Goal: Task Accomplishment & Management: Manage account settings

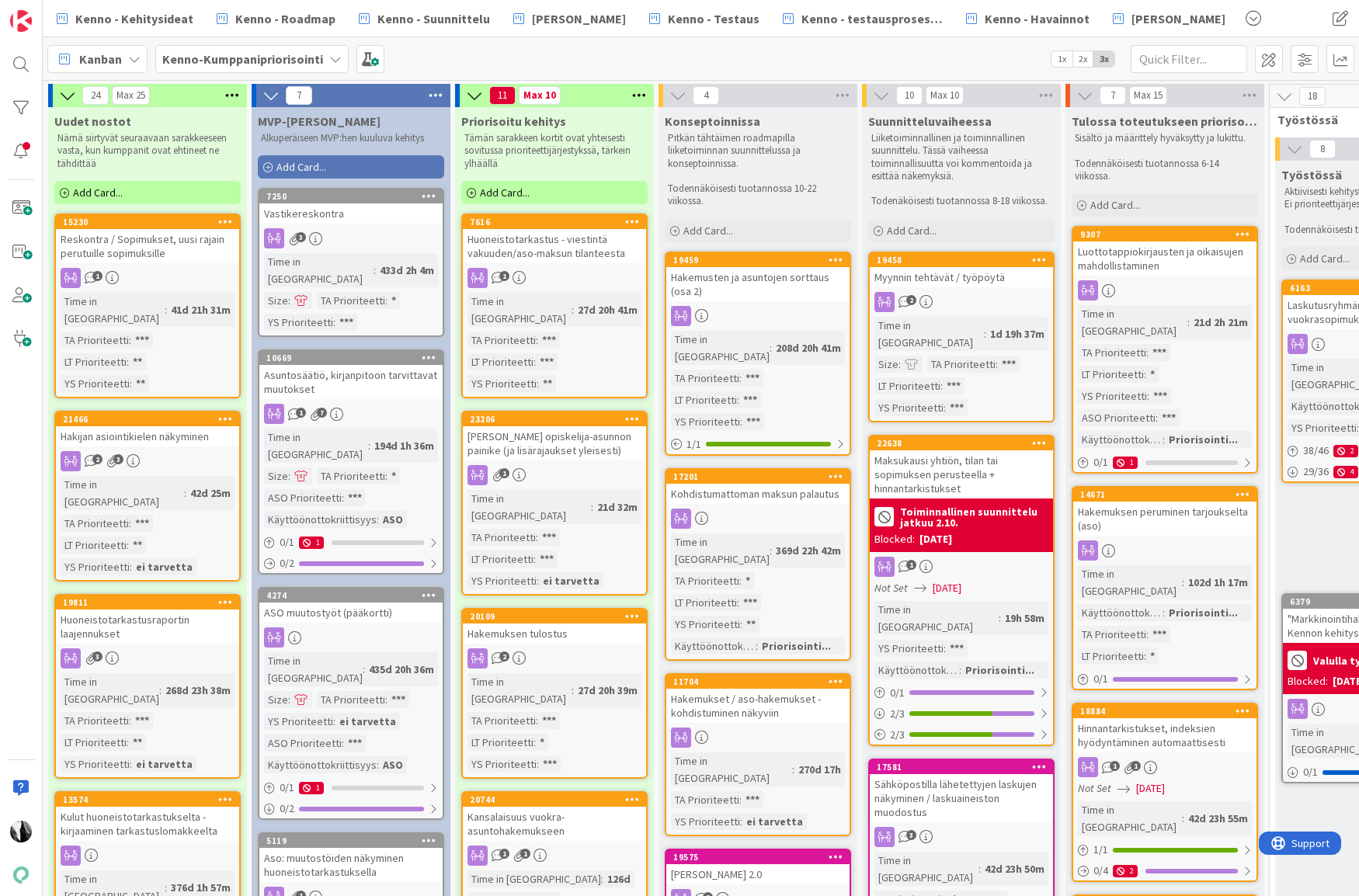
scroll to position [1389, 70]
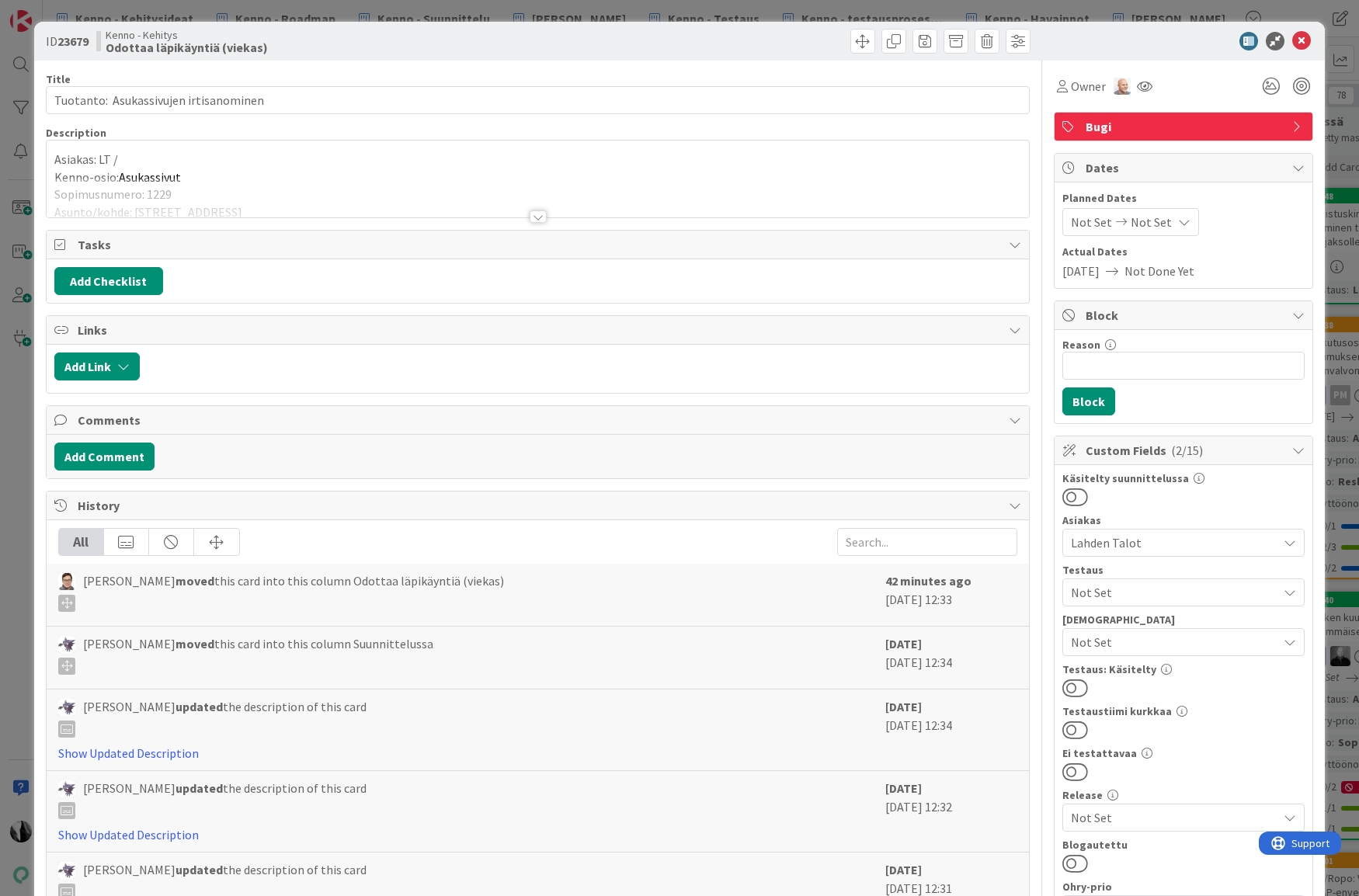
click at [540, 217] on div at bounding box center [538, 217] width 17 height 13
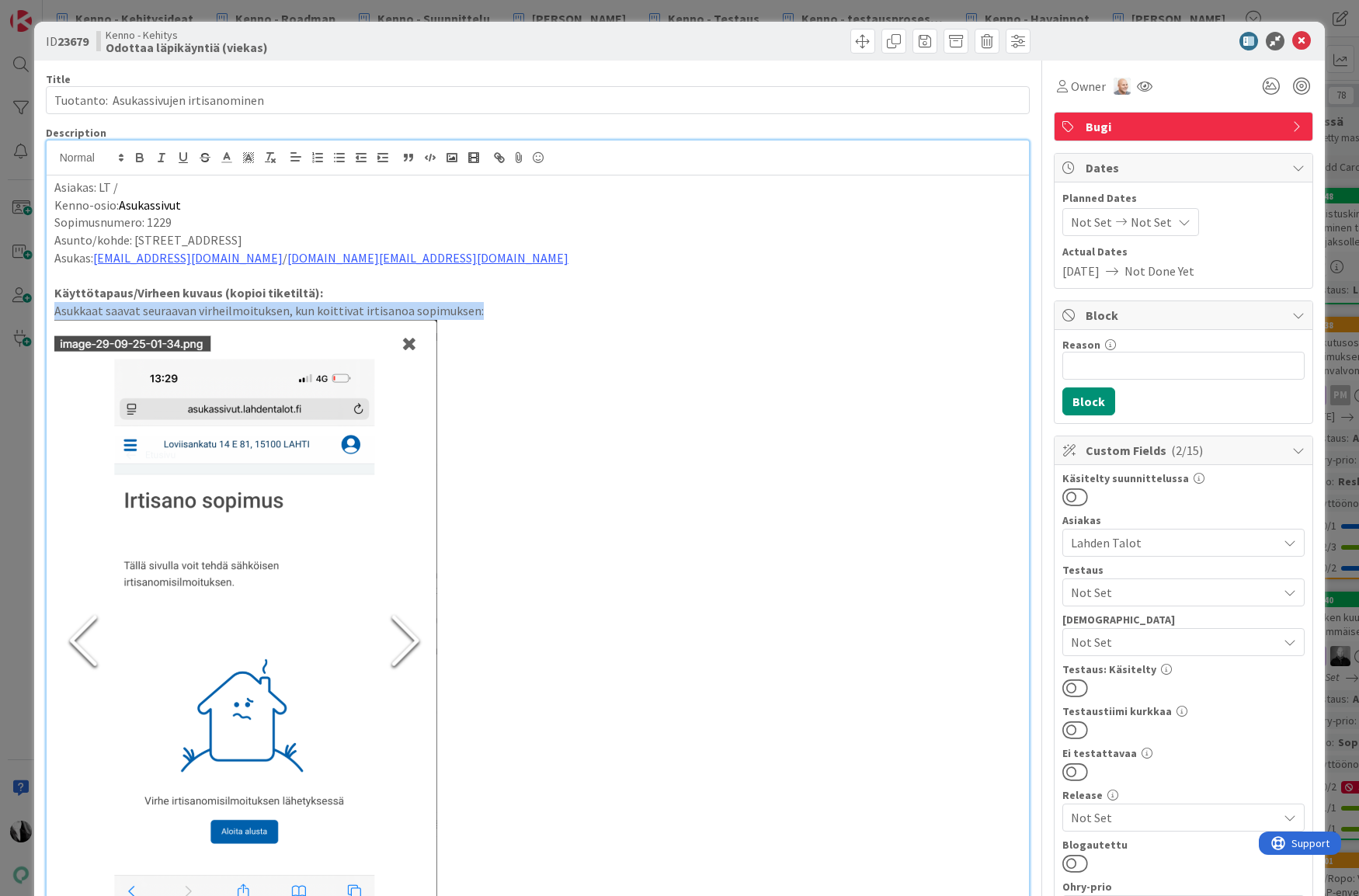
drag, startPoint x: 52, startPoint y: 312, endPoint x: 484, endPoint y: 311, distance: 432.0
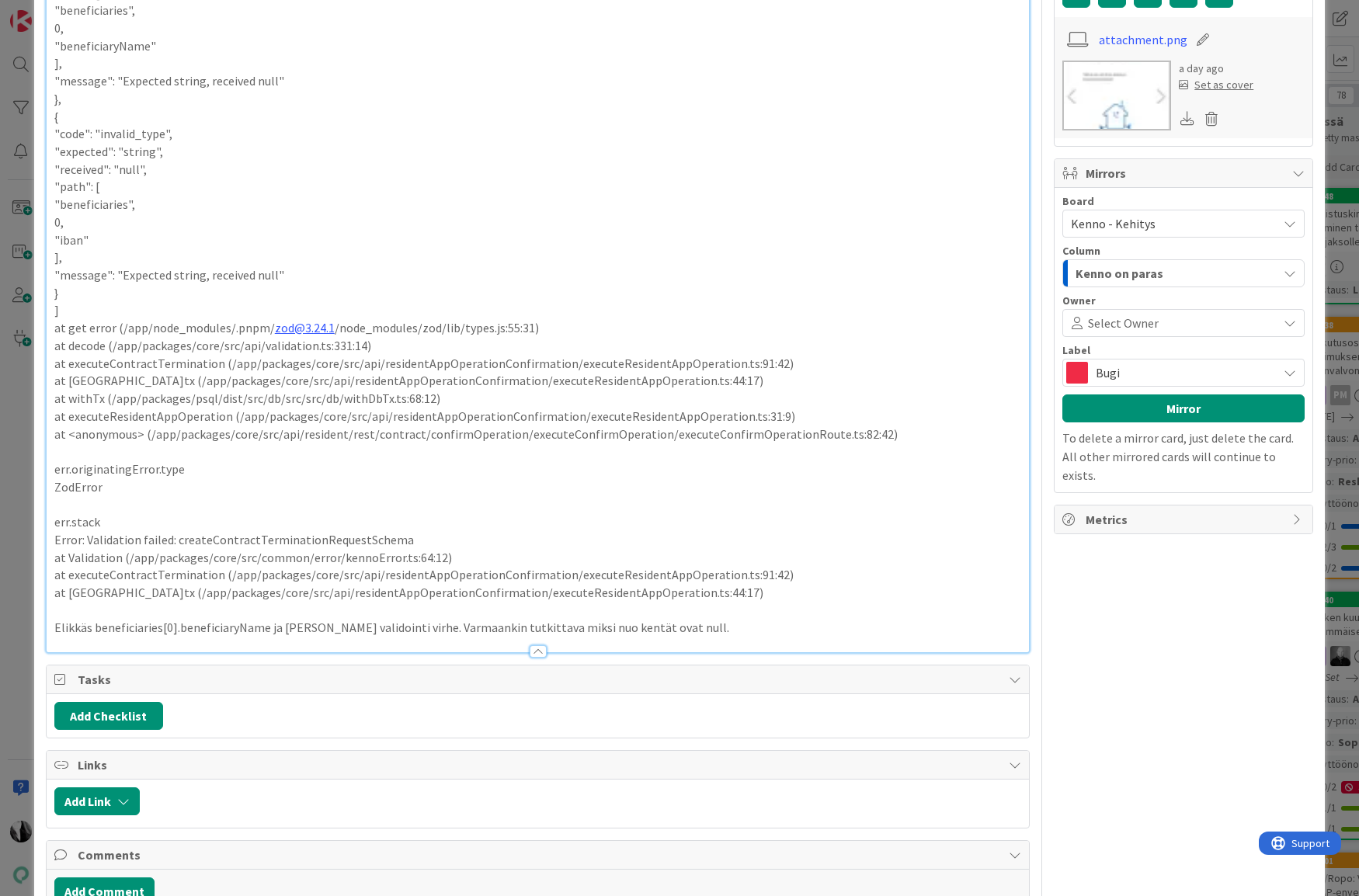
scroll to position [1242, 0]
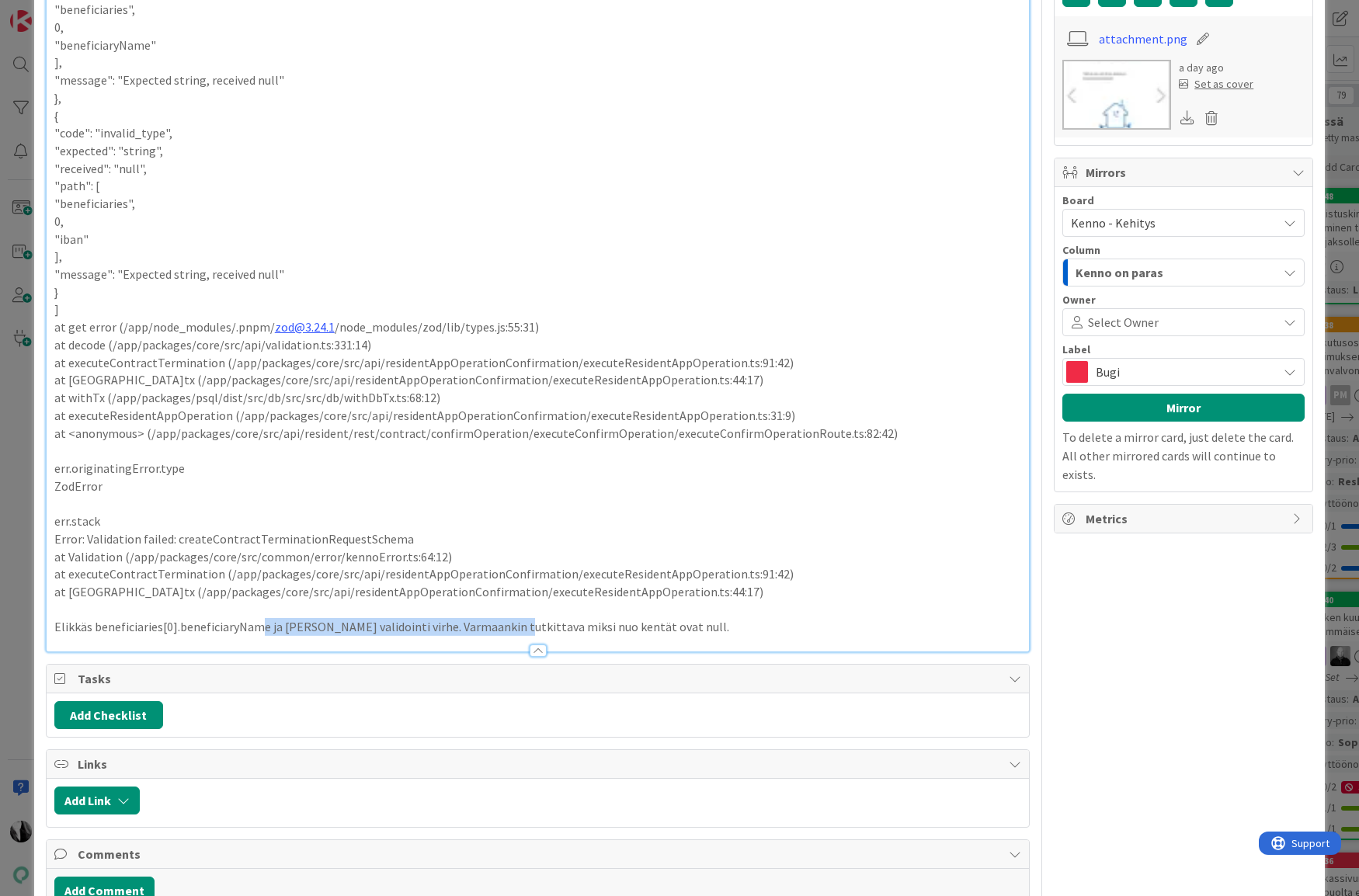
drag, startPoint x: 257, startPoint y: 626, endPoint x: 513, endPoint y: 625, distance: 256.0
click at [503, 626] on p "Elikkäs beneficiaries[0].beneficiaryName ja iban kenttien validointi virhe. Var…" at bounding box center [537, 627] width 967 height 18
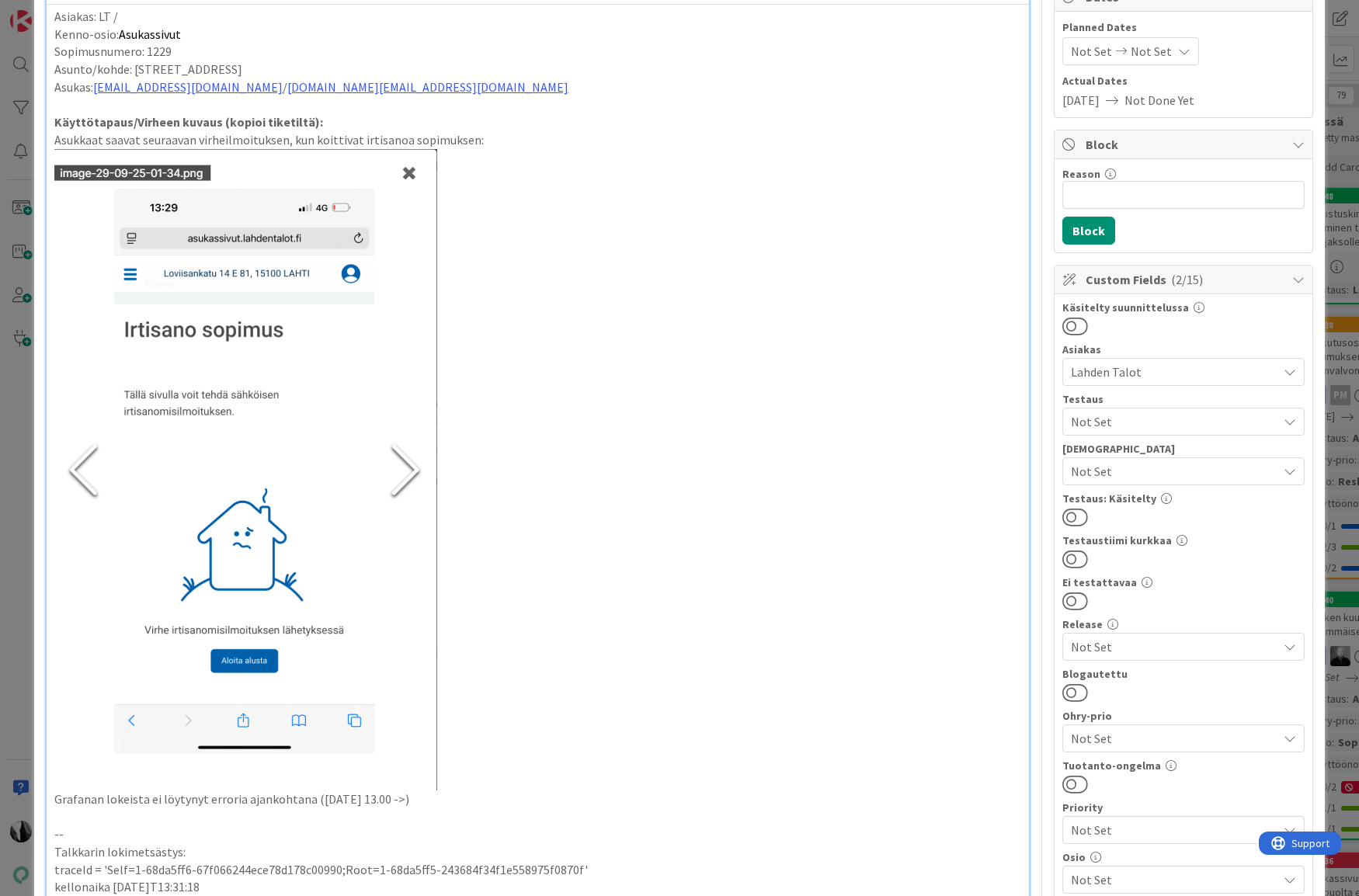
scroll to position [0, 0]
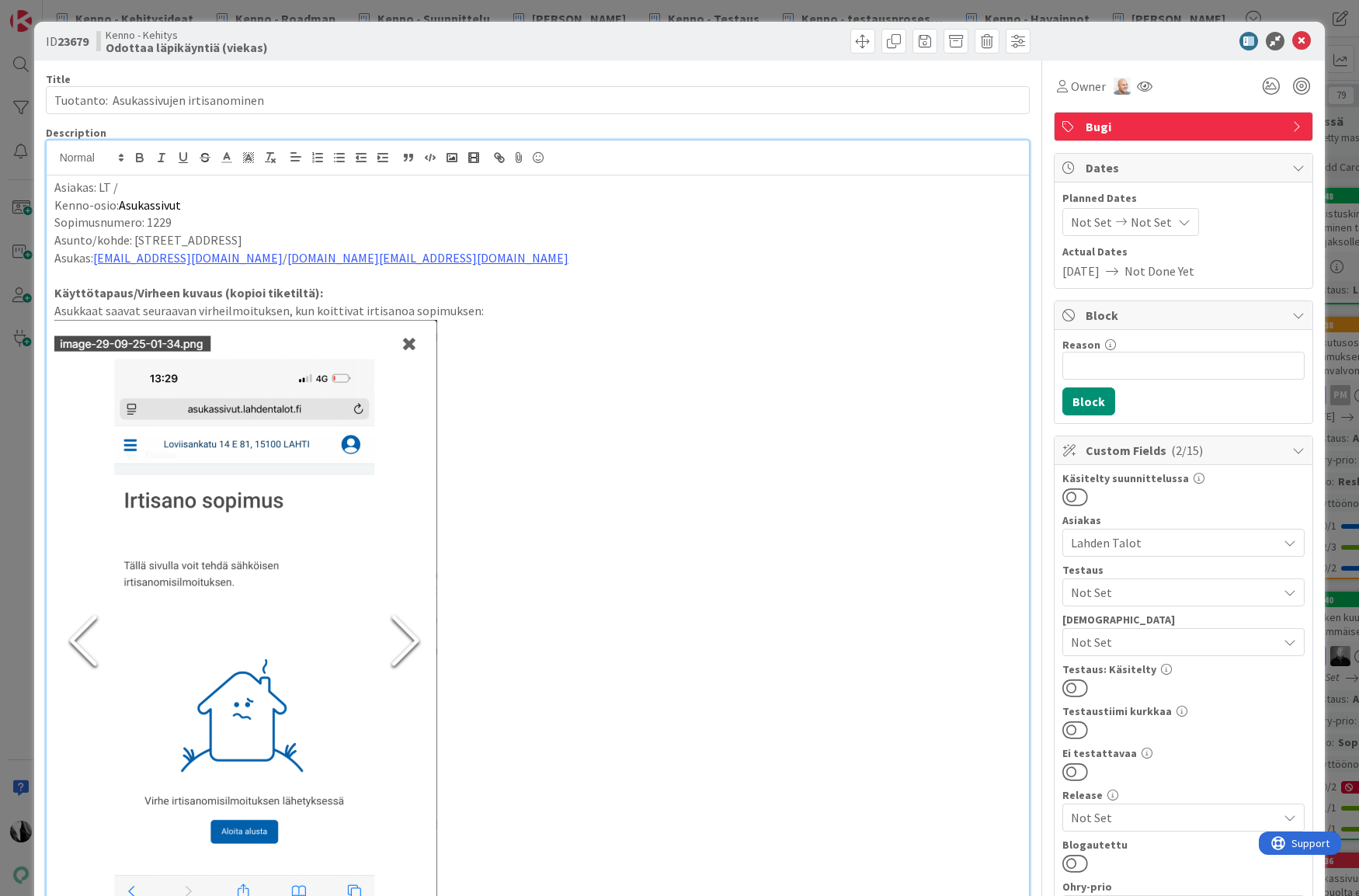
click at [302, 38] on div "Kenno - Kehitys Odottaa läpikäyntiä (viekas)" at bounding box center [315, 42] width 438 height 25
click at [1303, 39] on icon at bounding box center [1302, 42] width 19 height 19
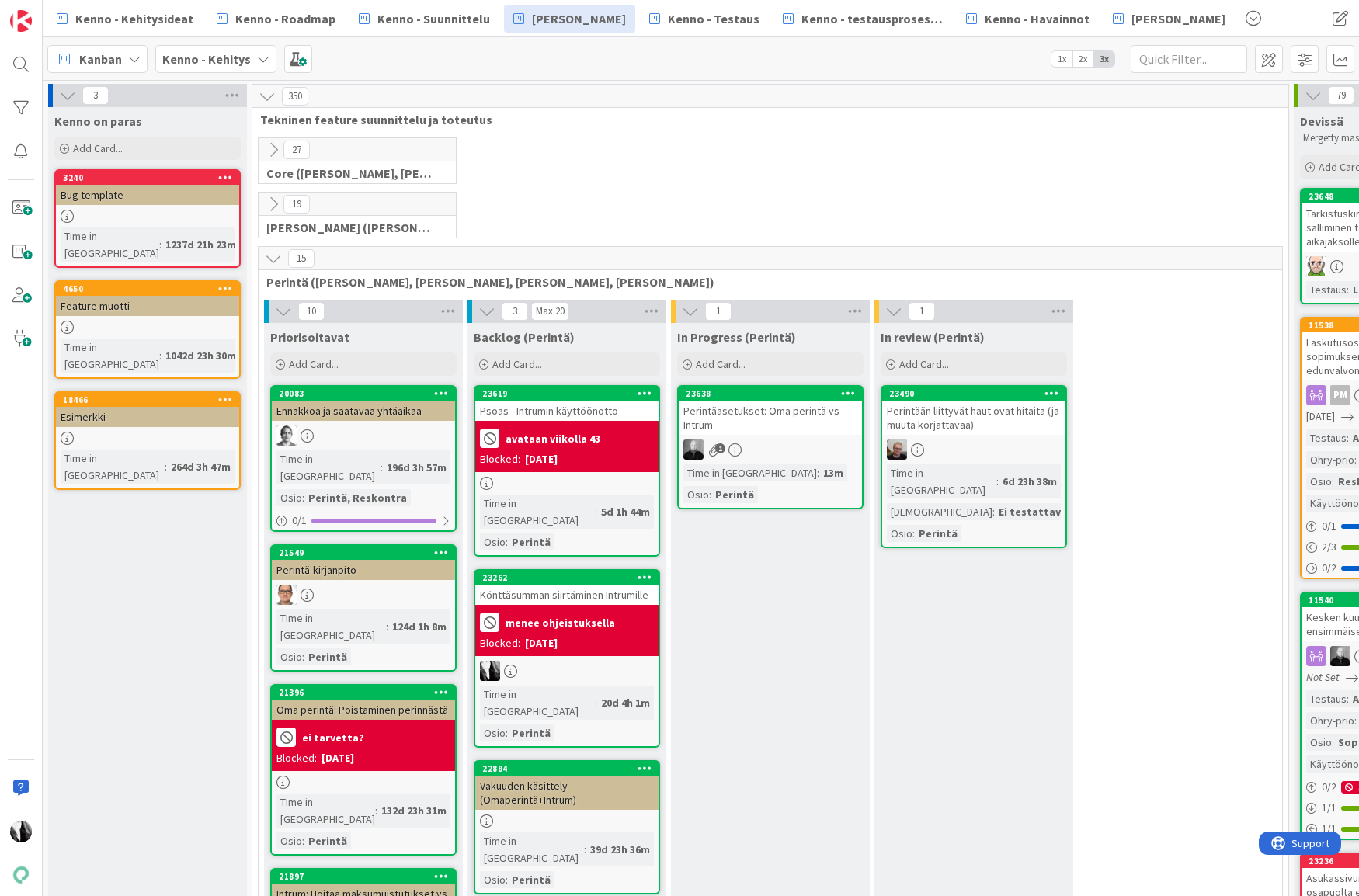
click at [270, 255] on icon at bounding box center [273, 259] width 17 height 17
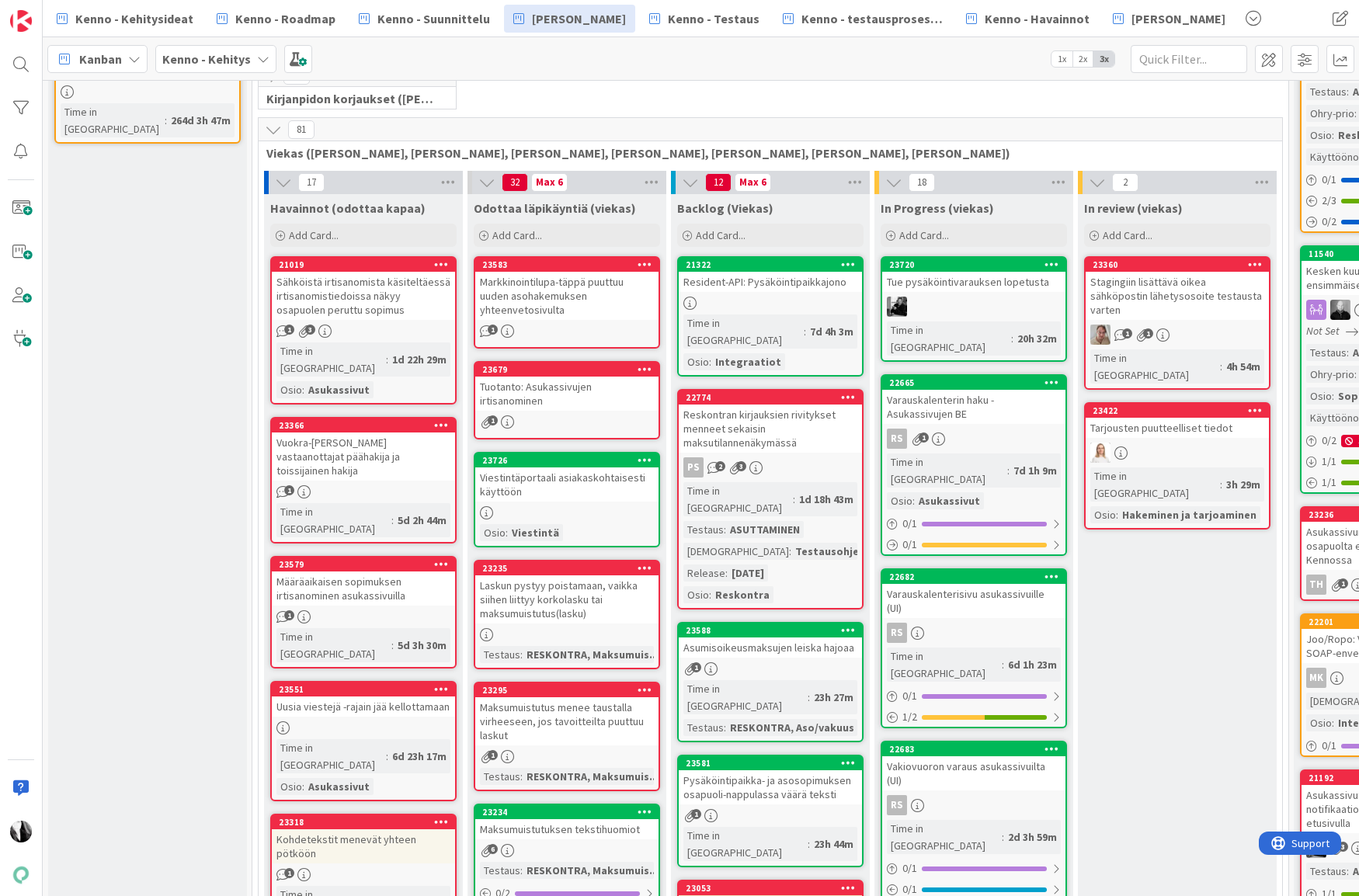
scroll to position [344, 0]
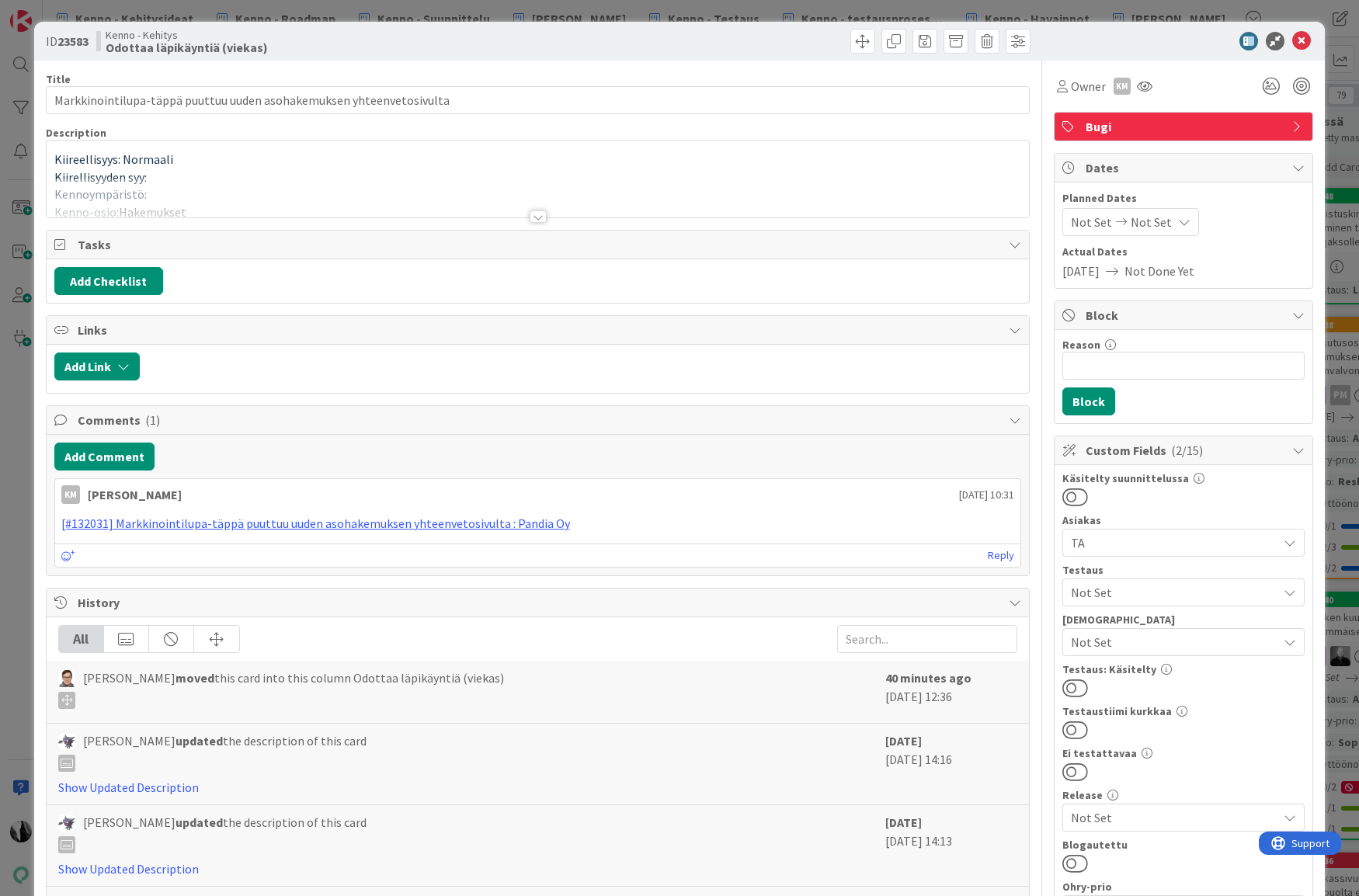
click at [540, 213] on div at bounding box center [538, 217] width 17 height 13
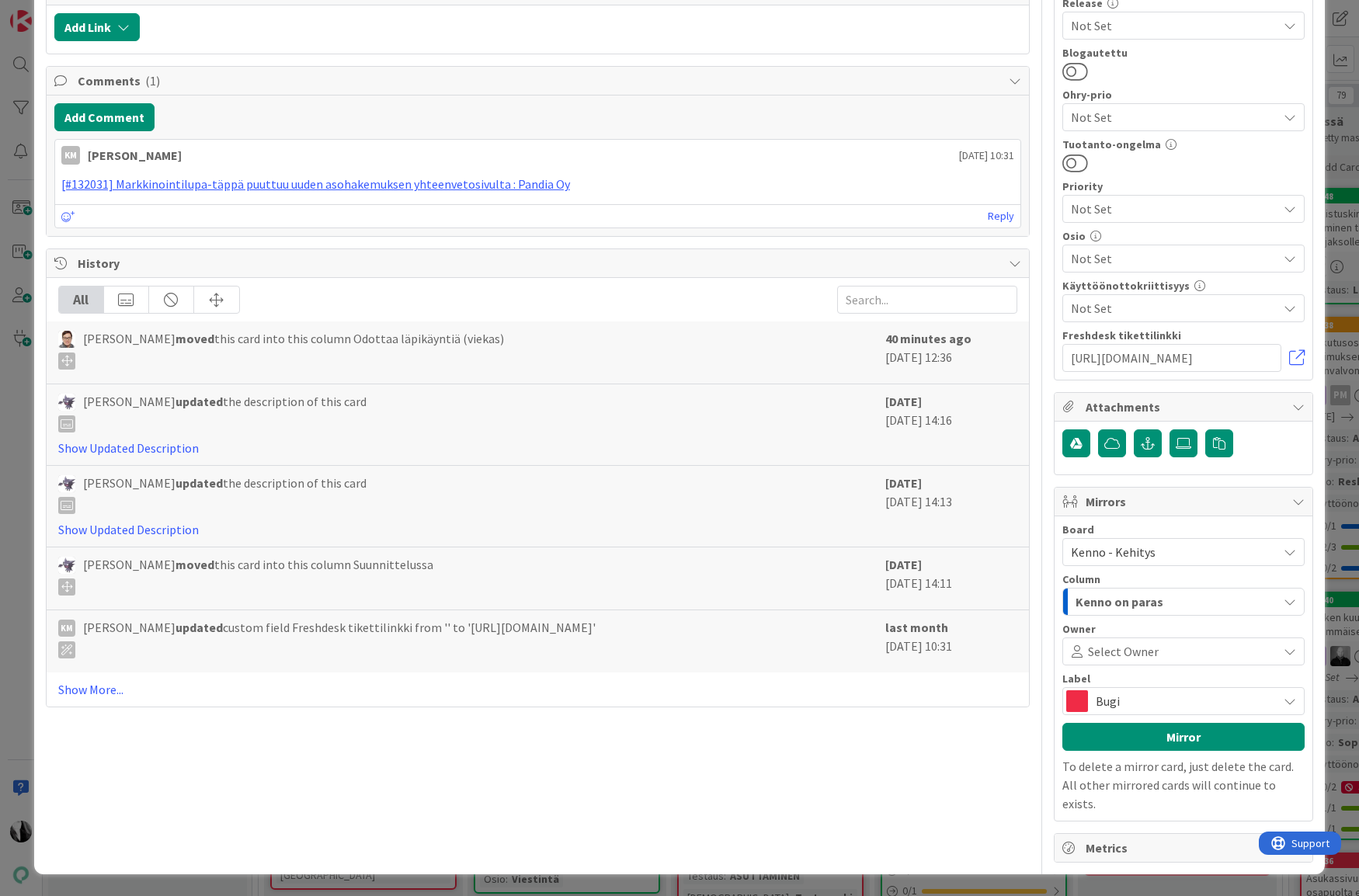
scroll to position [1407, 0]
drag, startPoint x: 381, startPoint y: 475, endPoint x: 458, endPoint y: 479, distance: 77.1
drag, startPoint x: 185, startPoint y: 494, endPoint x: 715, endPoint y: 496, distance: 530.0
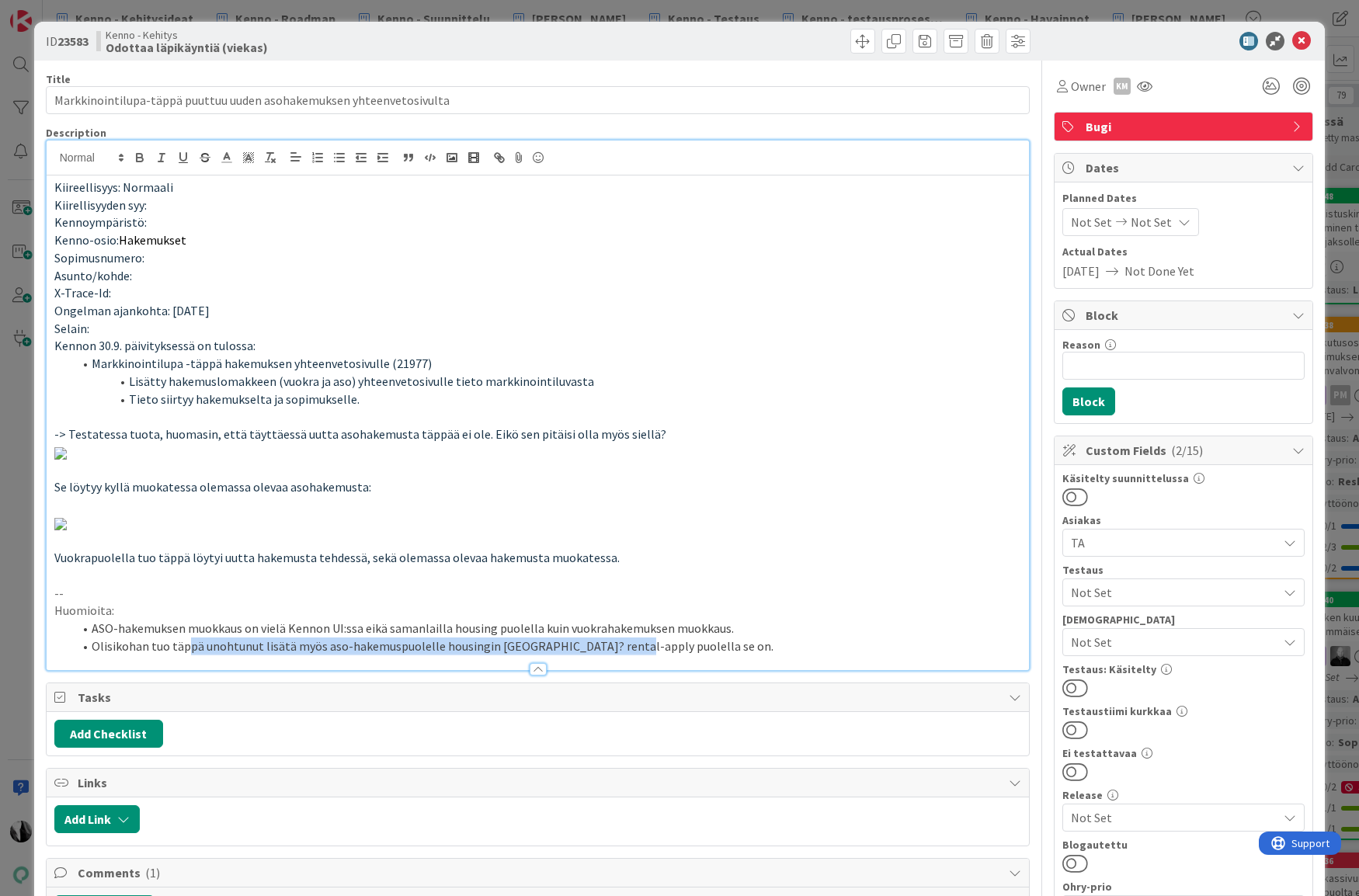
scroll to position [14, 0]
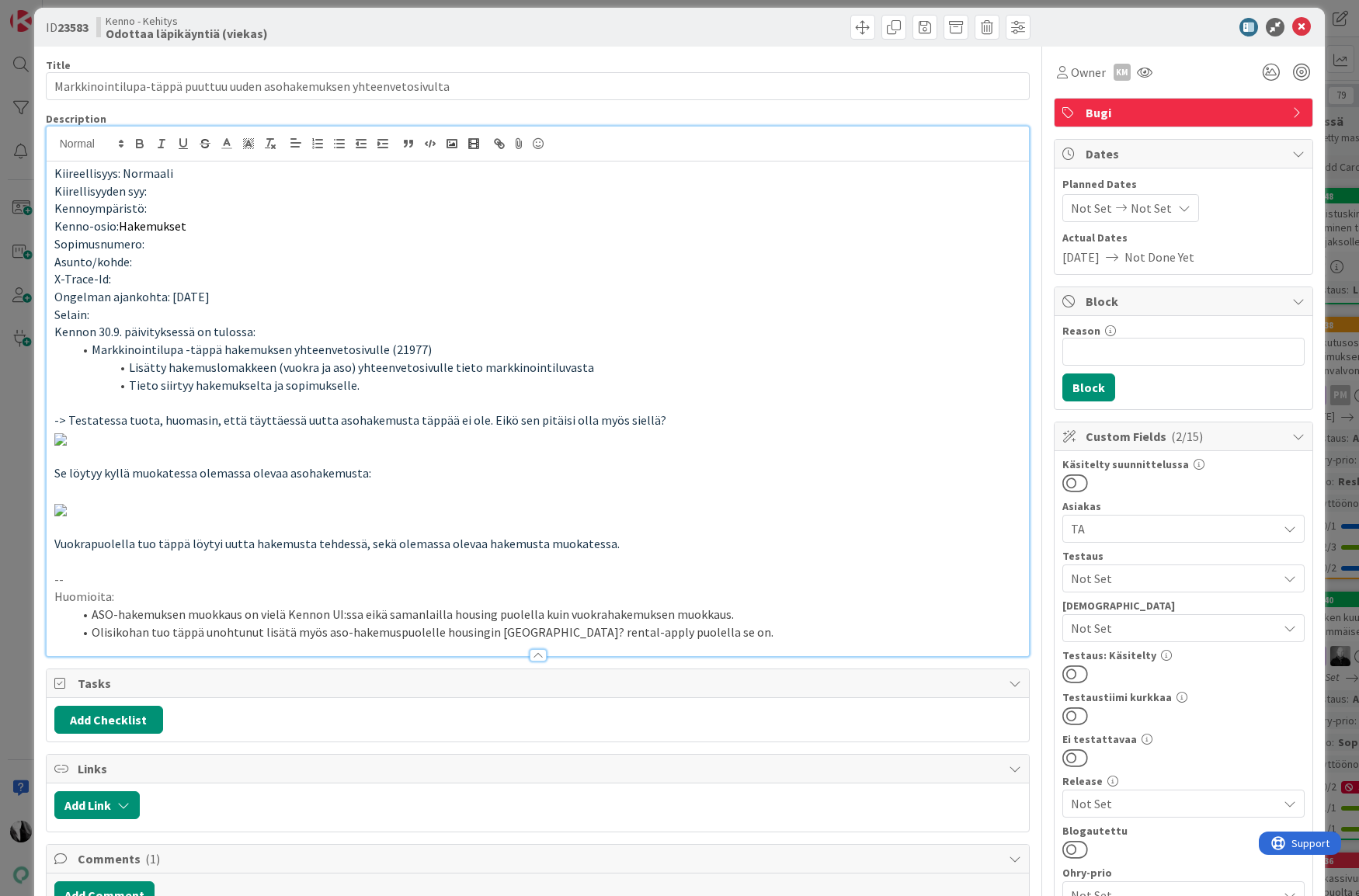
click at [1130, 22] on div at bounding box center [1175, 27] width 275 height 19
click at [1302, 27] on icon at bounding box center [1302, 27] width 19 height 19
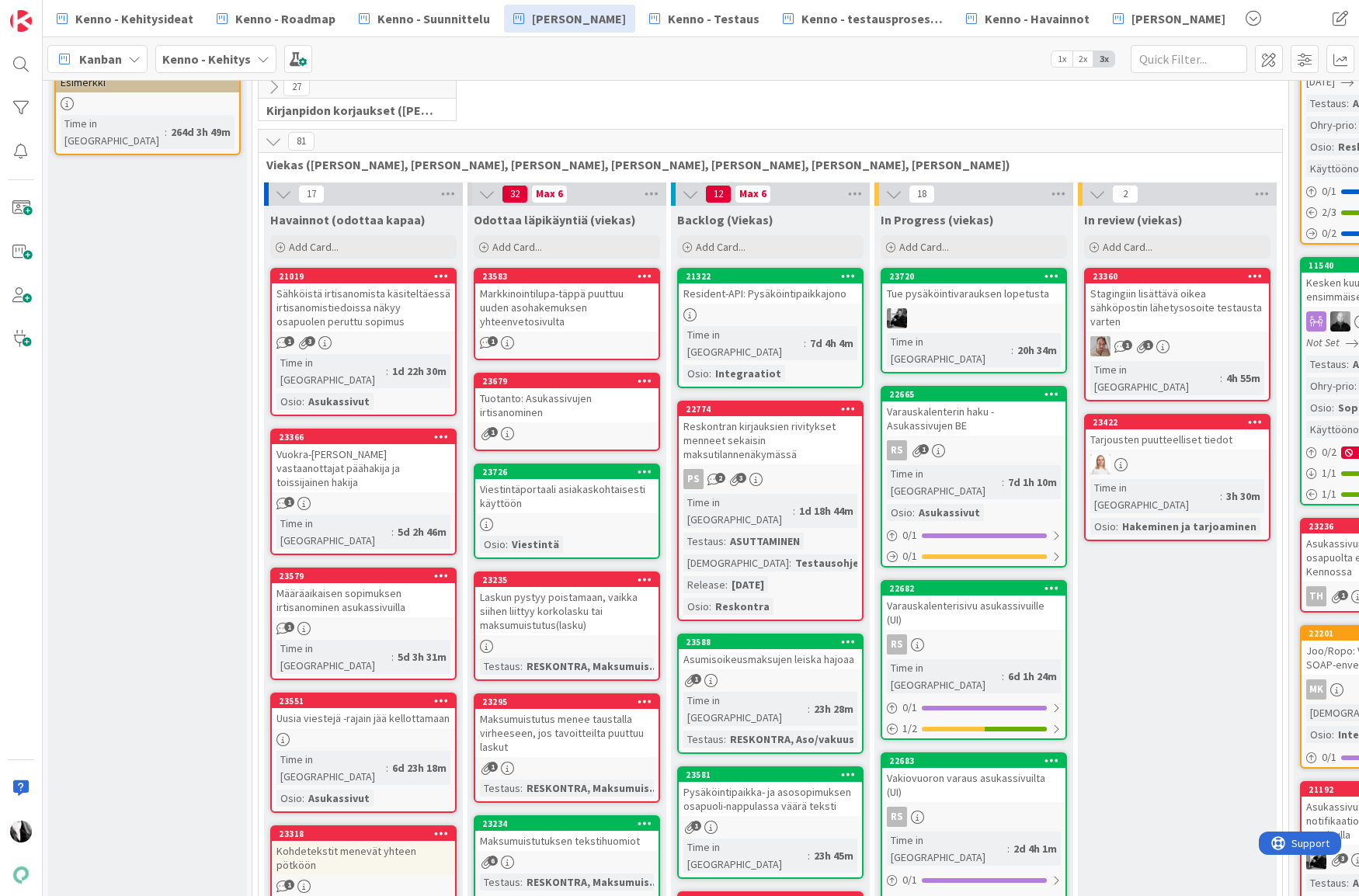
scroll to position [337, 0]
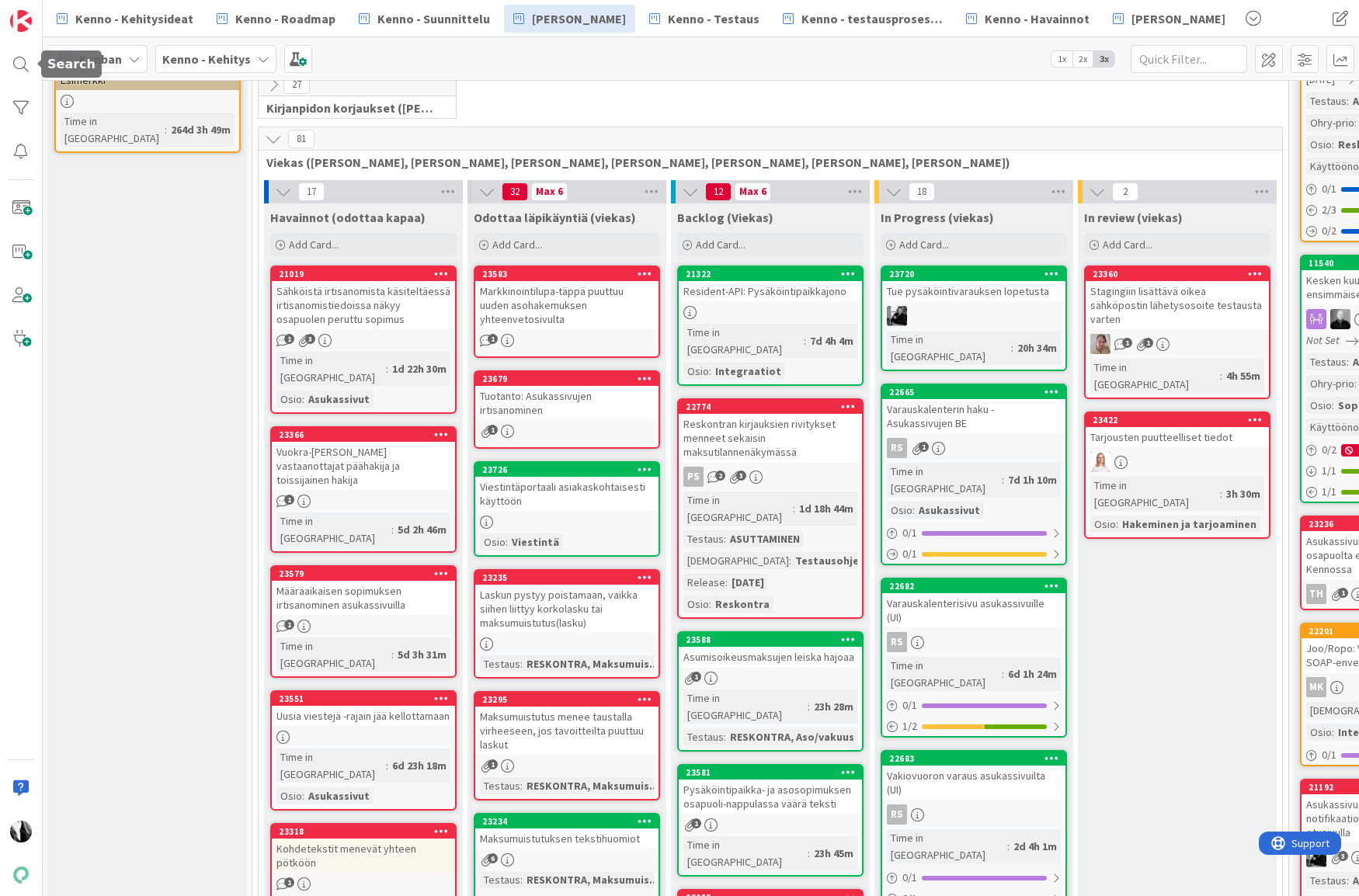
drag, startPoint x: 16, startPoint y: 61, endPoint x: 80, endPoint y: 61, distance: 64.0
click at [16, 61] on div at bounding box center [21, 64] width 31 height 31
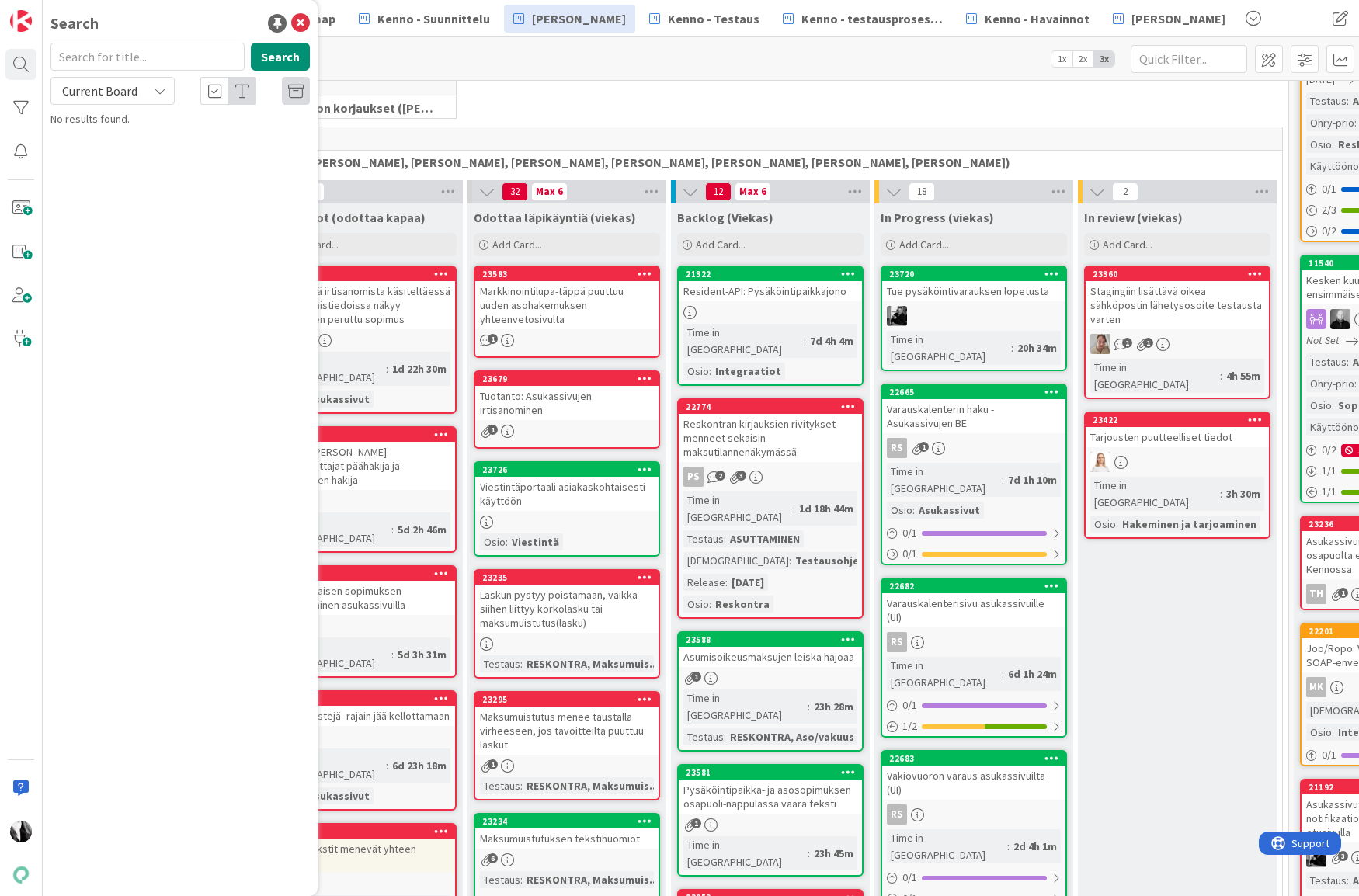
click at [148, 53] on input "text" at bounding box center [147, 56] width 194 height 28
type input "pin-koodin"
click at [138, 91] on span "Current Board" at bounding box center [99, 91] width 81 height 22
click at [115, 157] on span "All Boards" at bounding box center [140, 155] width 162 height 24
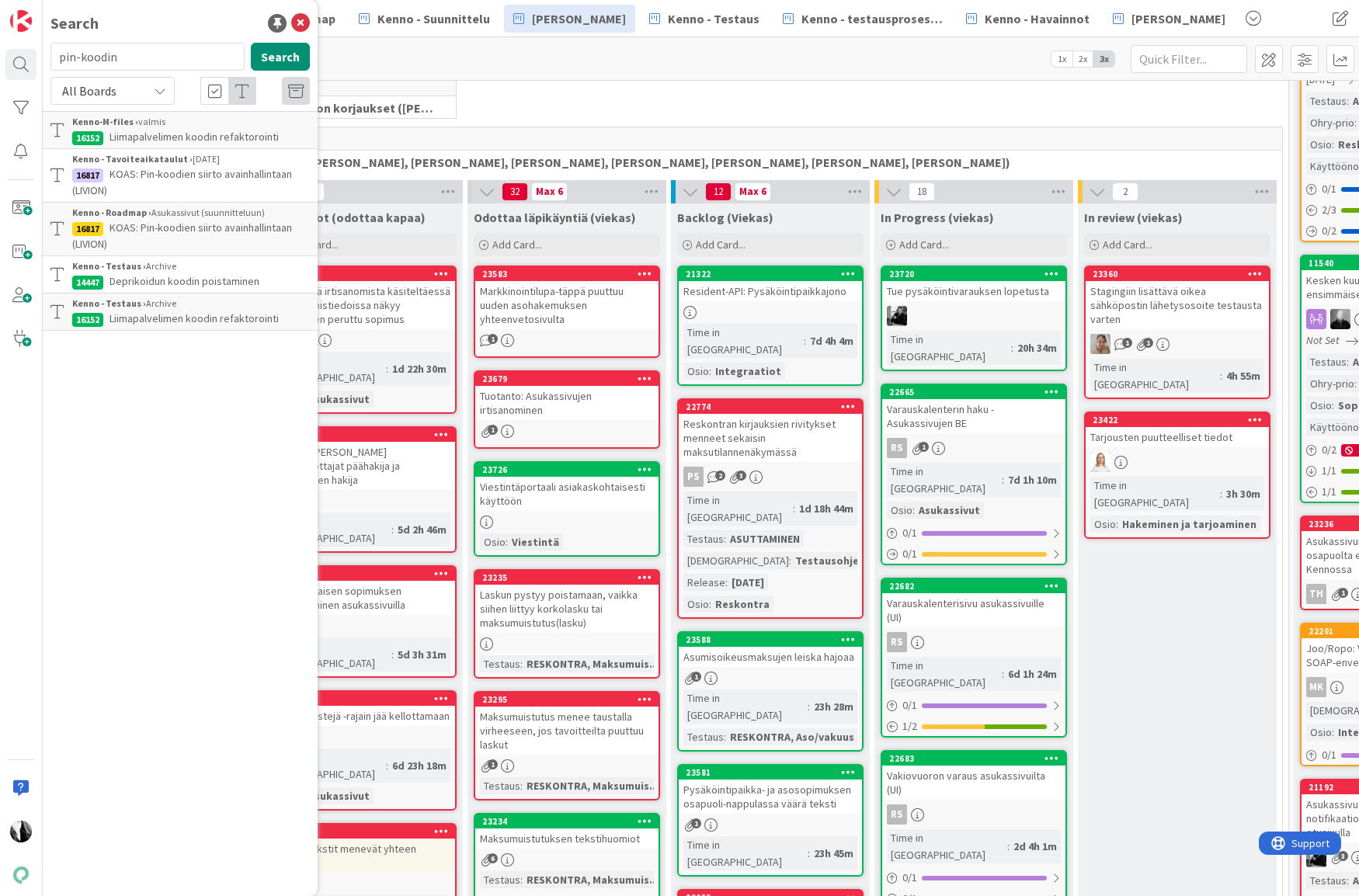
click at [155, 225] on span "KOAS: Pin-koodien siirto avainhallintaan (LIVION)" at bounding box center [182, 235] width 220 height 31
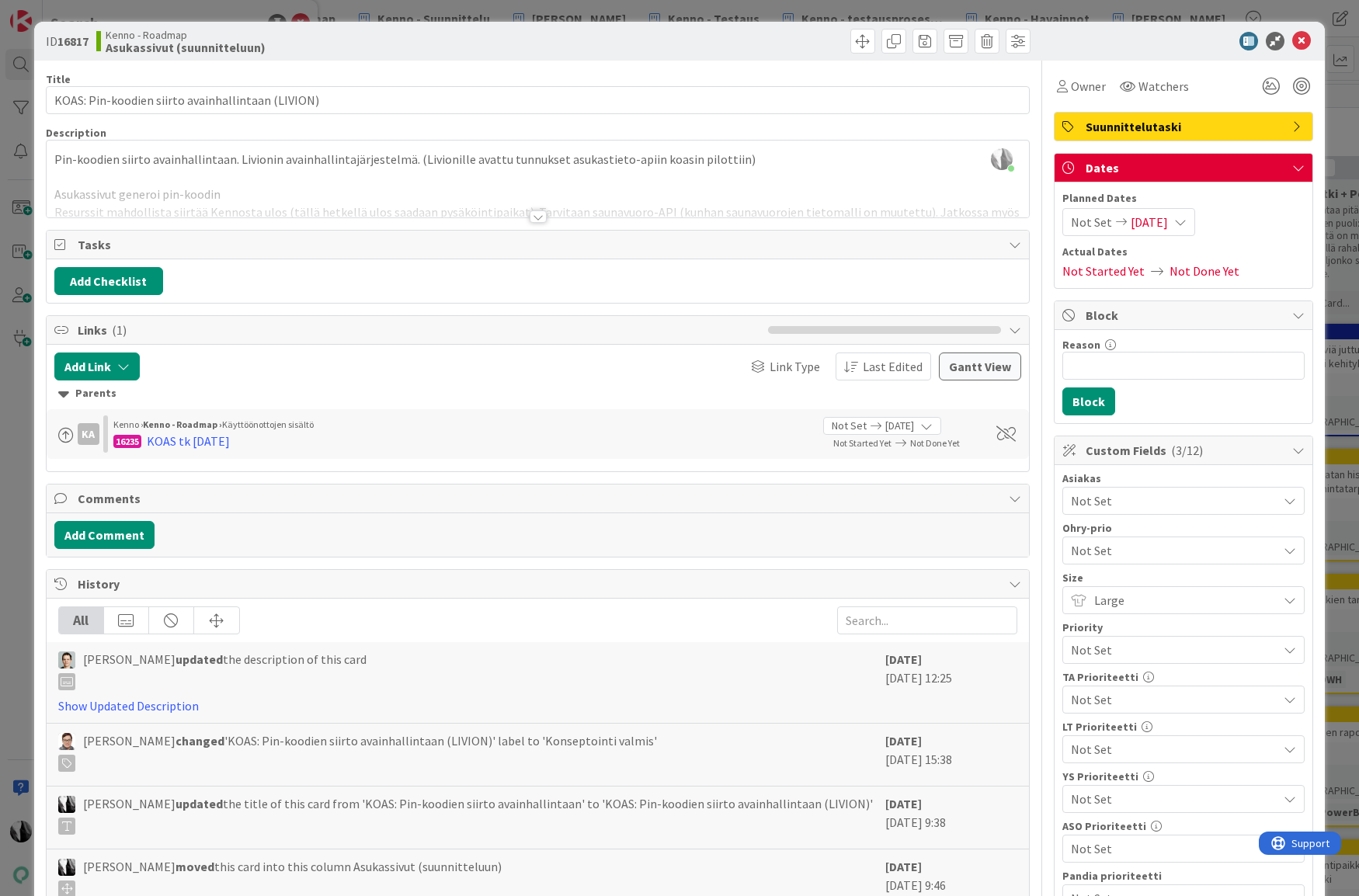
click at [539, 218] on div at bounding box center [538, 217] width 17 height 13
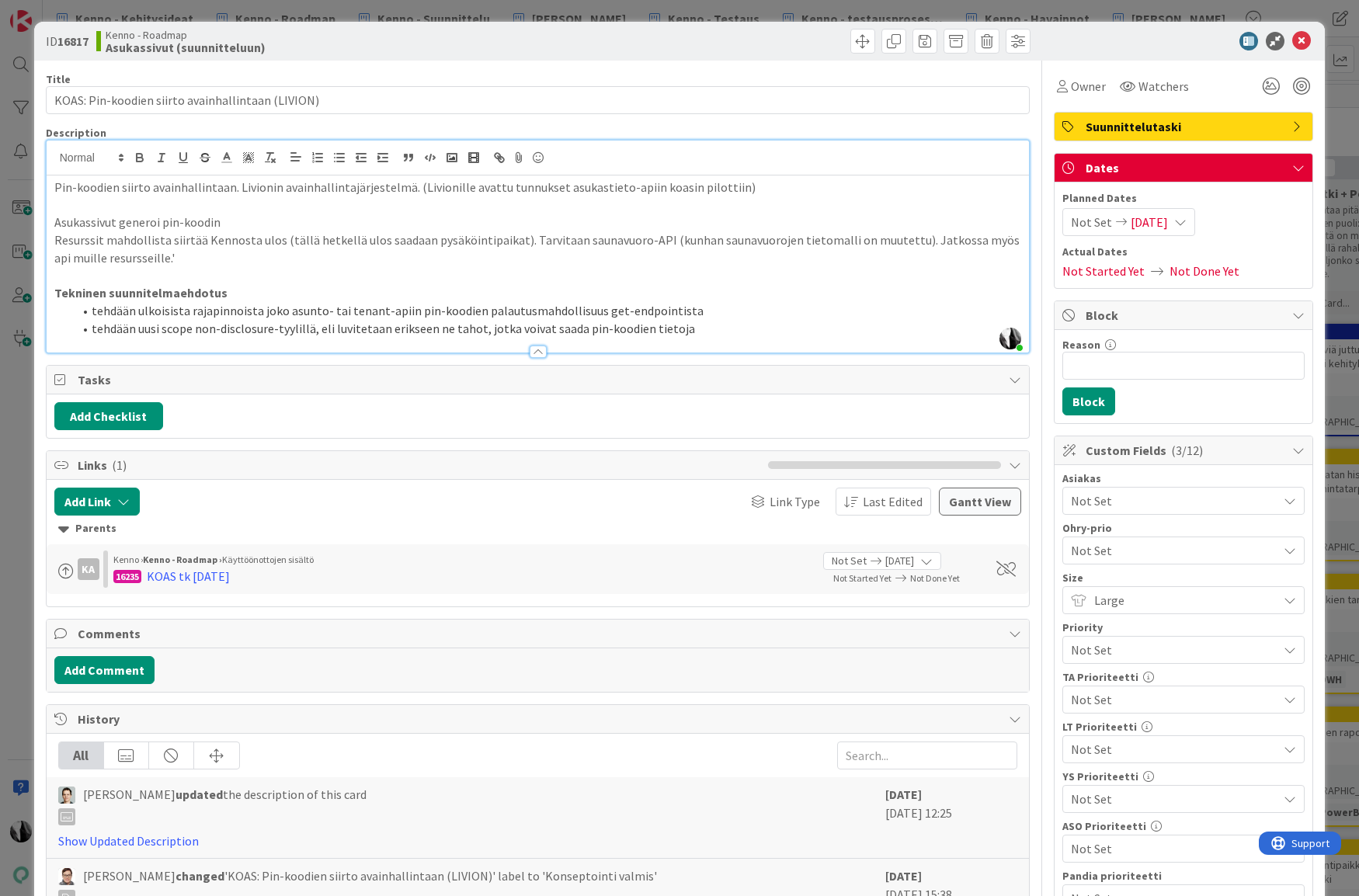
click at [1186, 220] on icon at bounding box center [1180, 222] width 13 height 13
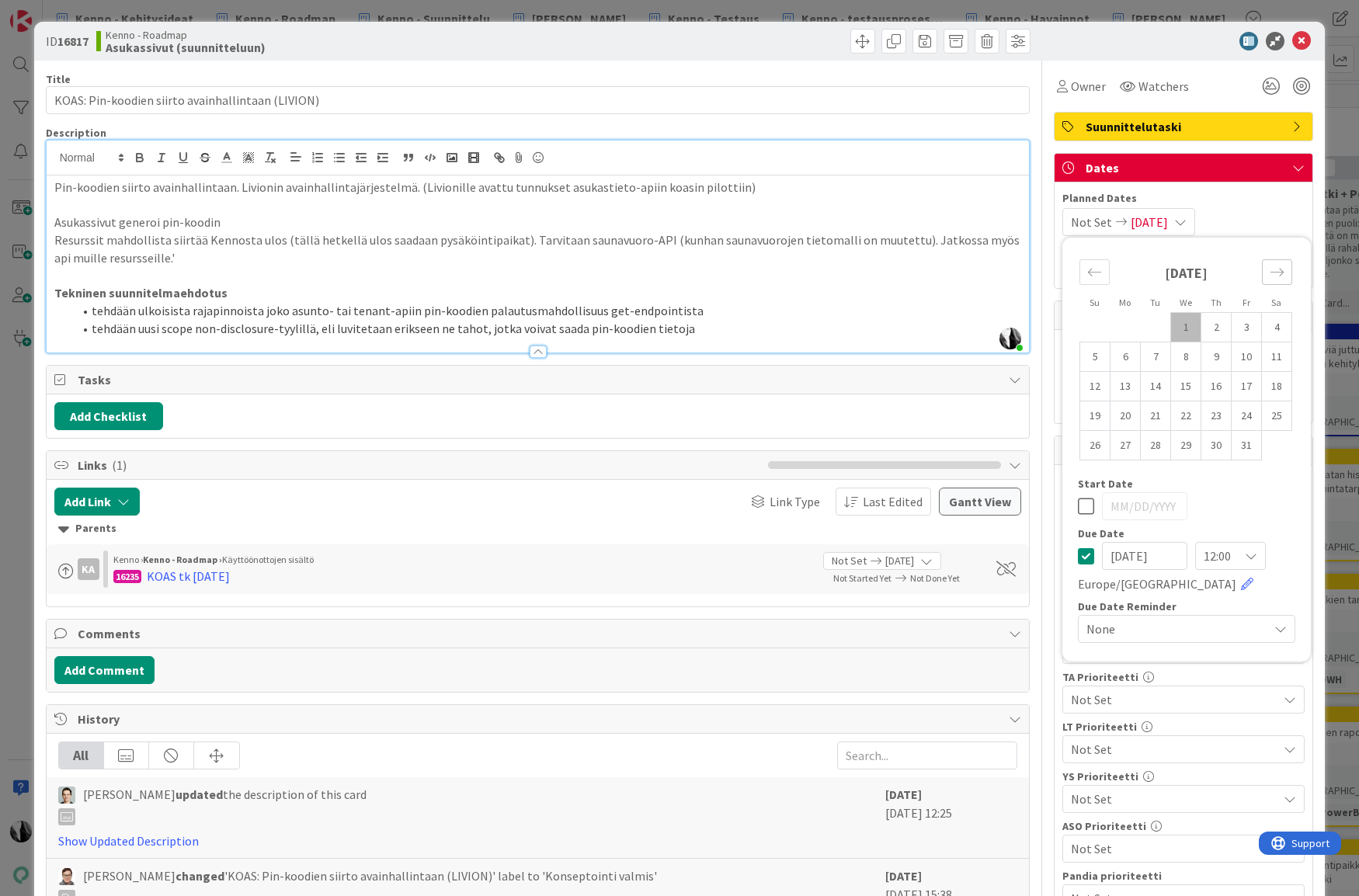
click at [1271, 270] on icon "Move forward to switch to the next month." at bounding box center [1277, 271] width 15 height 15
click at [1281, 445] on td "31" at bounding box center [1277, 446] width 31 height 30
type input "[DATE]"
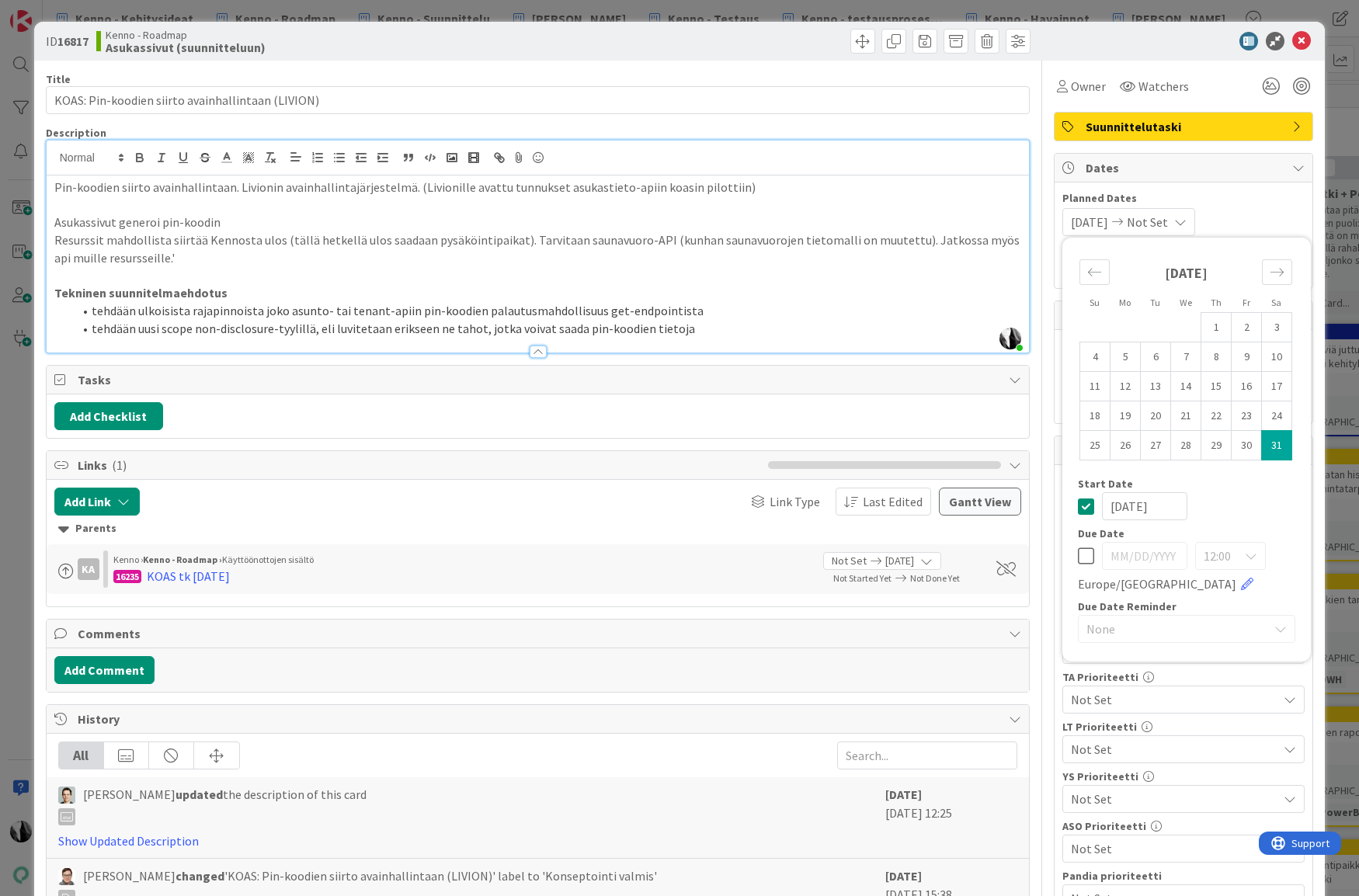
click at [1260, 498] on div "[DATE]" at bounding box center [1186, 506] width 217 height 28
click at [1168, 218] on span "Not Set" at bounding box center [1147, 222] width 41 height 19
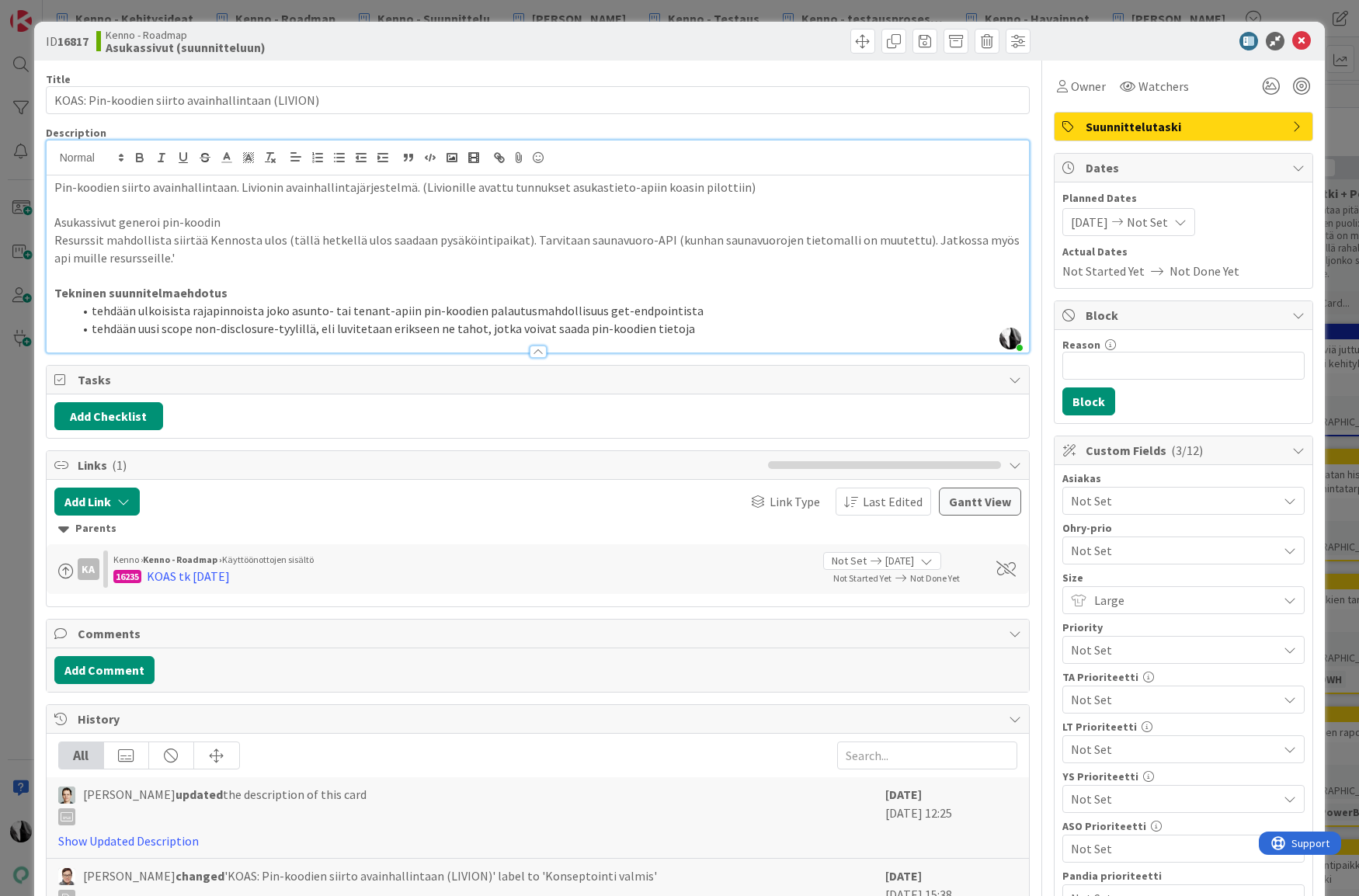
click at [1168, 219] on span "Not Set" at bounding box center [1147, 222] width 41 height 19
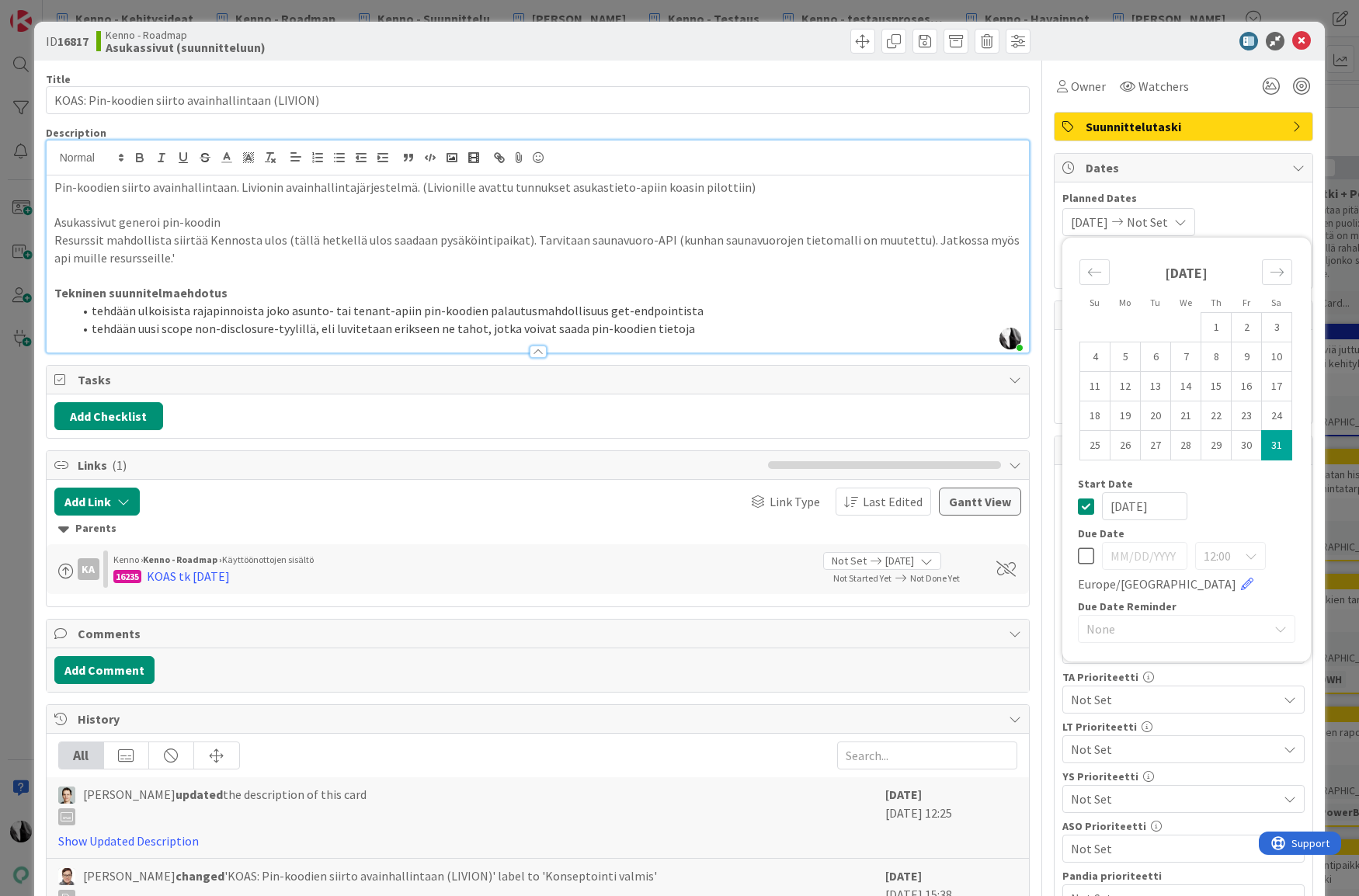
click at [1108, 220] on span "[DATE]" at bounding box center [1089, 222] width 37 height 19
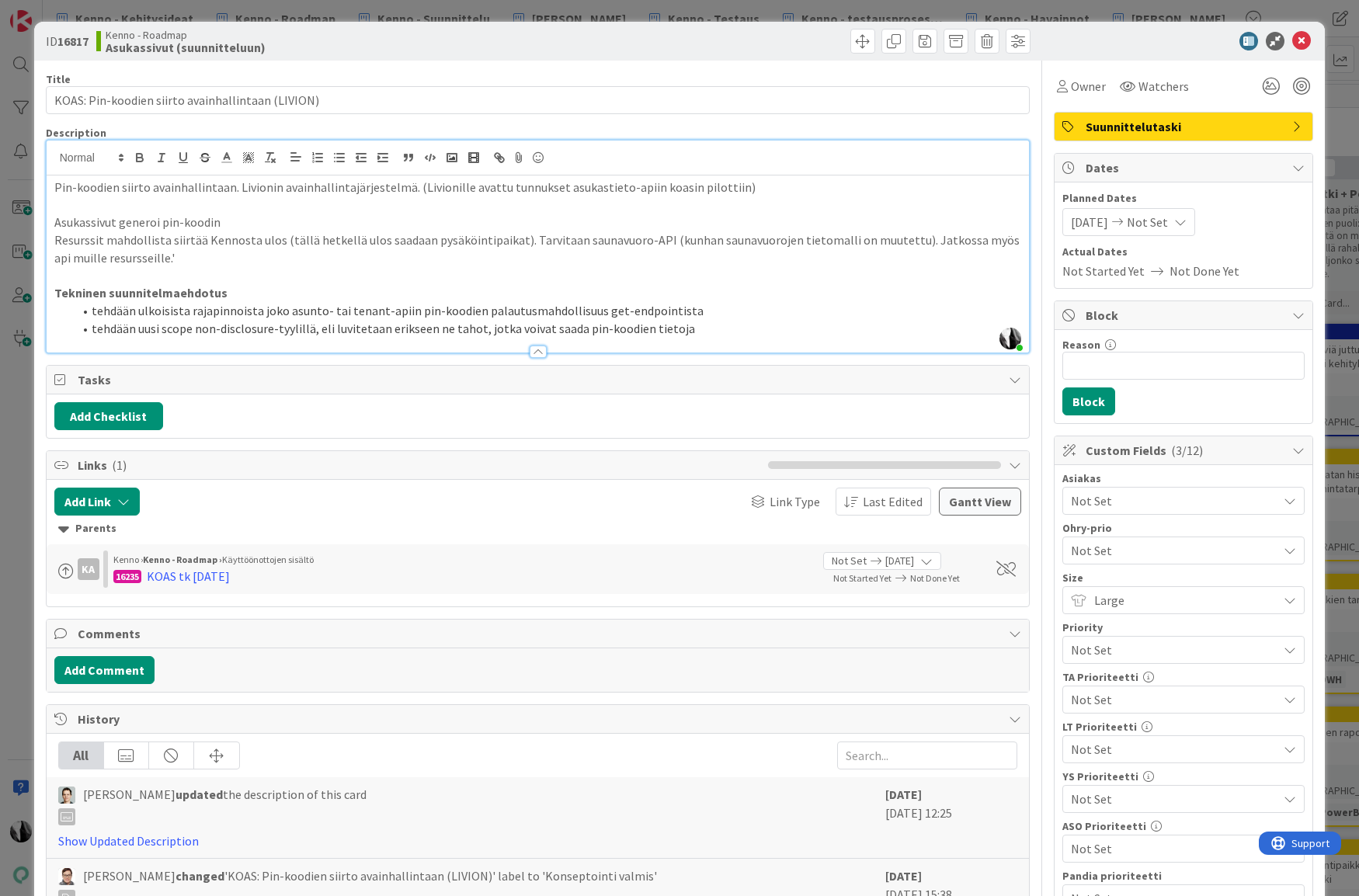
click at [1096, 220] on span "[DATE]" at bounding box center [1089, 222] width 37 height 19
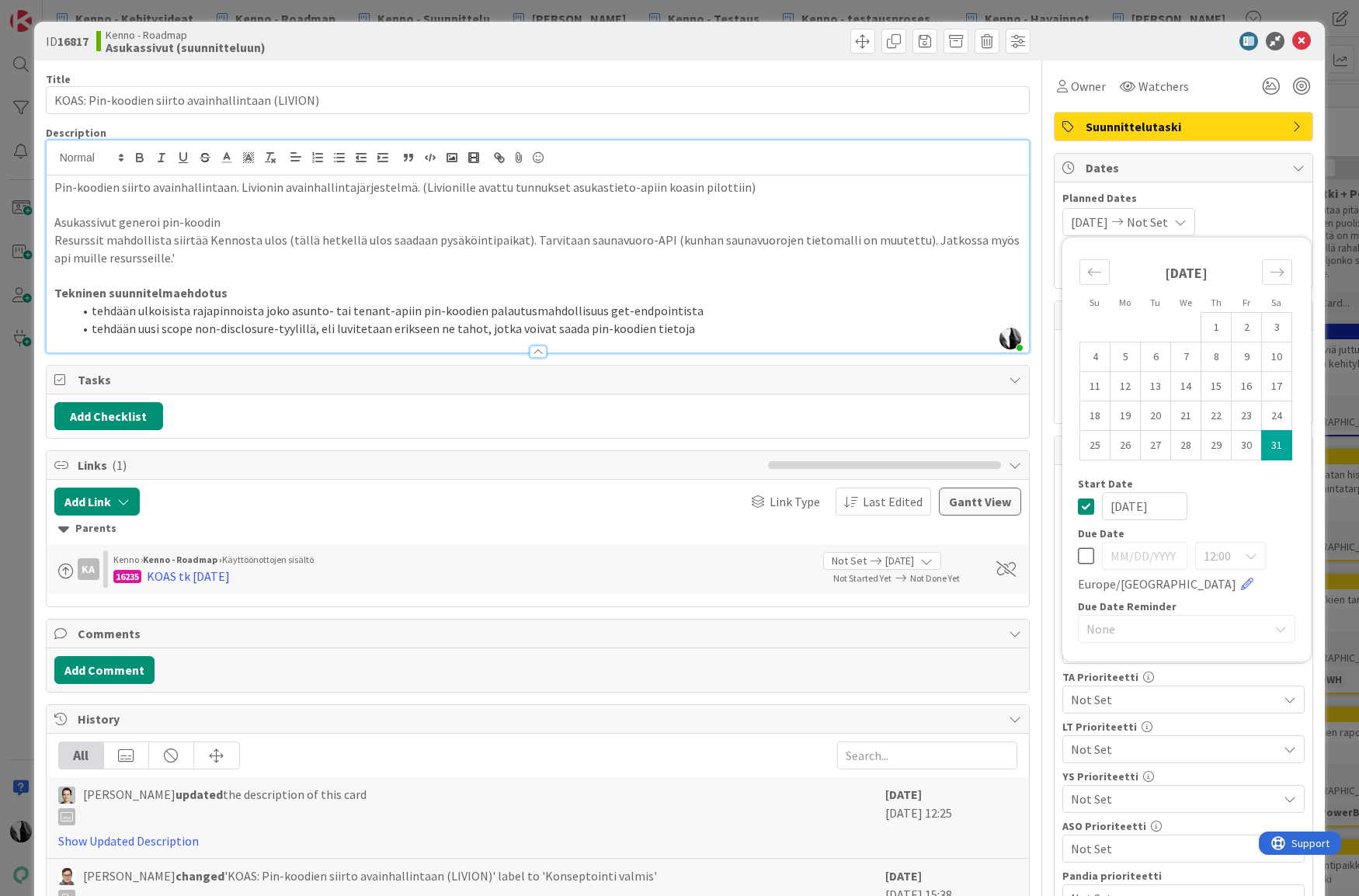
click at [1273, 445] on td "31" at bounding box center [1277, 446] width 31 height 30
type input "01/31/2026"
click at [1120, 239] on div "Su Mo Tu We Th Fr Sa December 2025 1 2 3 4 5 6 7 8 9 10 11 12 13 14 15 16 17 18…" at bounding box center [1186, 450] width 249 height 424
click at [1108, 217] on span "01/31/2026" at bounding box center [1089, 222] width 37 height 19
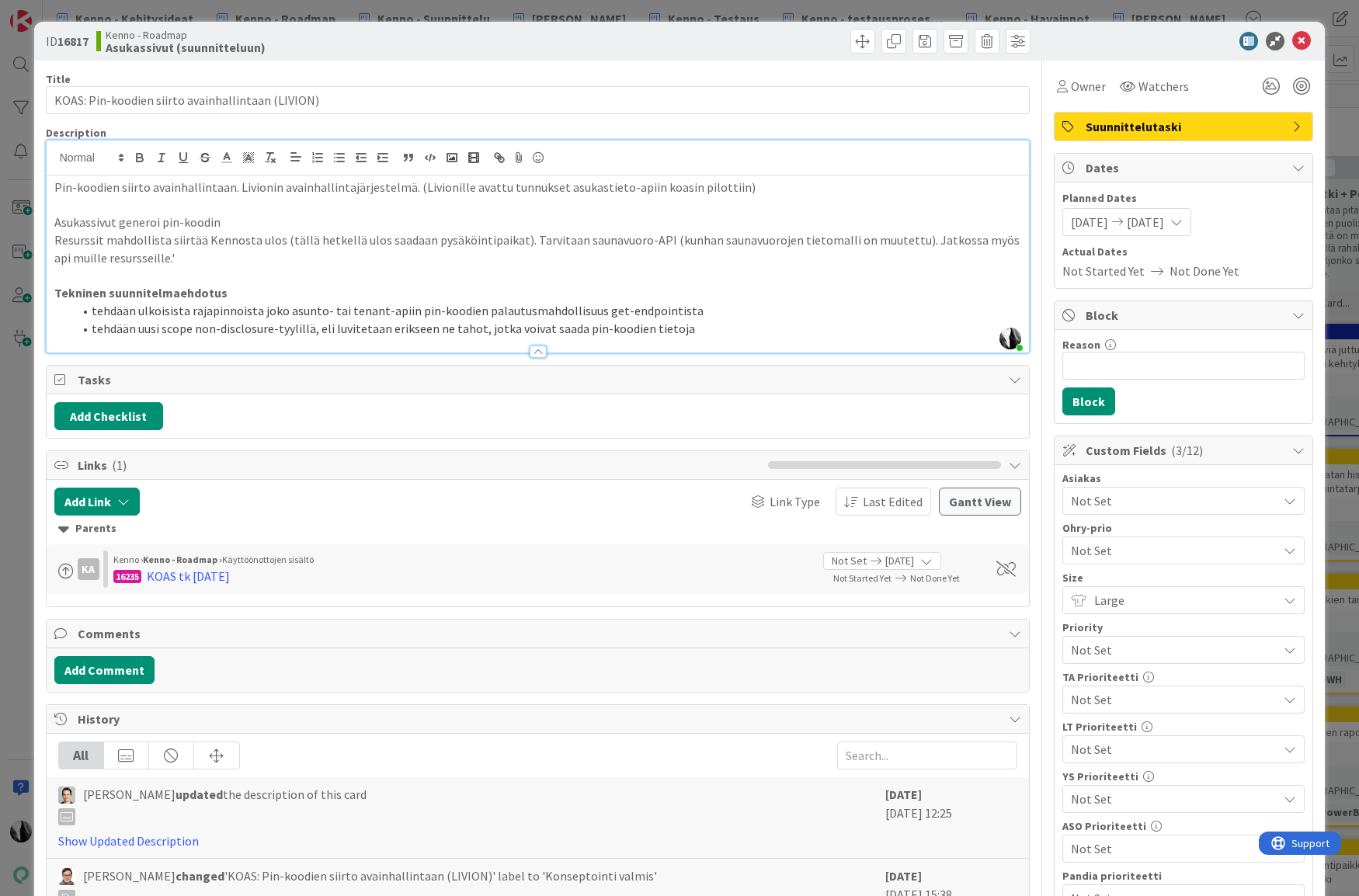
click at [1108, 217] on span "01/31/2026" at bounding box center [1089, 222] width 37 height 19
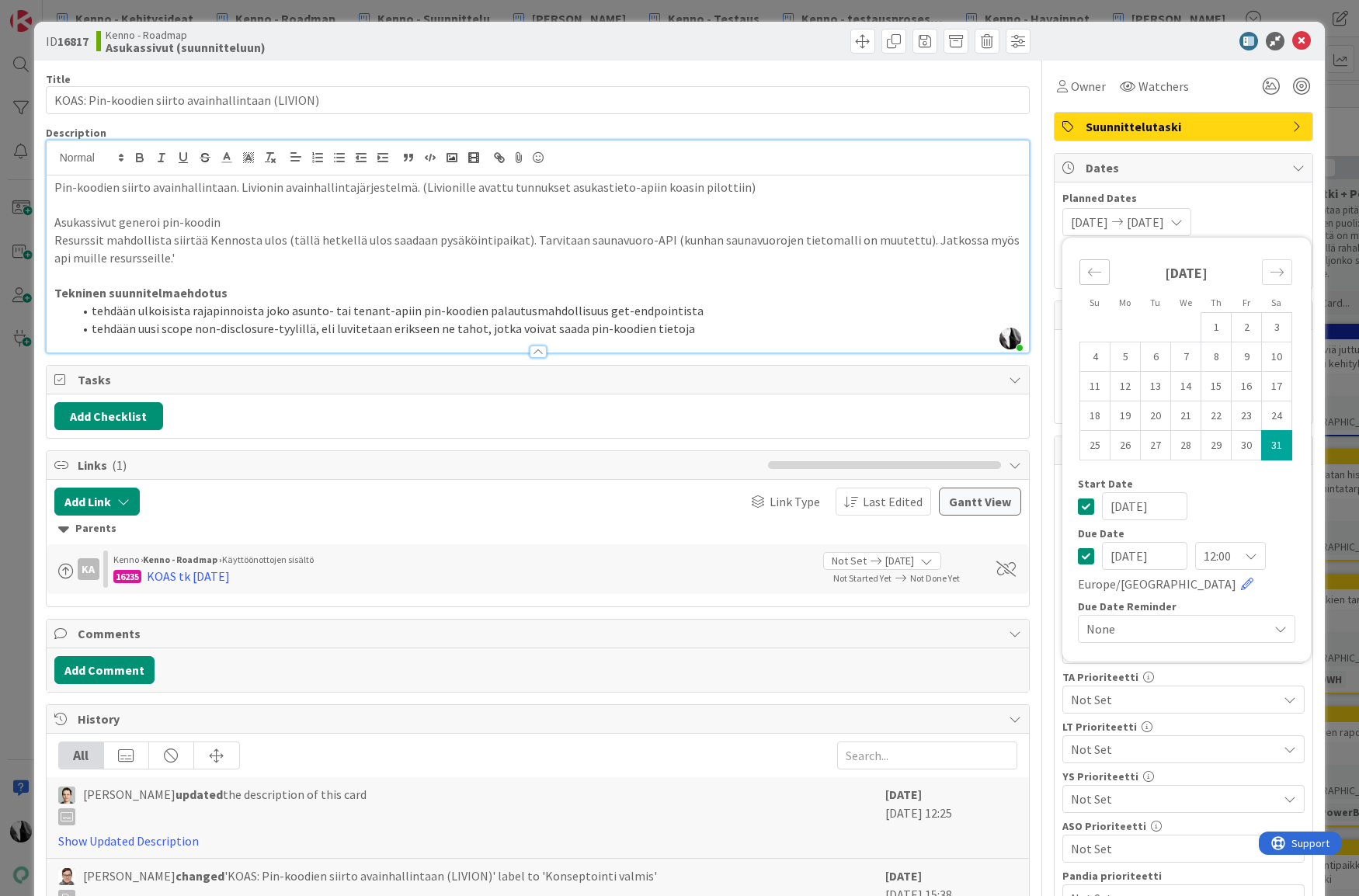
click at [1088, 269] on icon "Move backward to switch to the previous month." at bounding box center [1094, 271] width 15 height 15
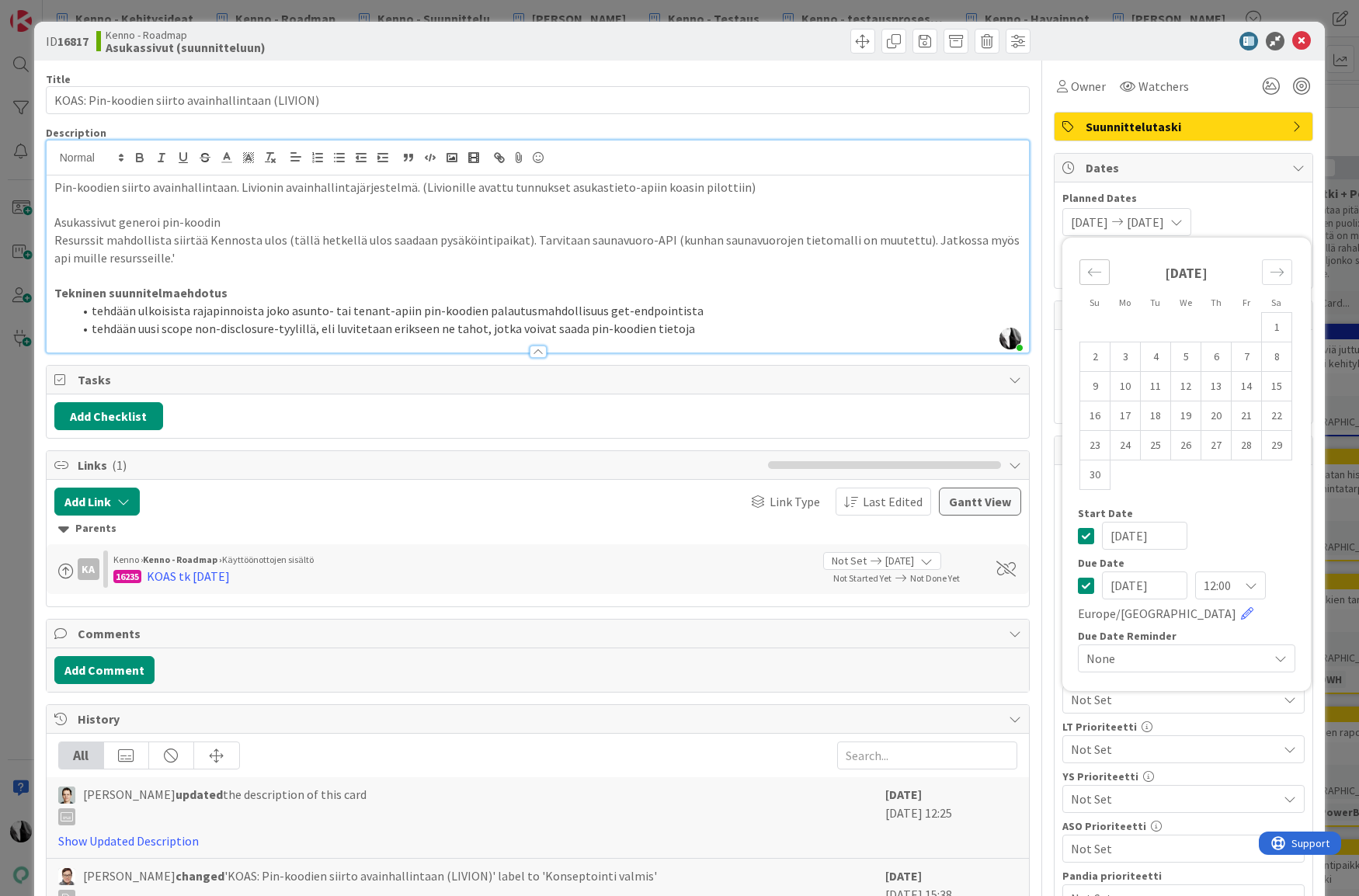
click at [1088, 269] on icon "Move backward to switch to the previous month." at bounding box center [1094, 271] width 15 height 15
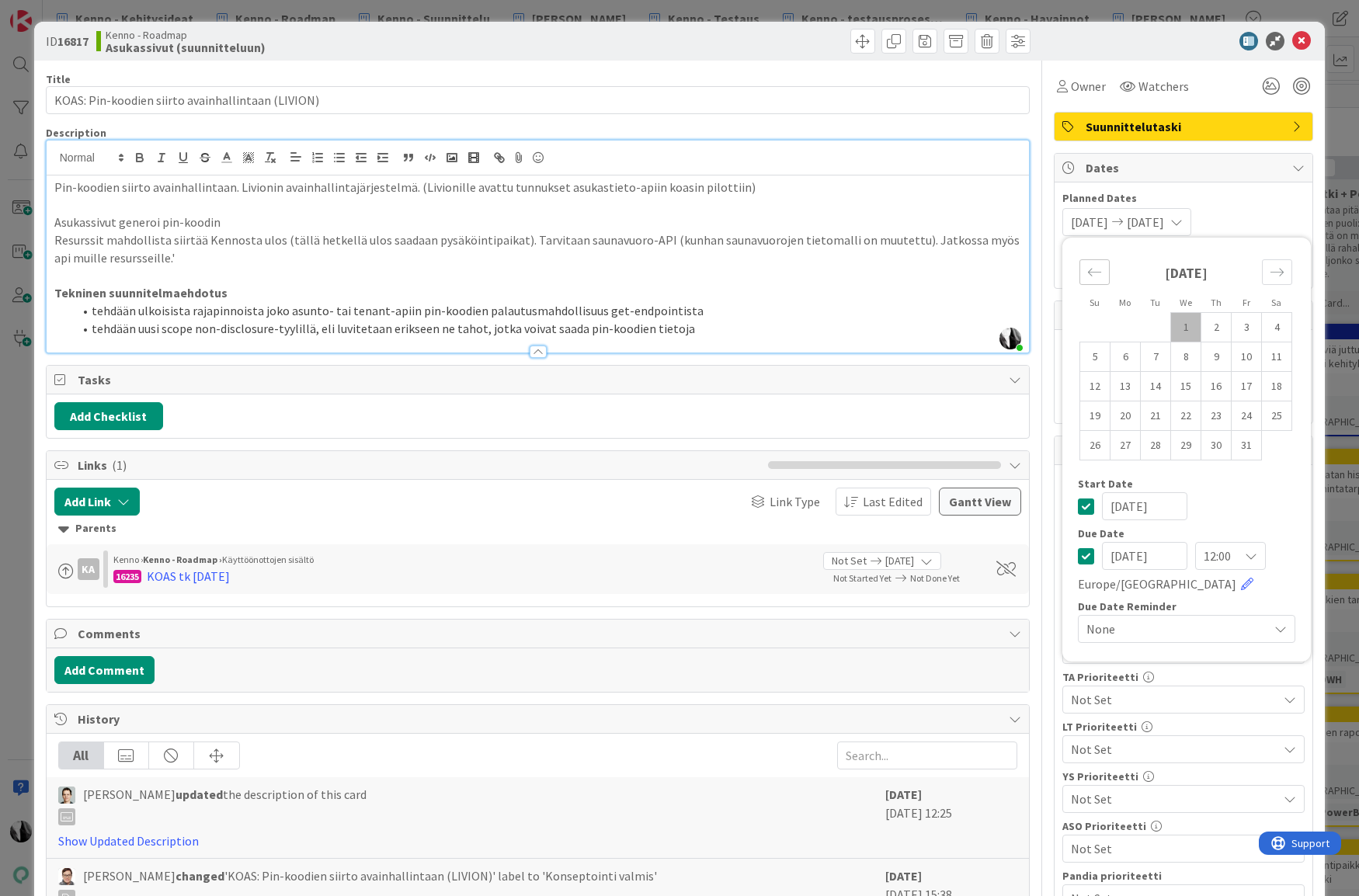
click at [1088, 269] on icon "Move backward to switch to the previous month." at bounding box center [1094, 271] width 15 height 15
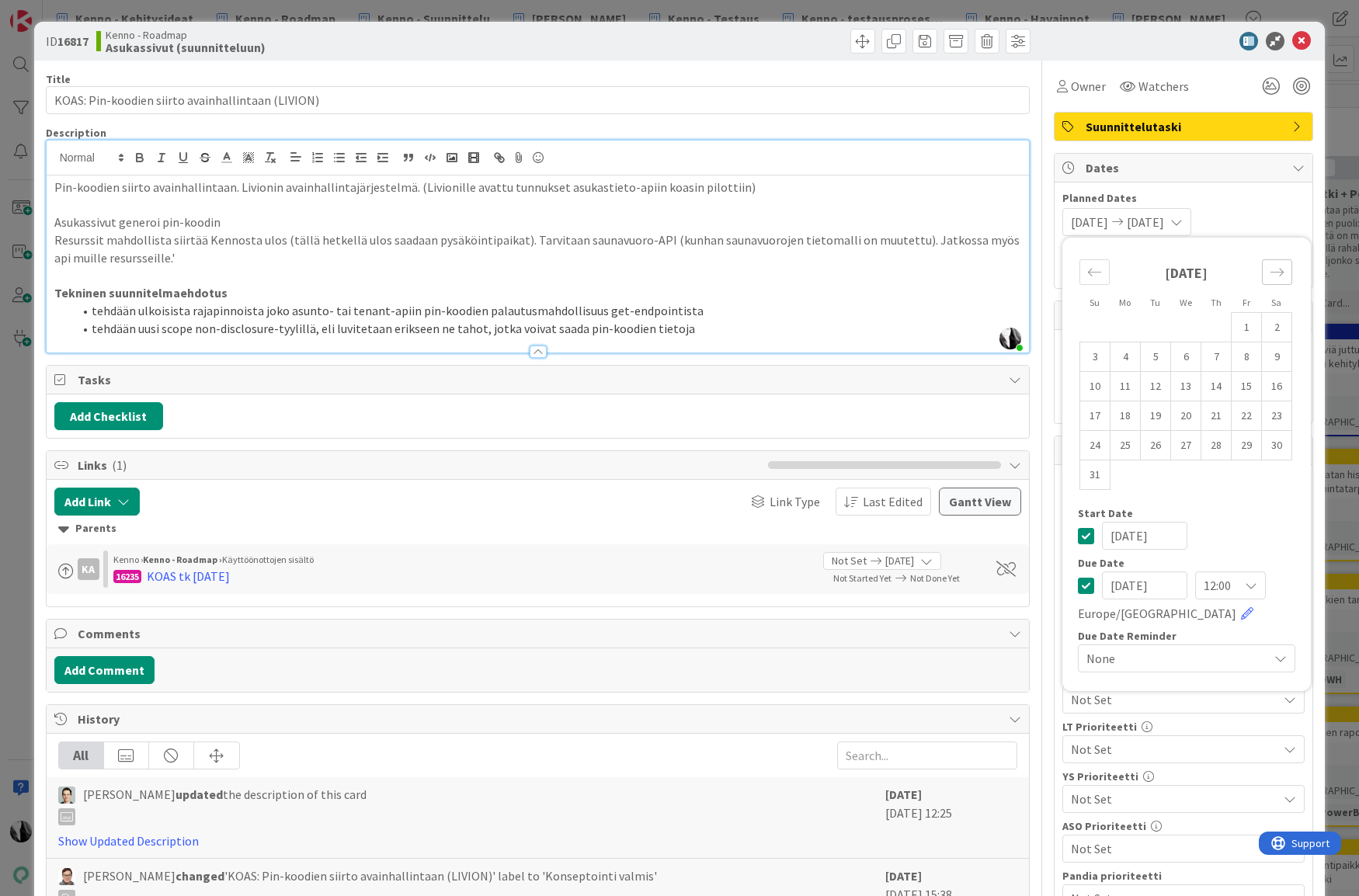
click at [1273, 269] on icon "Move forward to switch to the next month." at bounding box center [1277, 271] width 15 height 15
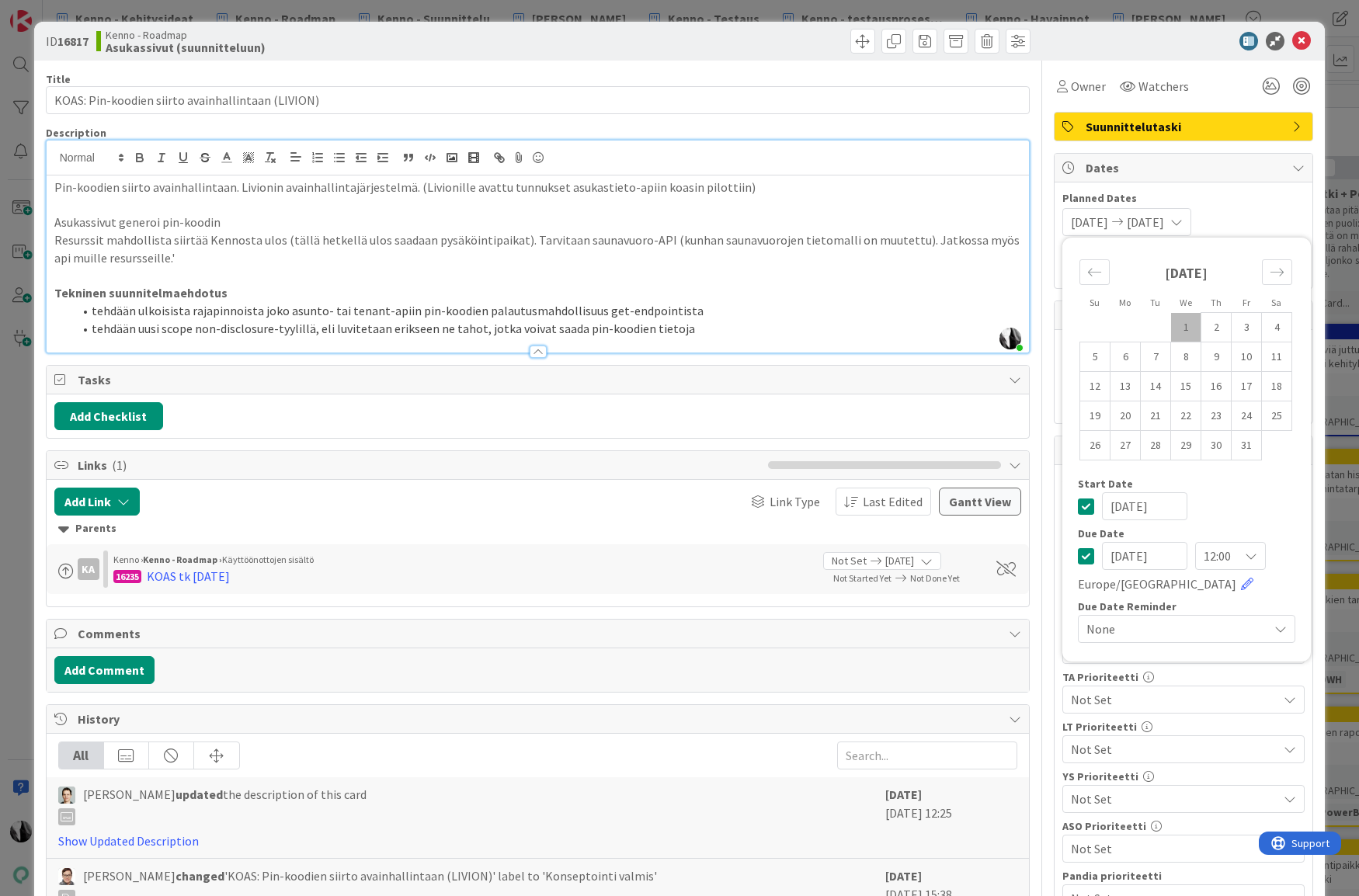
drag, startPoint x: 1188, startPoint y: 322, endPoint x: 1196, endPoint y: 309, distance: 15.3
click at [1188, 322] on td "1" at bounding box center [1186, 328] width 31 height 30
type input "[DATE]"
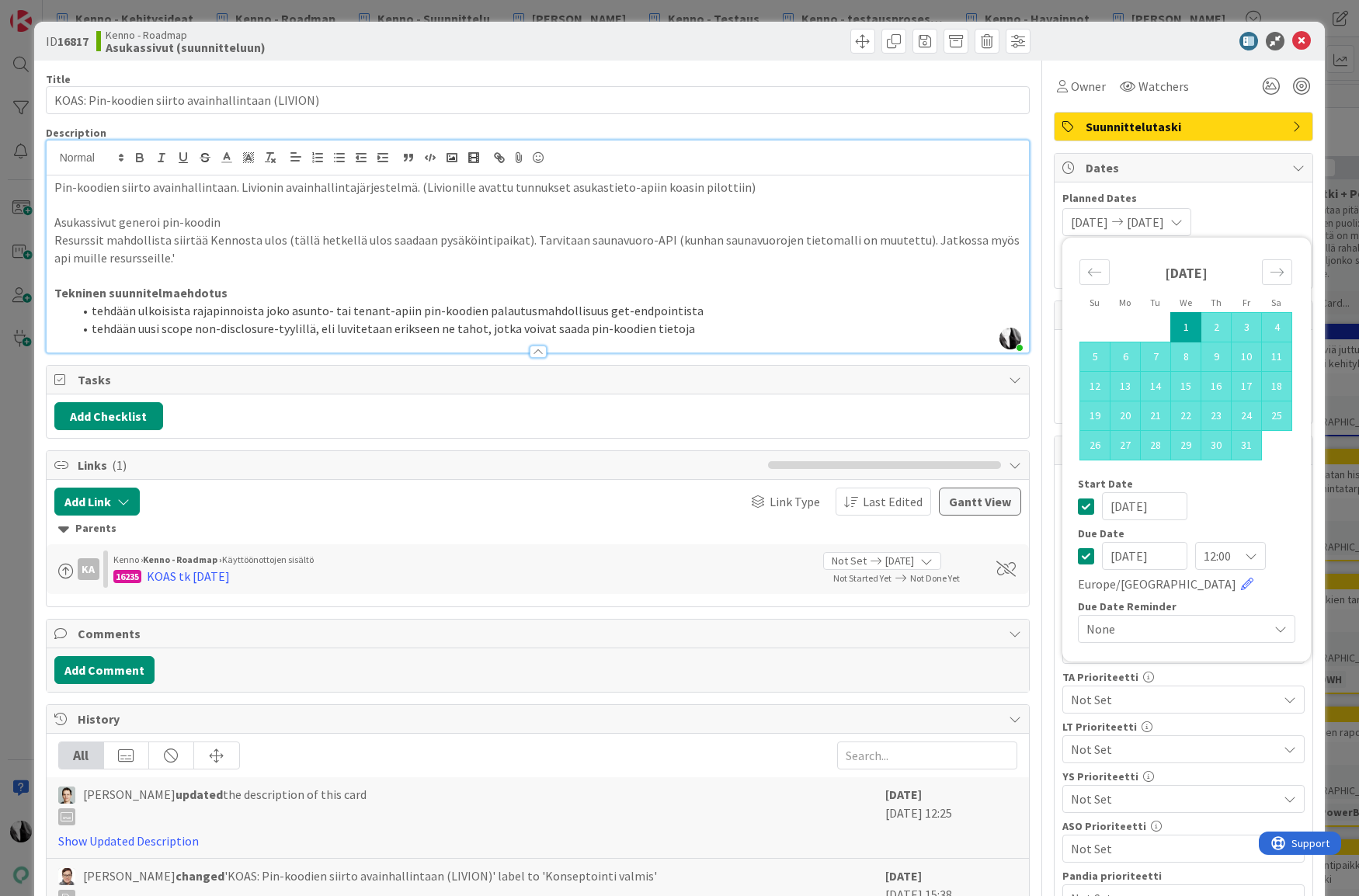
click at [1255, 202] on span "Planned Dates" at bounding box center [1183, 198] width 242 height 16
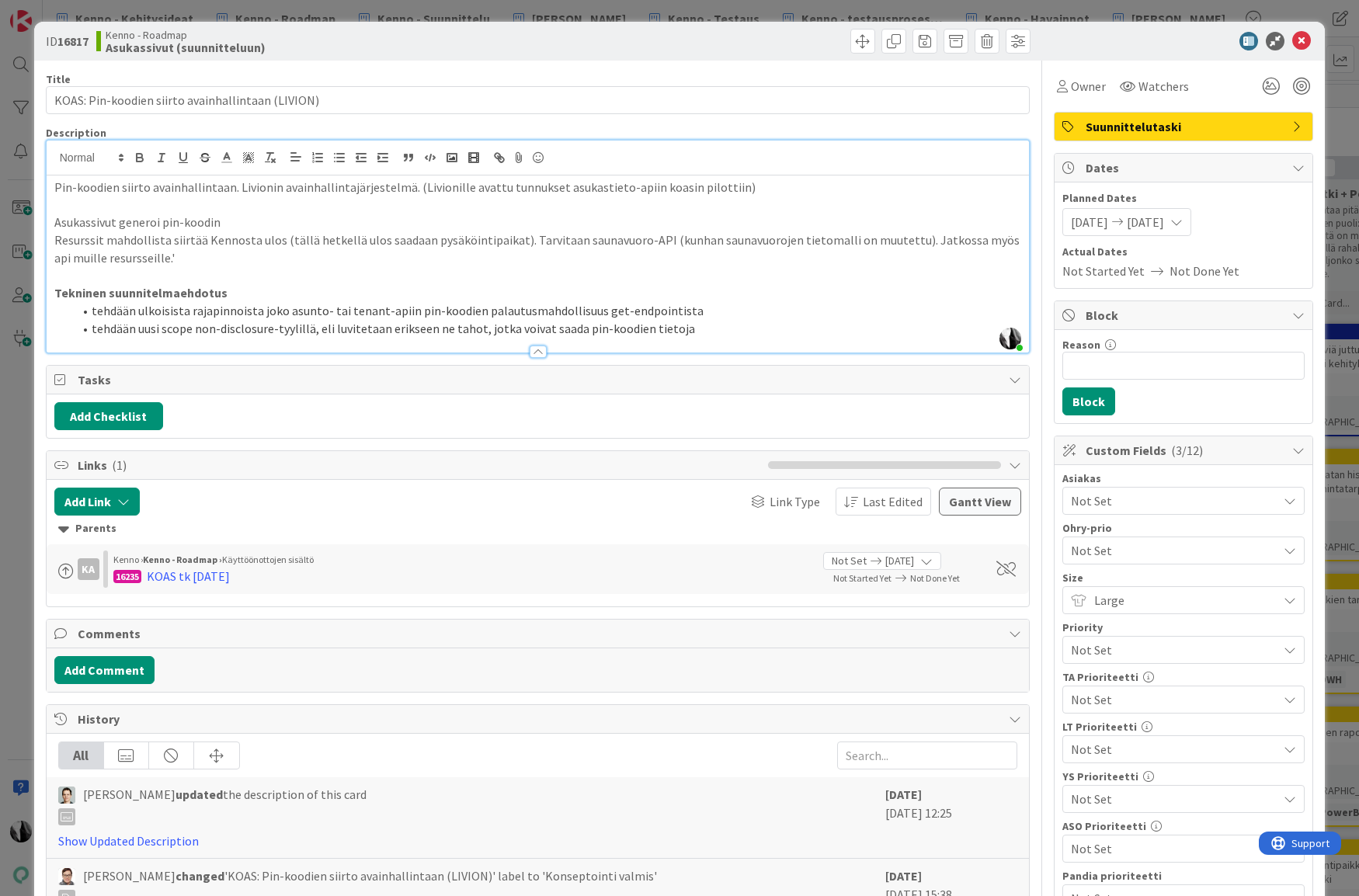
click at [1160, 37] on div at bounding box center [1175, 42] width 275 height 19
click at [1298, 42] on icon at bounding box center [1302, 42] width 19 height 19
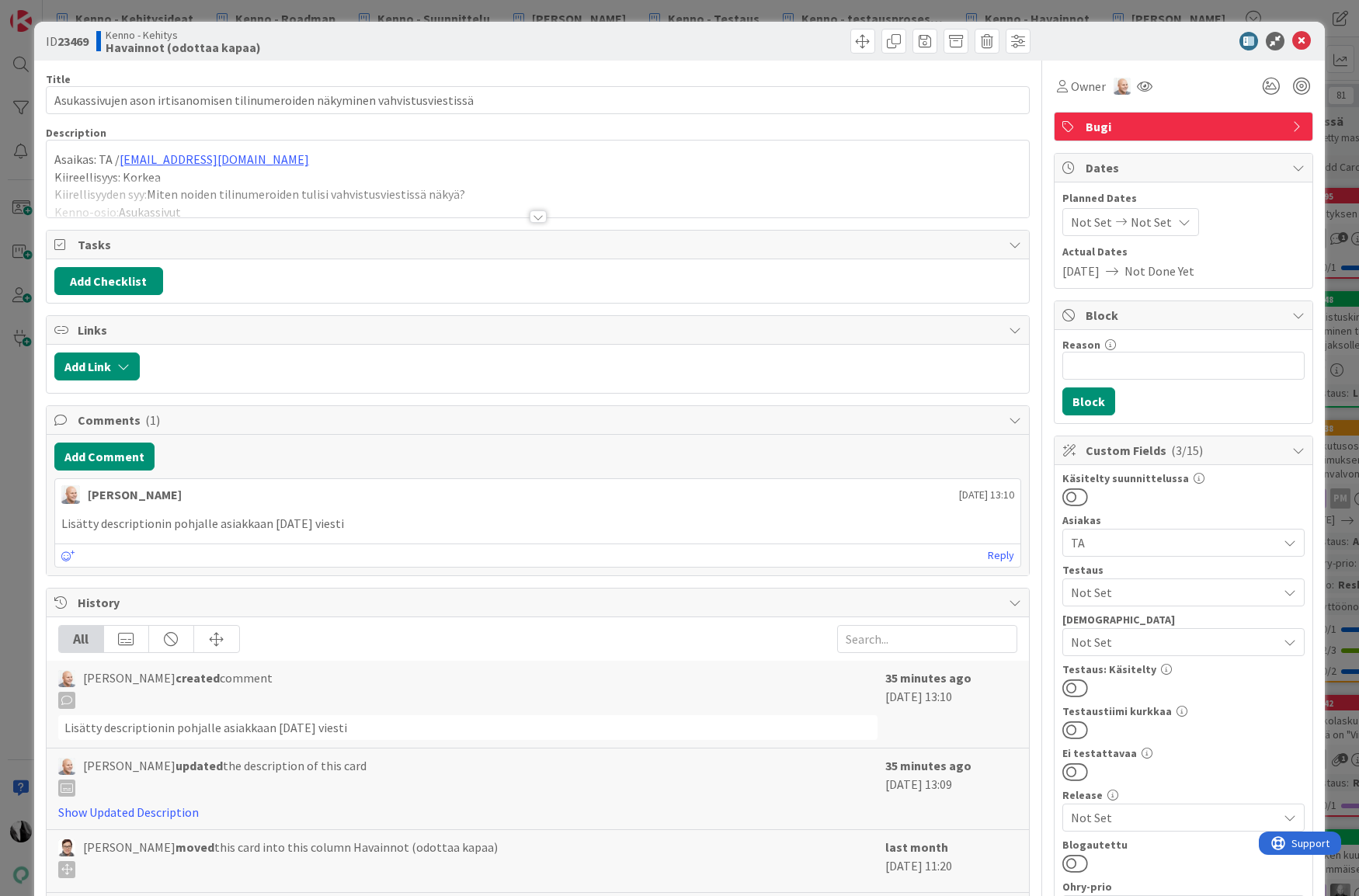
click at [537, 218] on div at bounding box center [538, 217] width 17 height 13
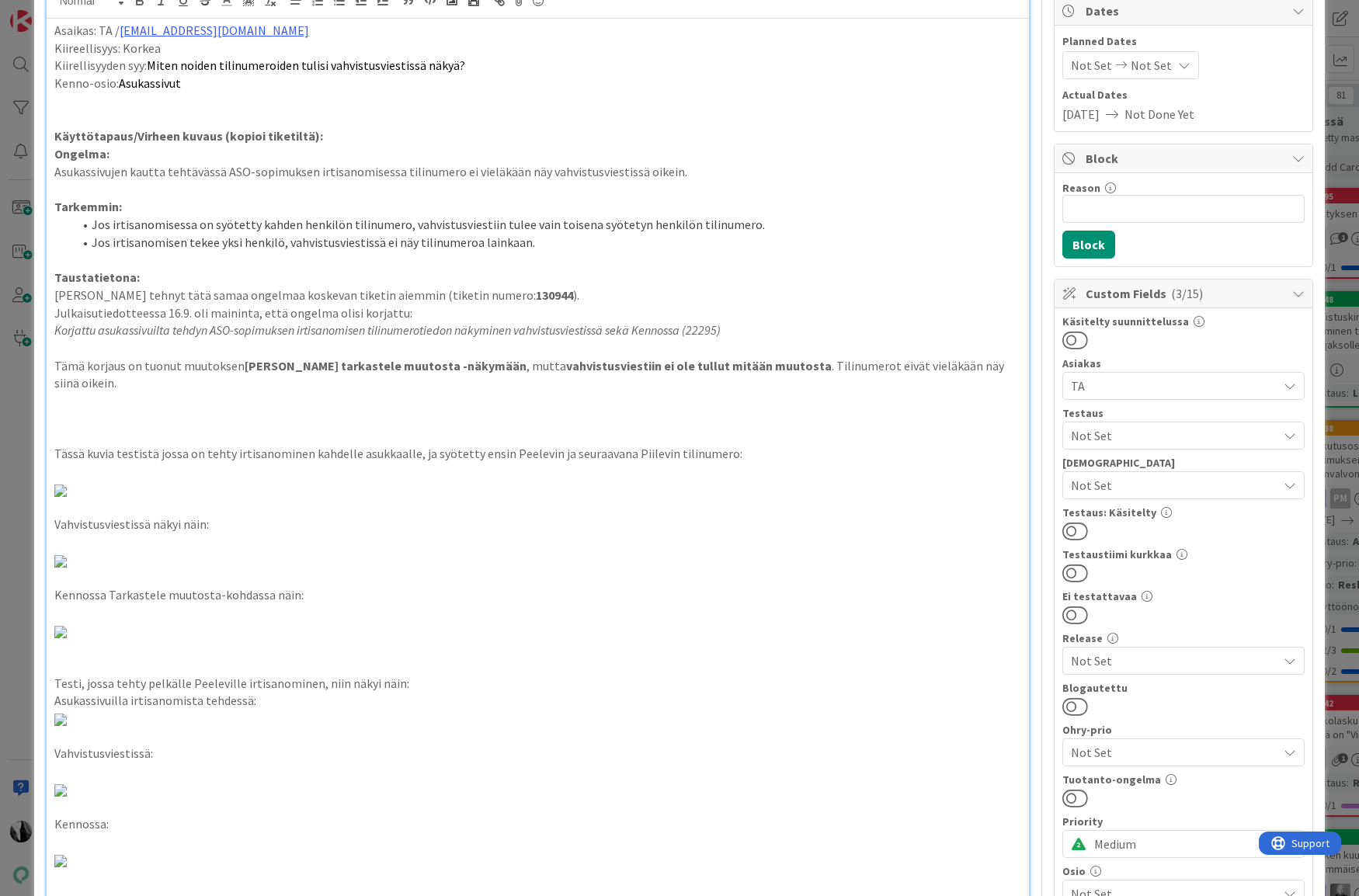
scroll to position [164, 0]
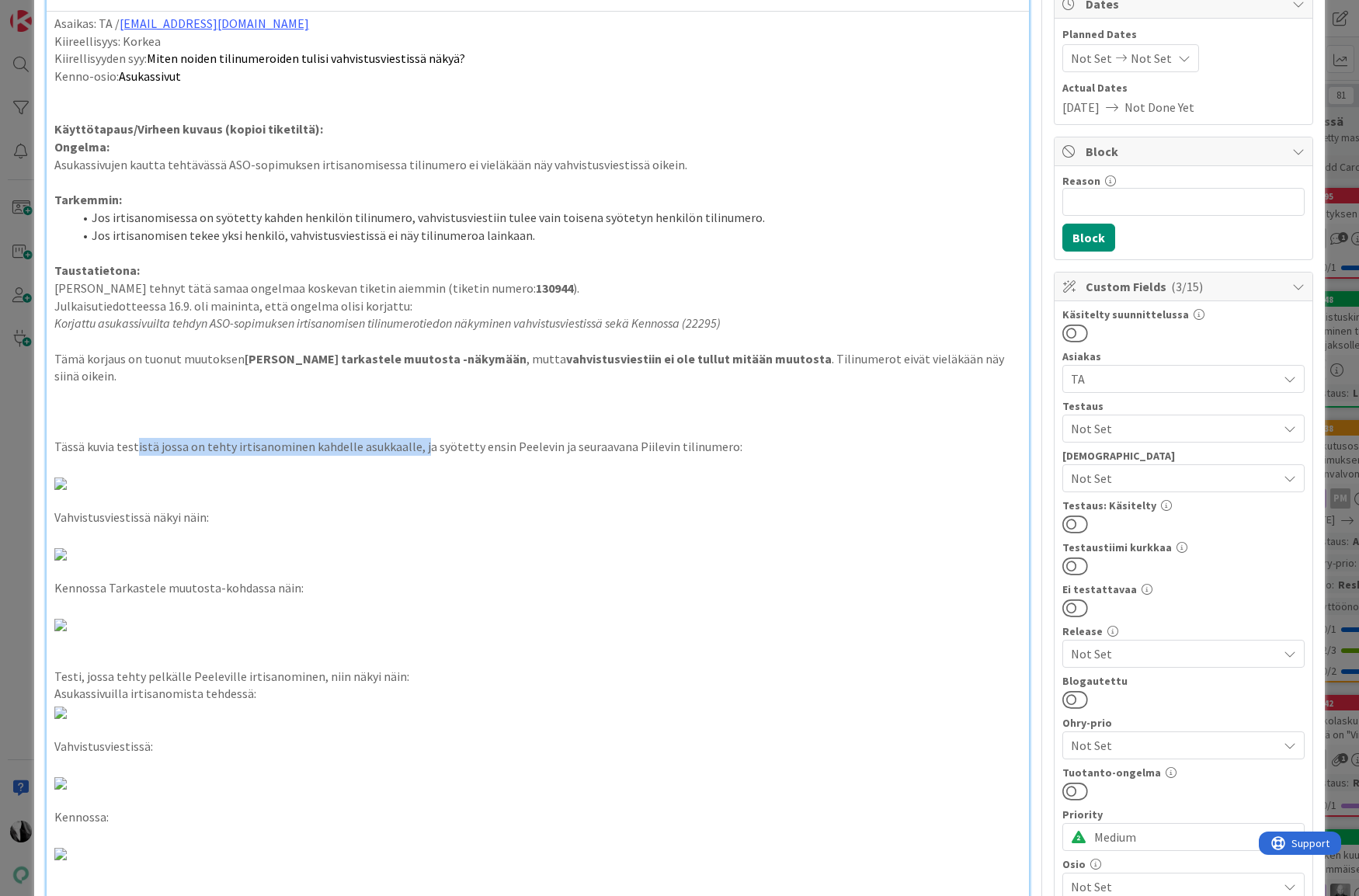
drag, startPoint x: 134, startPoint y: 428, endPoint x: 416, endPoint y: 426, distance: 282.0
click at [416, 438] on p "Tässä kuvia testistä jossa on tehty irtisanominen kahdelle asukkaalle, ja syöte…" at bounding box center [537, 446] width 967 height 18
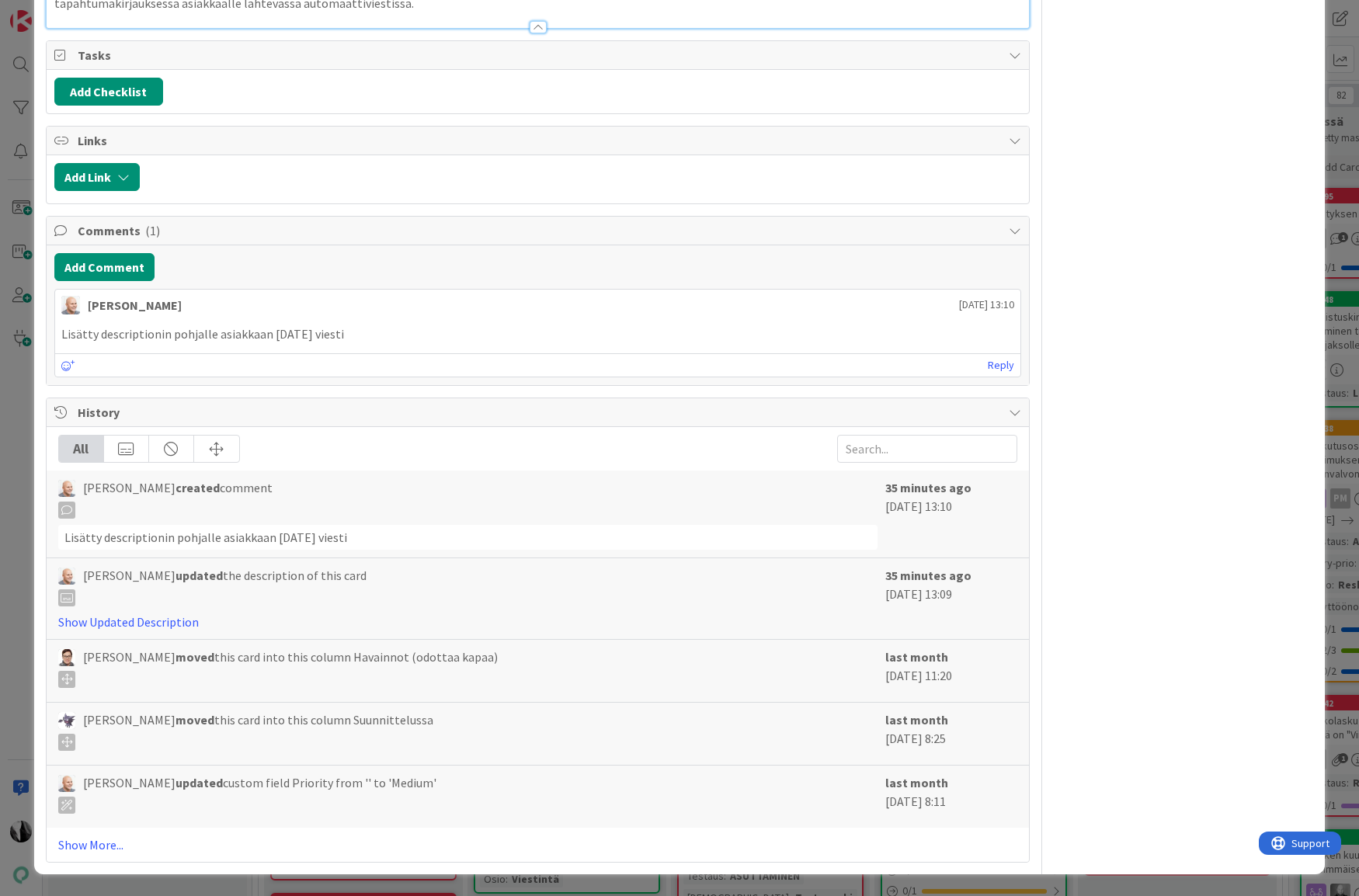
scroll to position [4764, 0]
drag, startPoint x: 393, startPoint y: 420, endPoint x: 652, endPoint y: 419, distance: 259.0
drag, startPoint x: 230, startPoint y: 546, endPoint x: 468, endPoint y: 548, distance: 238.0
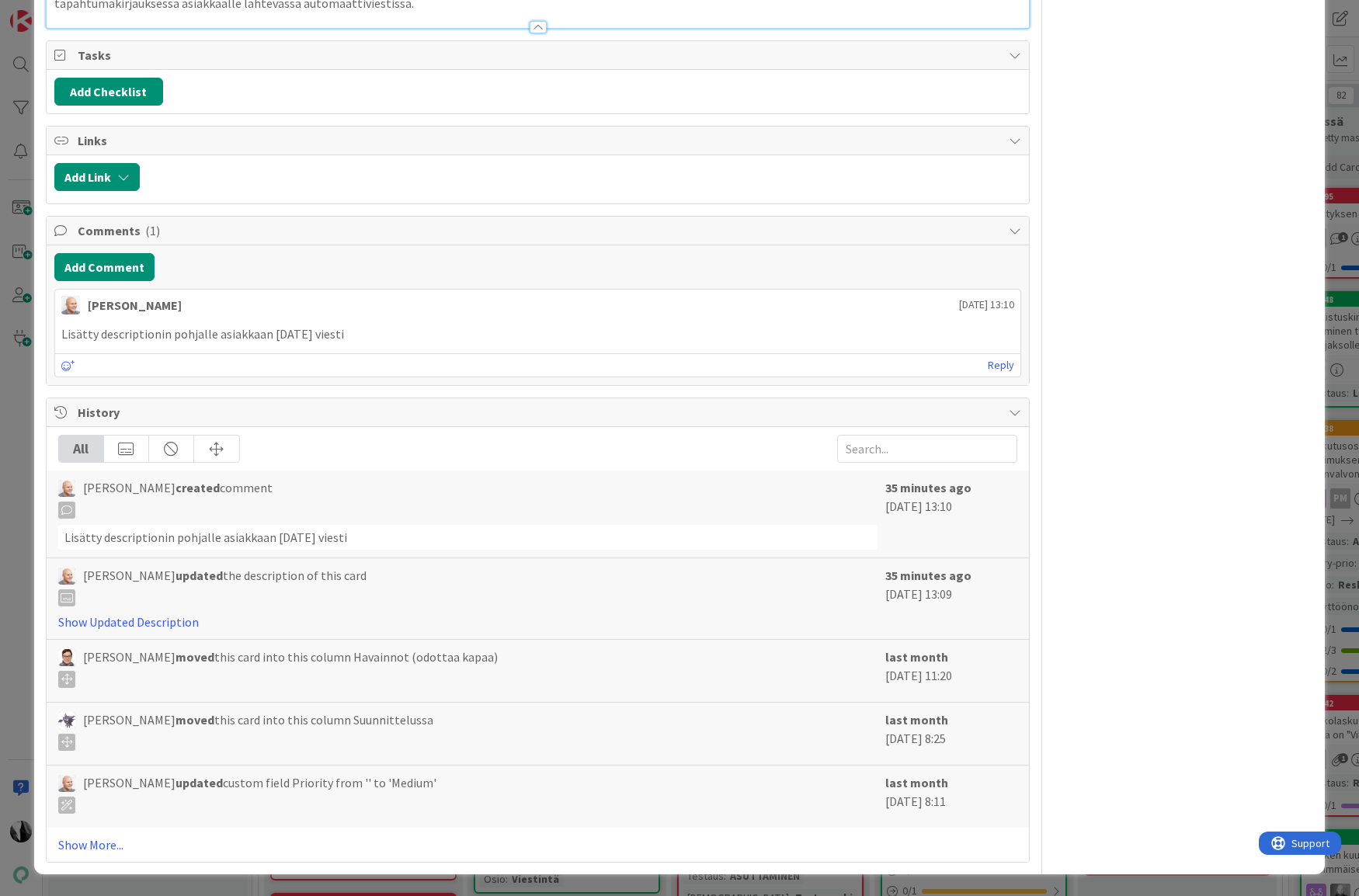
drag, startPoint x: 132, startPoint y: 578, endPoint x: 596, endPoint y: 615, distance: 465.5
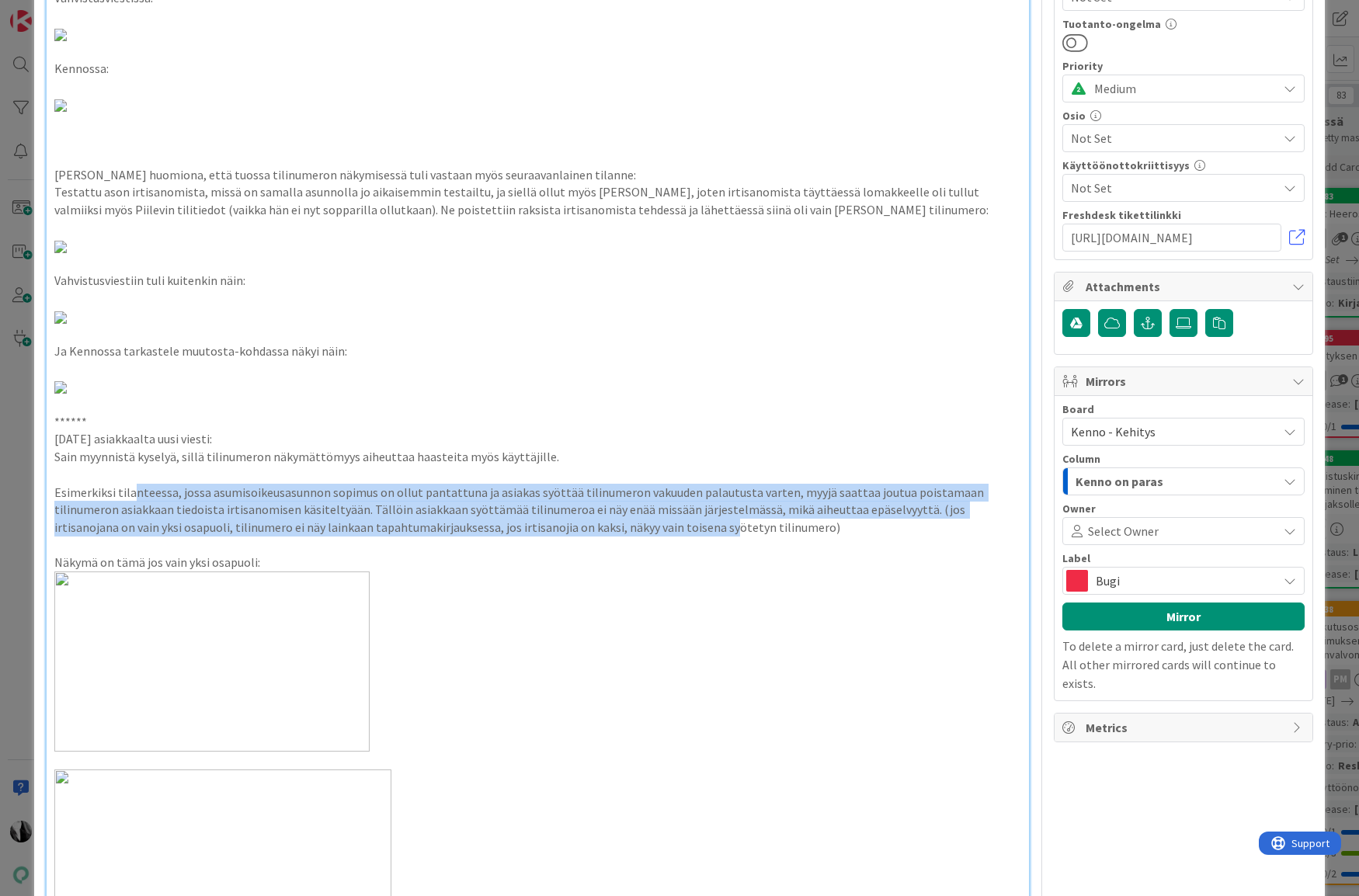
scroll to position [908, 0]
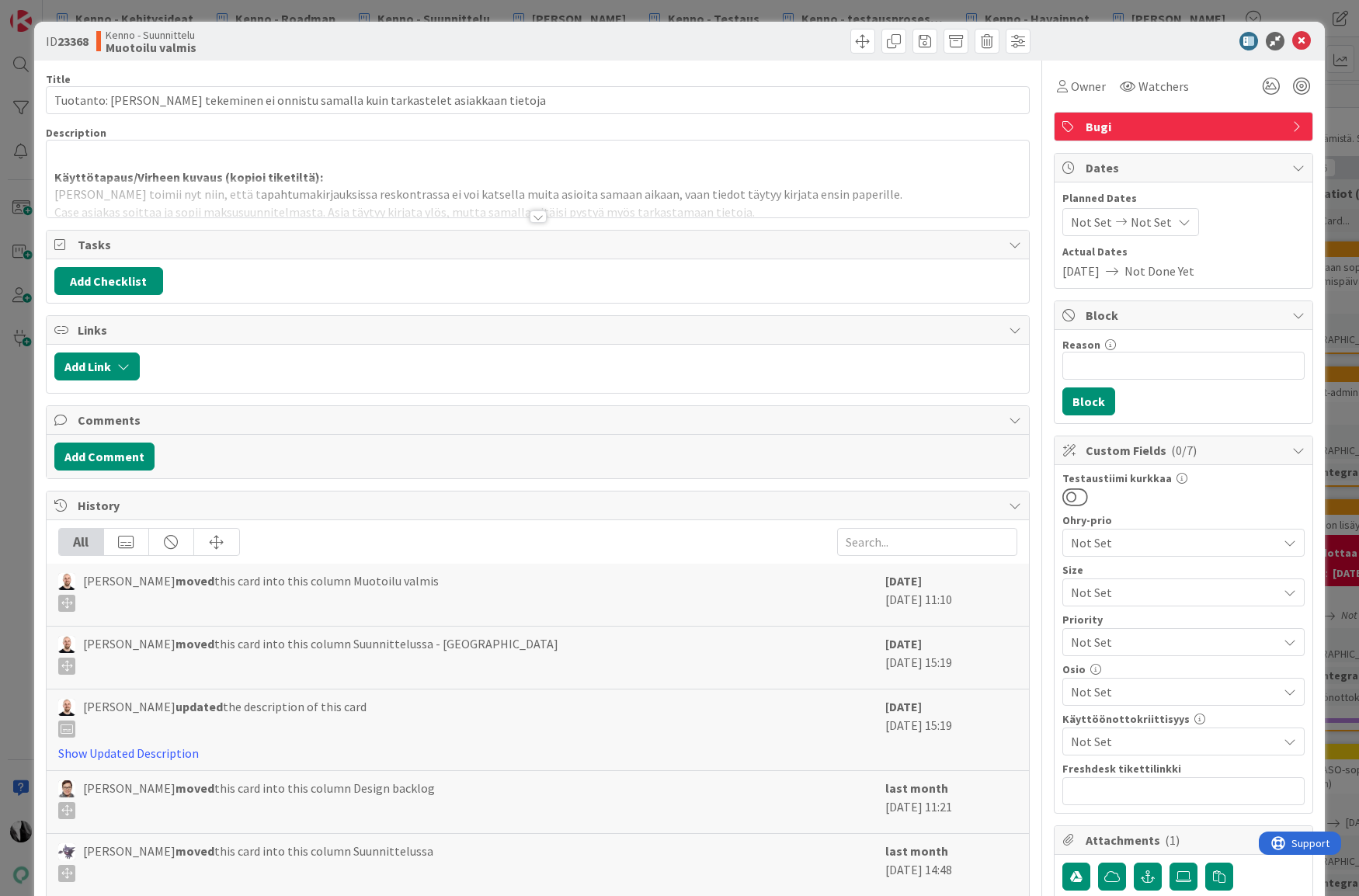
click at [536, 216] on div at bounding box center [538, 217] width 17 height 13
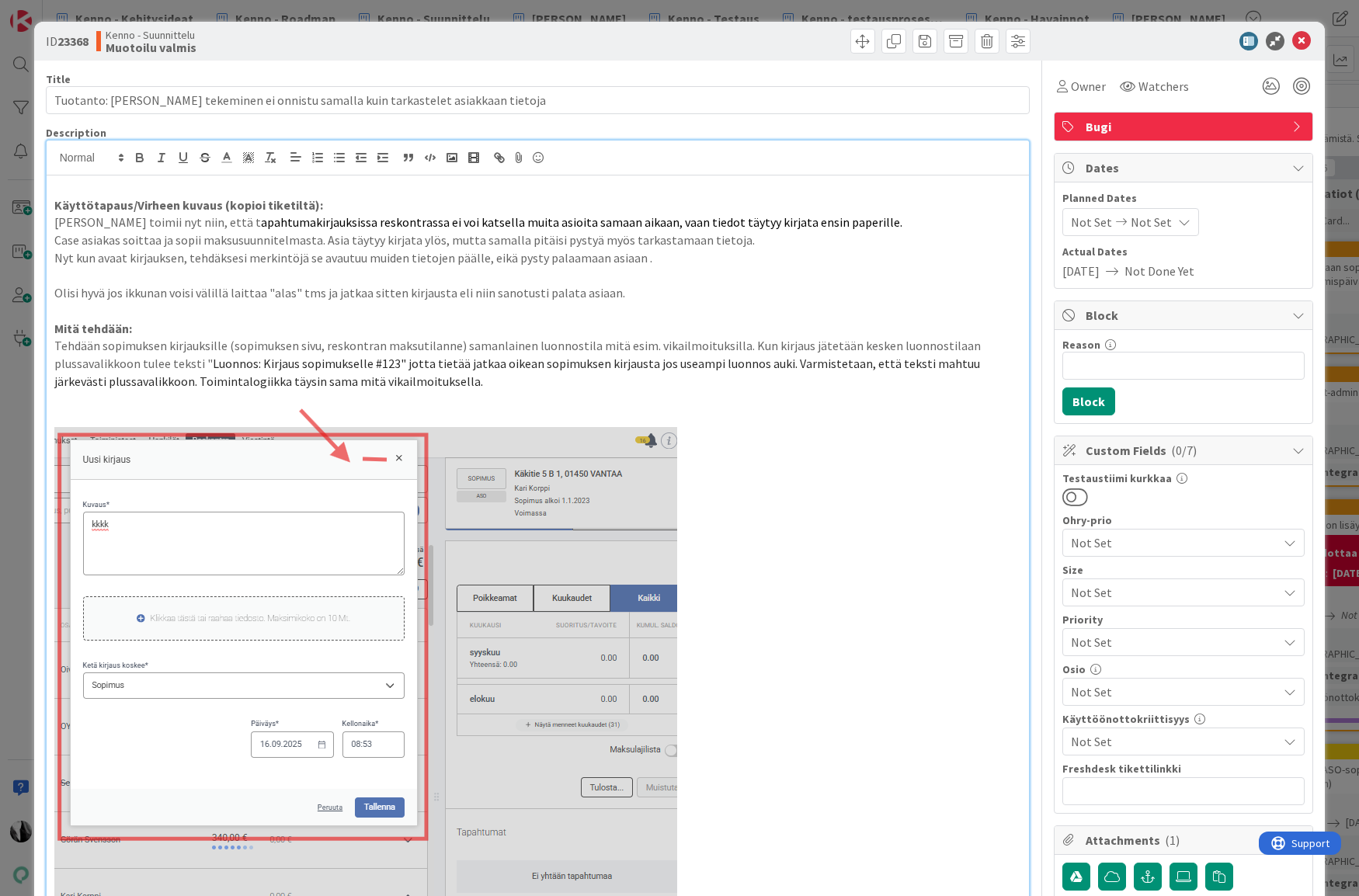
click at [77, 38] on b "23368" at bounding box center [73, 42] width 31 height 16
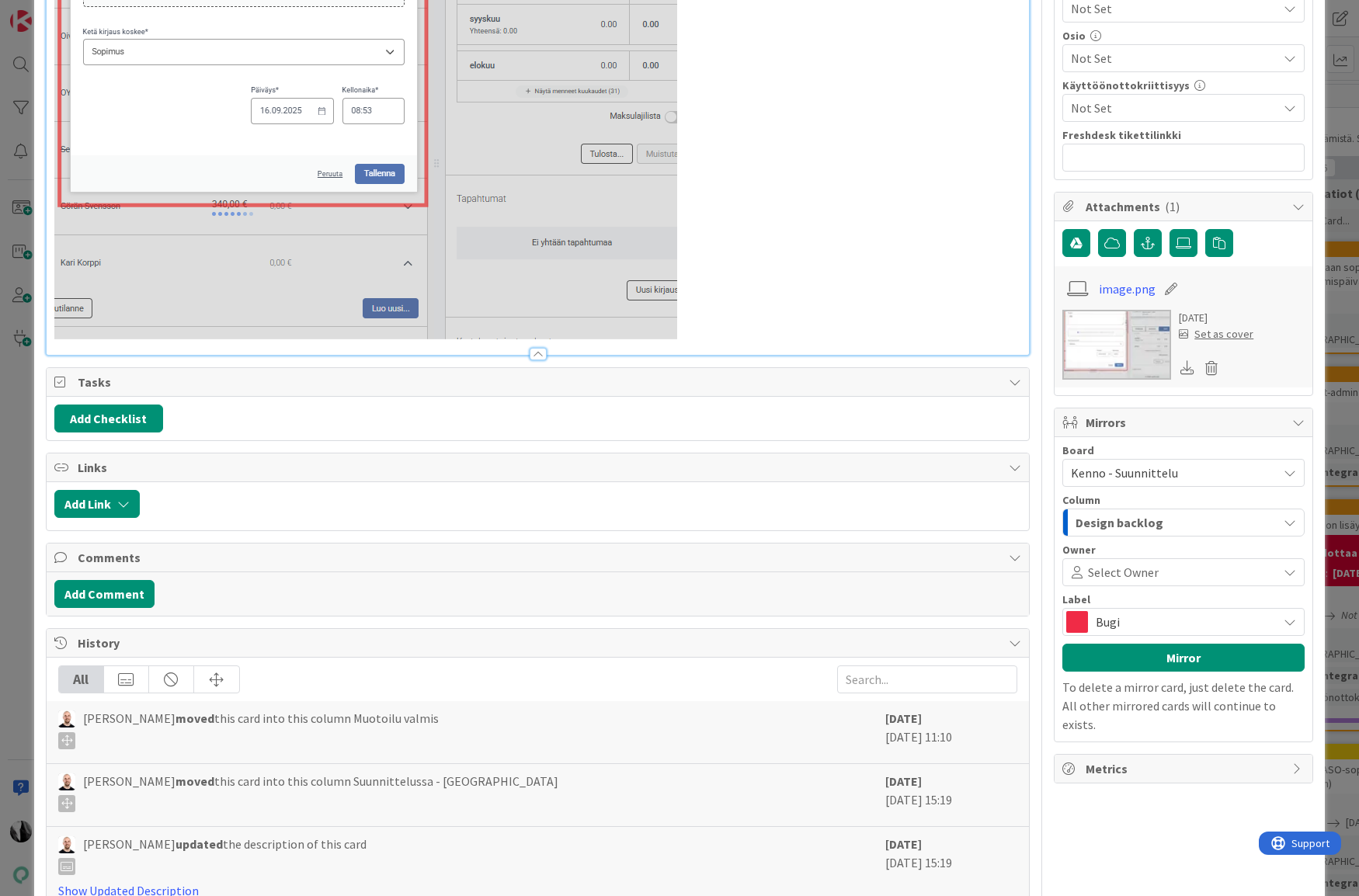
scroll to position [840, 0]
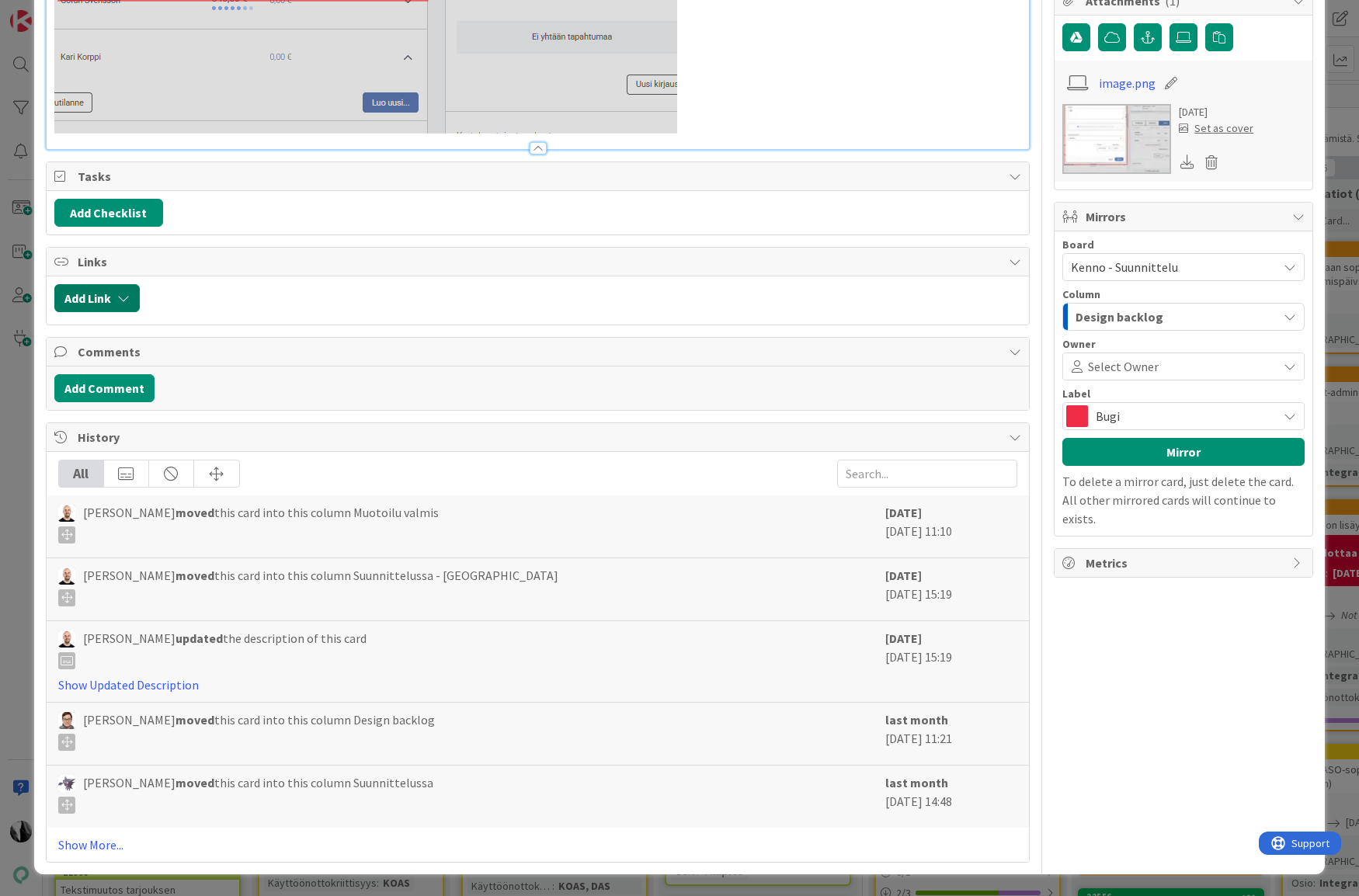
click at [126, 294] on icon "button" at bounding box center [123, 298] width 13 height 13
click at [155, 392] on span "Current Board" at bounding box center [158, 395] width 174 height 22
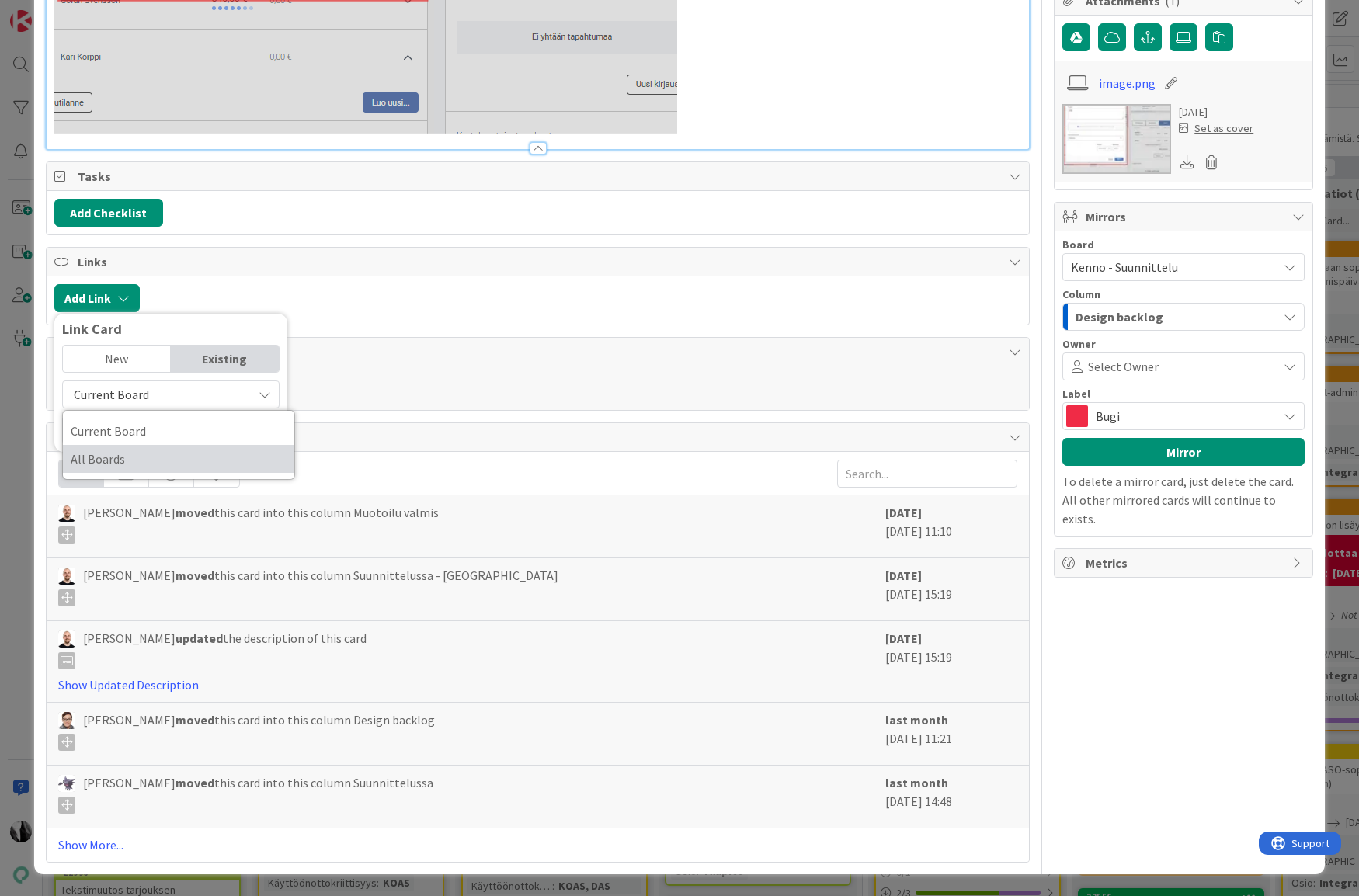
drag, startPoint x: 136, startPoint y: 453, endPoint x: 143, endPoint y: 444, distance: 11.4
click at [136, 453] on span "All Boards" at bounding box center [178, 459] width 216 height 24
click at [150, 438] on input "text" at bounding box center [170, 430] width 217 height 28
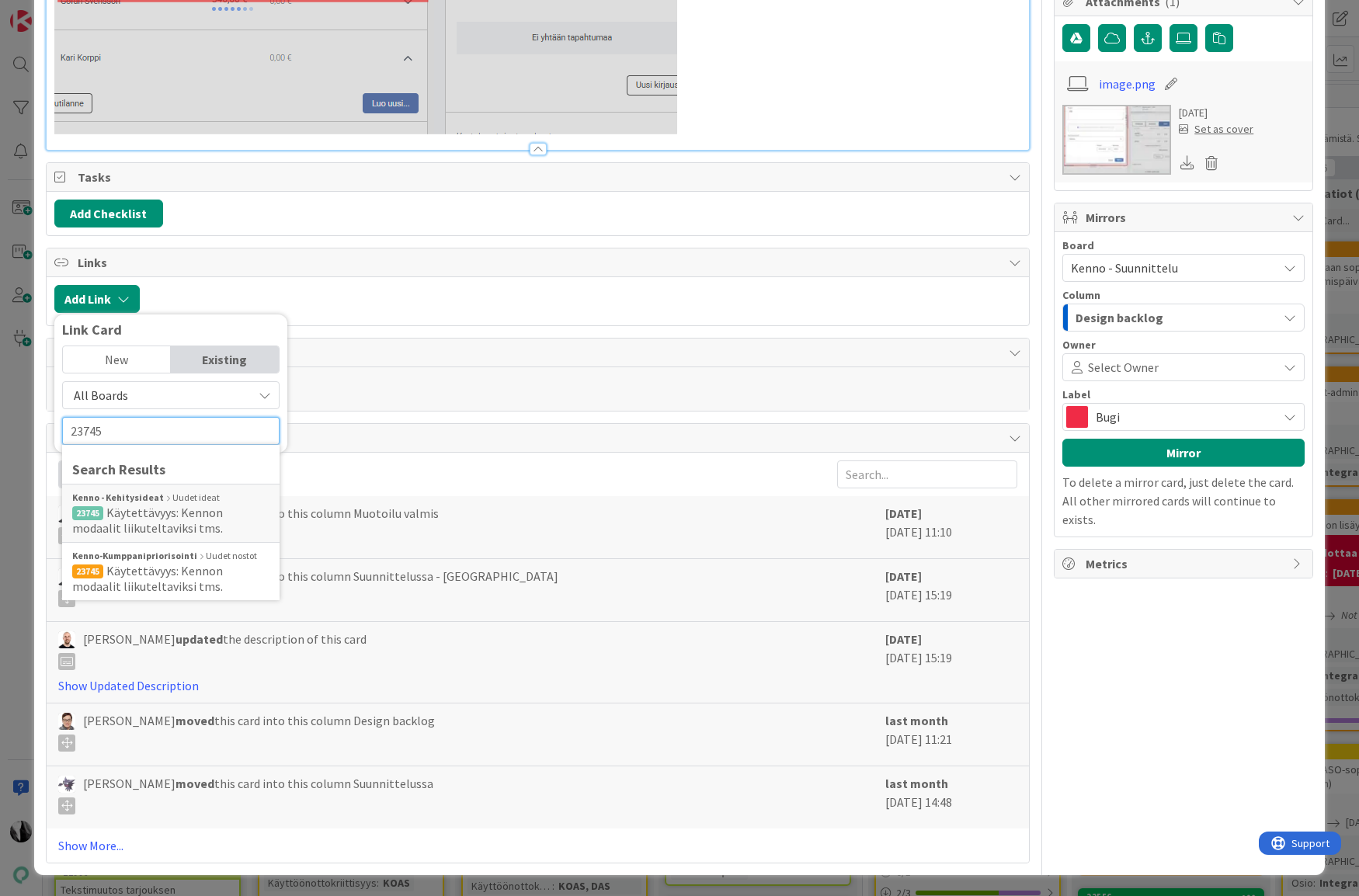
scroll to position [836, 0]
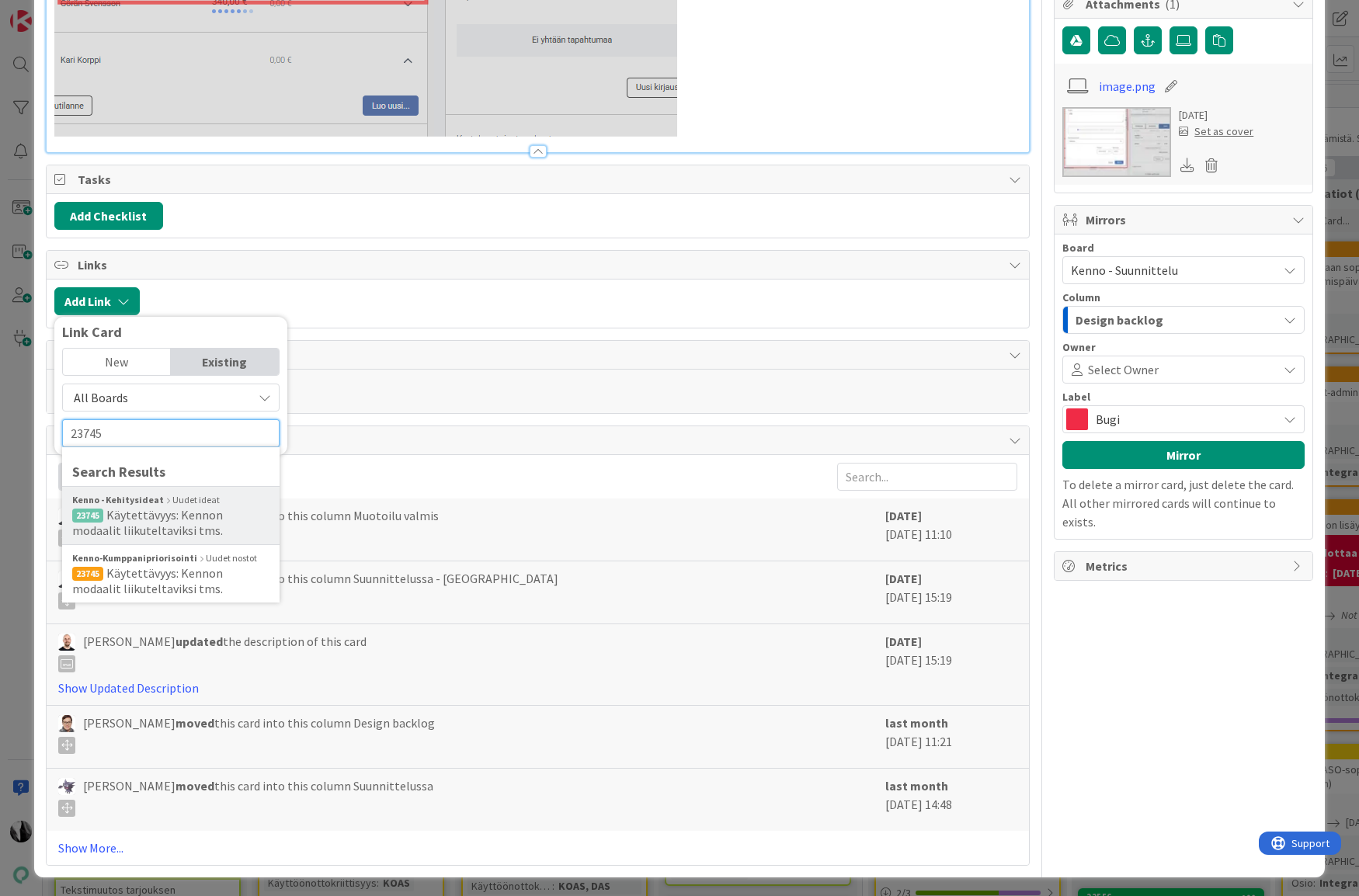
type input "23745"
click at [201, 509] on span "Käytettävyys: Kennon modaalit liikuteltaviksi tms." at bounding box center [148, 523] width 151 height 31
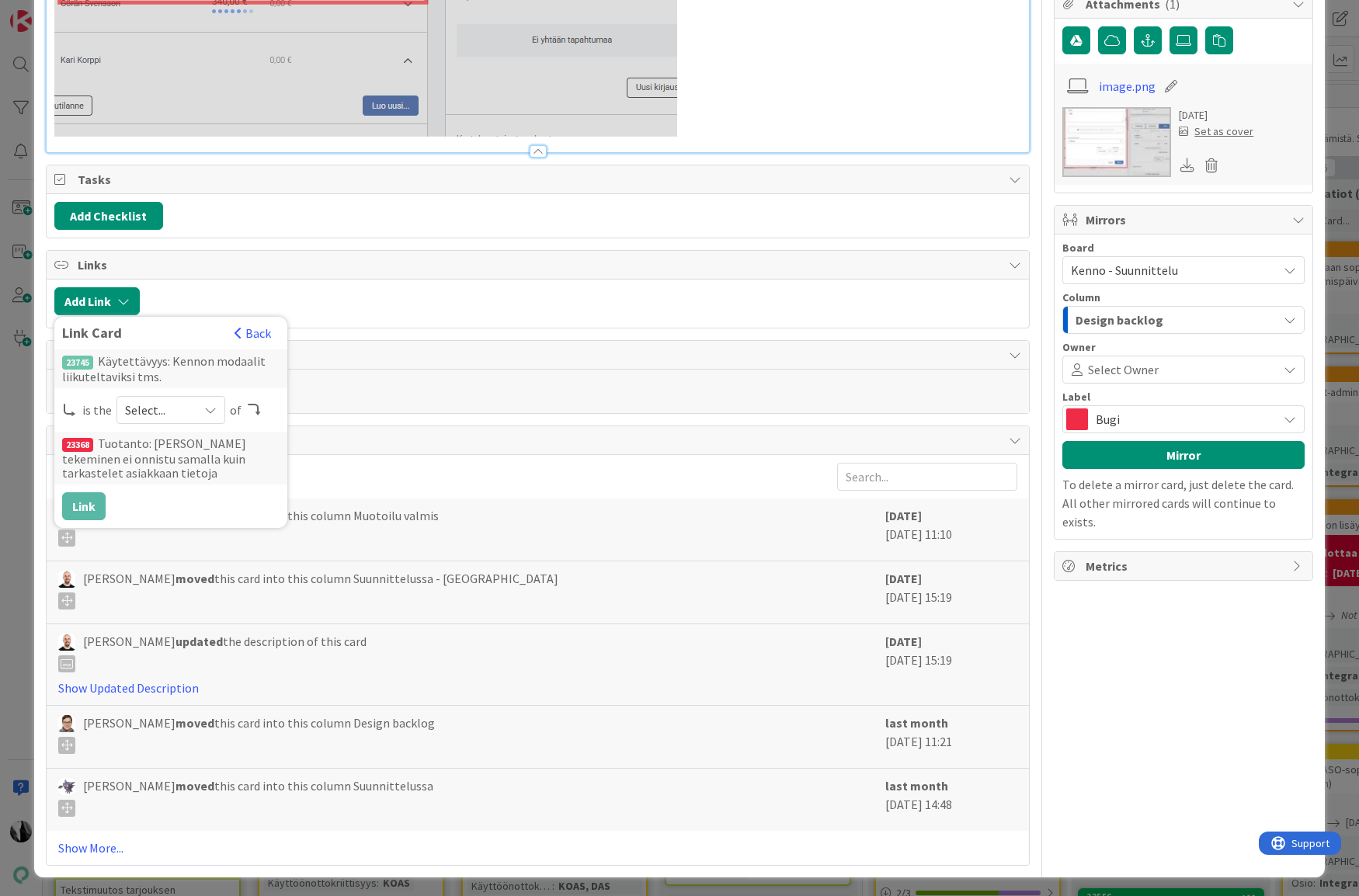
click at [210, 407] on icon at bounding box center [210, 410] width 13 height 13
click at [166, 473] on span "child" at bounding box center [253, 475] width 176 height 24
click at [78, 501] on button "Link" at bounding box center [83, 506] width 43 height 28
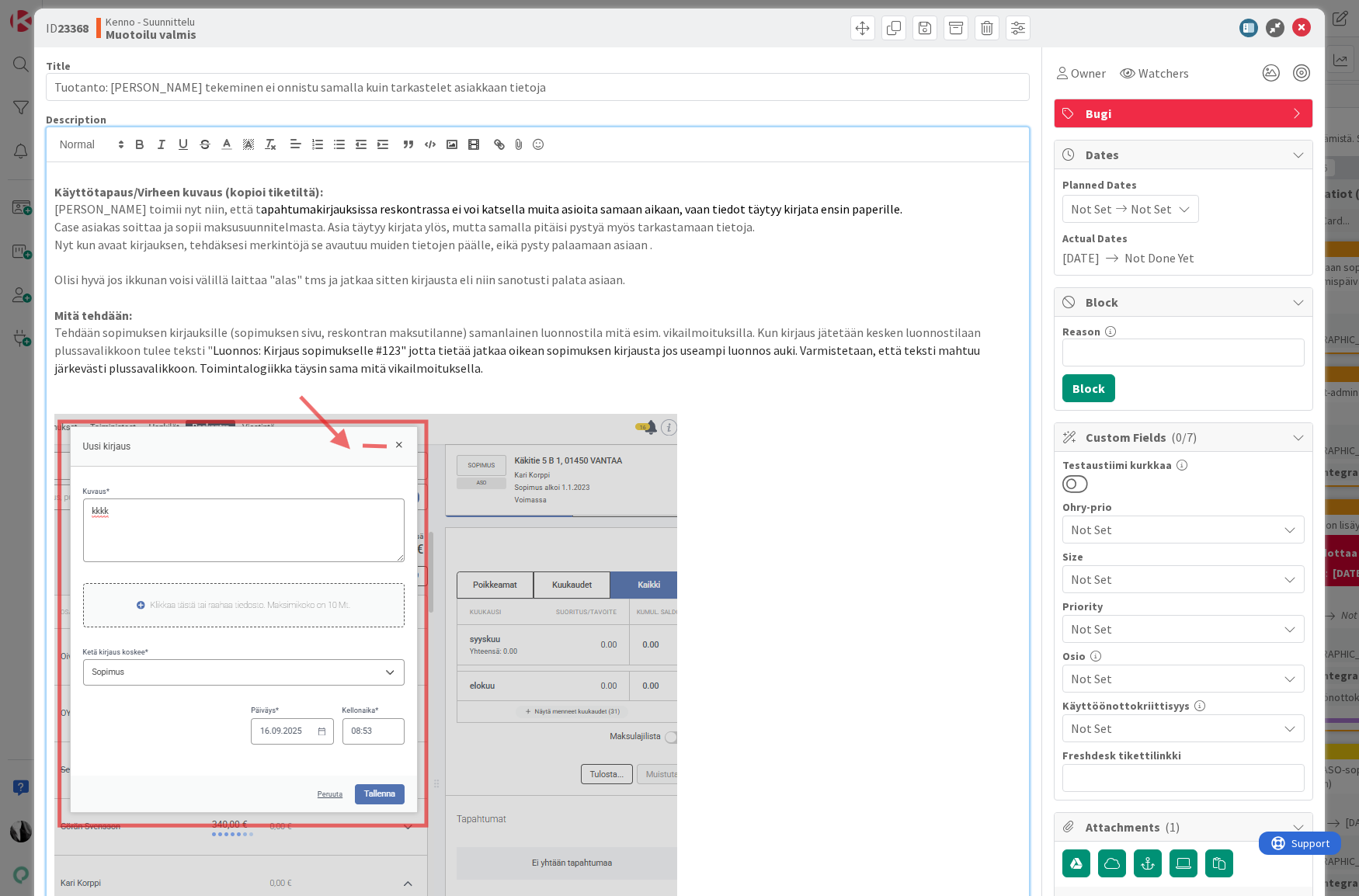
scroll to position [0, 0]
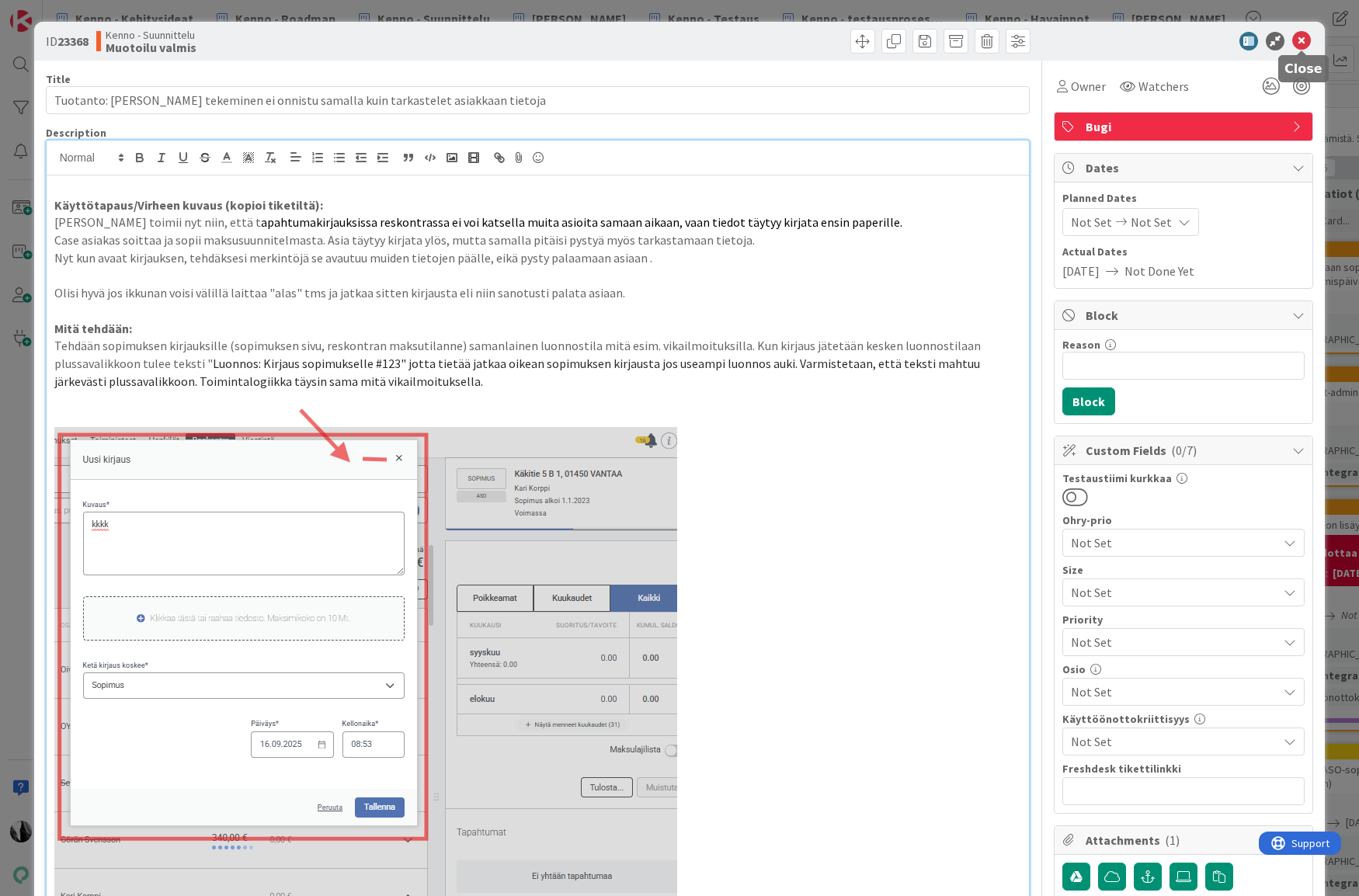
click at [1305, 40] on icon at bounding box center [1302, 42] width 19 height 19
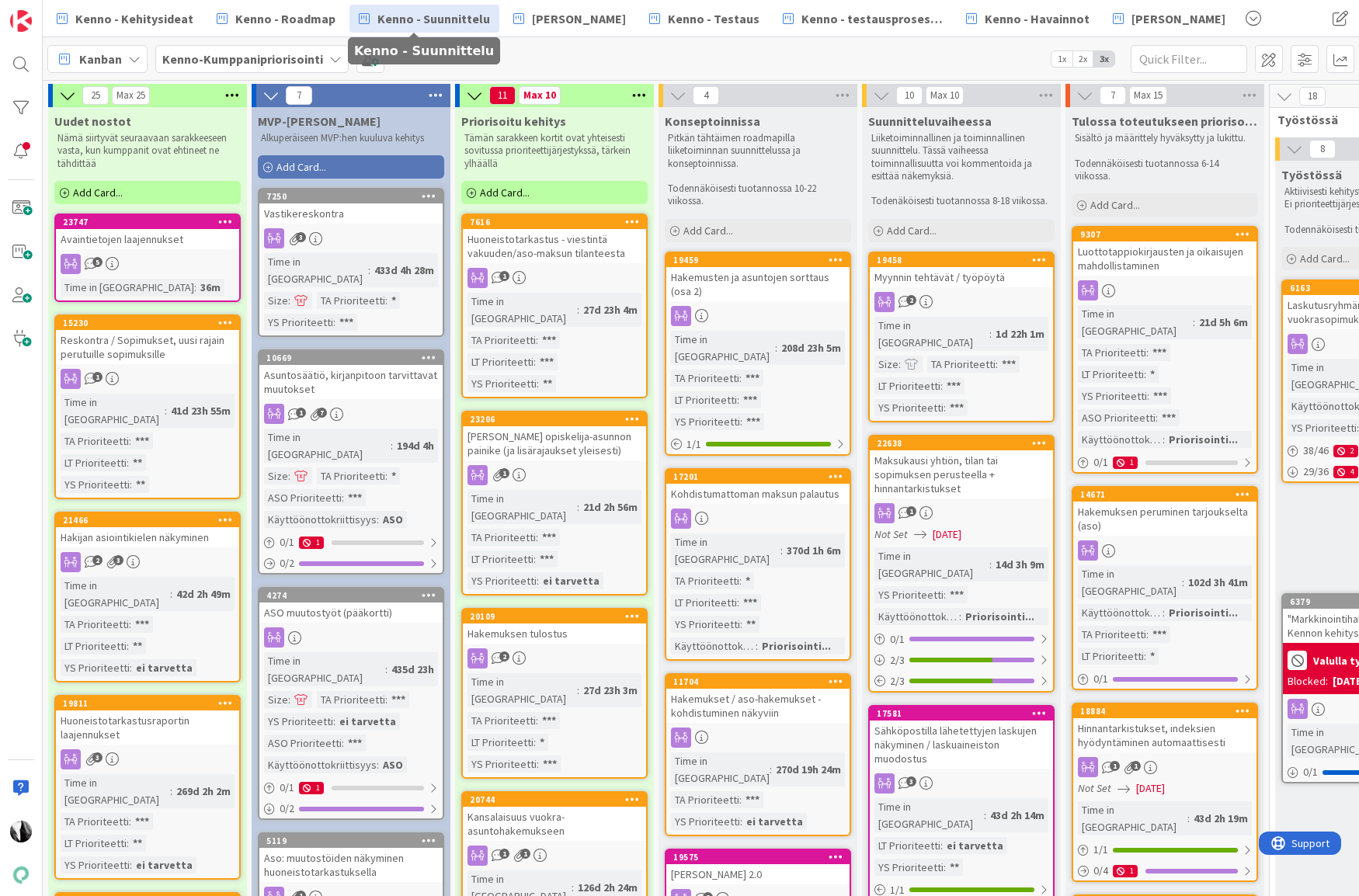
drag, startPoint x: 0, startPoint y: 0, endPoint x: 419, endPoint y: 13, distance: 419.2
click at [419, 13] on span "Kenno - Suunnittelu" at bounding box center [433, 19] width 112 height 19
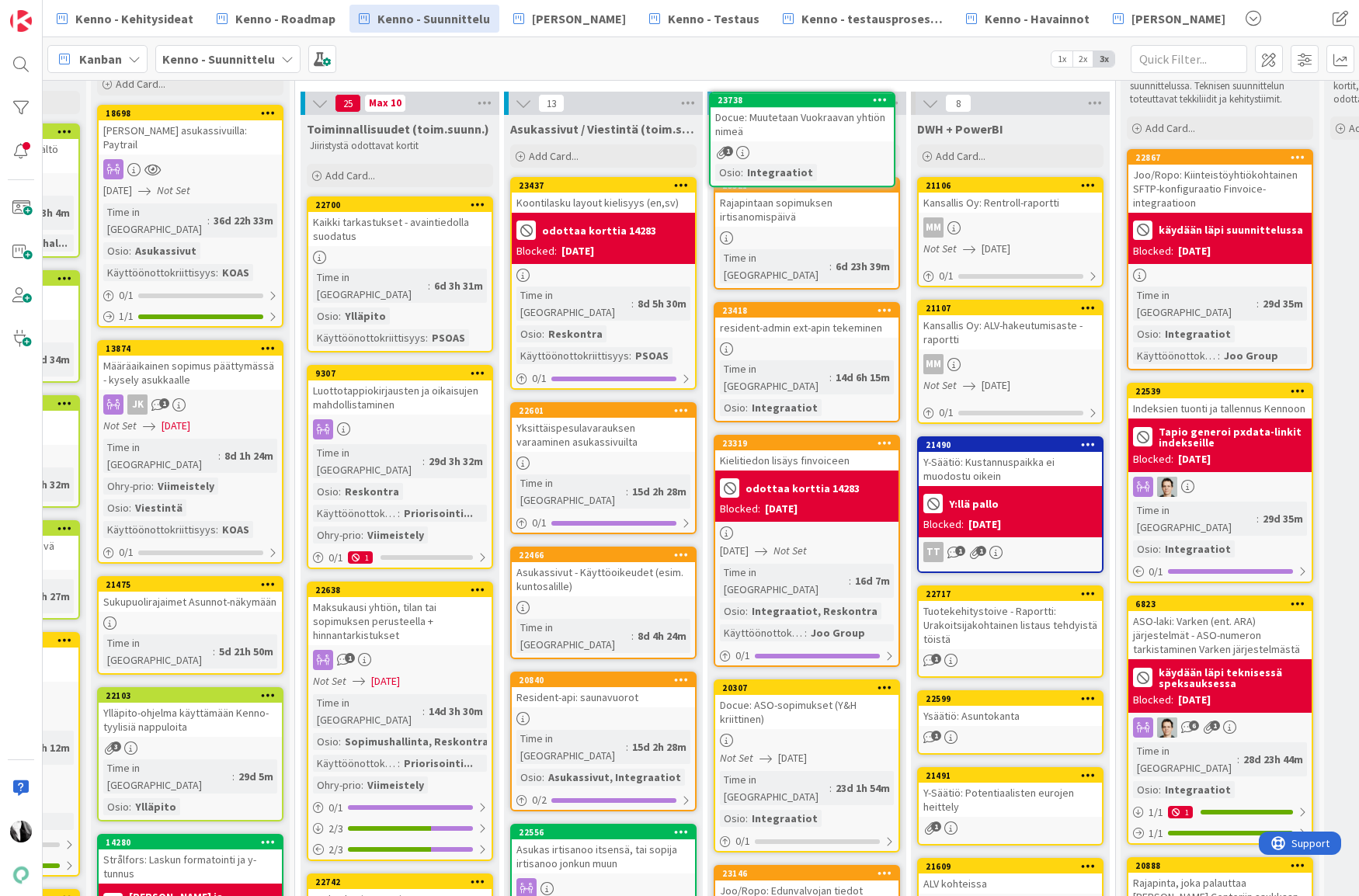
scroll to position [0, 567]
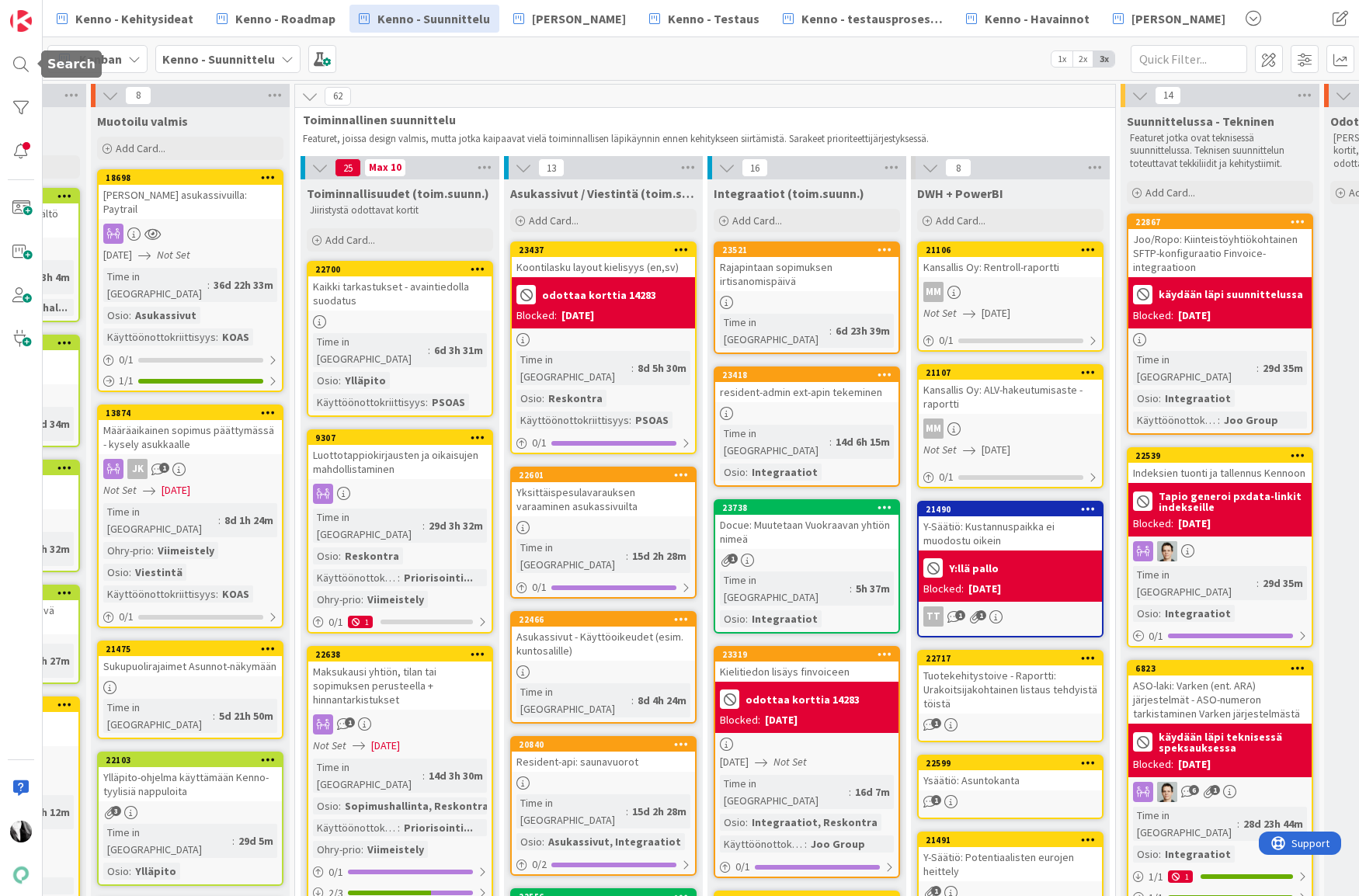
drag, startPoint x: 22, startPoint y: 61, endPoint x: 72, endPoint y: 62, distance: 50.0
click at [23, 61] on div at bounding box center [21, 64] width 31 height 31
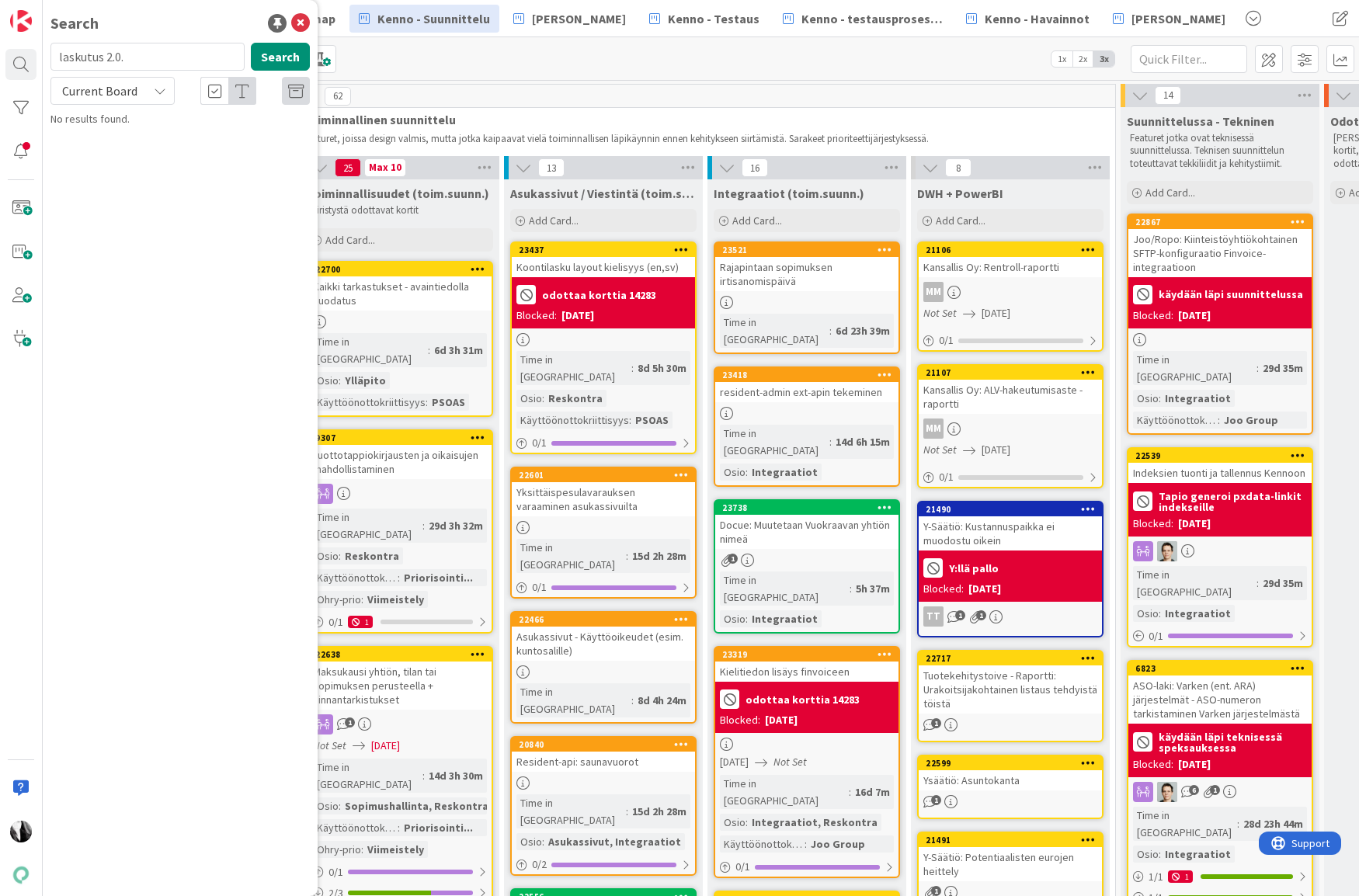
drag, startPoint x: 158, startPoint y: 57, endPoint x: 90, endPoint y: 47, distance: 68.7
click at [53, 60] on input "laskutus 2.0." at bounding box center [147, 56] width 194 height 28
drag, startPoint x: 106, startPoint y: 96, endPoint x: 106, endPoint y: 104, distance: 8.0
click at [106, 96] on span "Current Board" at bounding box center [100, 91] width 75 height 16
drag, startPoint x: 111, startPoint y: 154, endPoint x: 131, endPoint y: 151, distance: 20.2
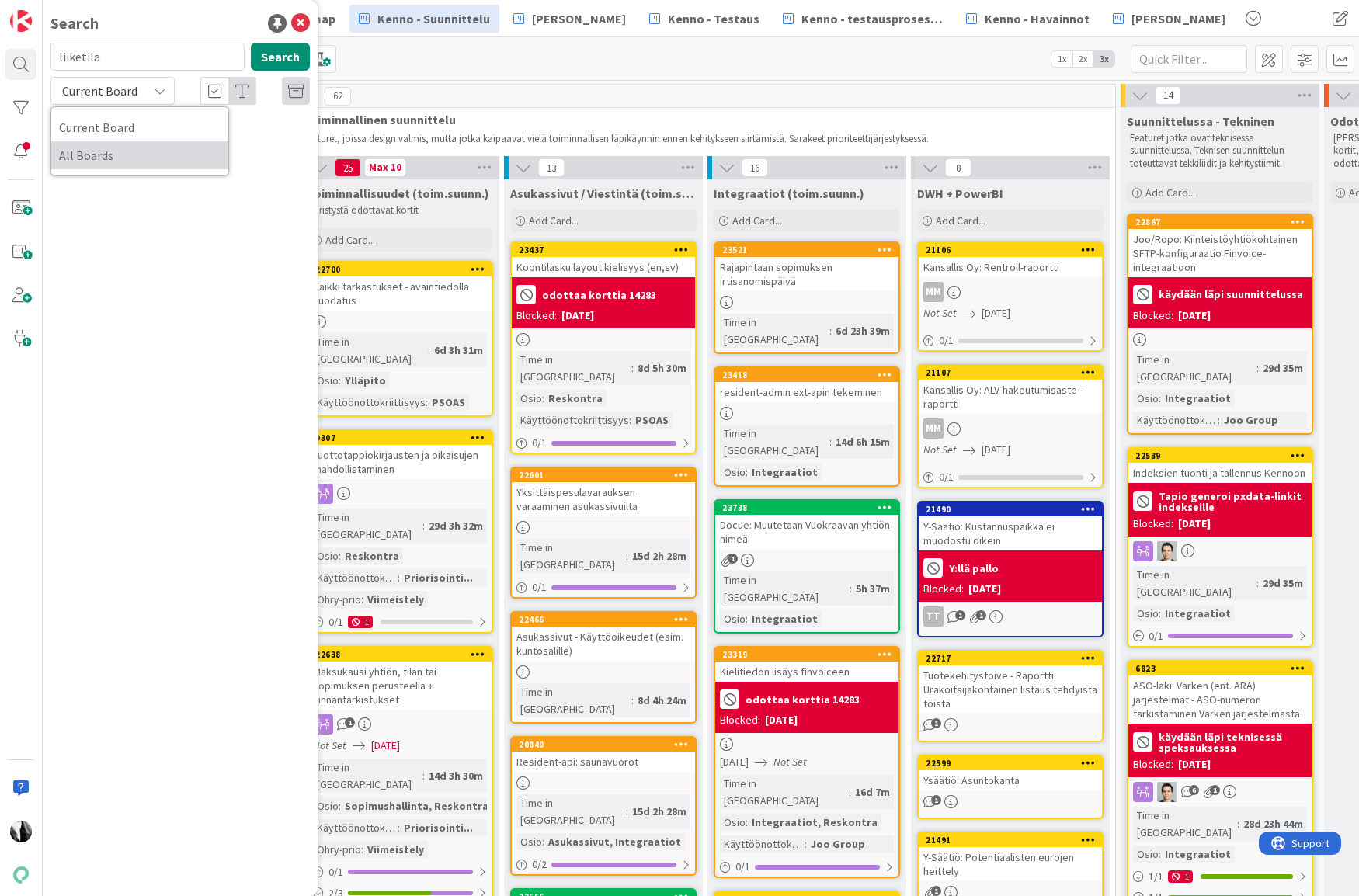
click at [111, 154] on span "All Boards" at bounding box center [140, 155] width 162 height 24
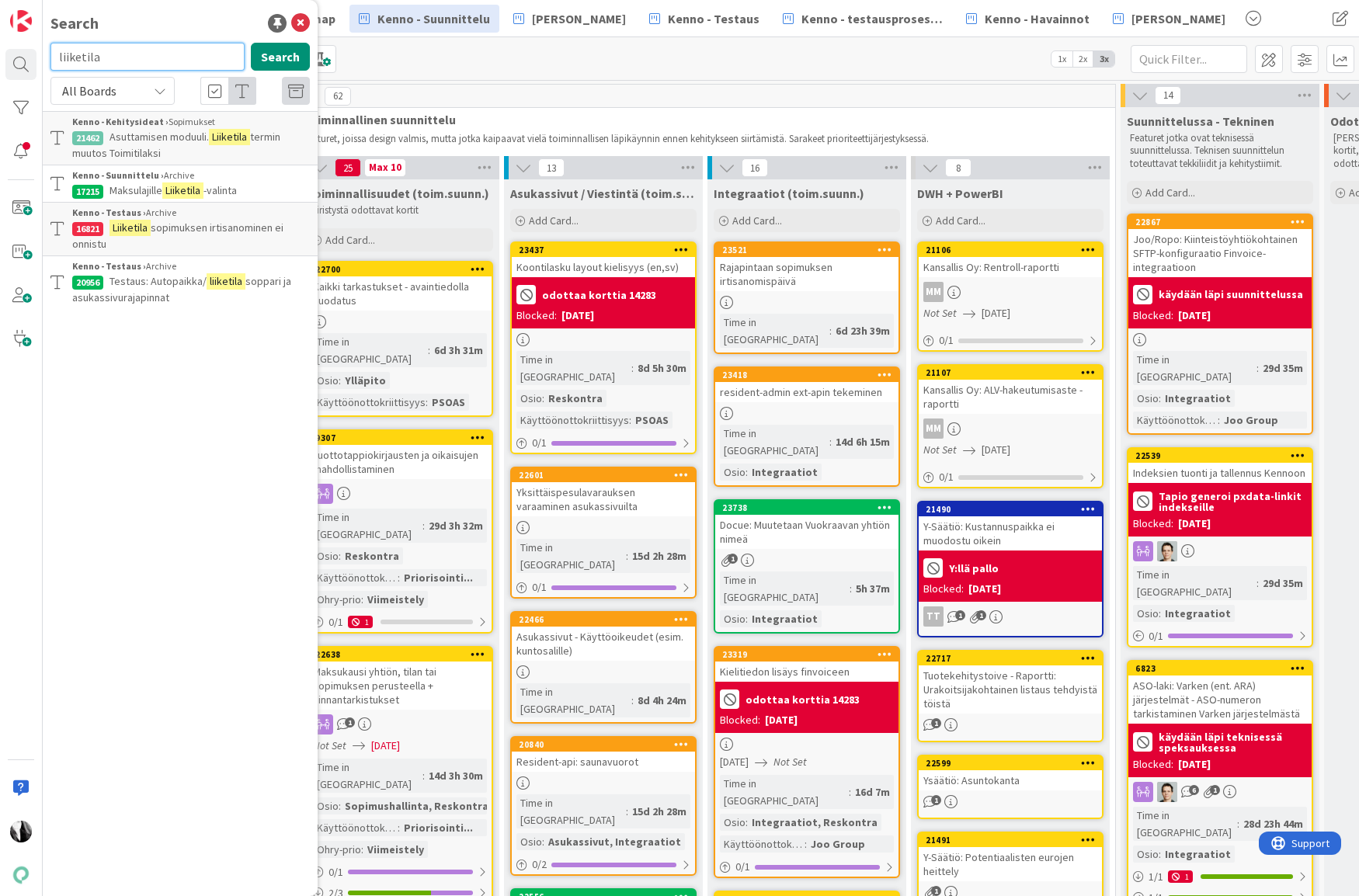
drag, startPoint x: 108, startPoint y: 57, endPoint x: 54, endPoint y: 54, distance: 54.1
click at [50, 55] on input "liiketila" at bounding box center [147, 56] width 194 height 28
type input "Docue:"
click at [286, 56] on button "Search" at bounding box center [280, 56] width 59 height 28
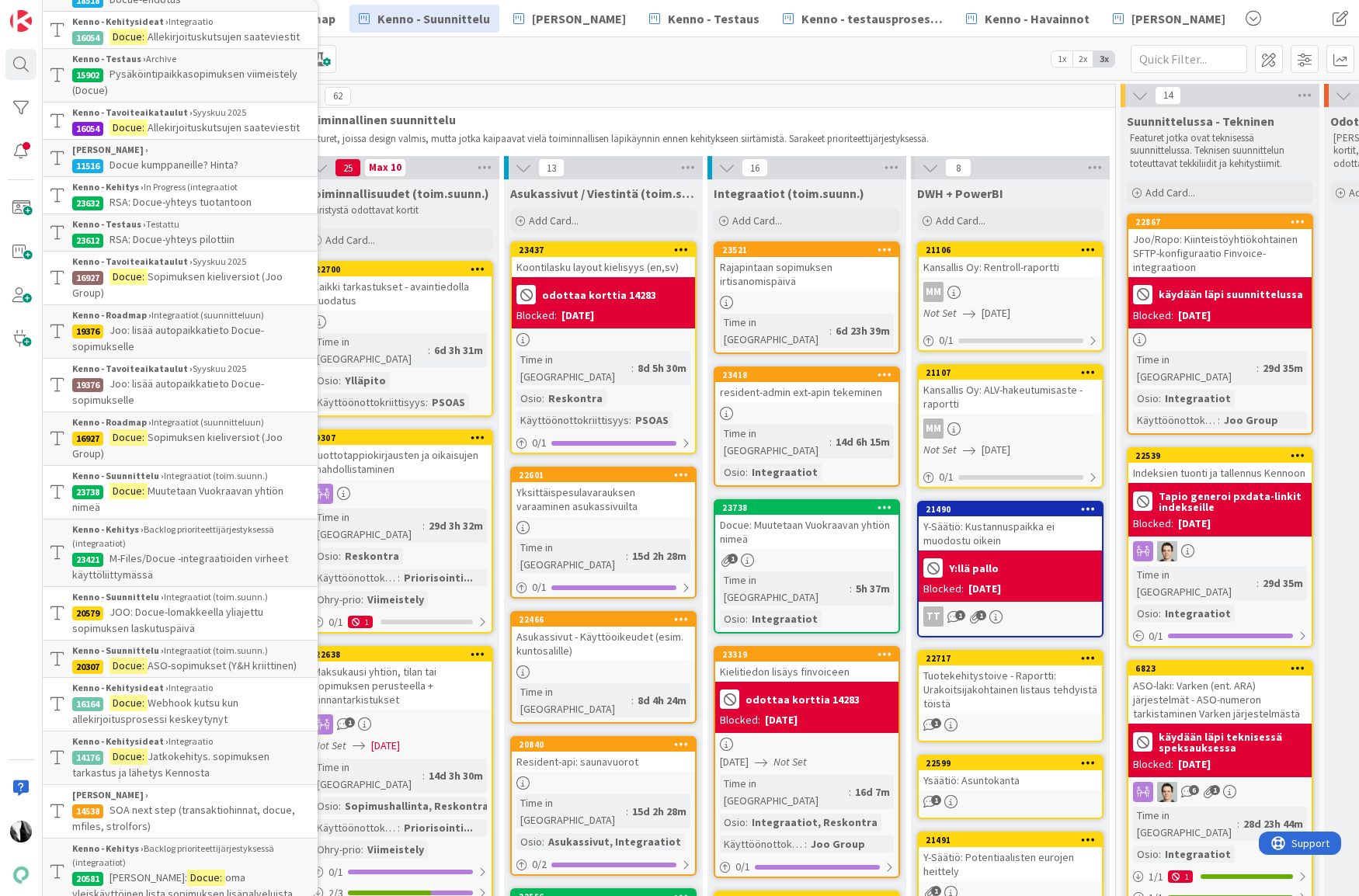
scroll to position [0, 0]
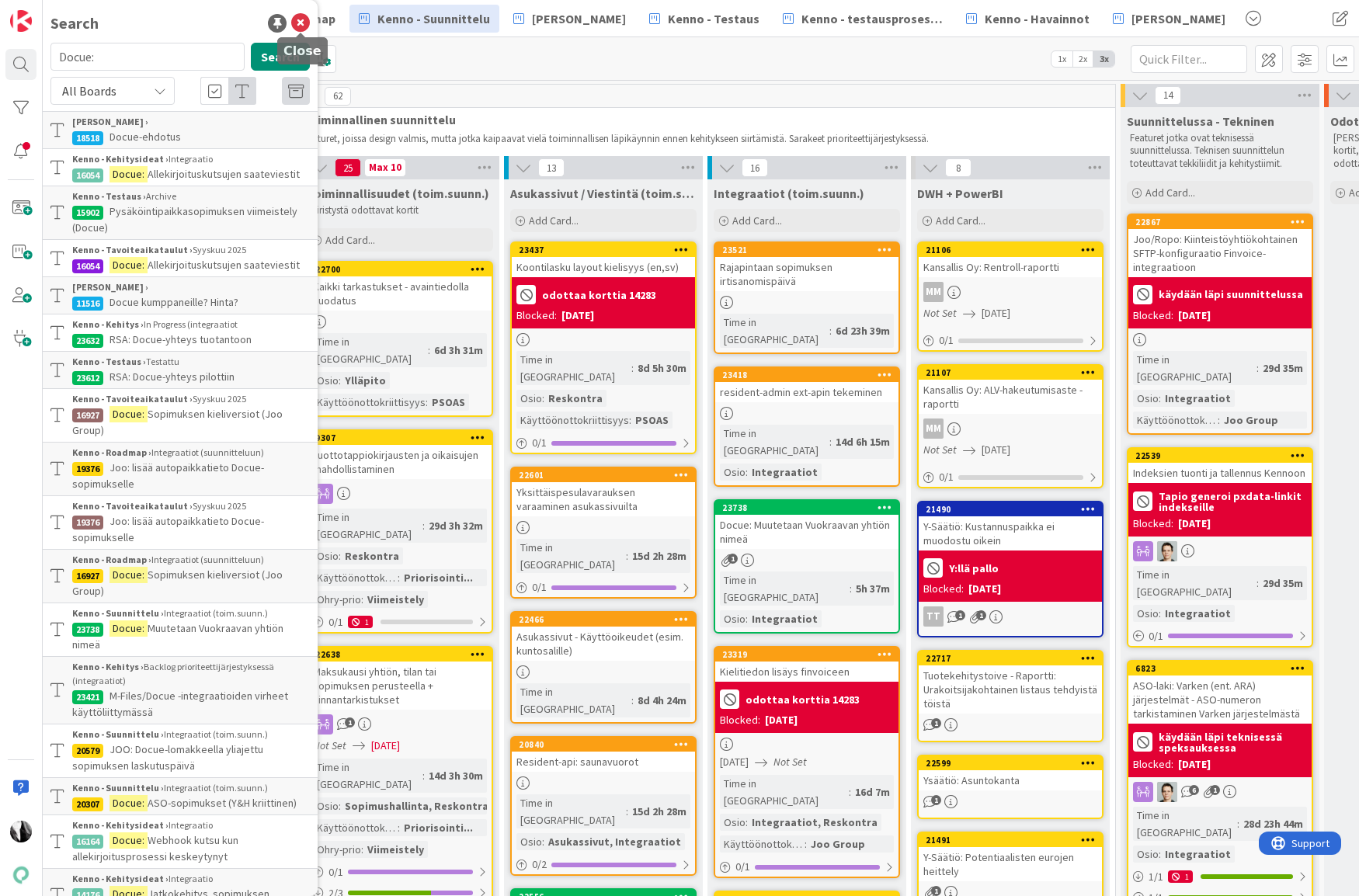
click at [297, 22] on icon at bounding box center [301, 24] width 19 height 19
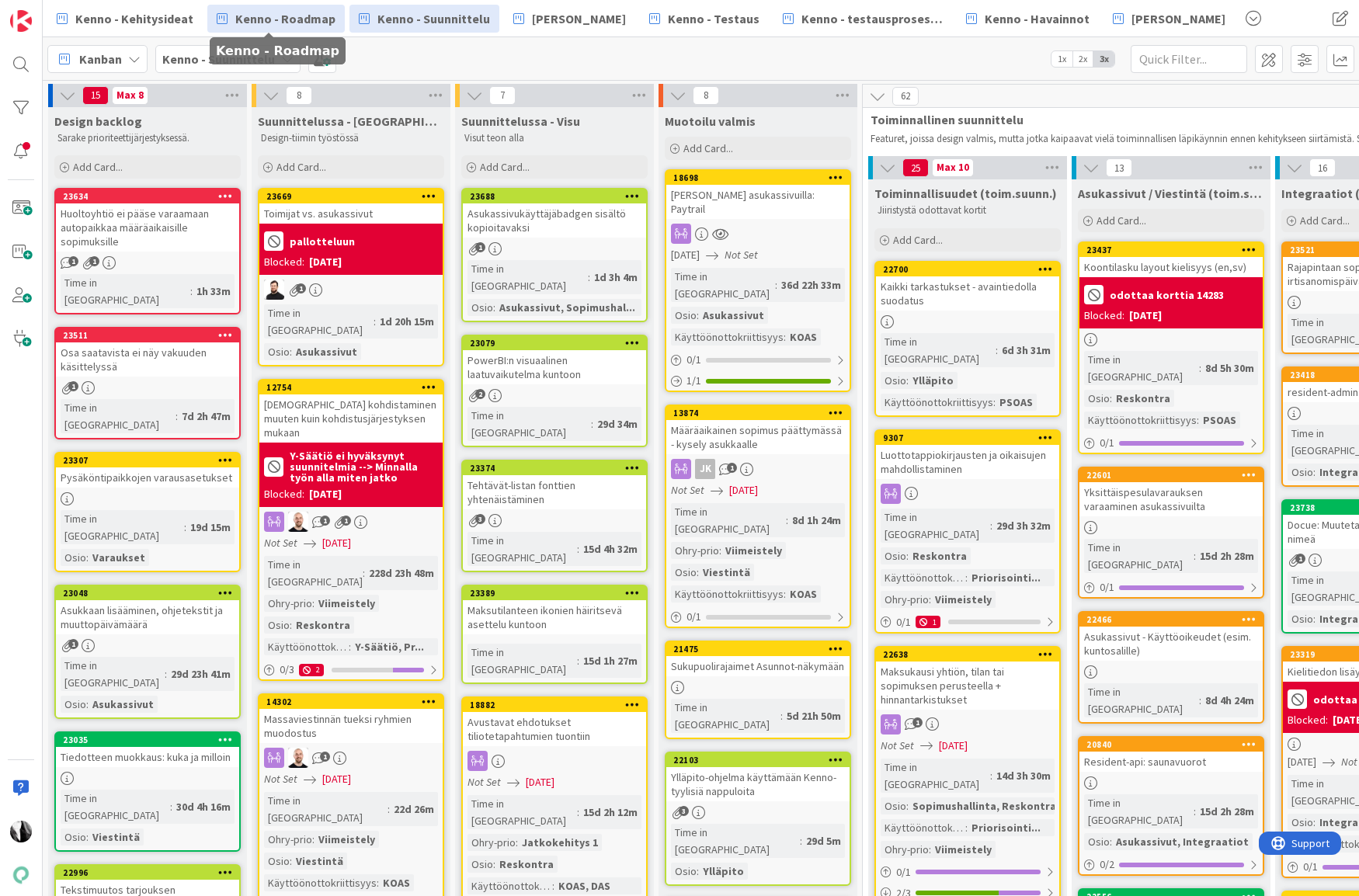
click at [297, 22] on span "Kenno - Roadmap" at bounding box center [286, 19] width 100 height 19
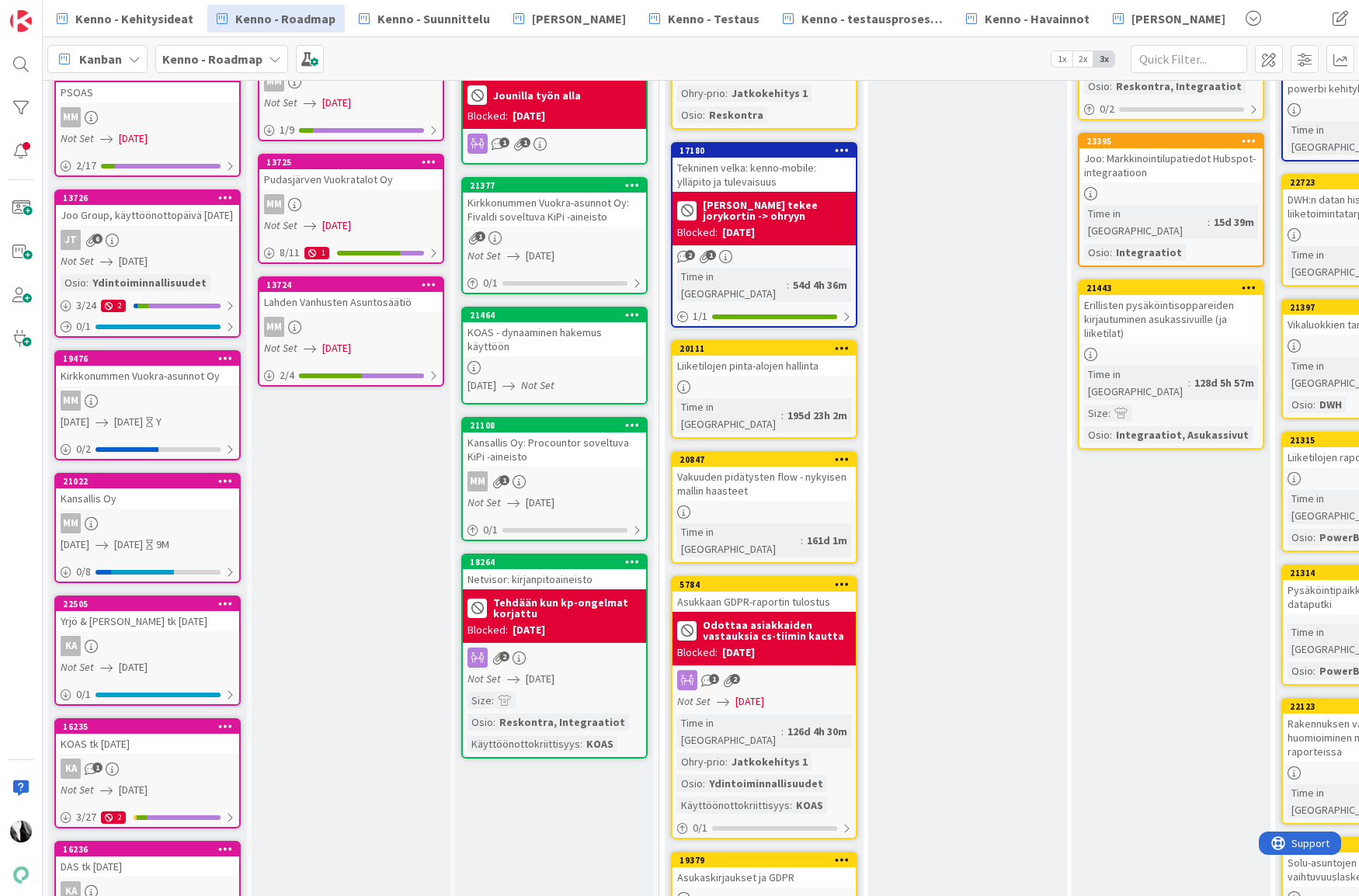
scroll to position [311, 0]
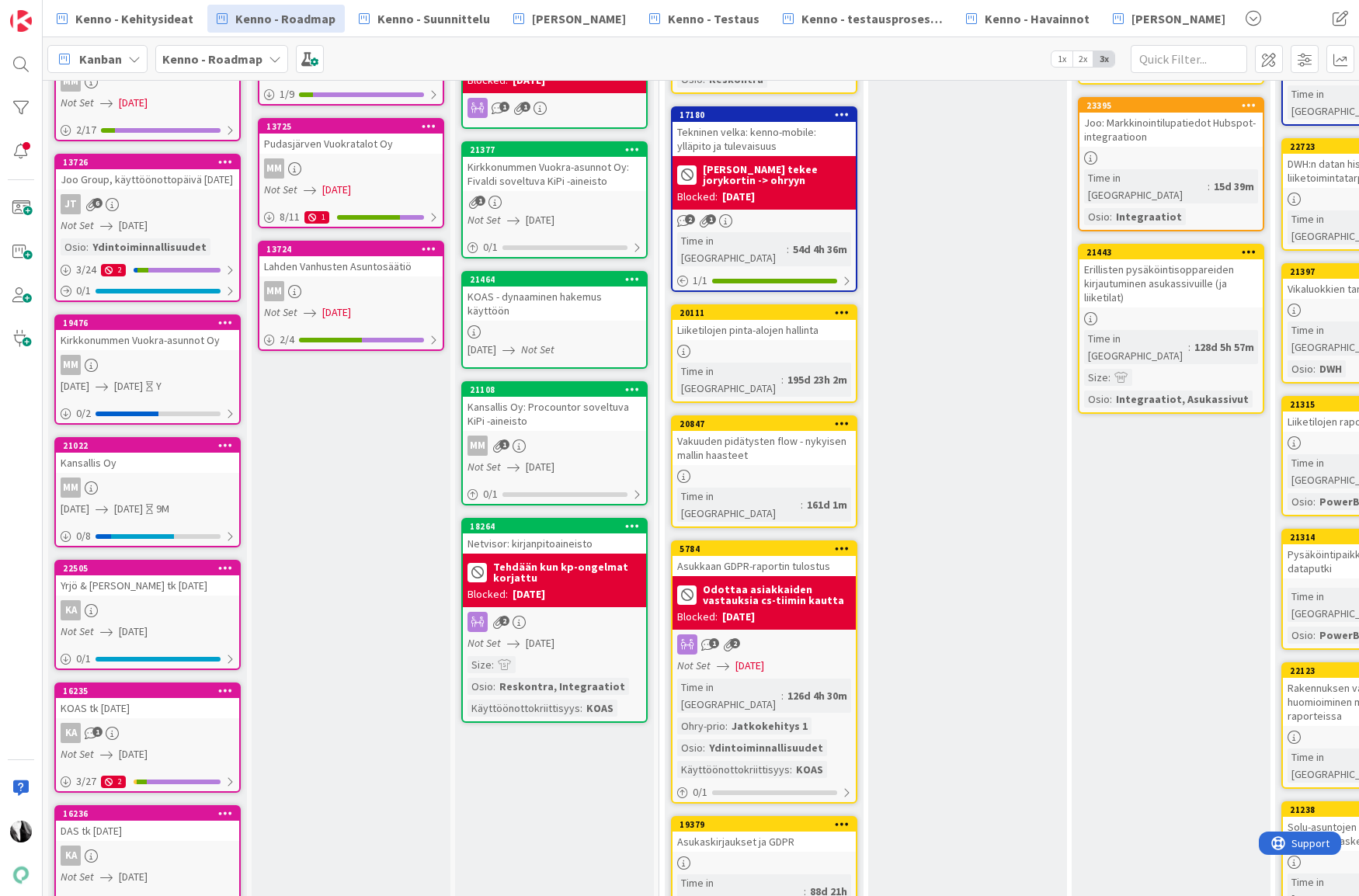
click at [162, 473] on div "Kansallis Oy" at bounding box center [148, 463] width 184 height 20
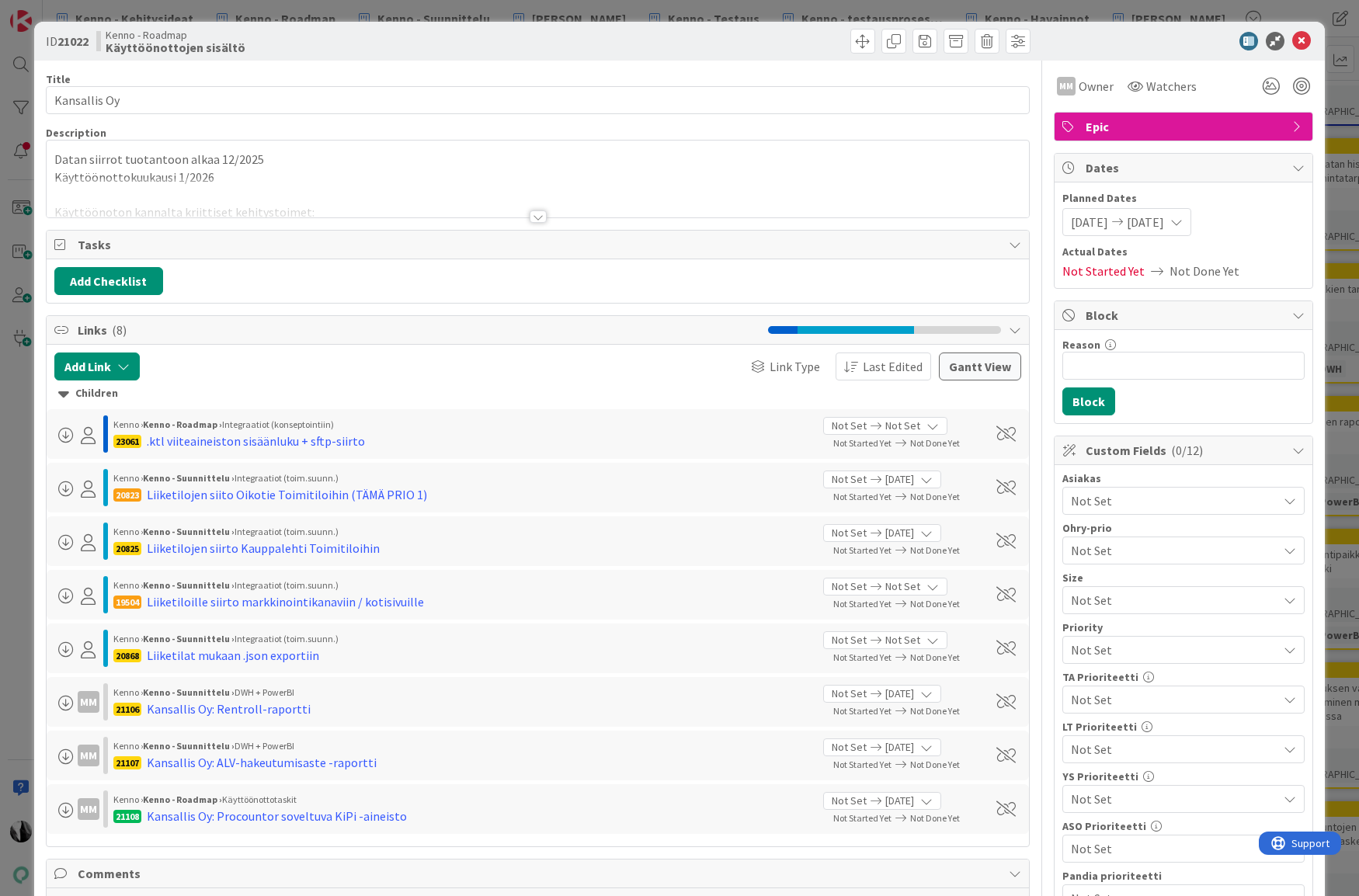
click at [537, 214] on div at bounding box center [538, 217] width 17 height 13
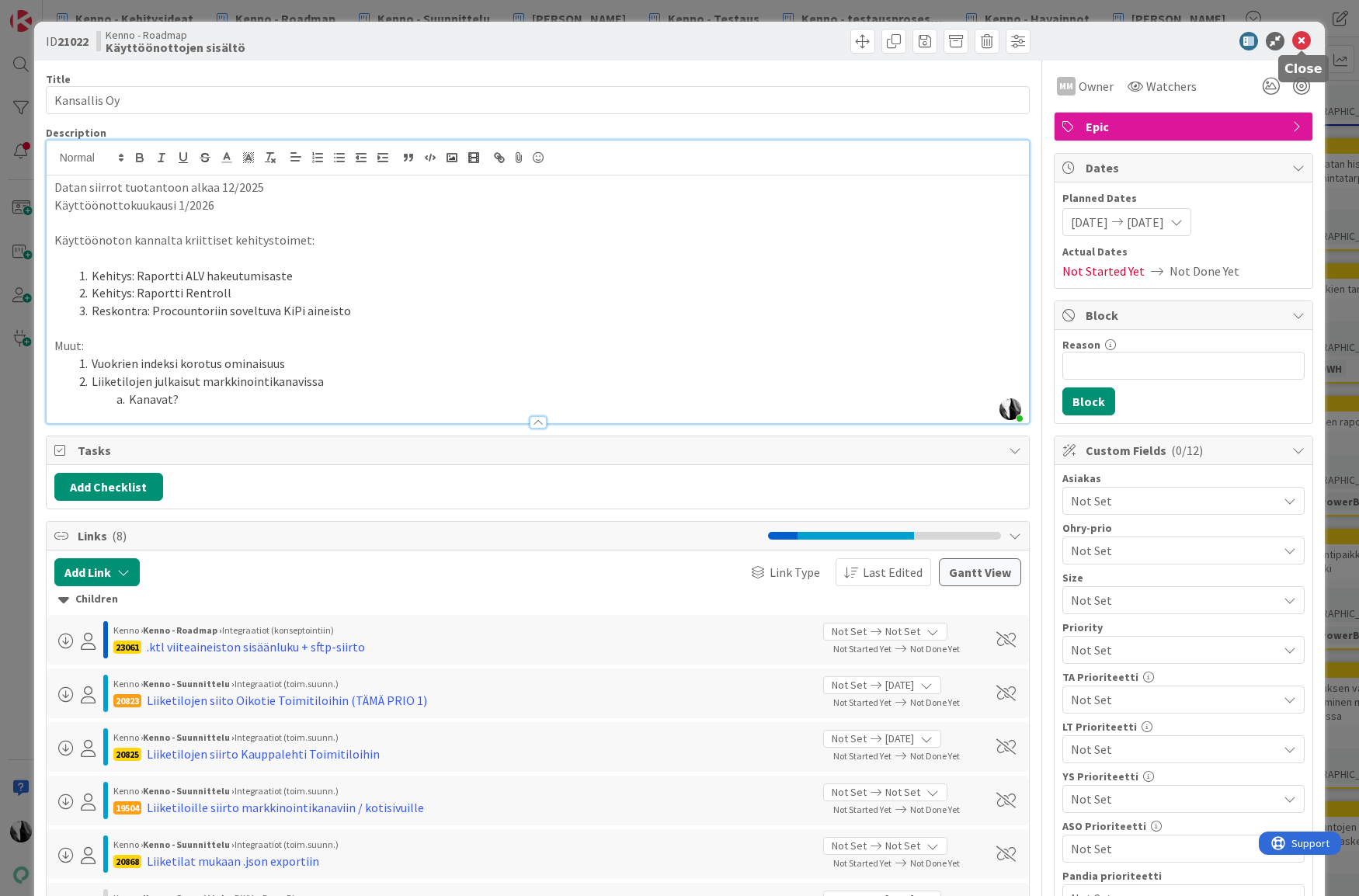
click at [1303, 38] on icon at bounding box center [1302, 42] width 19 height 19
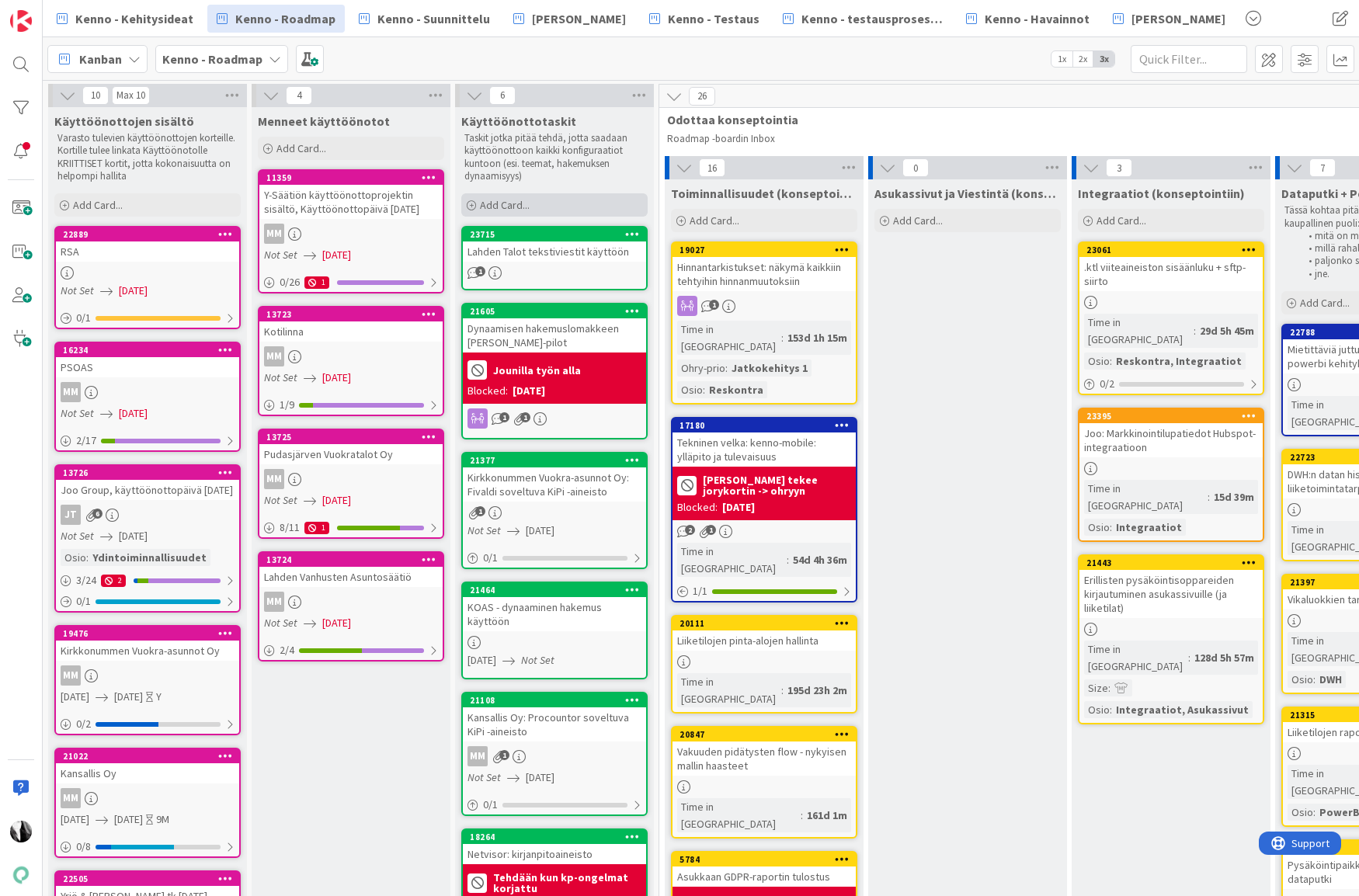
click at [523, 200] on span "Add Card..." at bounding box center [505, 205] width 49 height 14
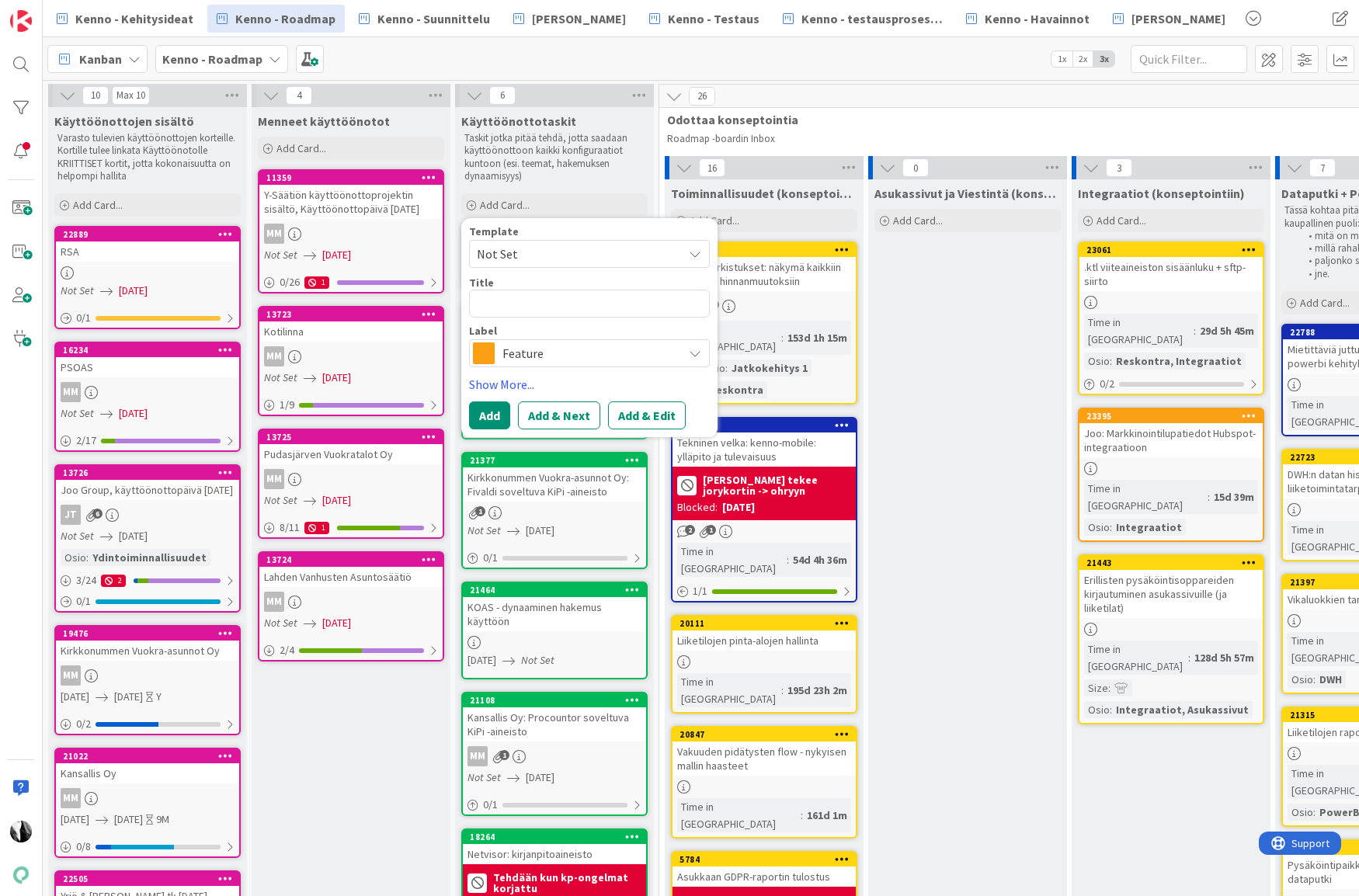
type textarea "x"
type textarea "D"
type textarea "x"
type textarea "DO"
type textarea "x"
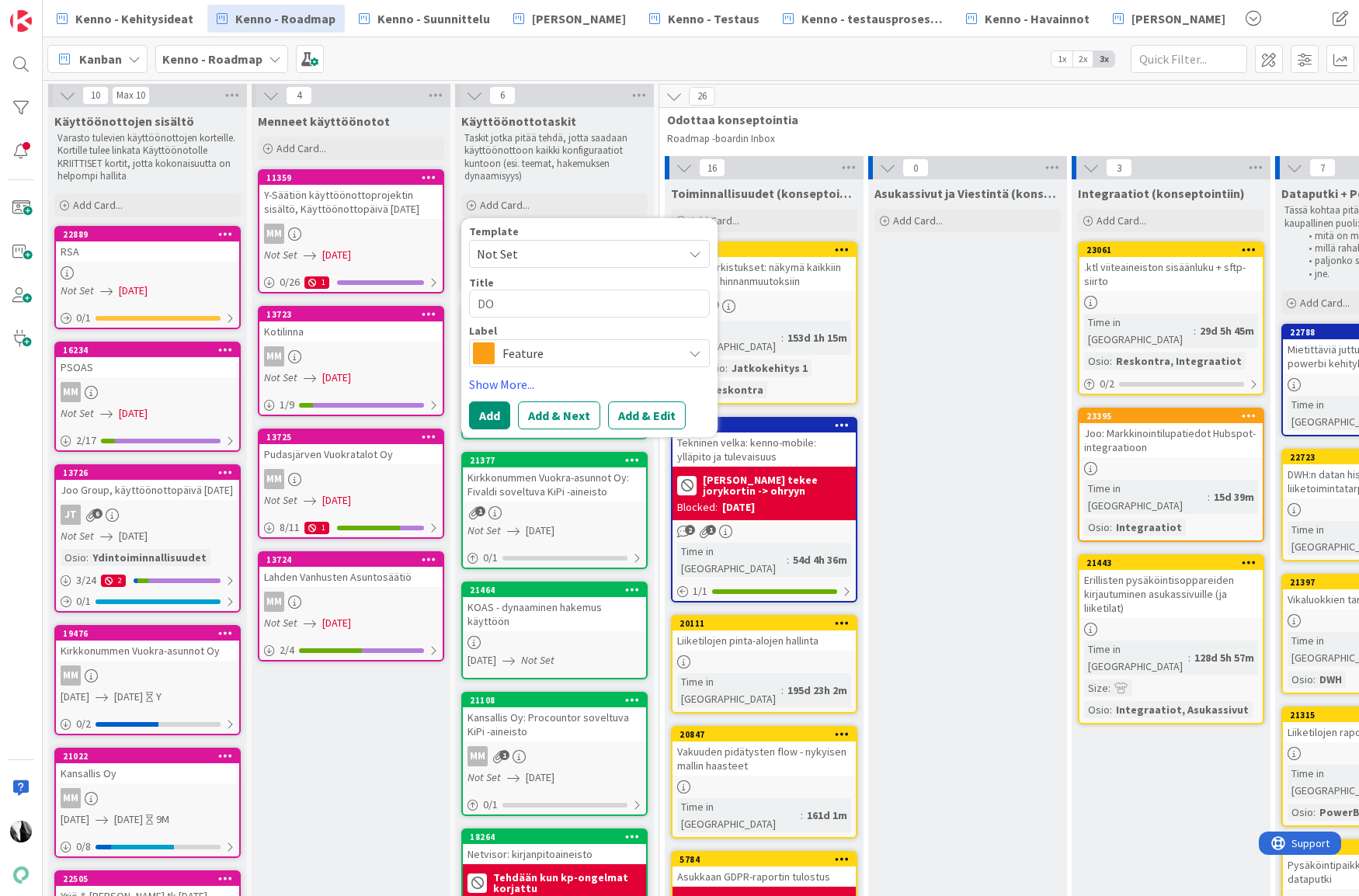
type textarea "D"
type textarea "x"
type textarea "Do"
type textarea "x"
type textarea "Docu"
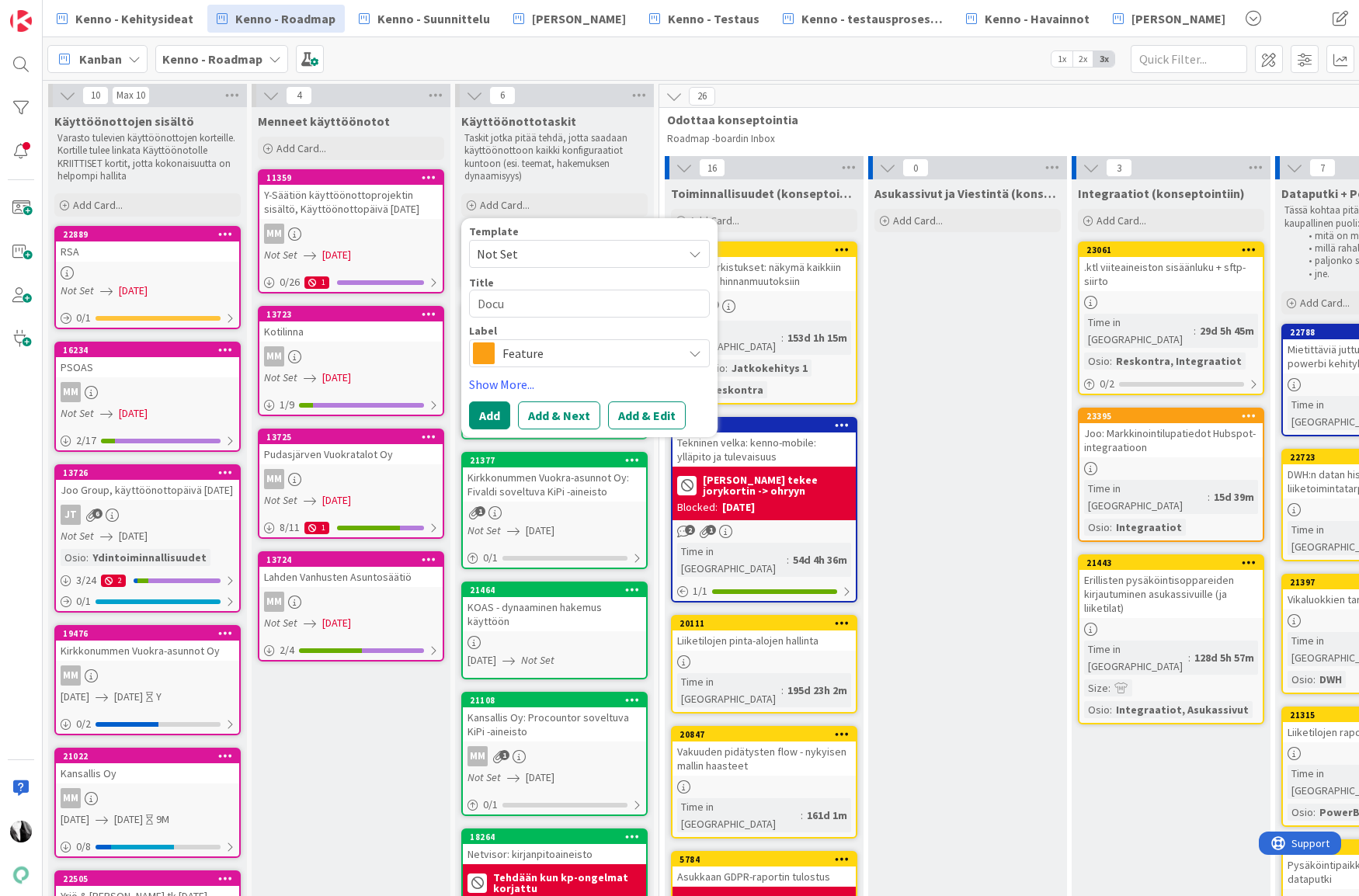
type textarea "x"
type textarea "Docue"
type textarea "x"
type textarea "Docue:"
type textarea "x"
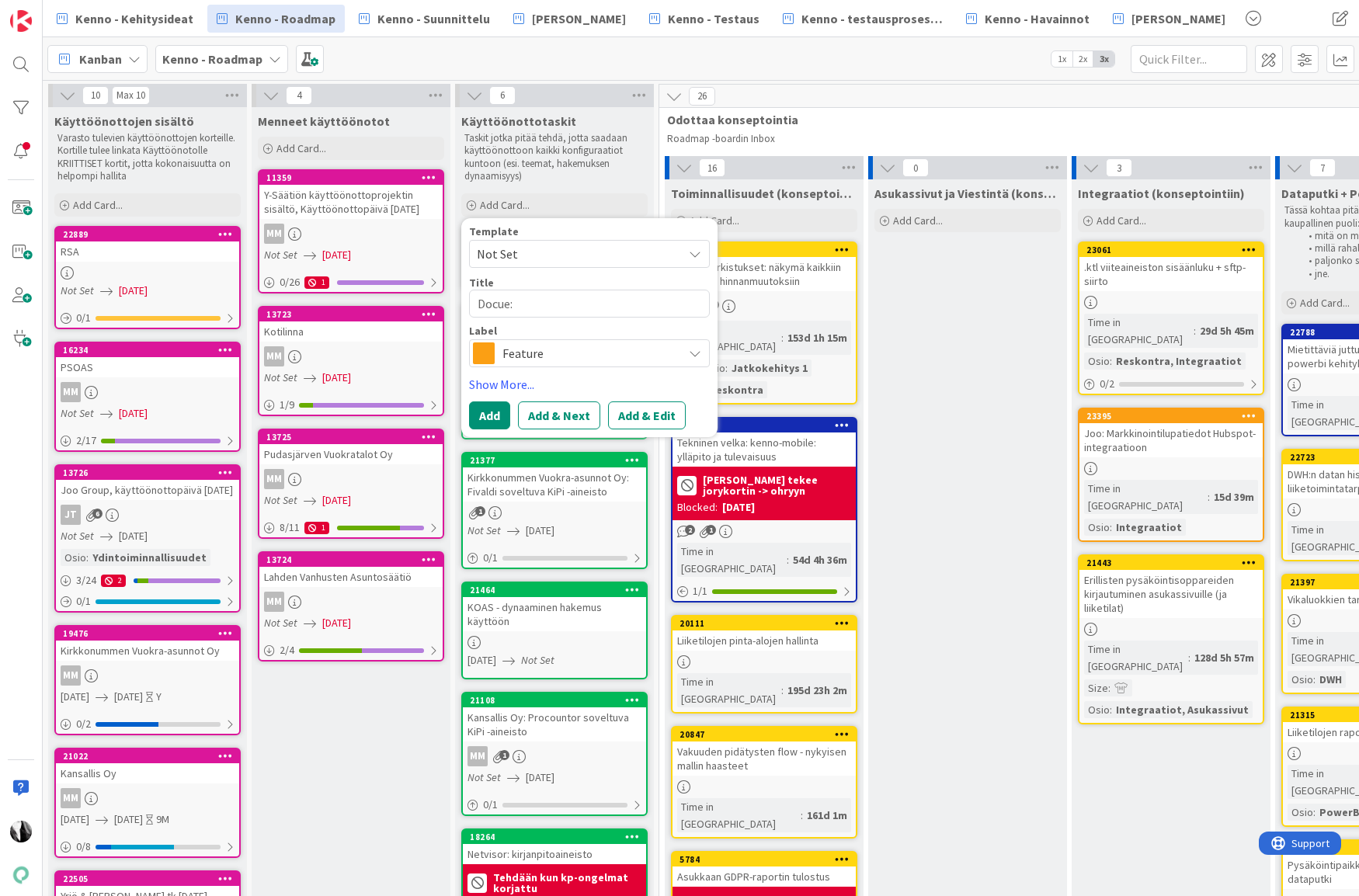
type textarea "Docue:"
type textarea "x"
type textarea "Docue: L"
type textarea "x"
type textarea "Docue: Li"
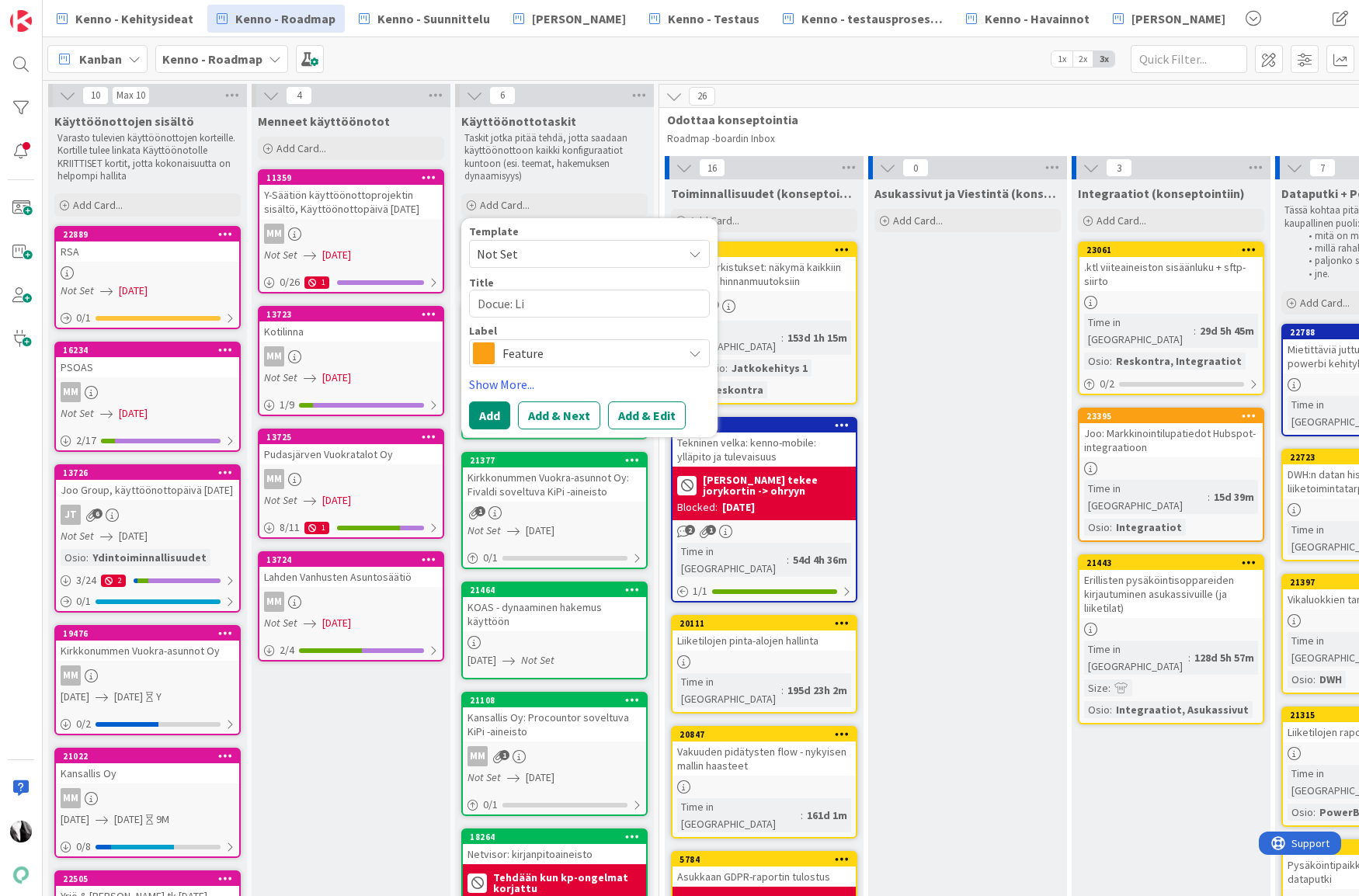
type textarea "x"
type textarea "Docue: Lii"
type textarea "x"
type textarea "Docue: Liik"
type textarea "x"
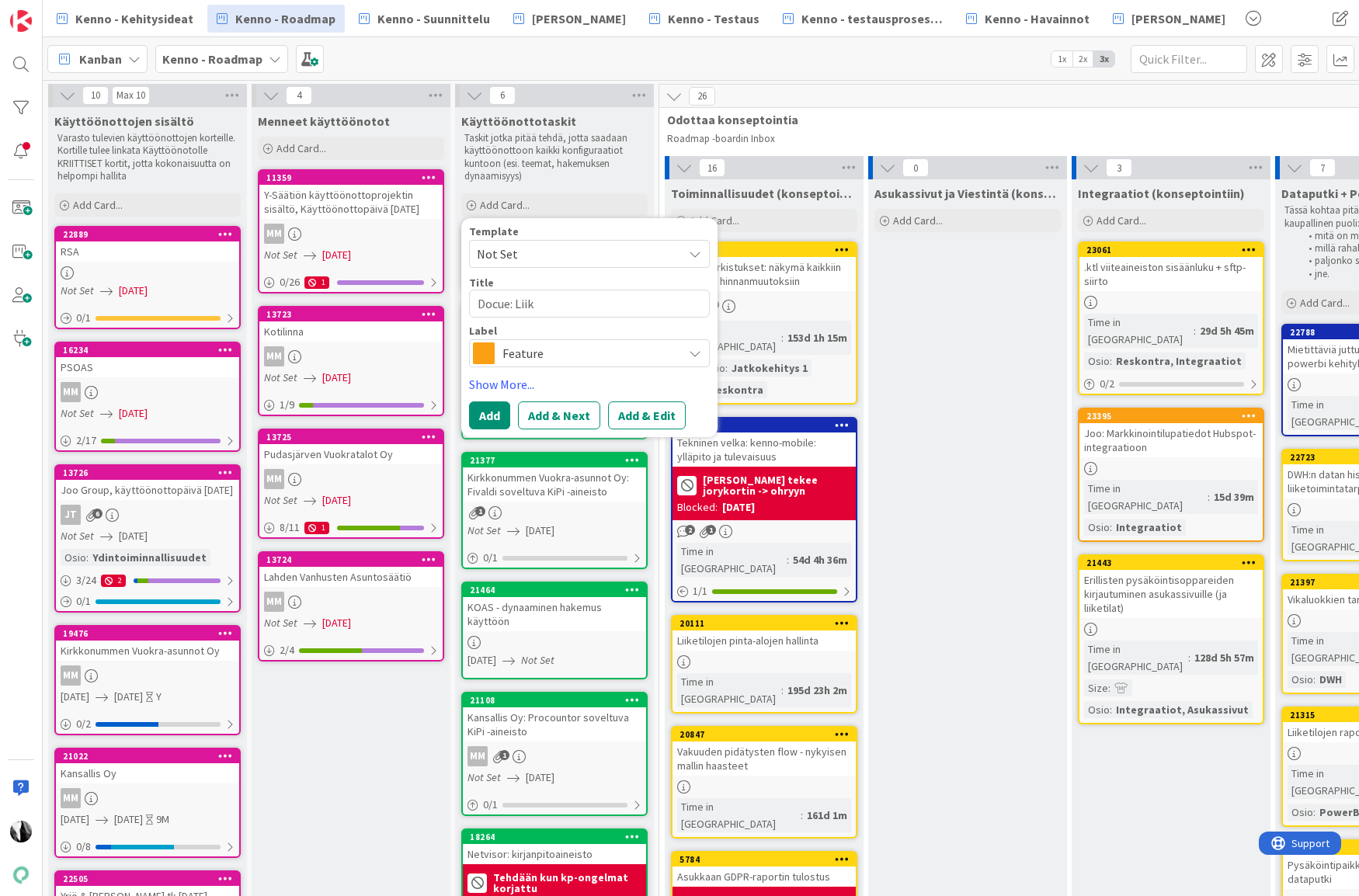
type textarea "Docue: Liike"
type textarea "x"
type textarea "Docue: Liiket"
type textarea "x"
type textarea "Docue: Liiketi"
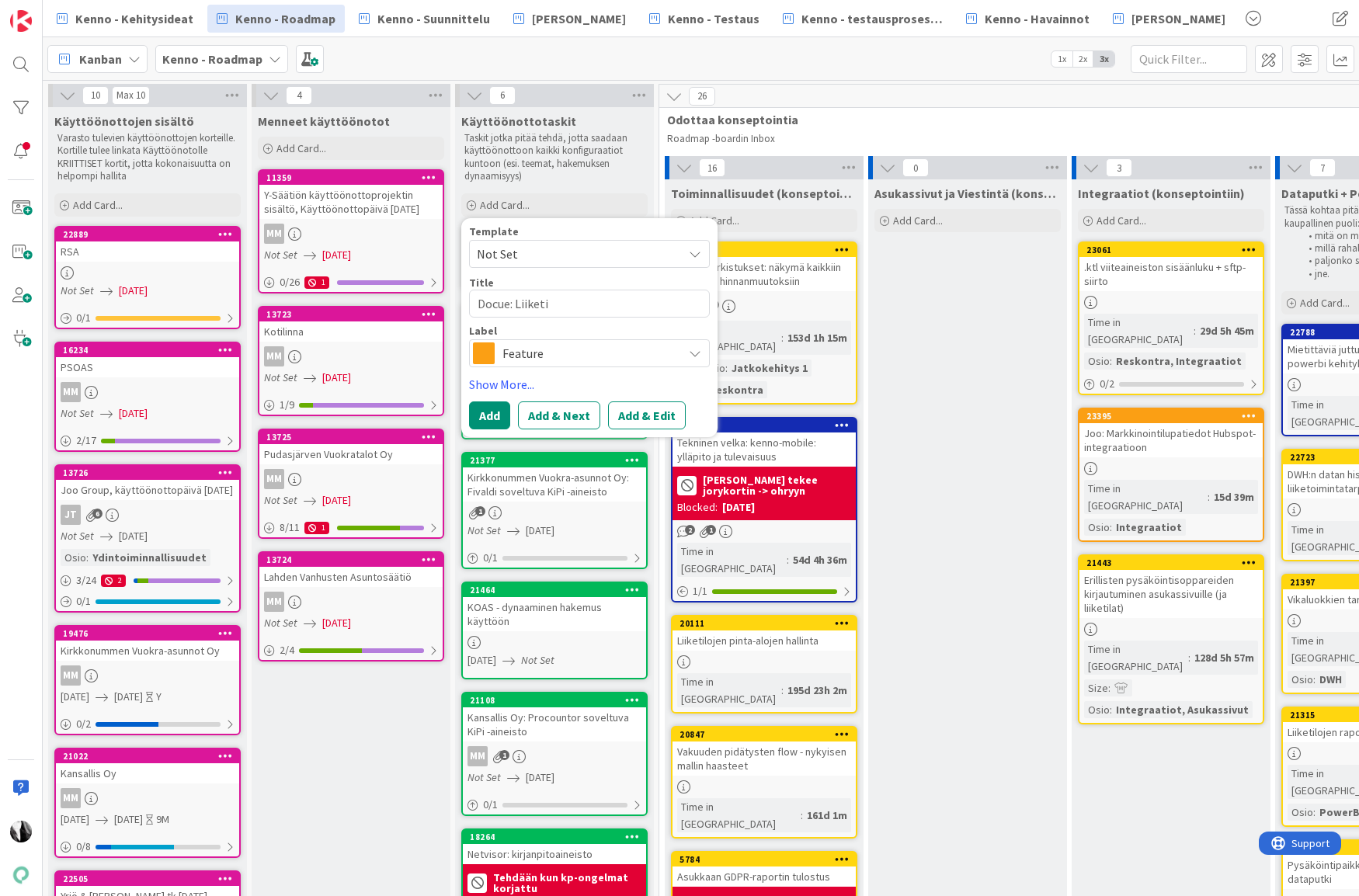
type textarea "x"
type textarea "Docue: Liiketil"
type textarea "x"
type textarea "Docue: Liiketila"
type textarea "x"
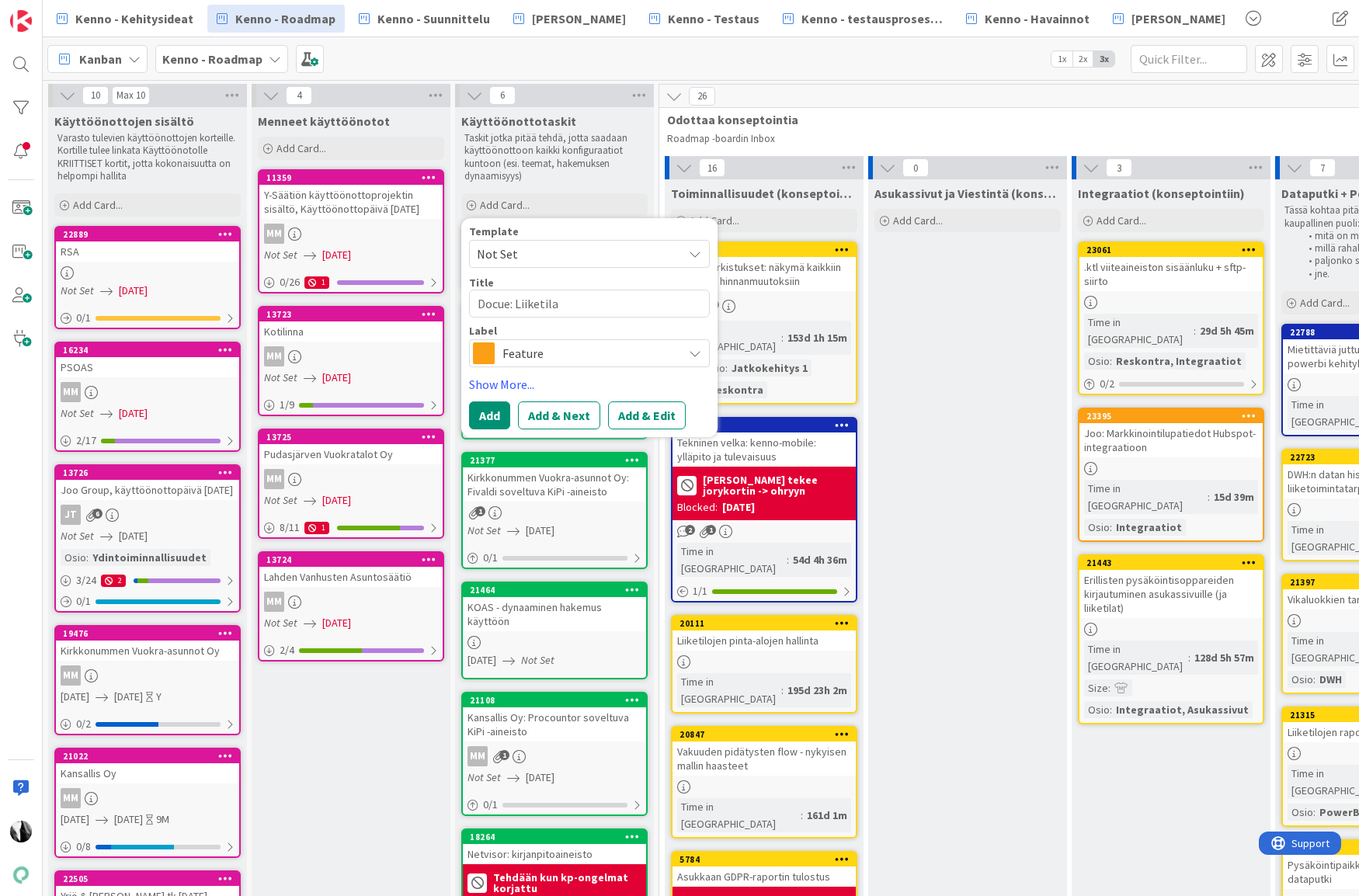
type textarea "Docue: Liiketilas"
type textarea "x"
type textarea "Docue: Liiketilaso"
type textarea "x"
type textarea "Docue: Liiketilasop"
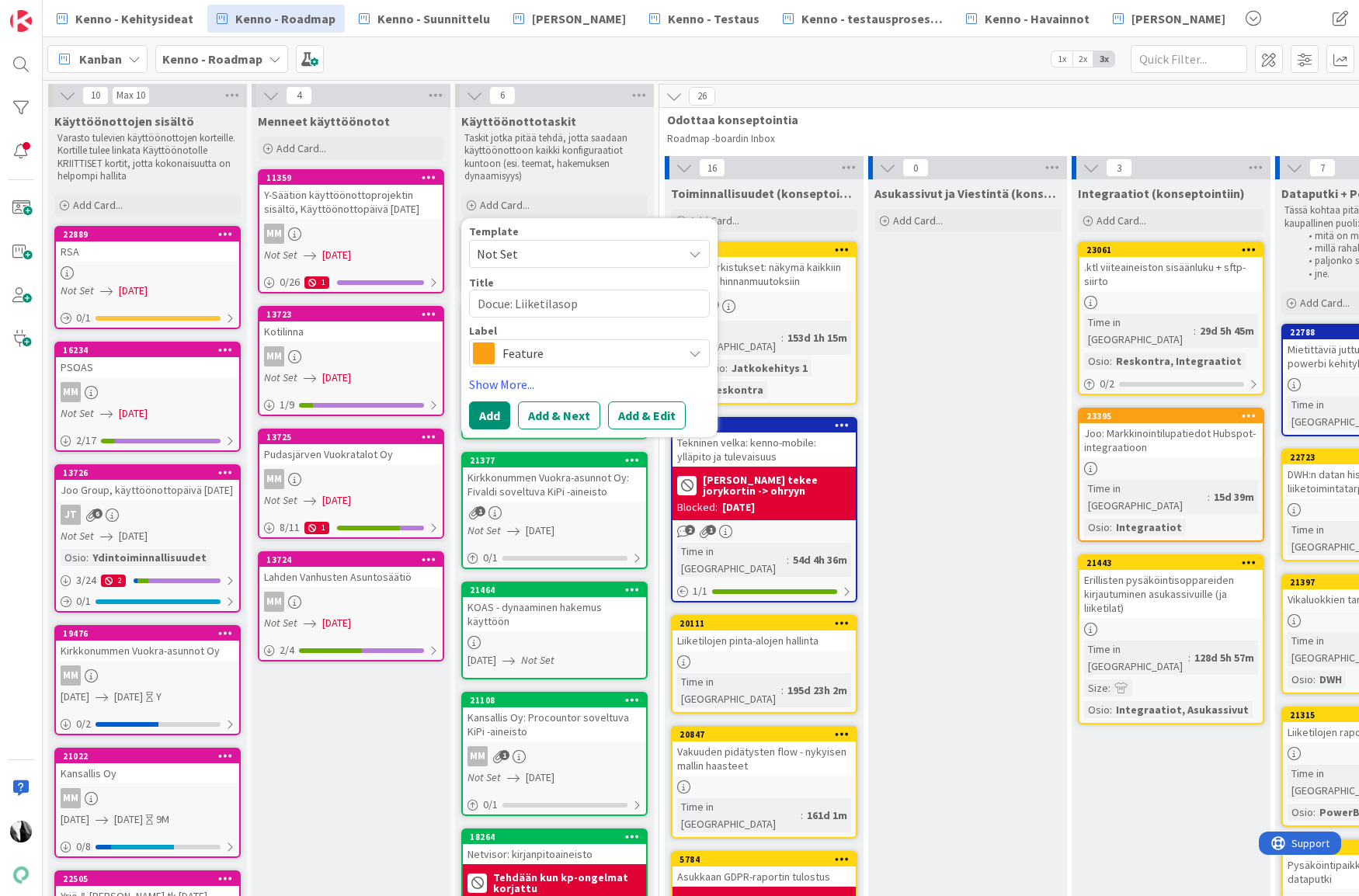
type textarea "x"
type textarea "Docue: Liiketilasopi"
type textarea "x"
type textarea "Docue: Liiketilasopim"
type textarea "x"
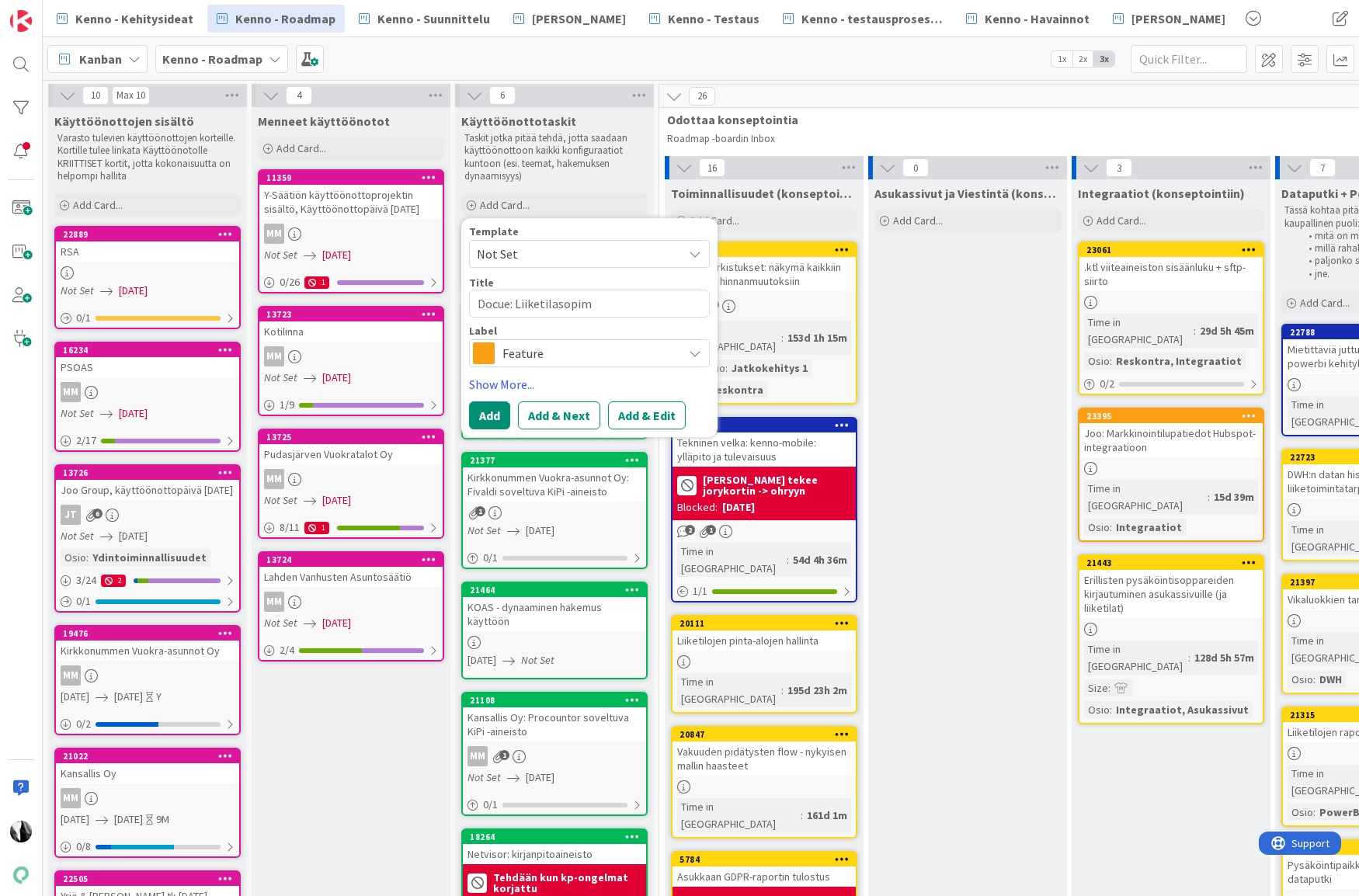
type textarea "Docue: Liiketilasopimu"
type textarea "x"
type textarea "Docue: Liiketilasopimuk"
type textarea "x"
type textarea "Docue: Liiketilasopimuks"
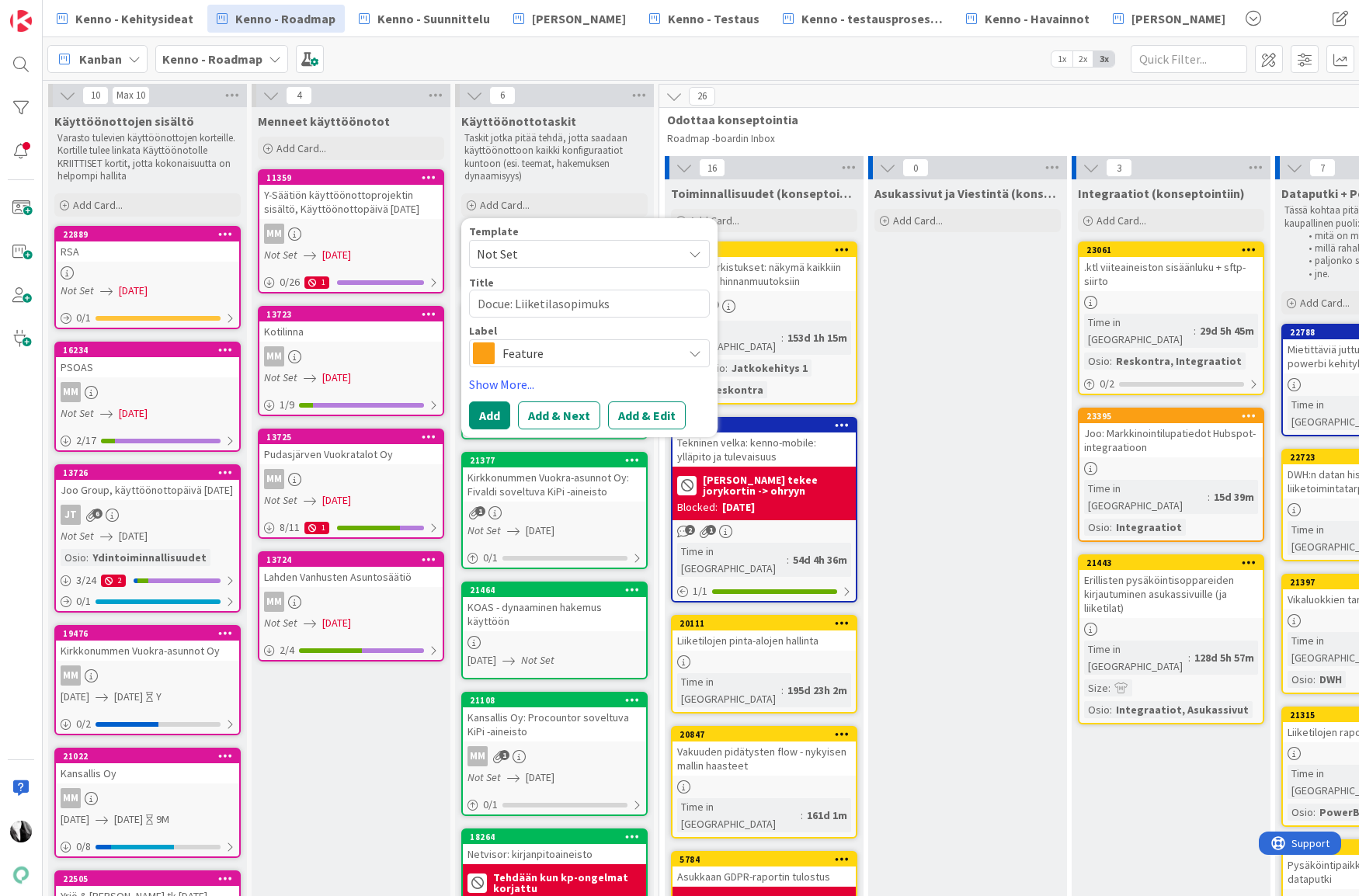
type textarea "x"
type textarea "Docue: Liiketilasopimukse"
type textarea "x"
type textarea "Docue: Liiketilasopimukset"
click at [588, 351] on span "Feature" at bounding box center [588, 353] width 173 height 22
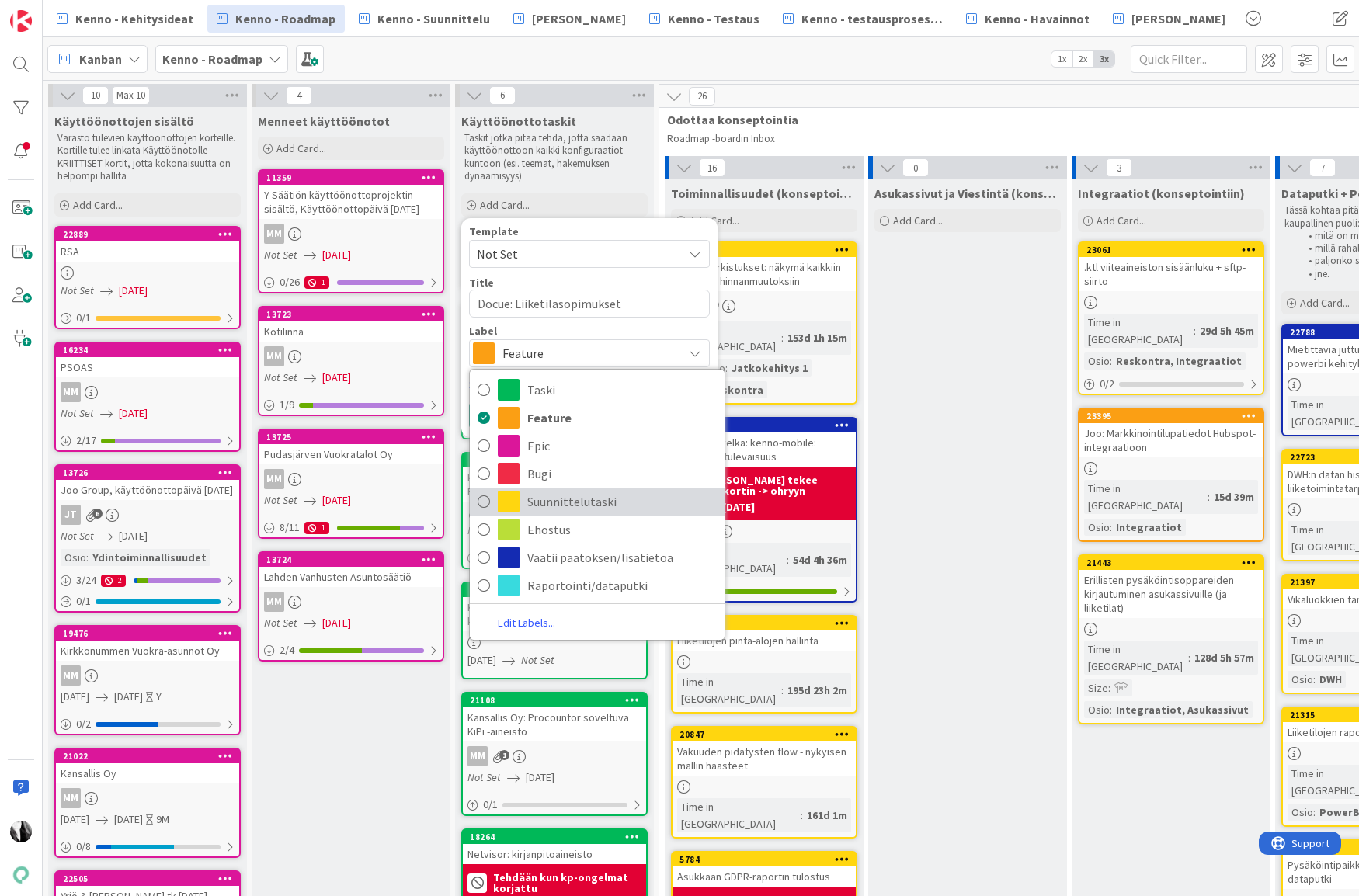
click at [579, 497] on span "Suunnittelutaski" at bounding box center [621, 501] width 189 height 24
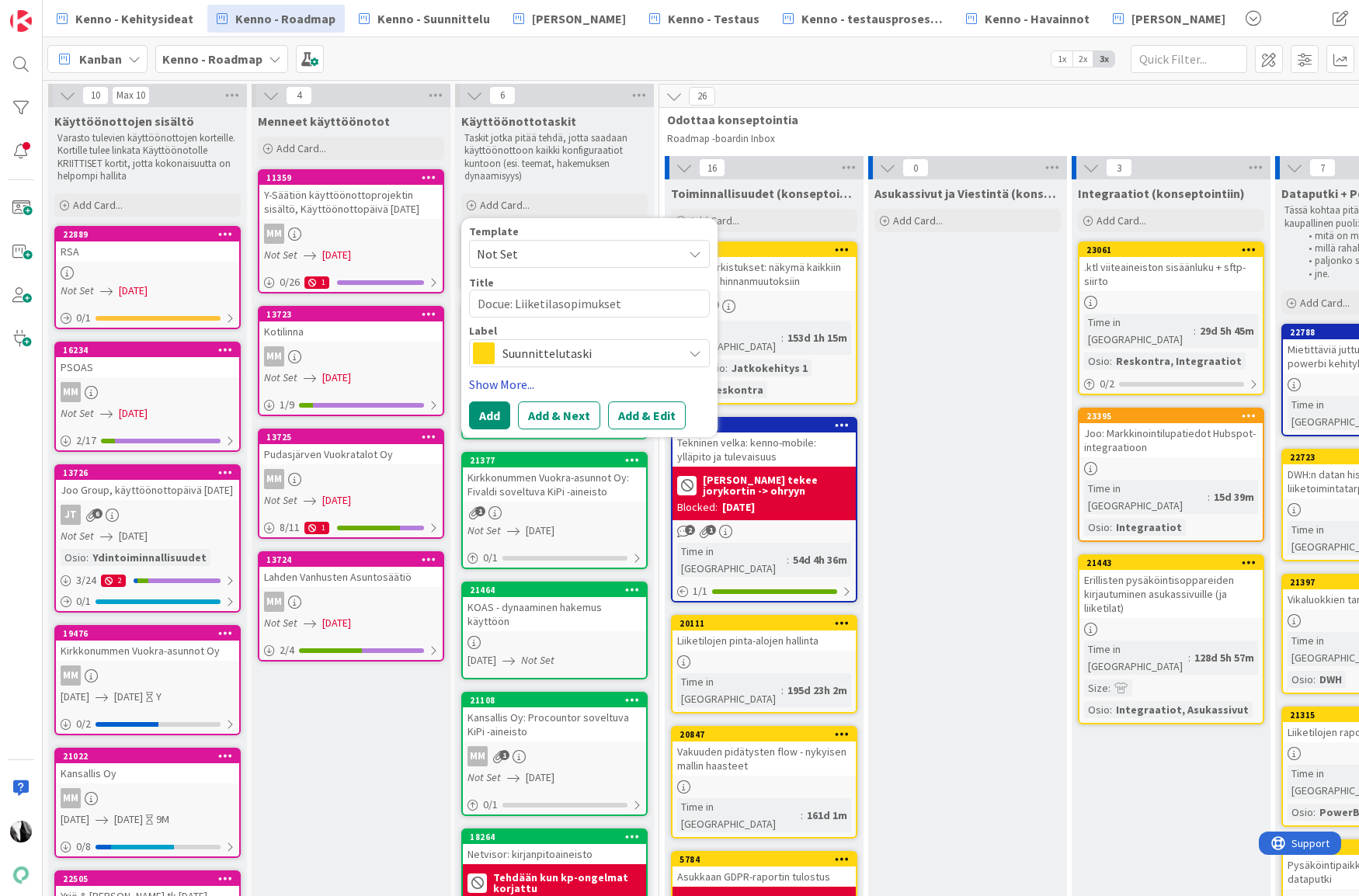
click at [511, 382] on link "Show More..." at bounding box center [589, 384] width 241 height 19
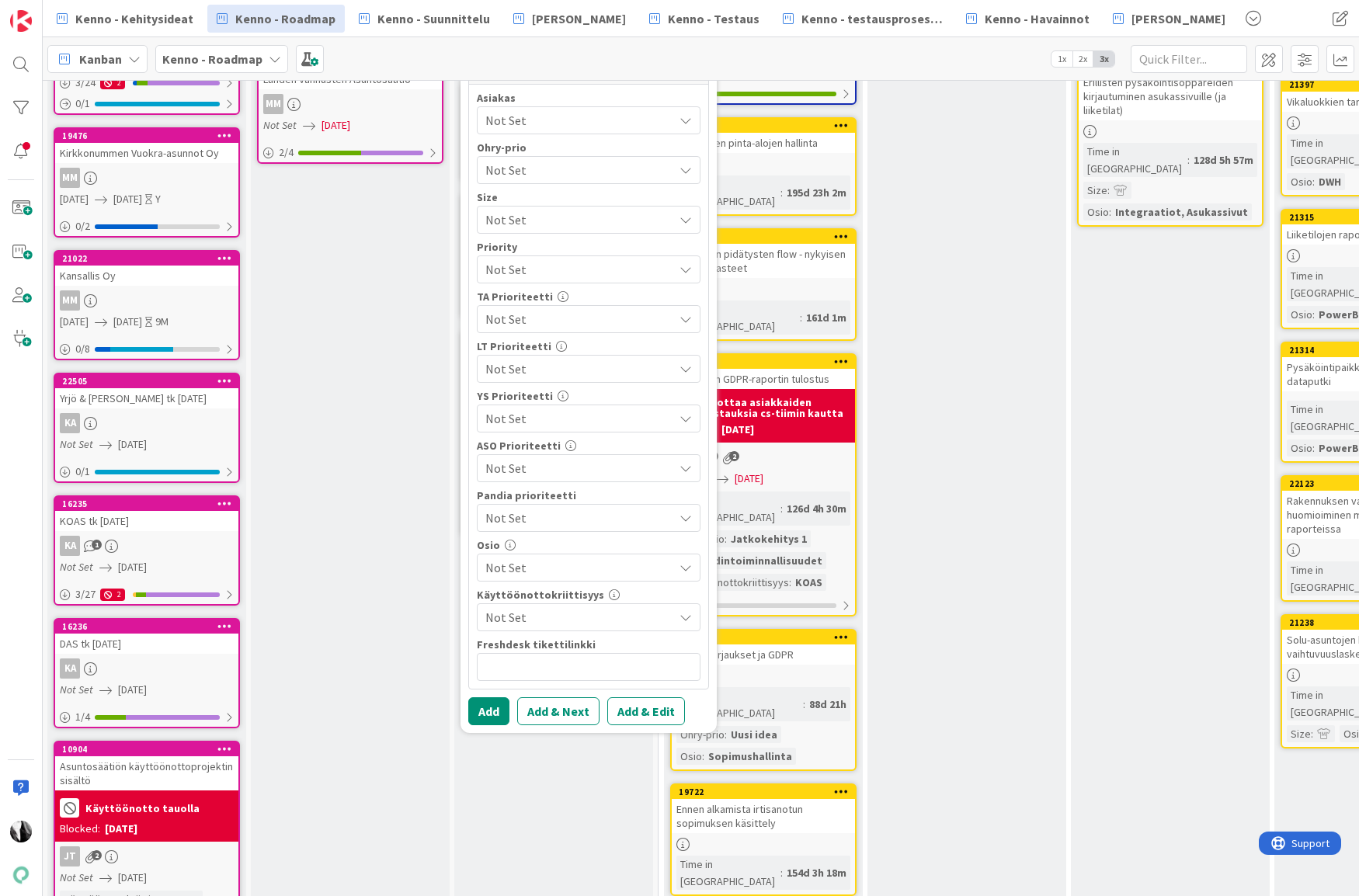
scroll to position [504, 1]
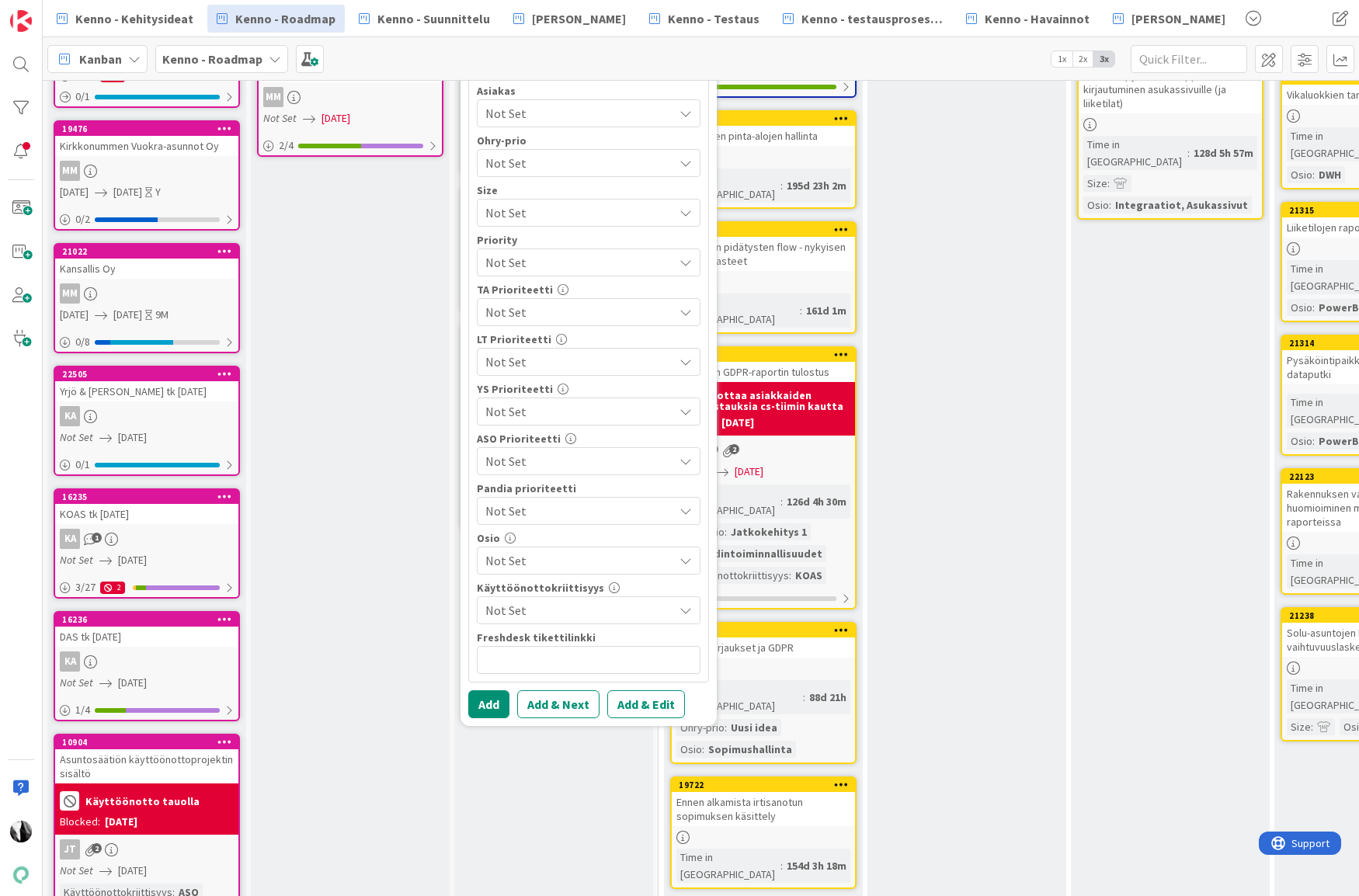
click at [610, 562] on span "Not Set" at bounding box center [578, 561] width 188 height 19
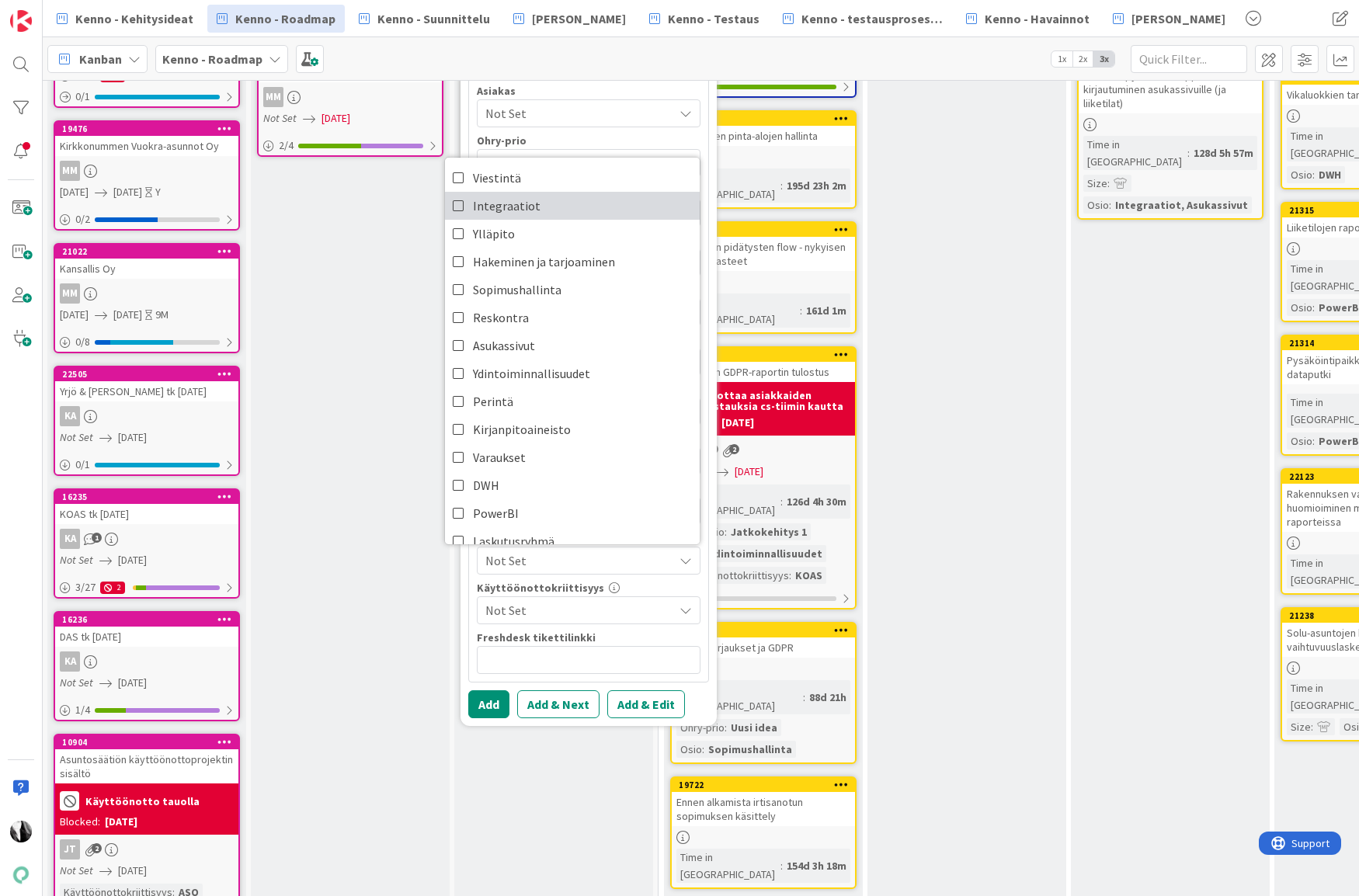
click at [506, 207] on span "Integraatiot" at bounding box center [507, 206] width 67 height 24
type textarea "x"
click at [703, 588] on div "Asiakas Not Set Ohry-prio Not Set Size Not Set Priority Not Set TA Prioriteetti…" at bounding box center [588, 380] width 239 height 604
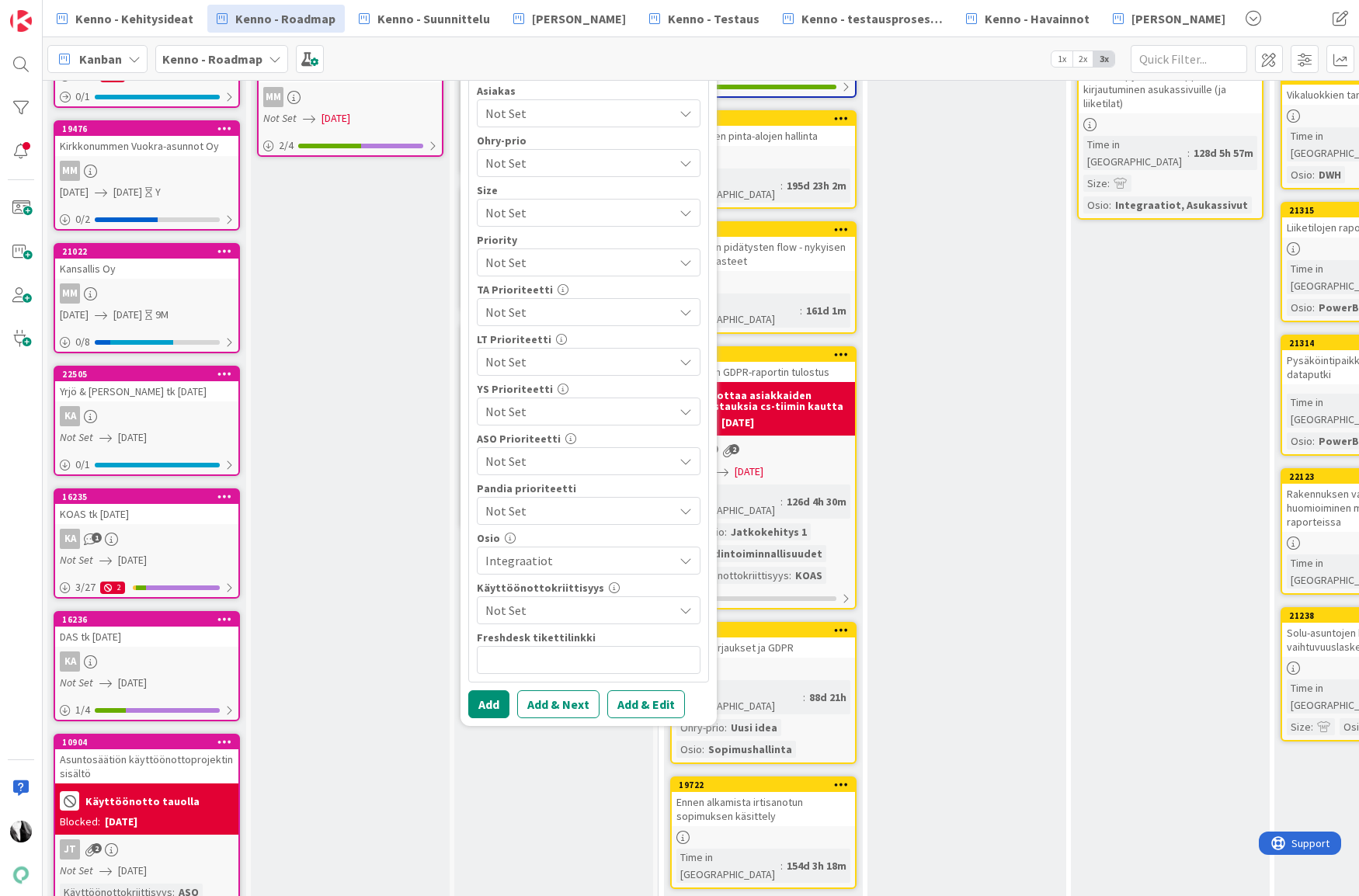
drag, startPoint x: 658, startPoint y: 703, endPoint x: 687, endPoint y: 688, distance: 32.6
click at [658, 702] on button "Add & Edit" at bounding box center [646, 705] width 78 height 28
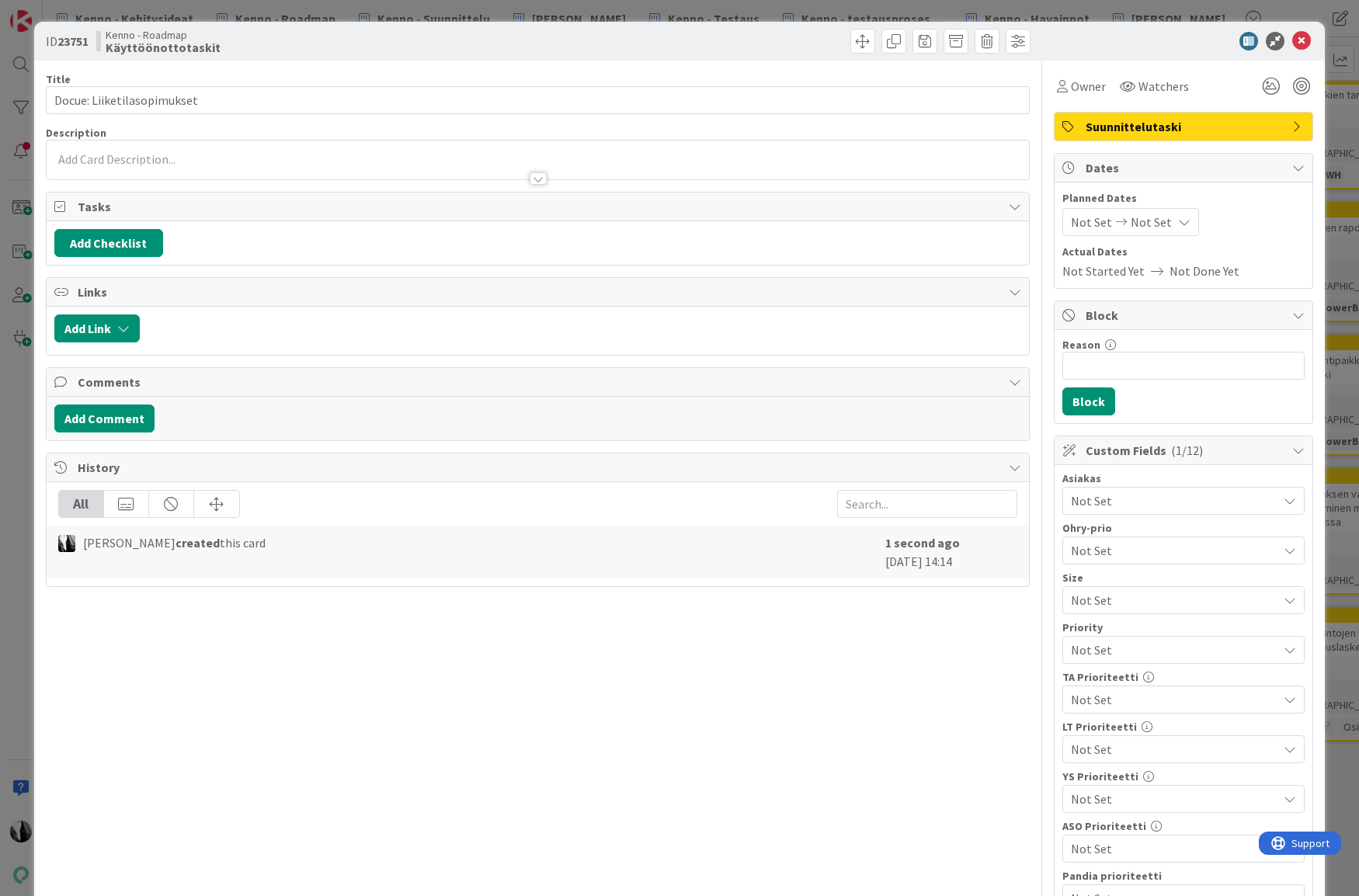
click at [1128, 121] on span "Suunnittelutaski" at bounding box center [1184, 126] width 199 height 19
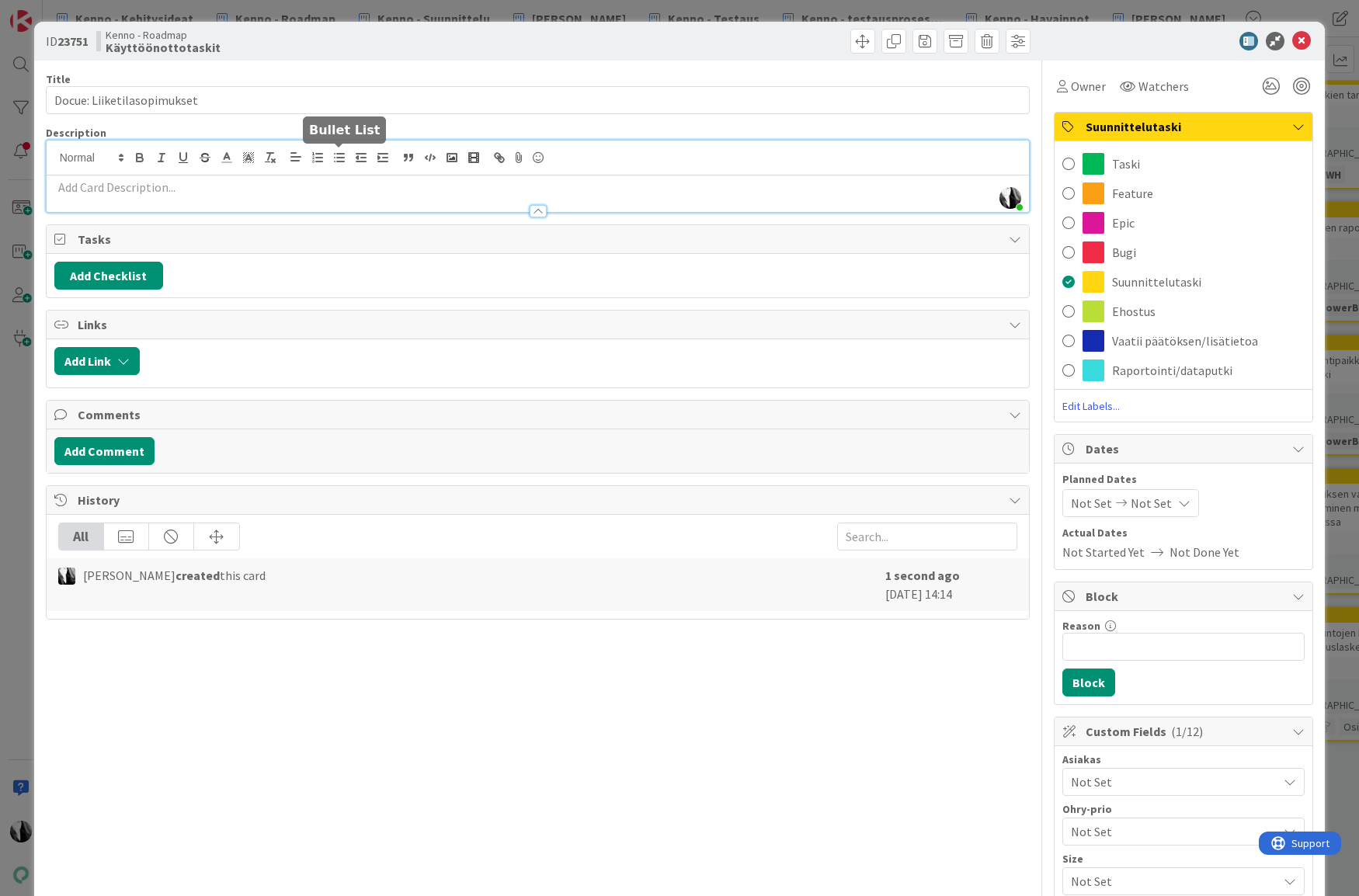
click at [338, 154] on div "Katja Vuoti-Heikkinen just joined" at bounding box center [537, 176] width 983 height 71
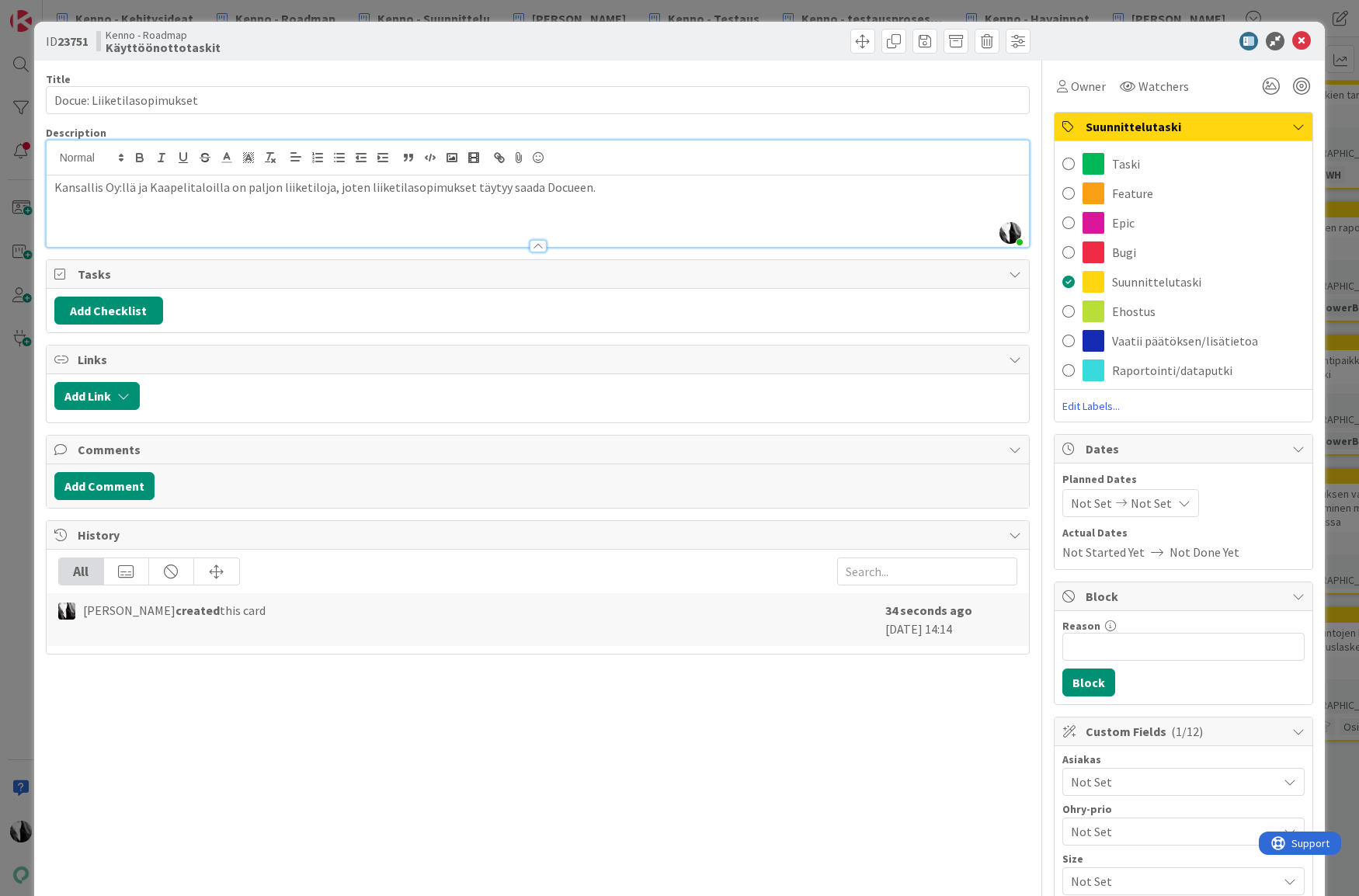
click at [77, 42] on b "23751" at bounding box center [73, 42] width 31 height 16
copy b "23751"
click at [1195, 47] on div at bounding box center [1175, 42] width 275 height 19
click at [1143, 502] on span "Not Set" at bounding box center [1151, 503] width 41 height 19
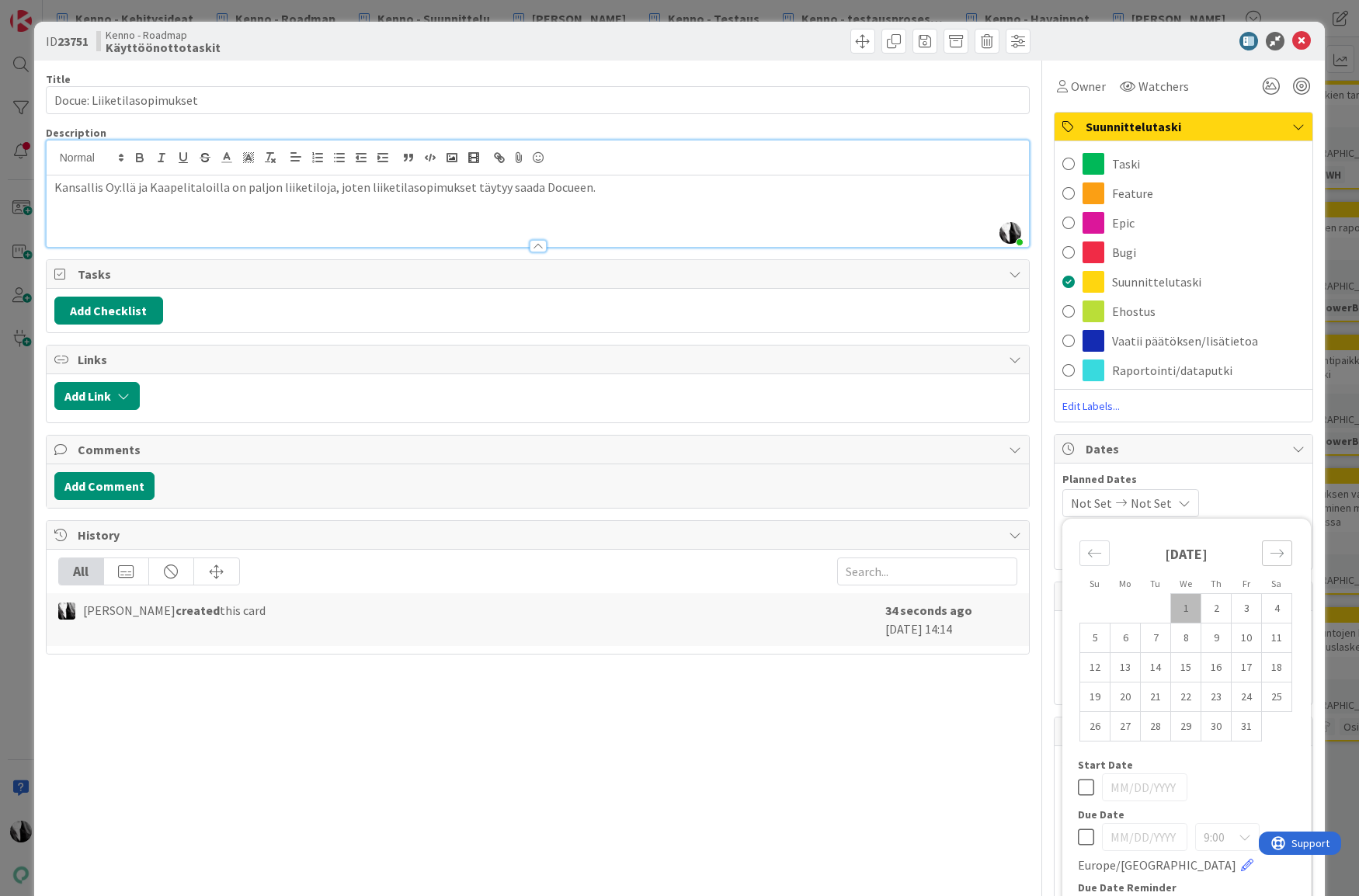
click at [1270, 556] on icon "Move forward to switch to the next month." at bounding box center [1277, 553] width 15 height 15
click at [1186, 729] on td "31" at bounding box center [1186, 727] width 31 height 30
type input "[DATE]"
click at [1168, 502] on span "Not Set" at bounding box center [1147, 503] width 41 height 19
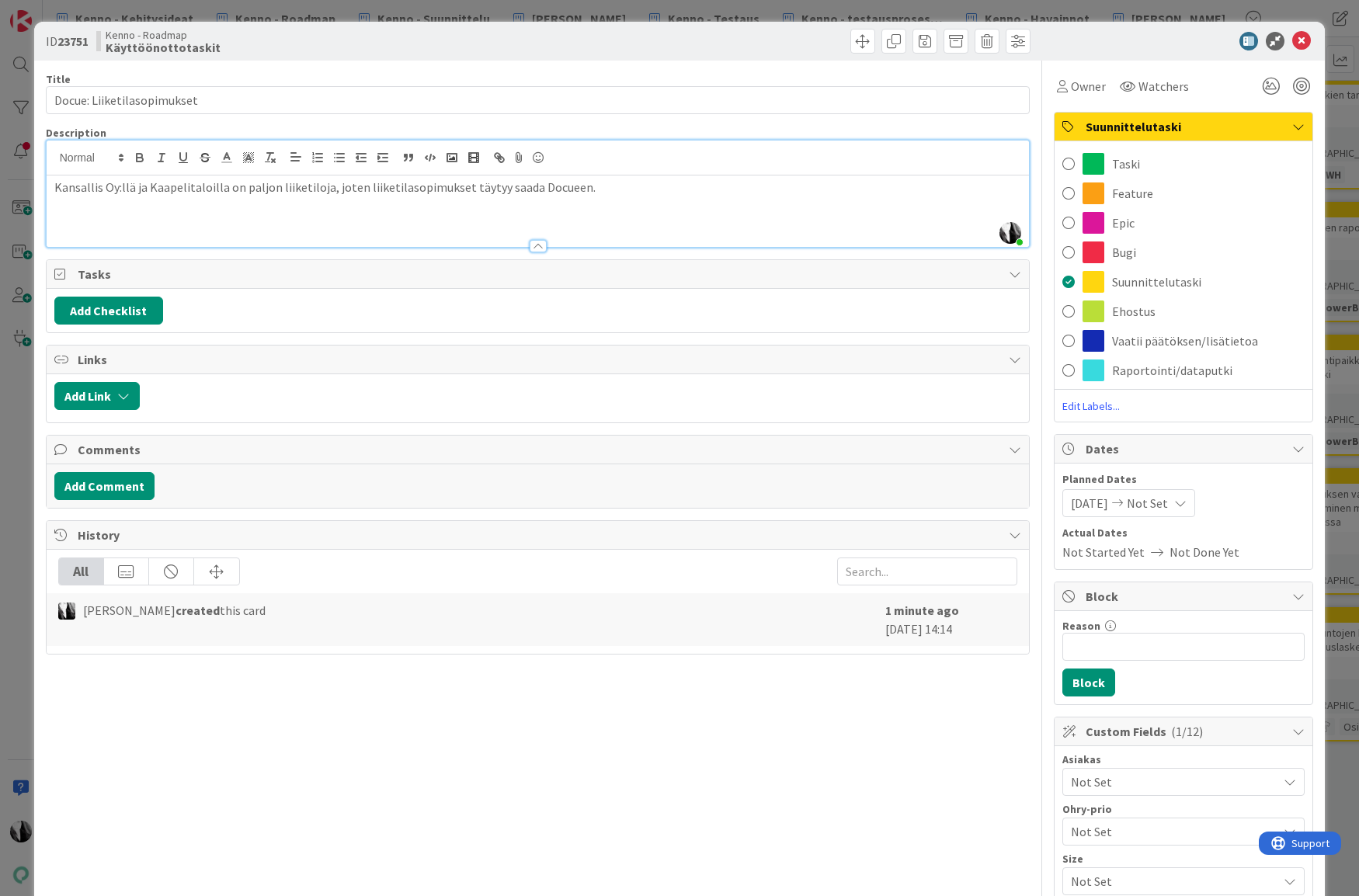
click at [1195, 509] on div "12/31/2025 Not Set" at bounding box center [1128, 503] width 133 height 28
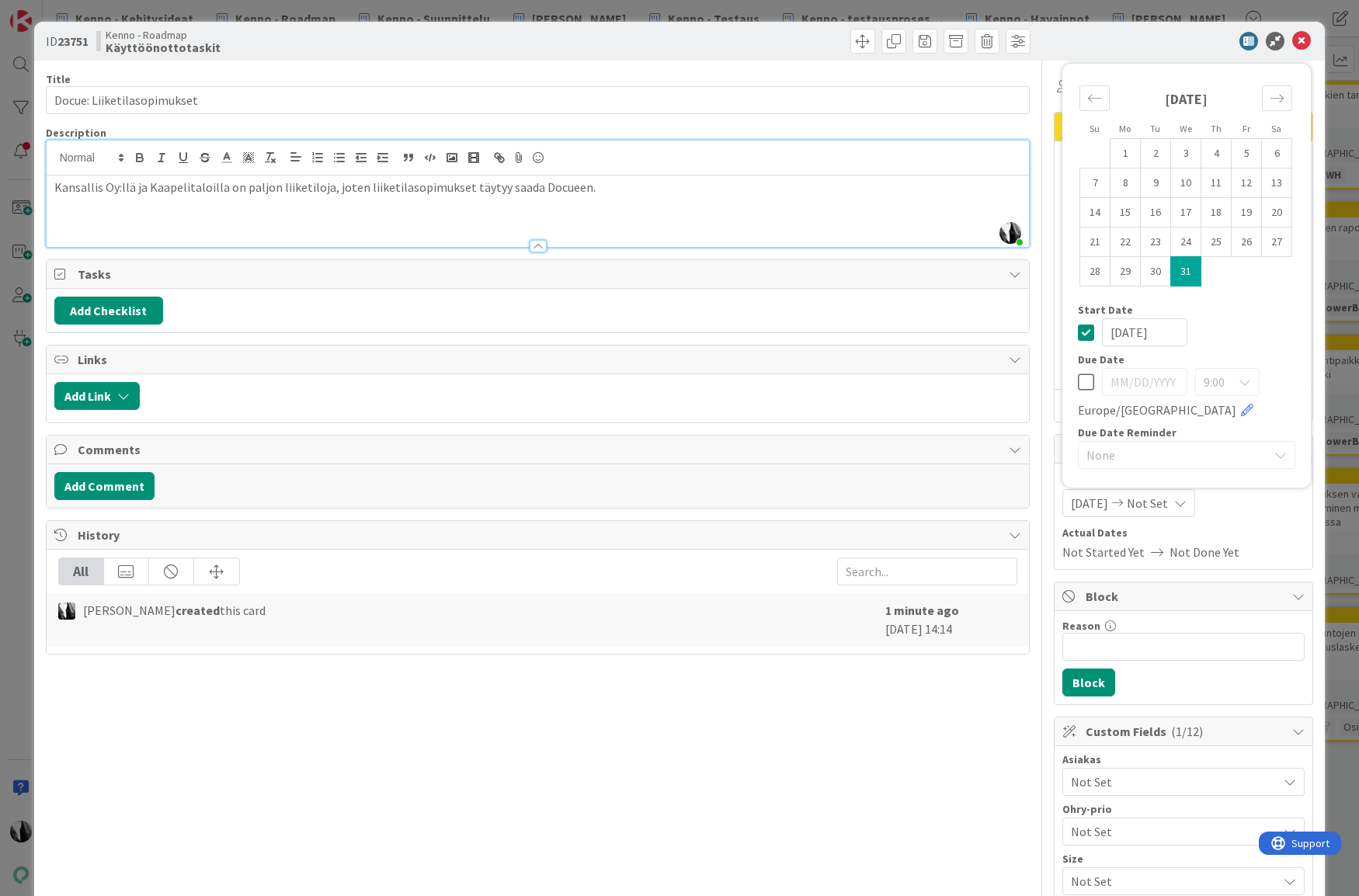
click at [1187, 269] on td "31" at bounding box center [1186, 272] width 31 height 30
type input "[DATE]"
click at [1087, 329] on icon at bounding box center [1085, 333] width 16 height 19
click at [1294, 537] on span "Actual Dates" at bounding box center [1183, 533] width 242 height 16
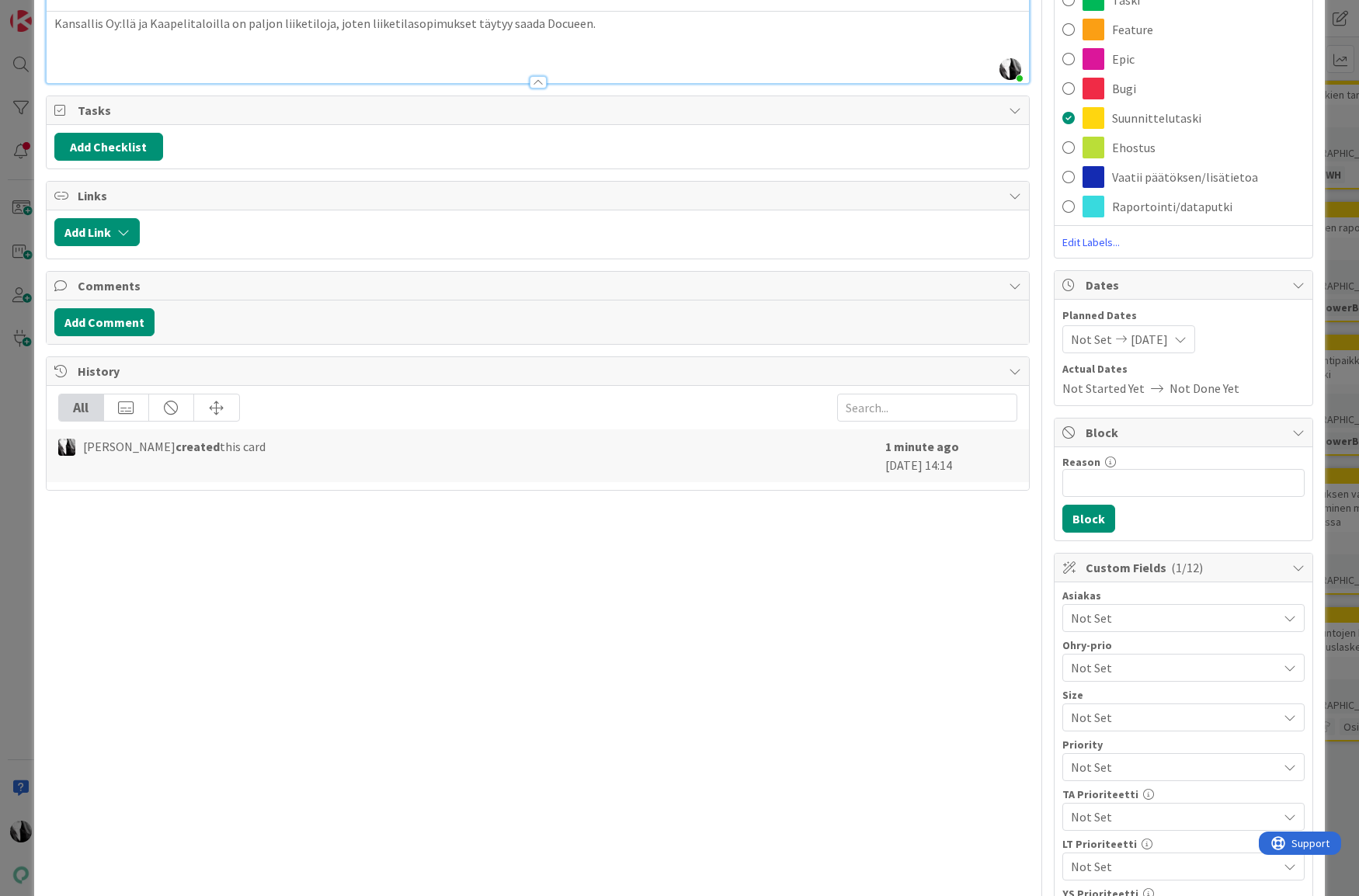
scroll to position [171, 0]
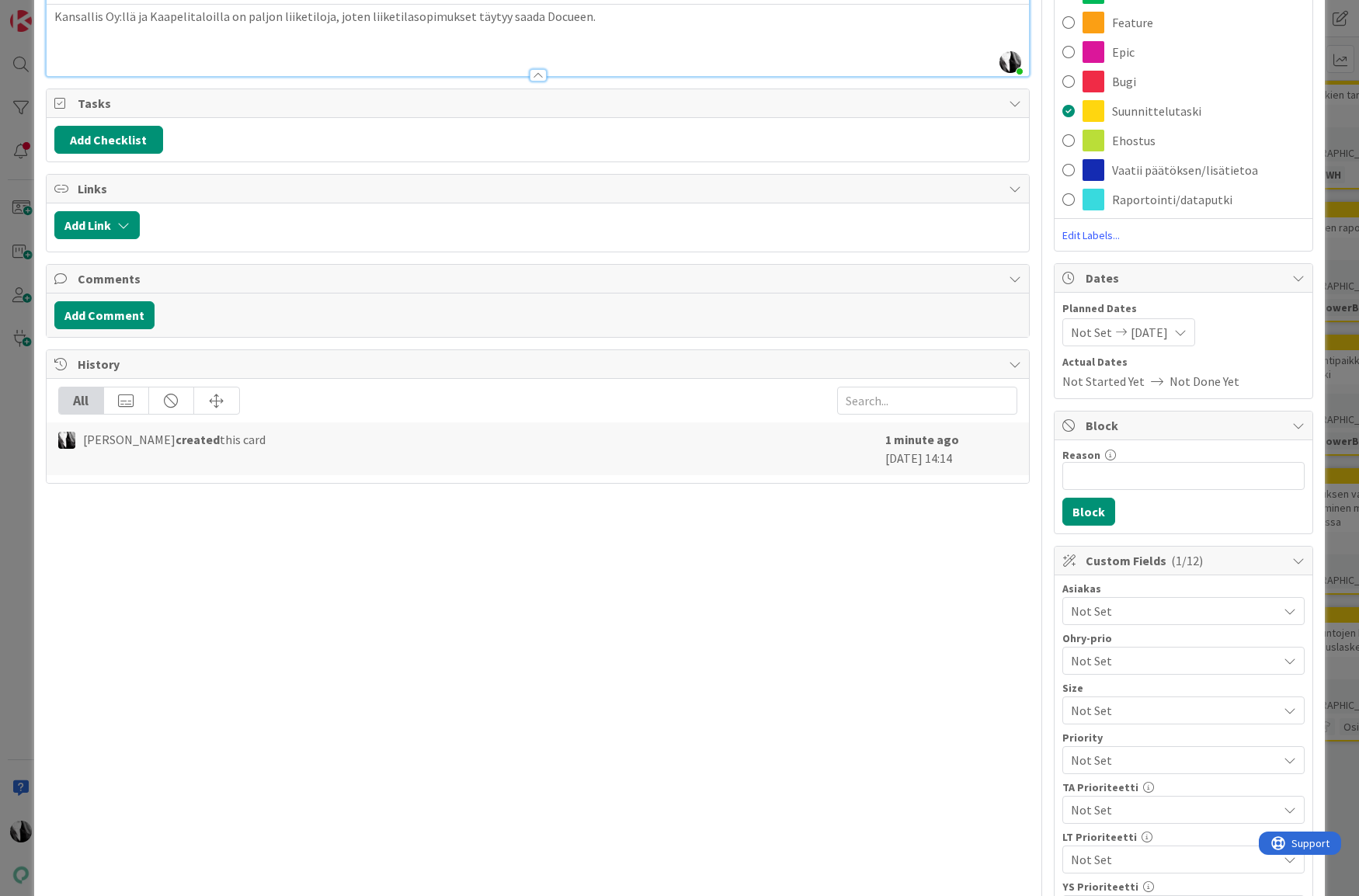
click at [1226, 610] on span "Not Set" at bounding box center [1174, 611] width 206 height 19
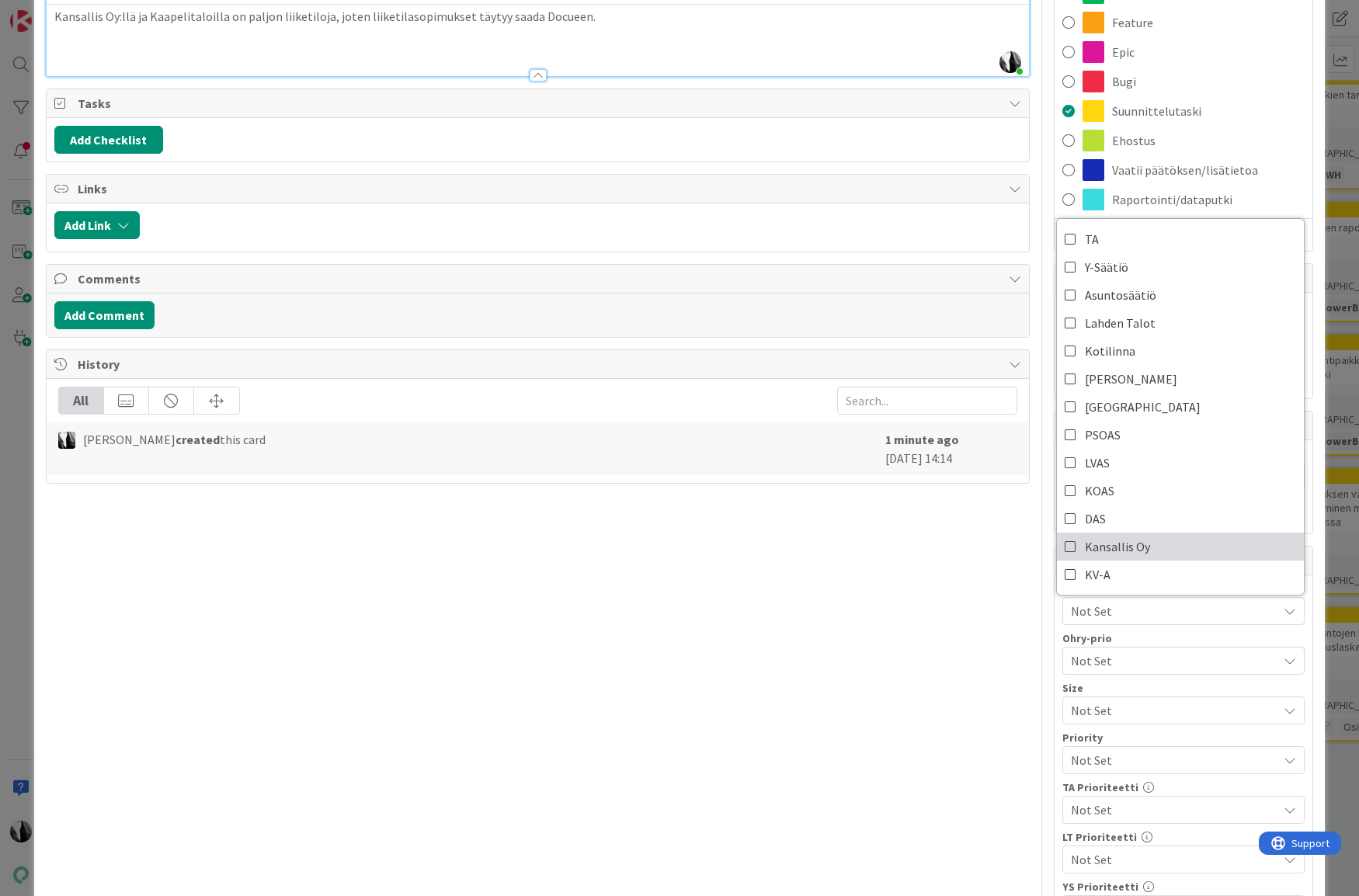
click at [1166, 548] on link "Kansallis Oy" at bounding box center [1180, 547] width 247 height 28
click at [907, 606] on div "Title 26 / 128 Docue: Liiketilasopimukset Description Katja Vuoti-Heikkinen jus…" at bounding box center [537, 683] width 985 height 1588
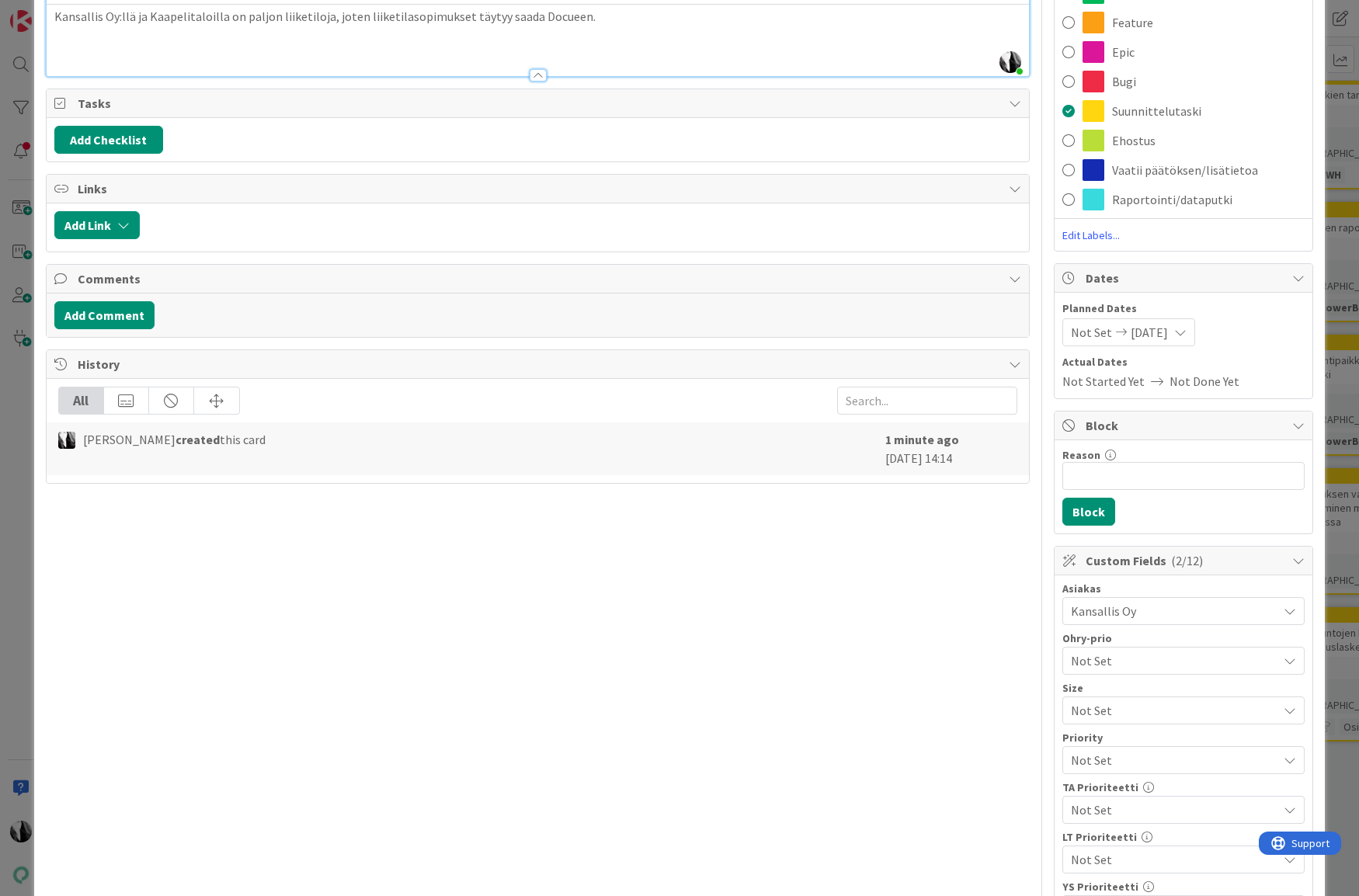
scroll to position [0, 0]
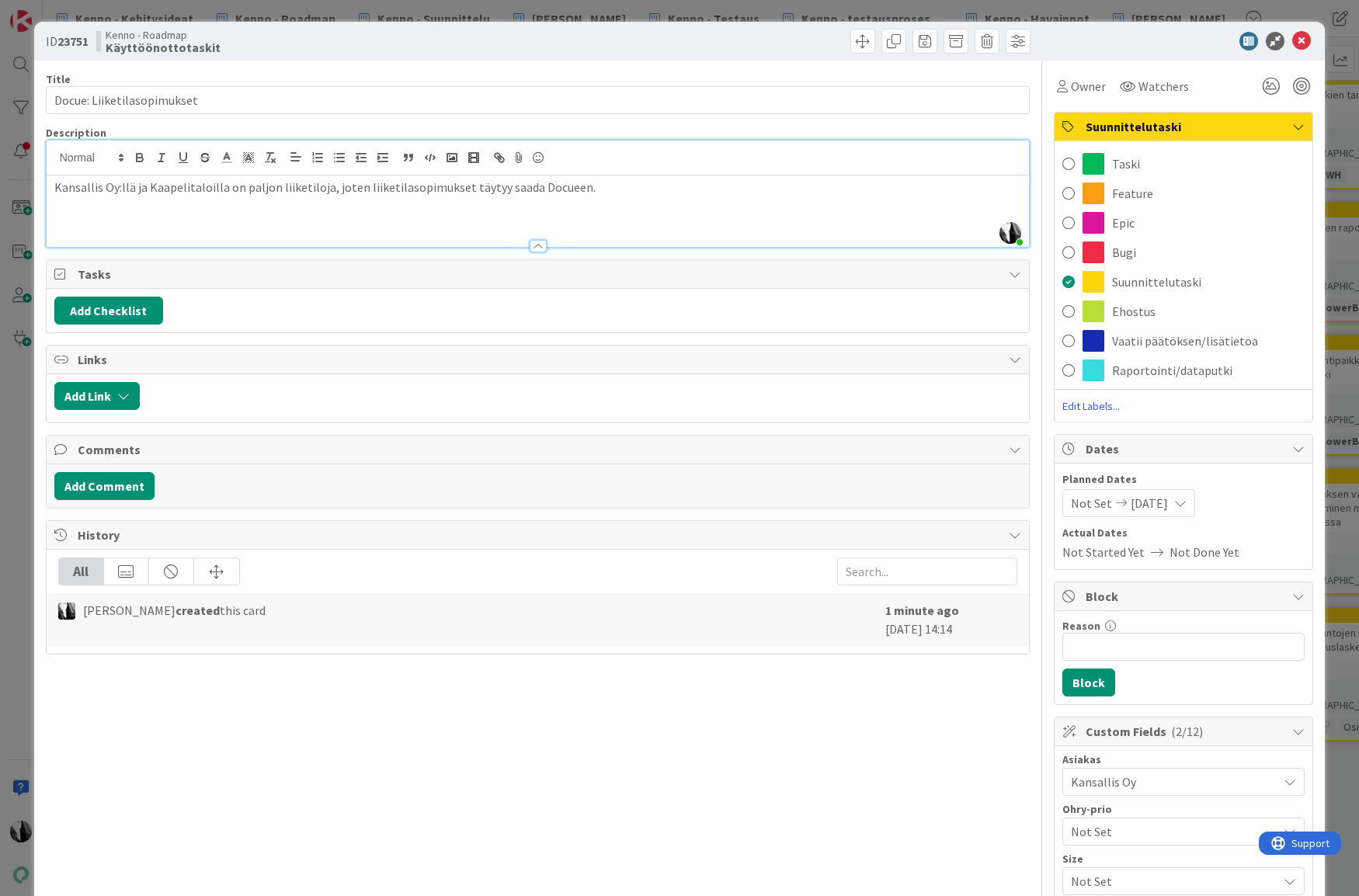
click at [75, 42] on b "23751" at bounding box center [73, 42] width 31 height 16
copy b "23751"
drag, startPoint x: 1146, startPoint y: 27, endPoint x: 1193, endPoint y: 33, distance: 47.4
click at [1146, 27] on div "ID 23751 Kenno - Roadmap Käyttöönottotaskit" at bounding box center [680, 41] width 1292 height 38
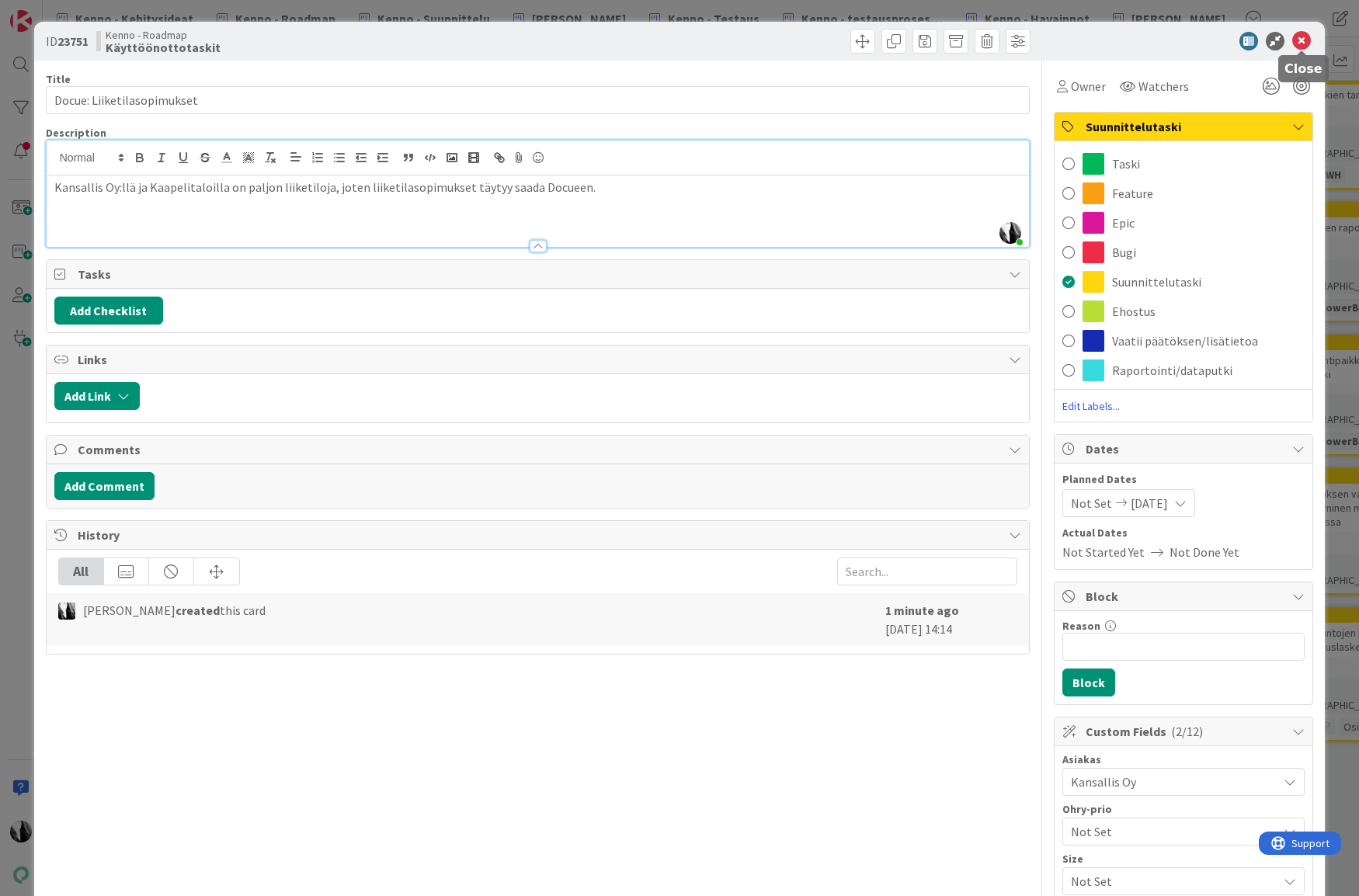
click at [1304, 42] on icon at bounding box center [1302, 42] width 19 height 19
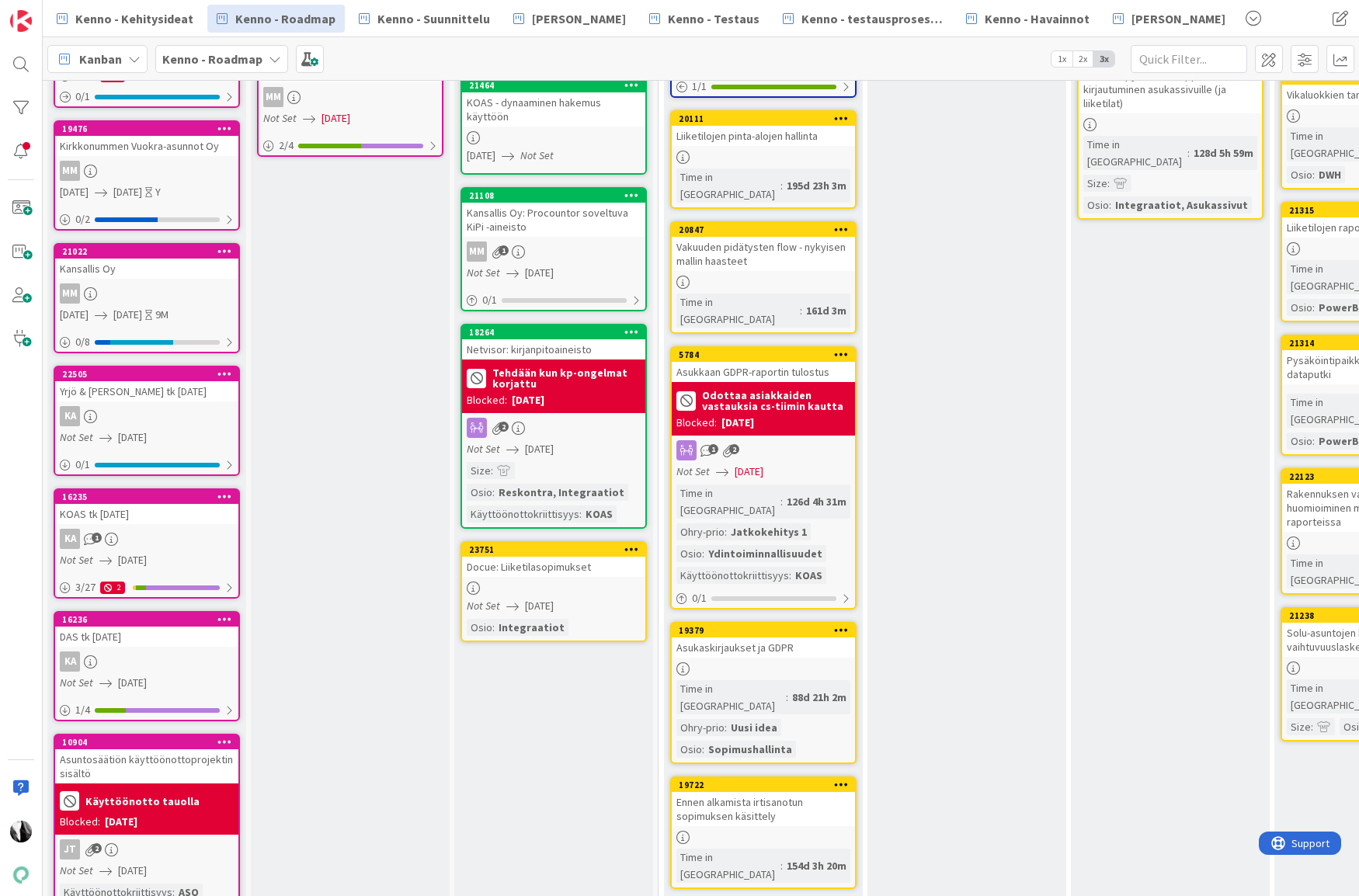
click at [158, 301] on div "MM" at bounding box center [147, 293] width 184 height 20
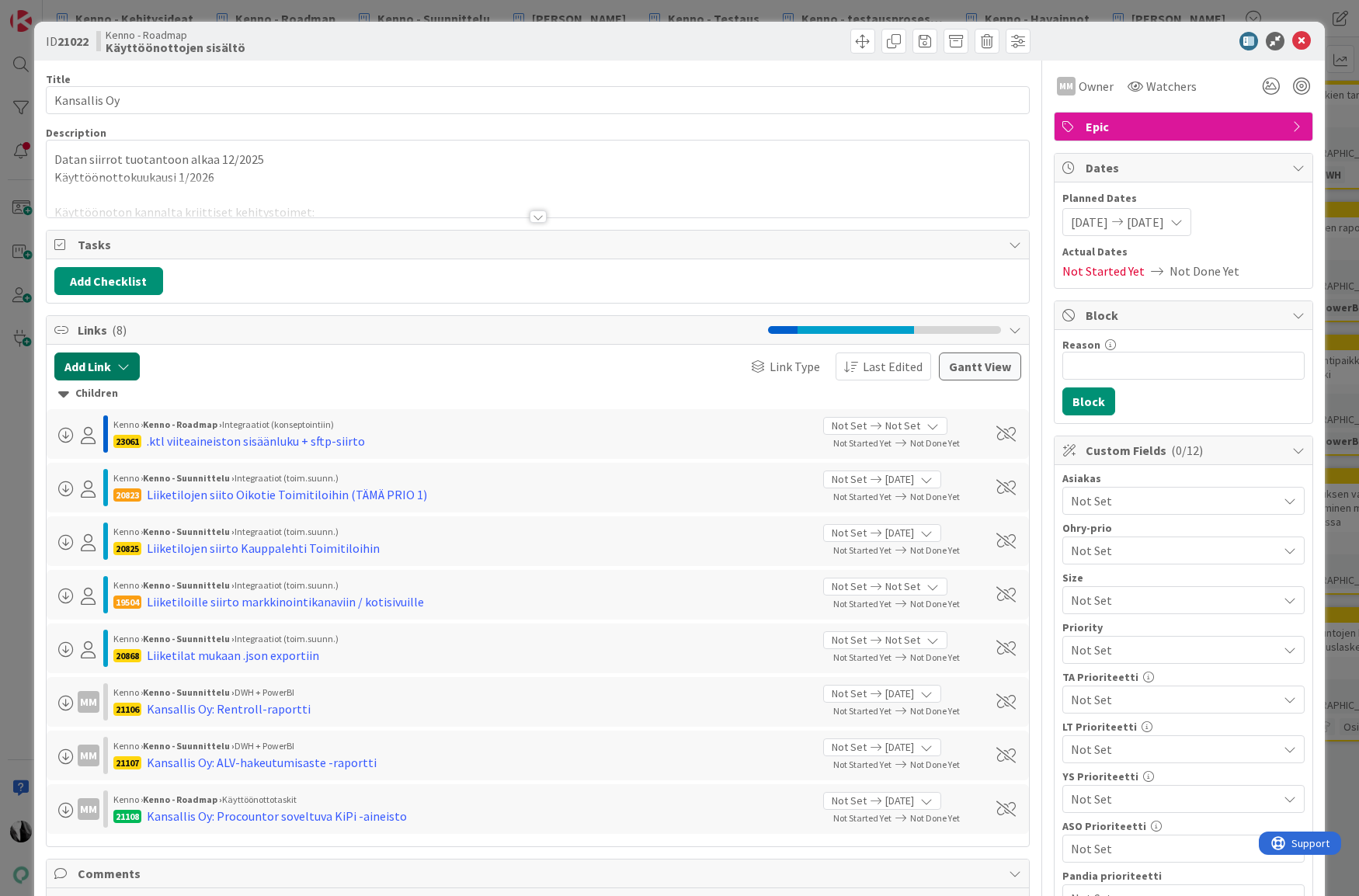
click at [111, 359] on button "Add Link" at bounding box center [97, 366] width 86 height 28
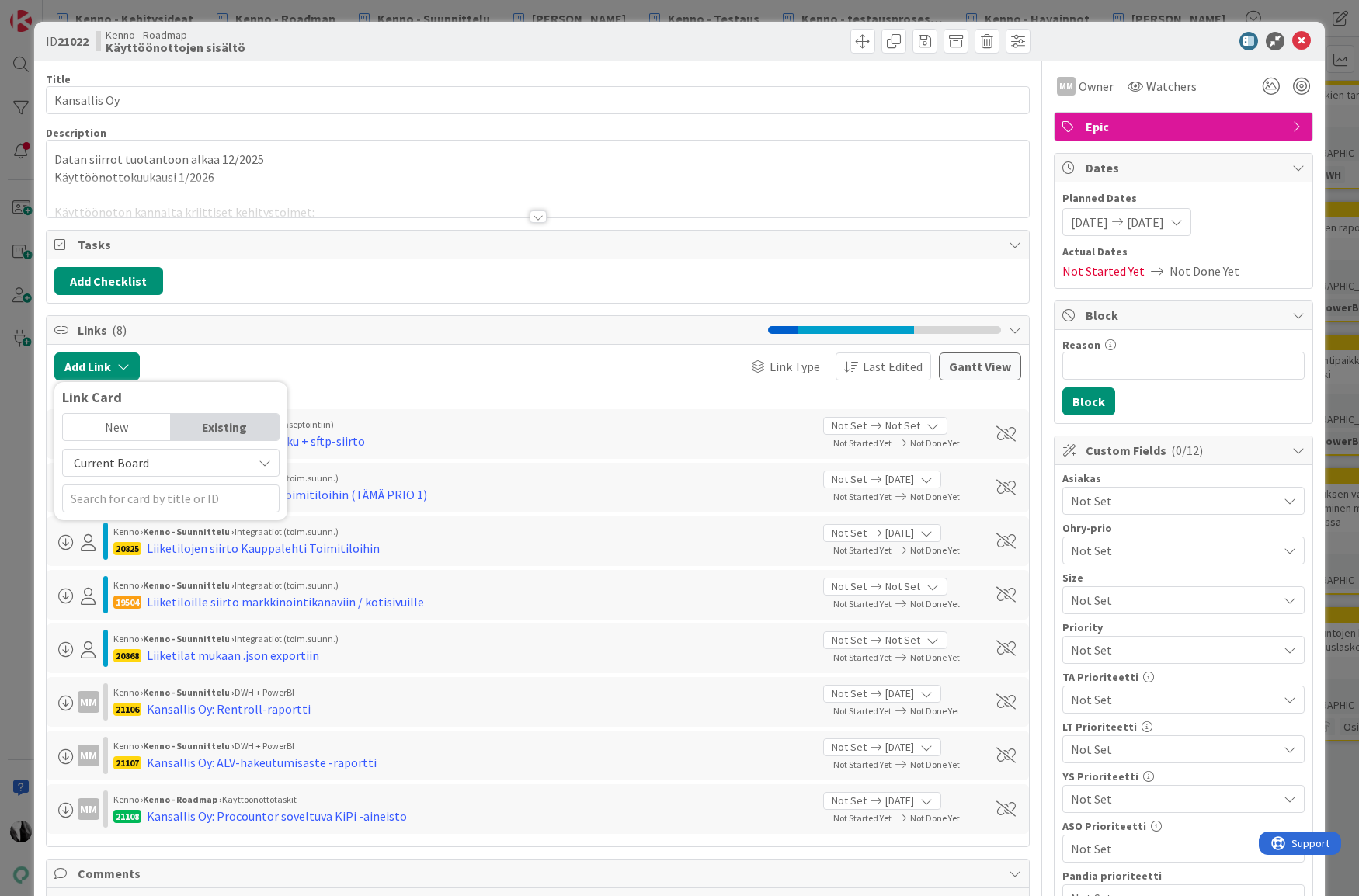
click at [188, 461] on span "Current Board" at bounding box center [158, 463] width 174 height 22
click at [173, 515] on span "All Boards" at bounding box center [178, 527] width 216 height 24
click at [158, 499] on input "text" at bounding box center [170, 498] width 217 height 28
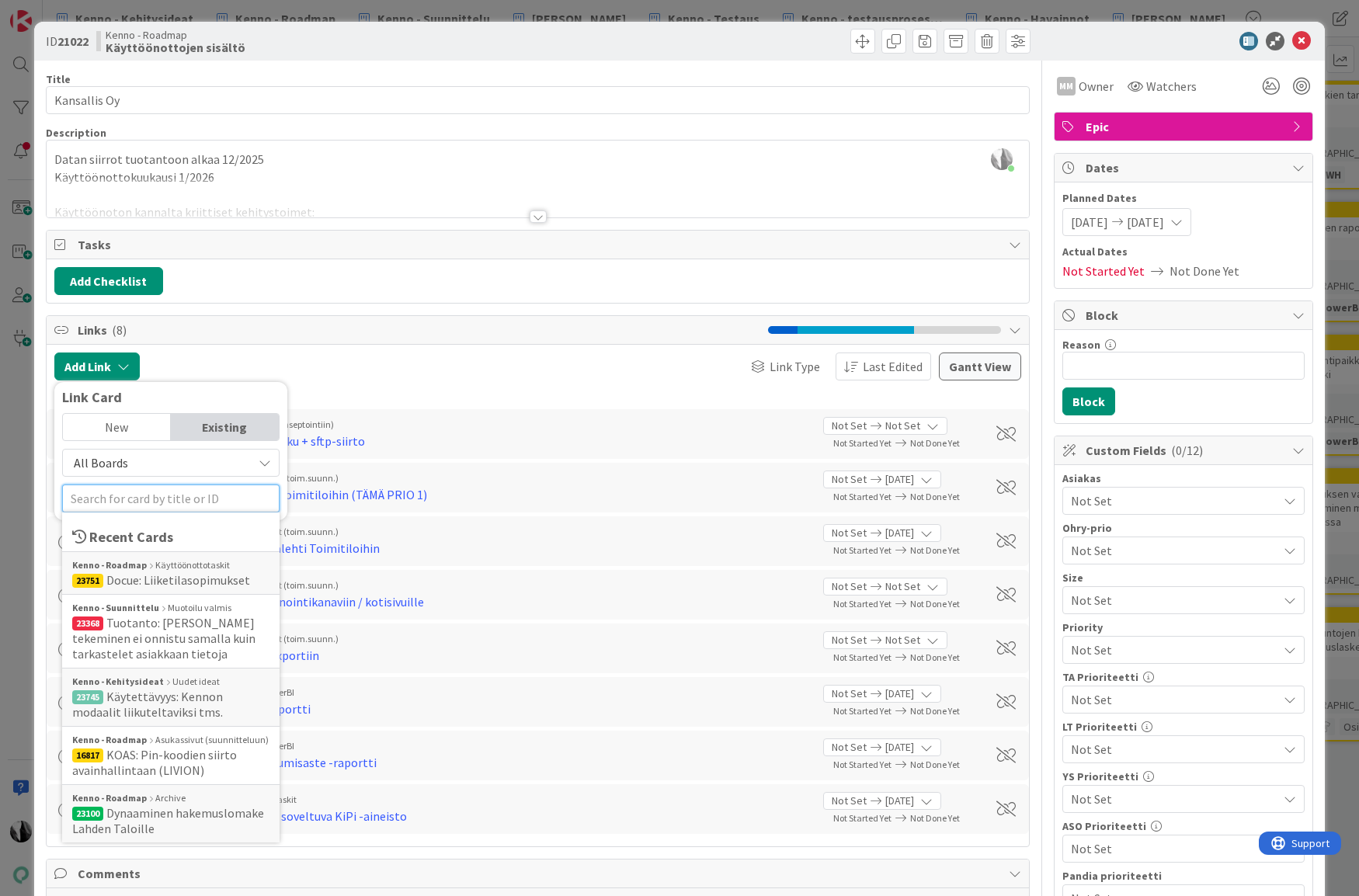
paste input "23751"
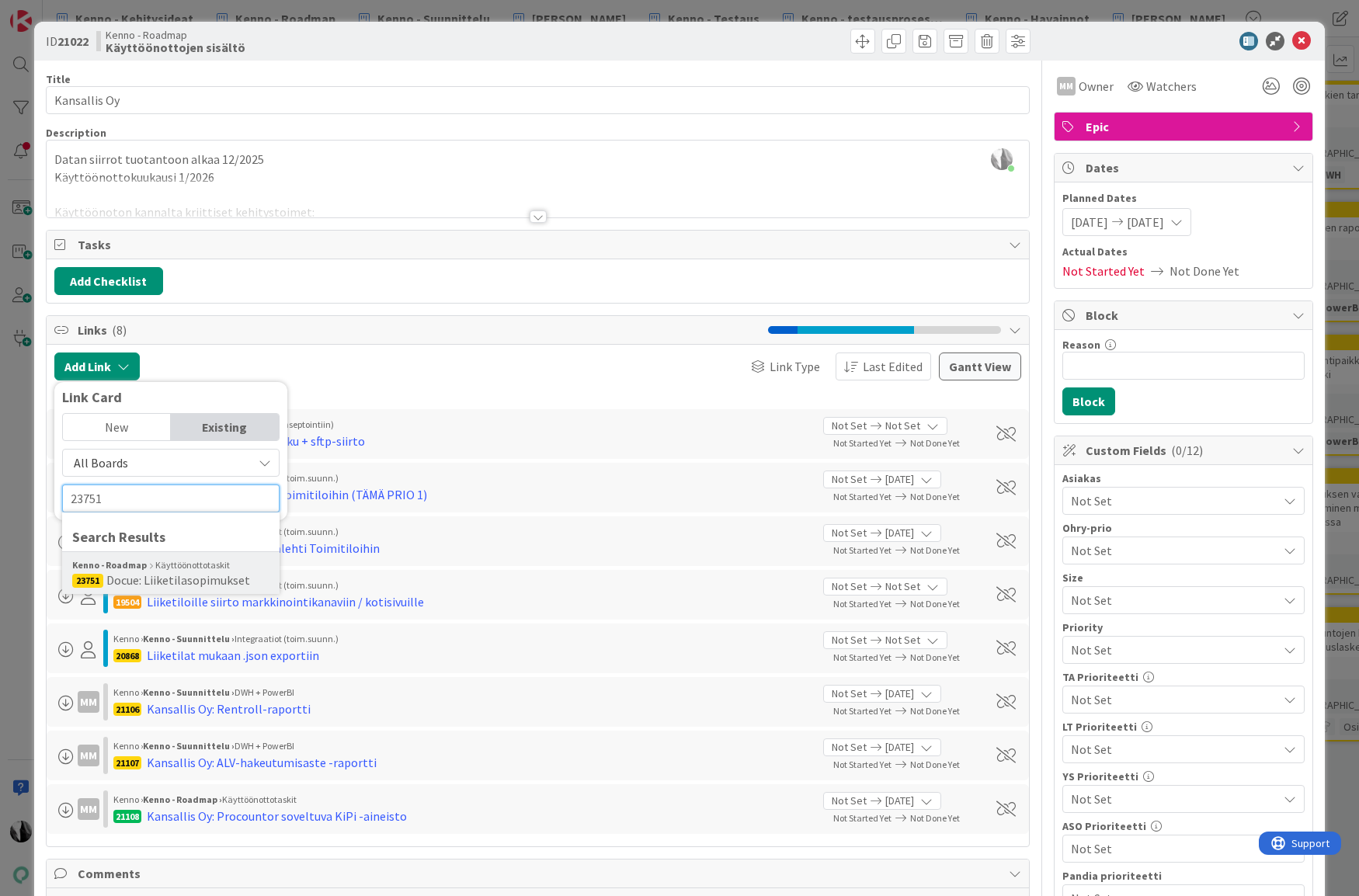
type input "23751"
click at [177, 578] on span "Docue: Liiketilasopimukset" at bounding box center [178, 580] width 144 height 16
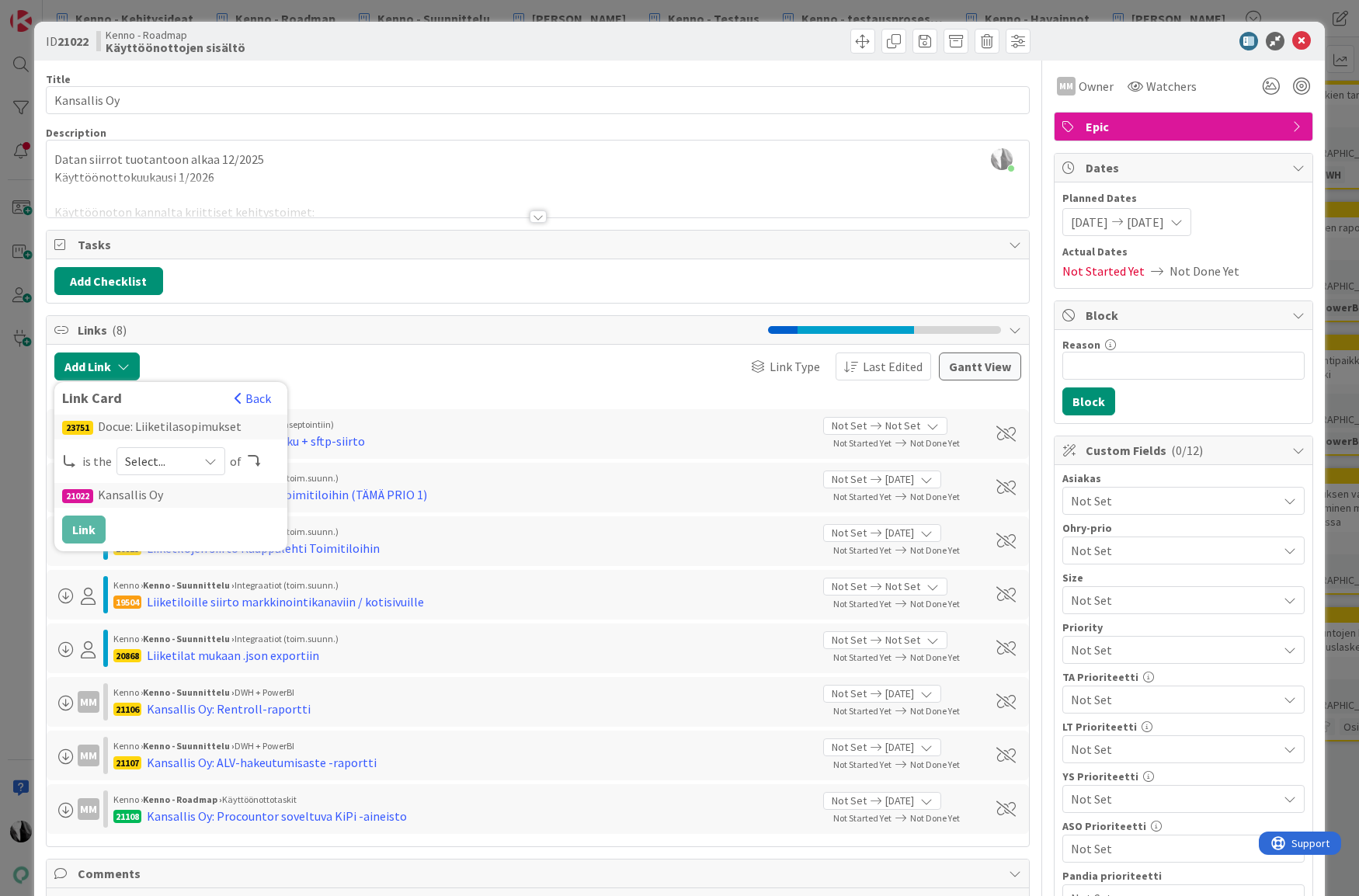
click at [217, 459] on div "Select..." at bounding box center [170, 461] width 109 height 28
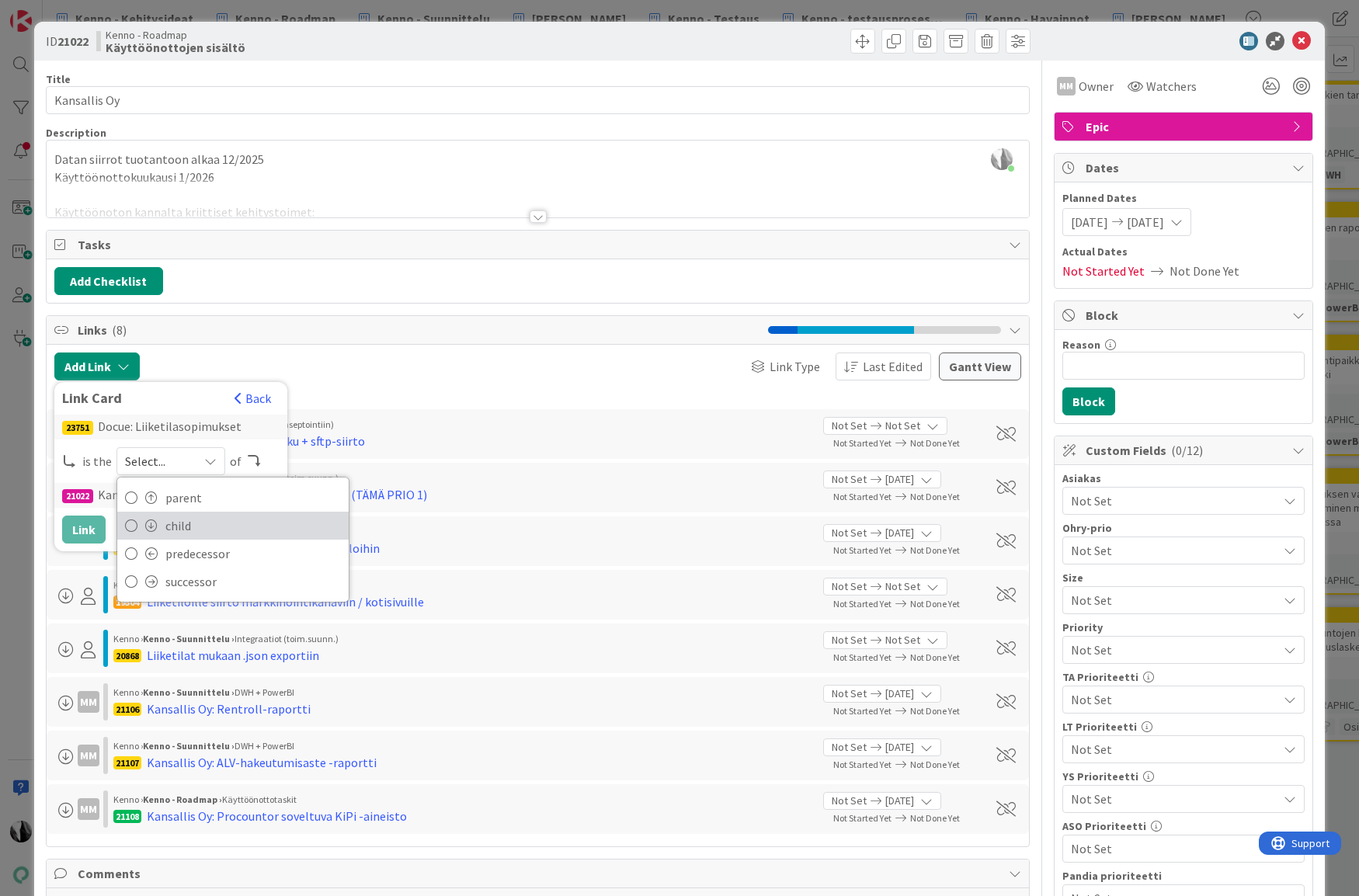
click at [204, 522] on span "child" at bounding box center [253, 526] width 176 height 24
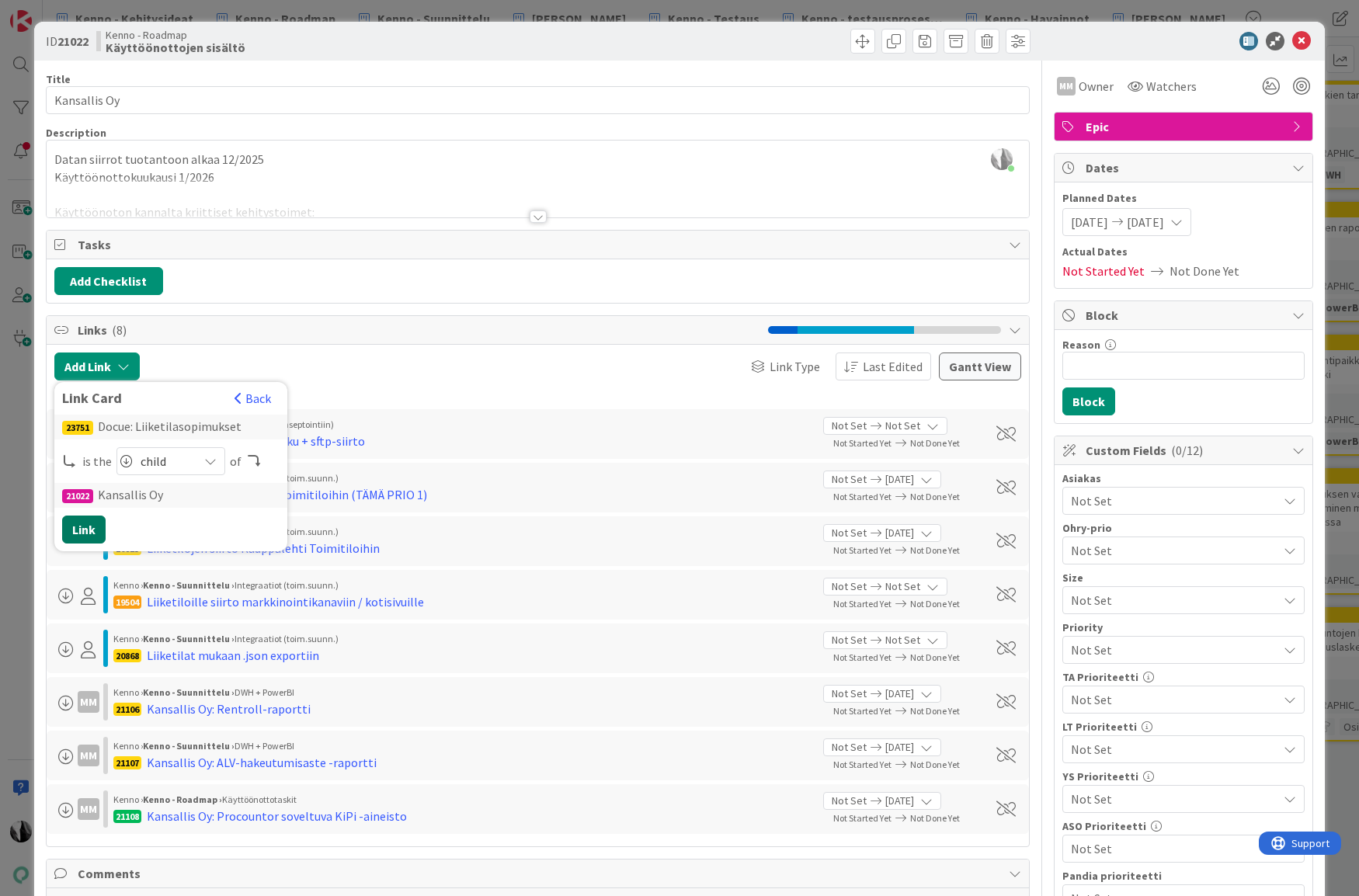
click at [82, 526] on button "Link" at bounding box center [83, 530] width 43 height 28
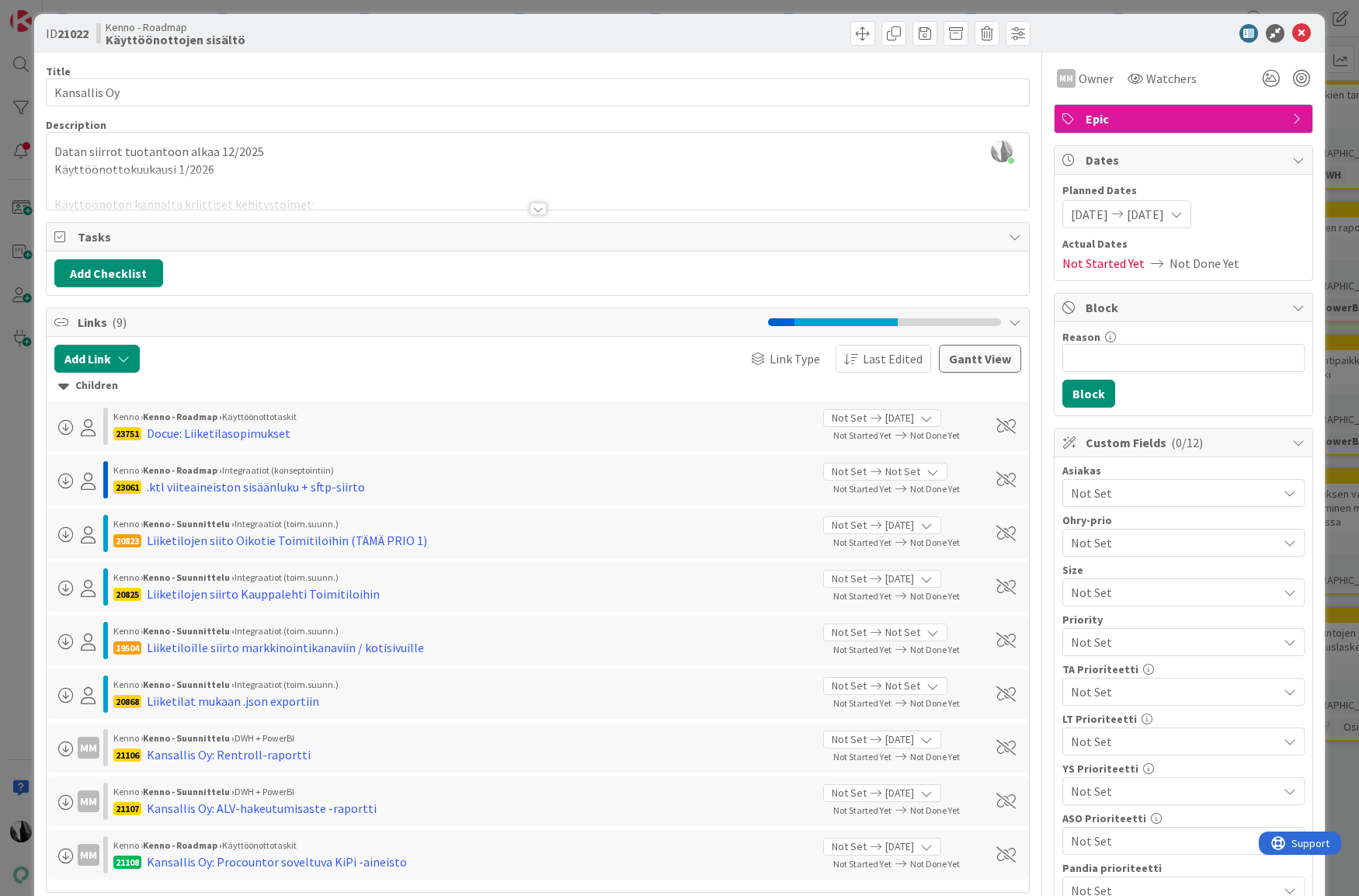
drag, startPoint x: 1161, startPoint y: 46, endPoint x: 1210, endPoint y: 42, distance: 49.2
click at [1164, 46] on div "ID 21022 Kenno - Roadmap Käyttöönottojen sisältö" at bounding box center [680, 33] width 1292 height 38
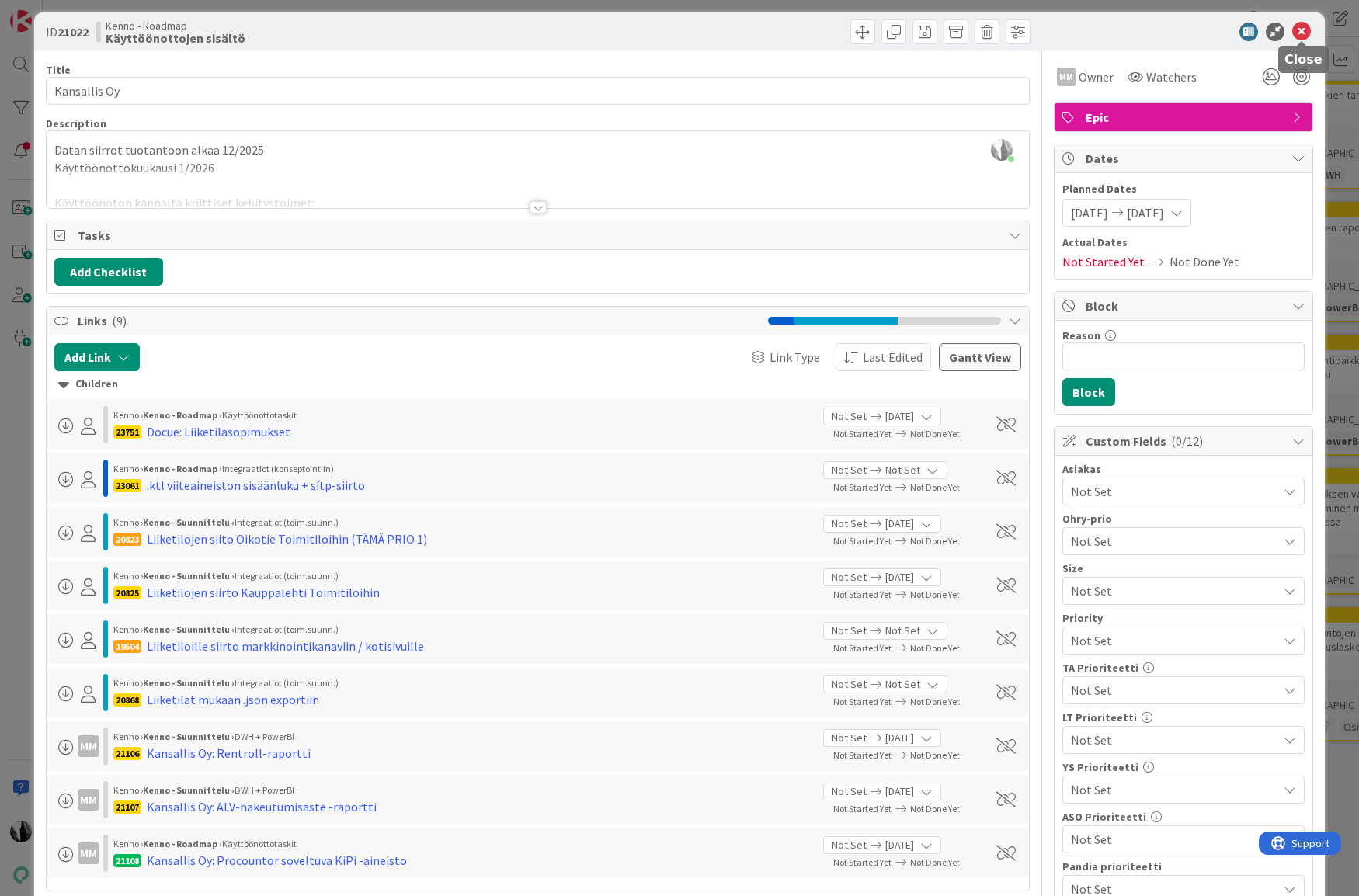
scroll to position [13, 0]
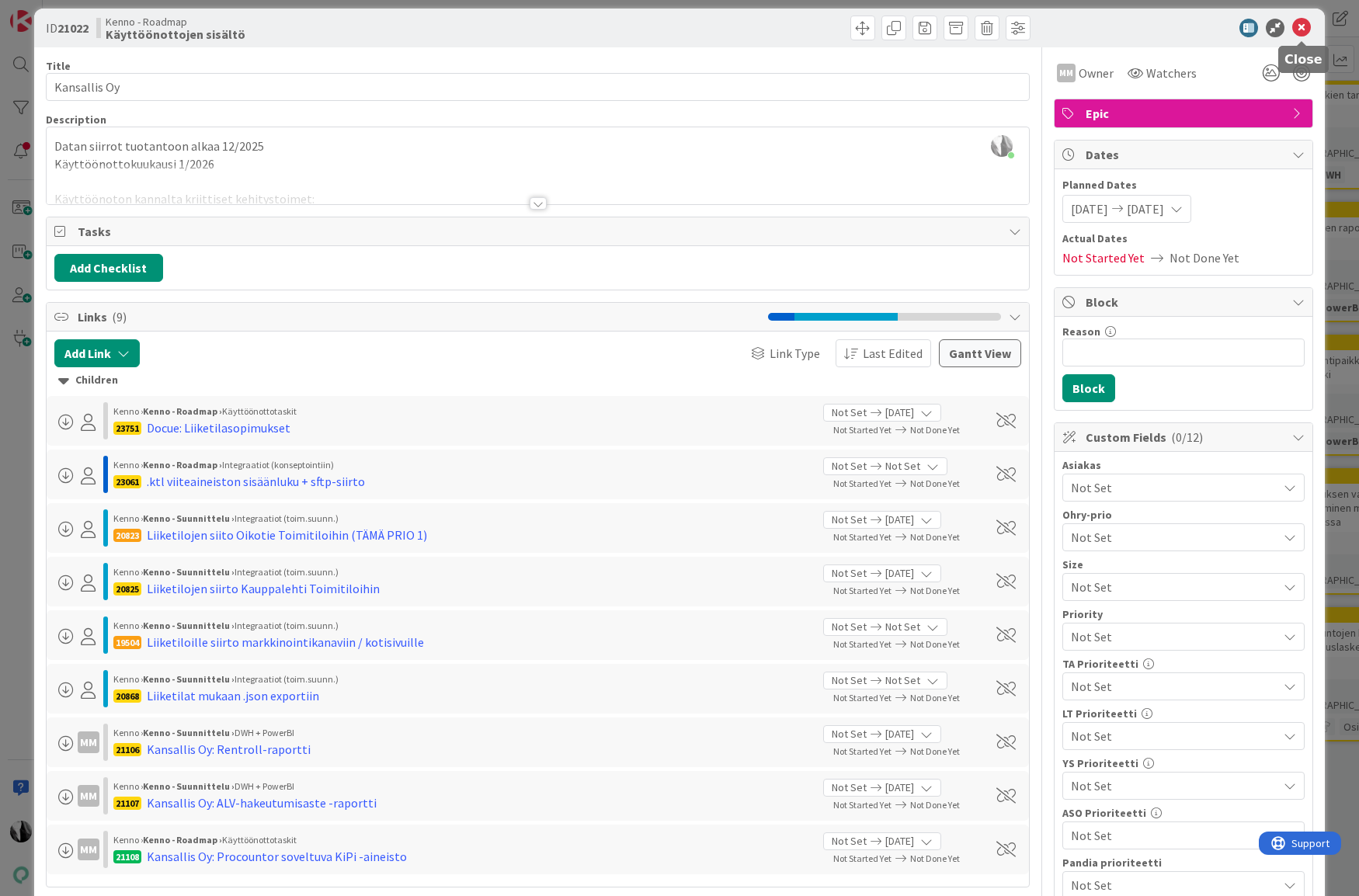
click at [1300, 34] on icon at bounding box center [1302, 28] width 19 height 19
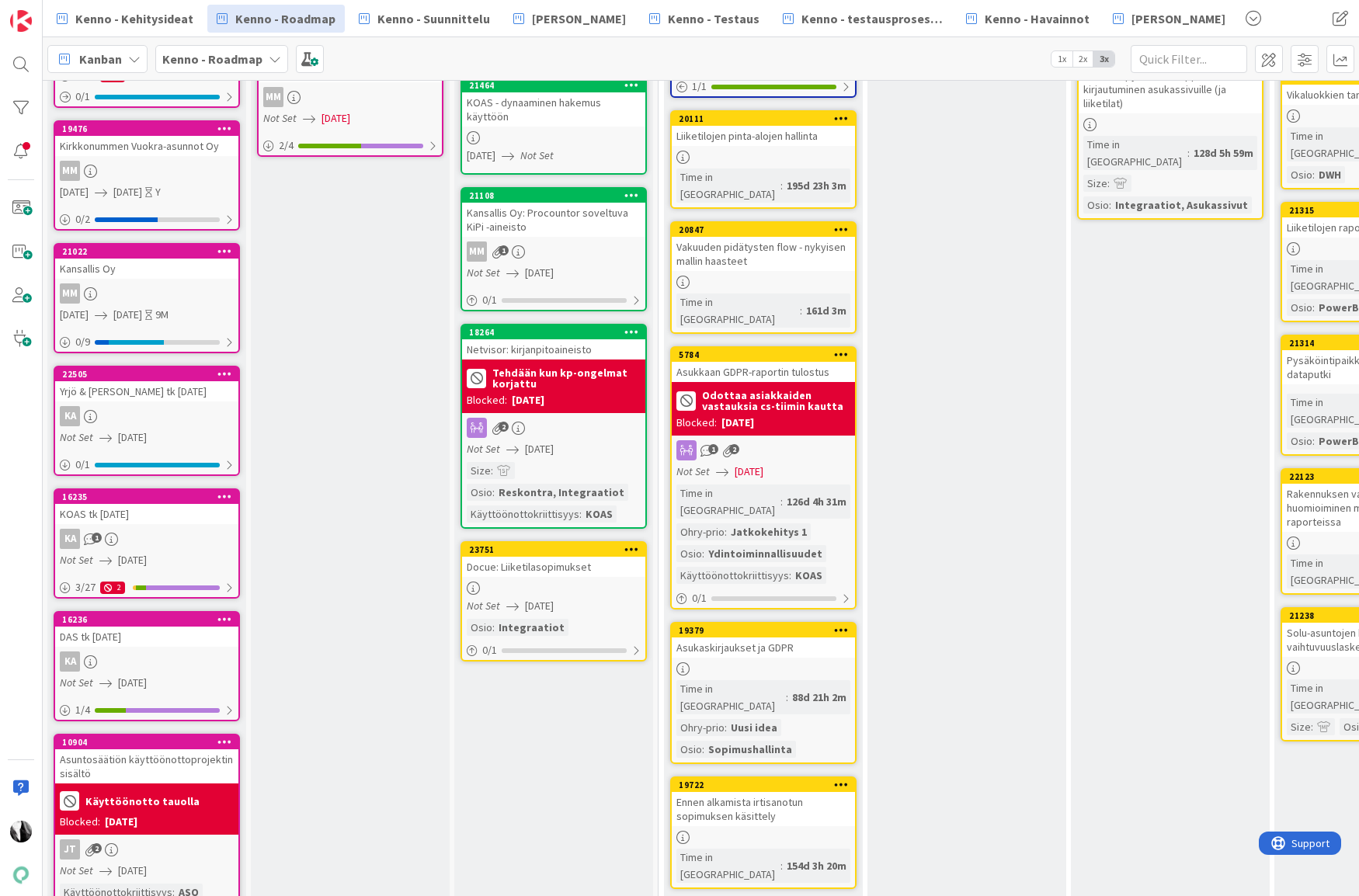
scroll to position [504, 0]
click at [559, 566] on div "Docue: Liiketilasopimukset" at bounding box center [555, 566] width 184 height 20
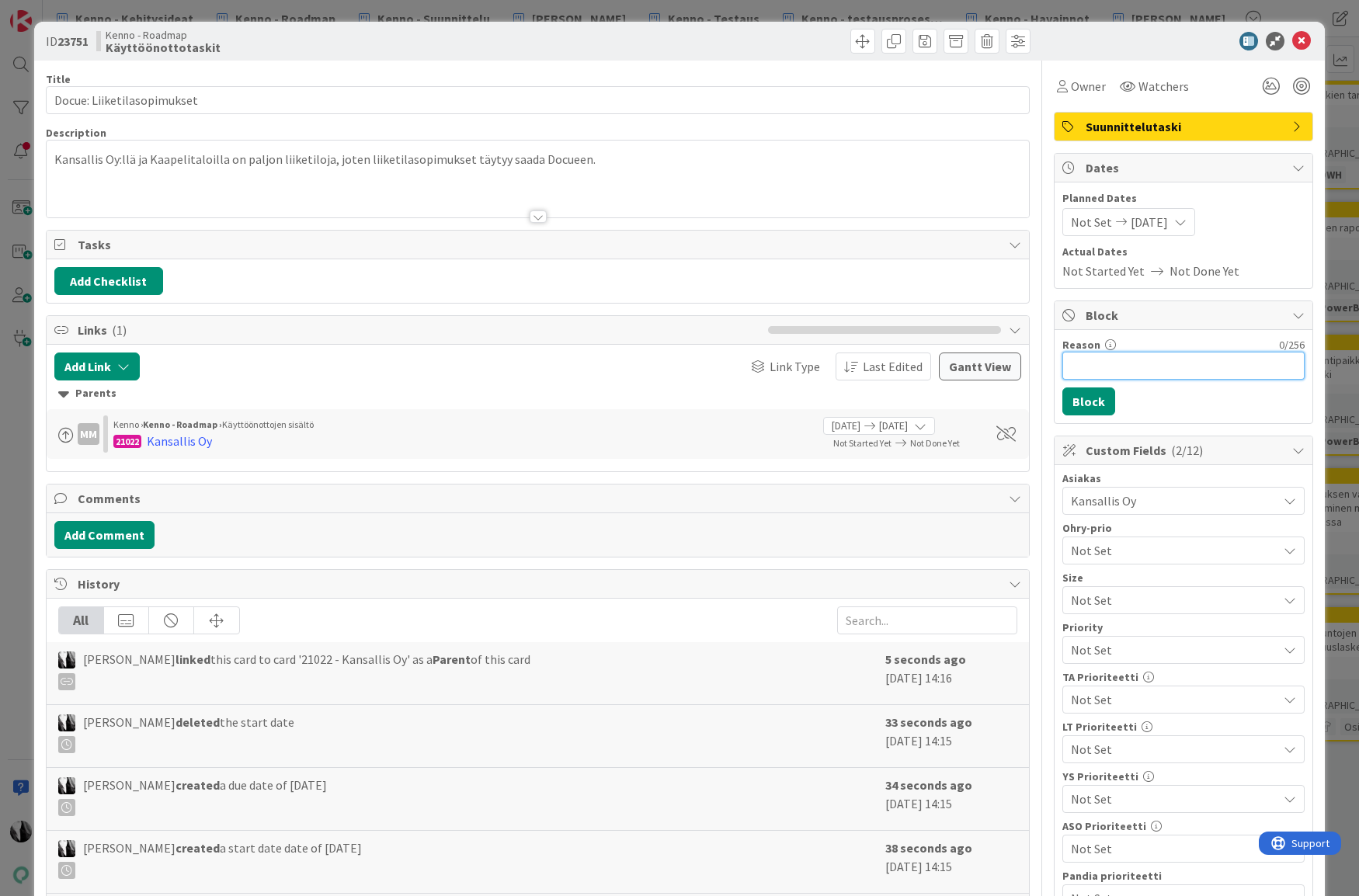
click at [1117, 365] on input "Reason" at bounding box center [1183, 366] width 242 height 28
type input "[PERSON_NAME] sopii palaverin asiakkaan ja [PERSON_NAME] kanssa"
drag, startPoint x: 1079, startPoint y: 402, endPoint x: 1097, endPoint y: 389, distance: 22.2
click at [1081, 401] on button "Block" at bounding box center [1088, 402] width 53 height 28
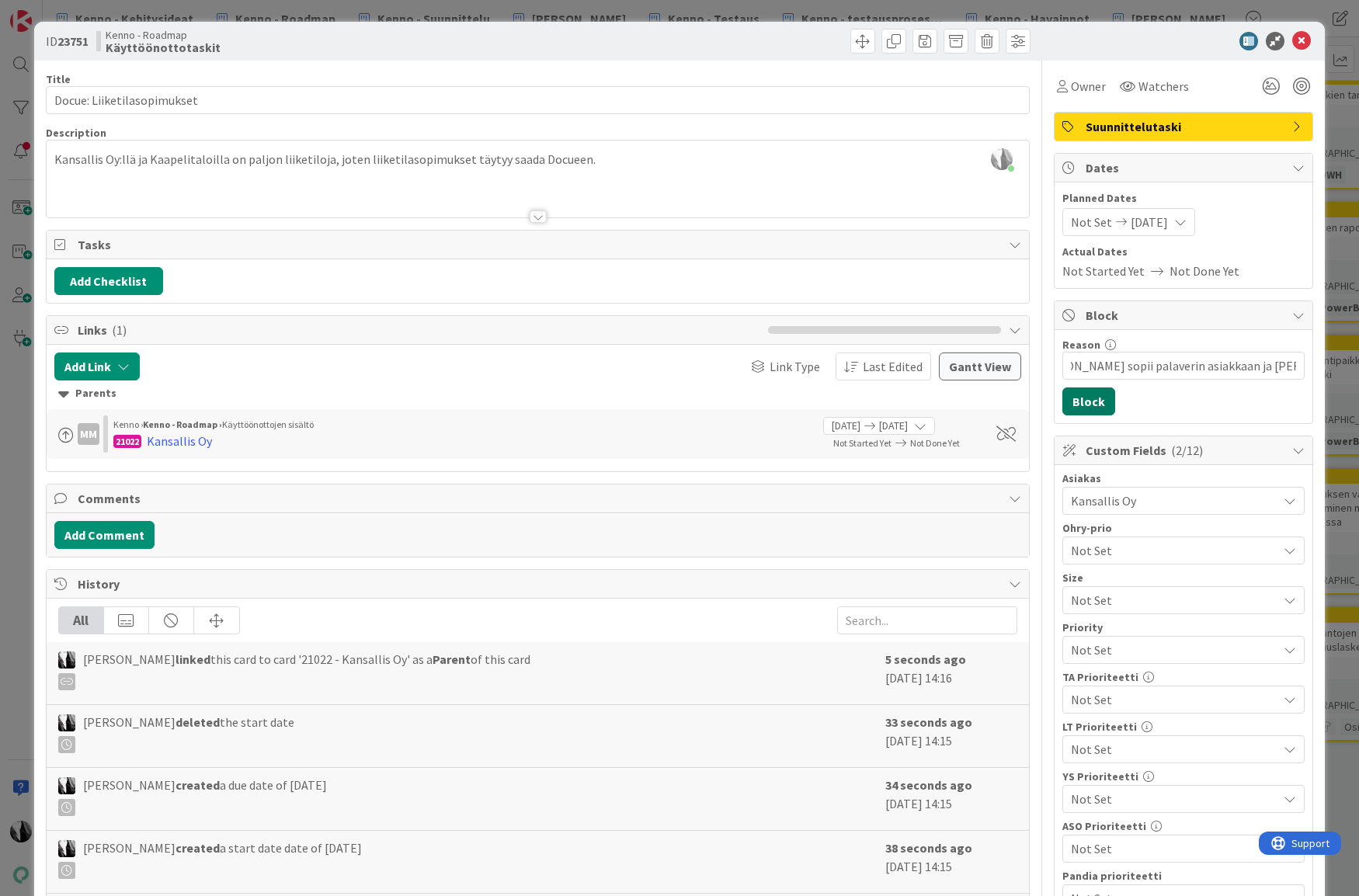
scroll to position [0, 0]
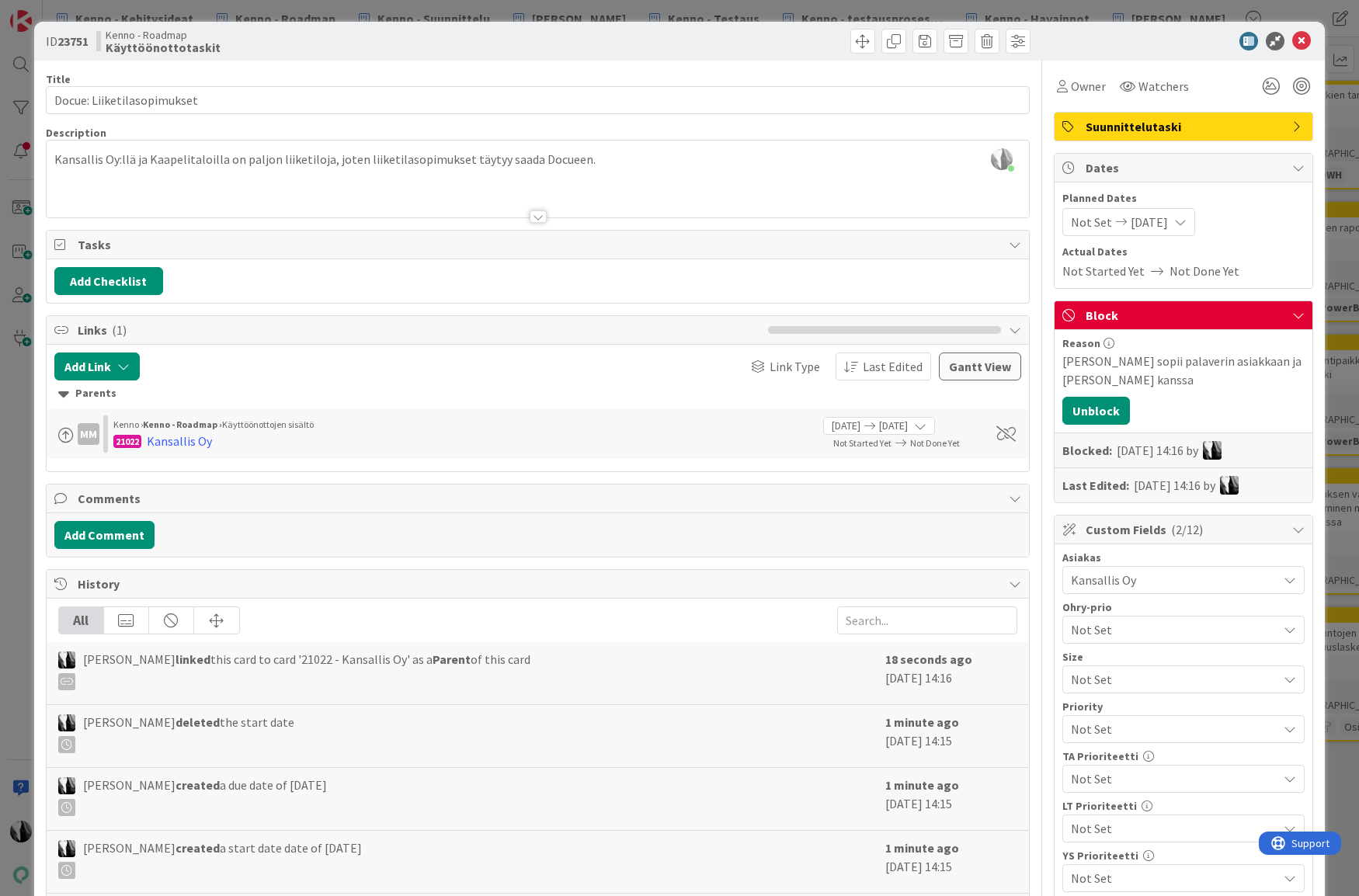
drag, startPoint x: 1157, startPoint y: 42, endPoint x: 1220, endPoint y: 43, distance: 63.0
click at [1160, 42] on div at bounding box center [1175, 42] width 275 height 19
click at [1299, 42] on icon at bounding box center [1302, 42] width 19 height 19
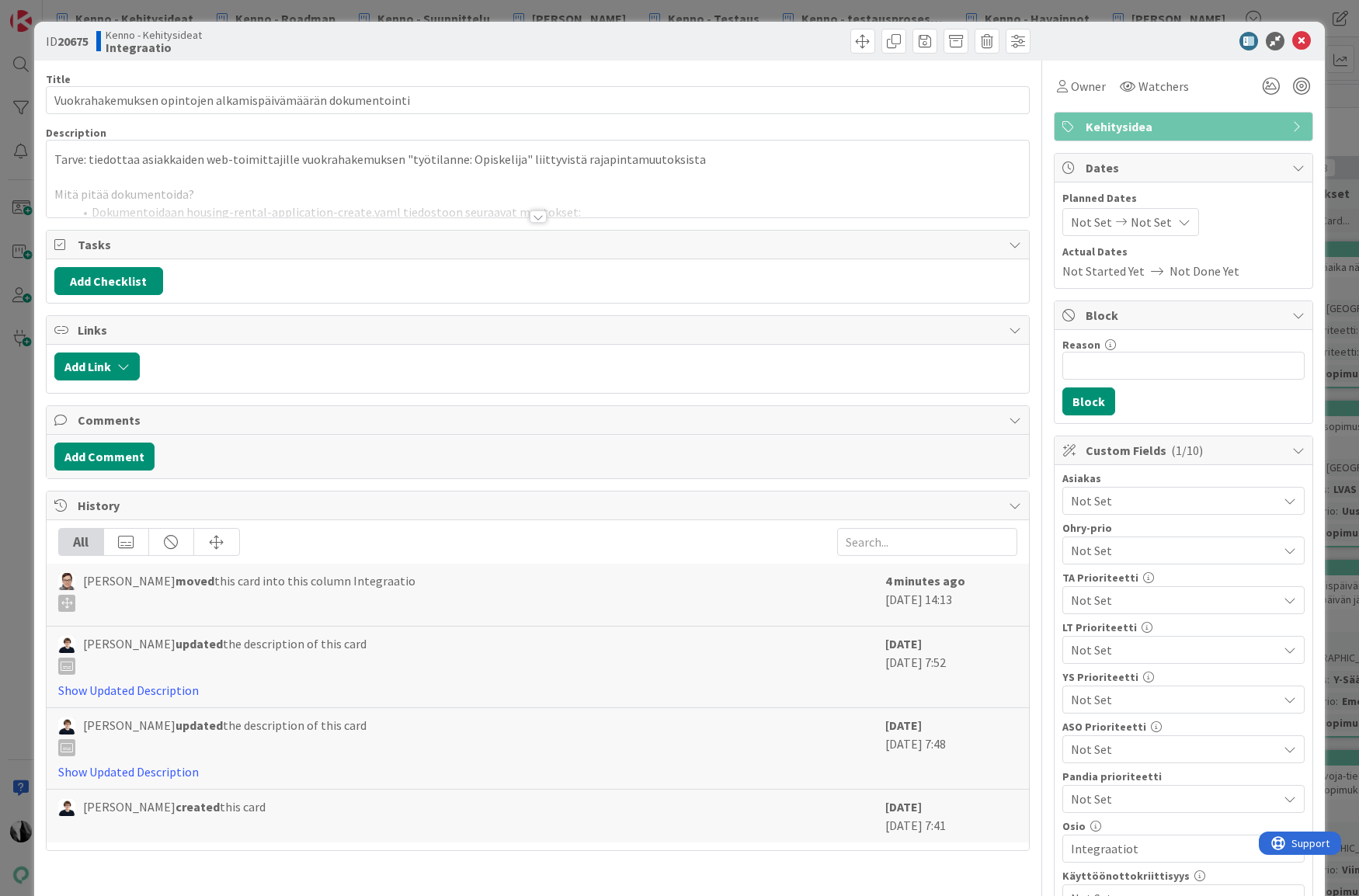
click at [541, 217] on div at bounding box center [538, 217] width 17 height 13
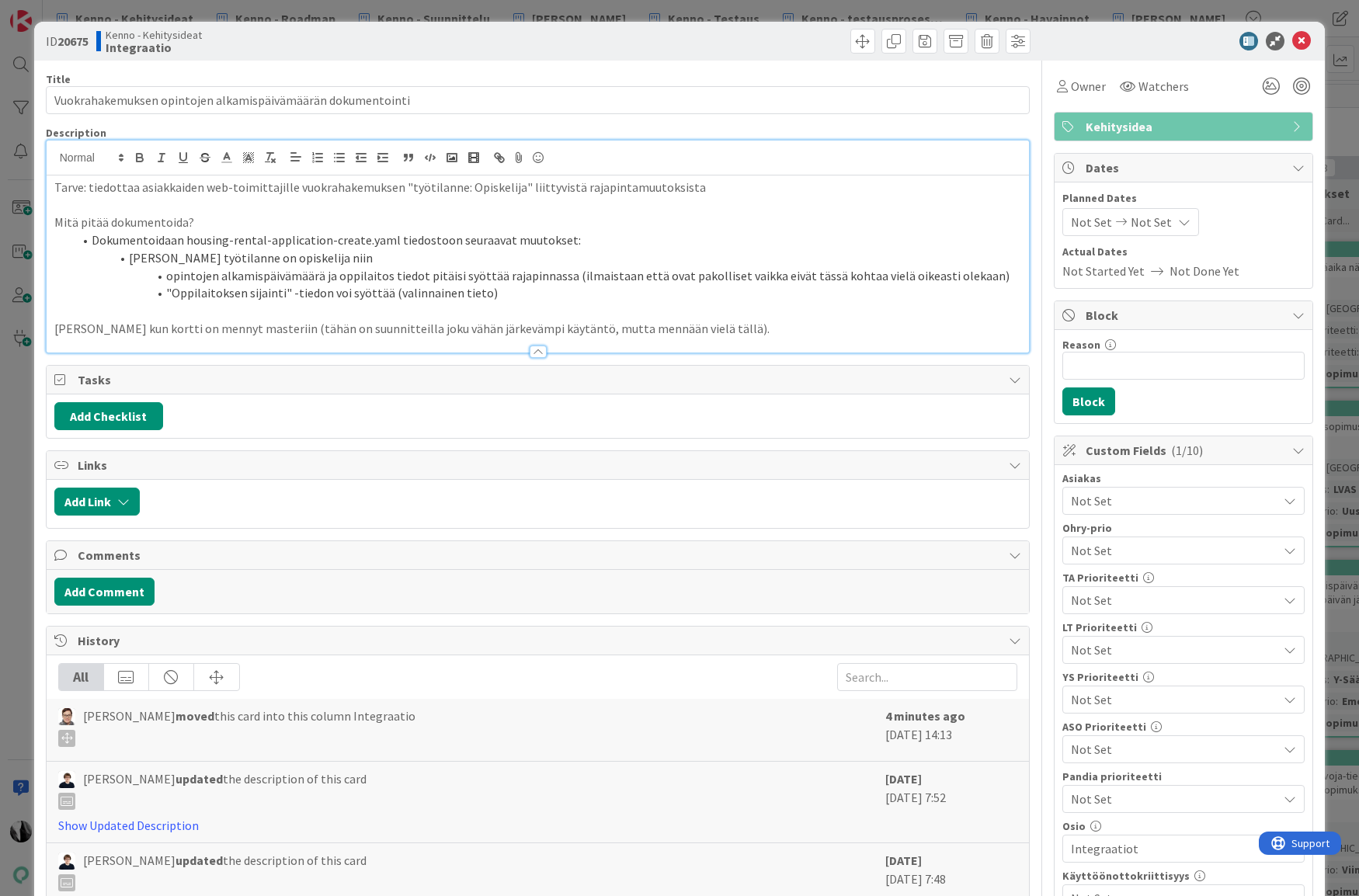
click at [445, 328] on p "[PERSON_NAME] kun kortti on mennyt masteriin (tähän on suunnitteilla joku vähän…" at bounding box center [537, 329] width 967 height 18
drag, startPoint x: 91, startPoint y: 188, endPoint x: 694, endPoint y: 188, distance: 603.0
click at [694, 188] on p "Tarve: tiedottaa asiakkaiden web-toimittajille vuokrahakemuksen "työtilanne: Op…" at bounding box center [537, 188] width 967 height 18
drag, startPoint x: 93, startPoint y: 240, endPoint x: 454, endPoint y: 250, distance: 361.1
click at [565, 237] on li "Dokumentoidaan housing-rental-application-create.yaml tiedostoon seuraavat muut…" at bounding box center [547, 240] width 949 height 18
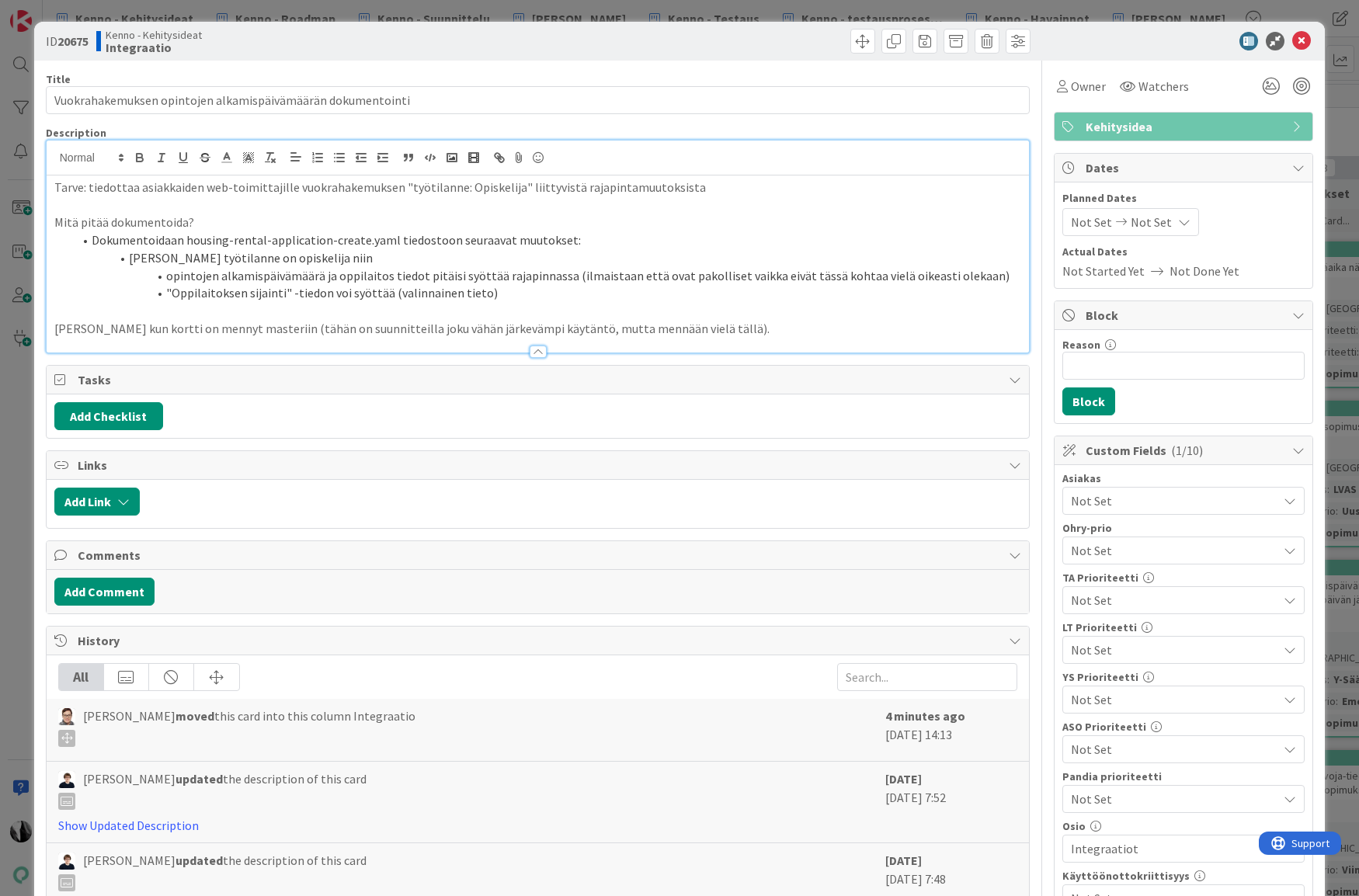
drag, startPoint x: 131, startPoint y: 259, endPoint x: 295, endPoint y: 258, distance: 164.0
click at [321, 256] on li "Jos vuokrahakijan työtilanne on opiskelija niin" at bounding box center [547, 258] width 949 height 18
click at [210, 259] on li "Jos vuokrahakijan työtilanne on opiskelija niin" at bounding box center [547, 258] width 949 height 18
drag, startPoint x: 166, startPoint y: 259, endPoint x: 342, endPoint y: 263, distance: 176.0
click at [380, 259] on li "Jos vuokrahakijan työtilanne on opiskelija niin" at bounding box center [547, 258] width 949 height 18
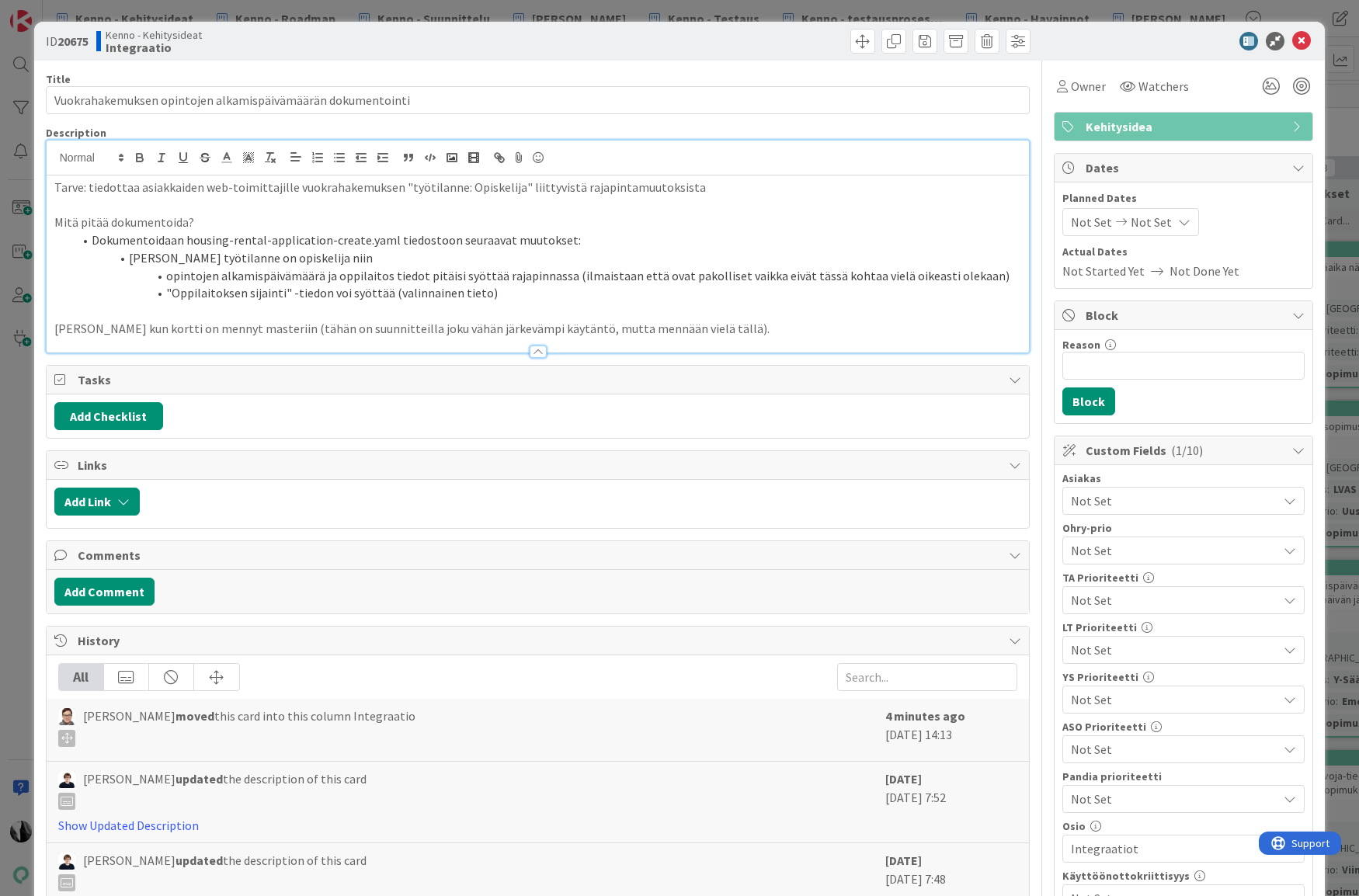
click at [174, 278] on li "opintojen alkamispäivämäärä ja oppilaitos tiedot pitäisi syöttää rajapinnassa (…" at bounding box center [547, 275] width 949 height 18
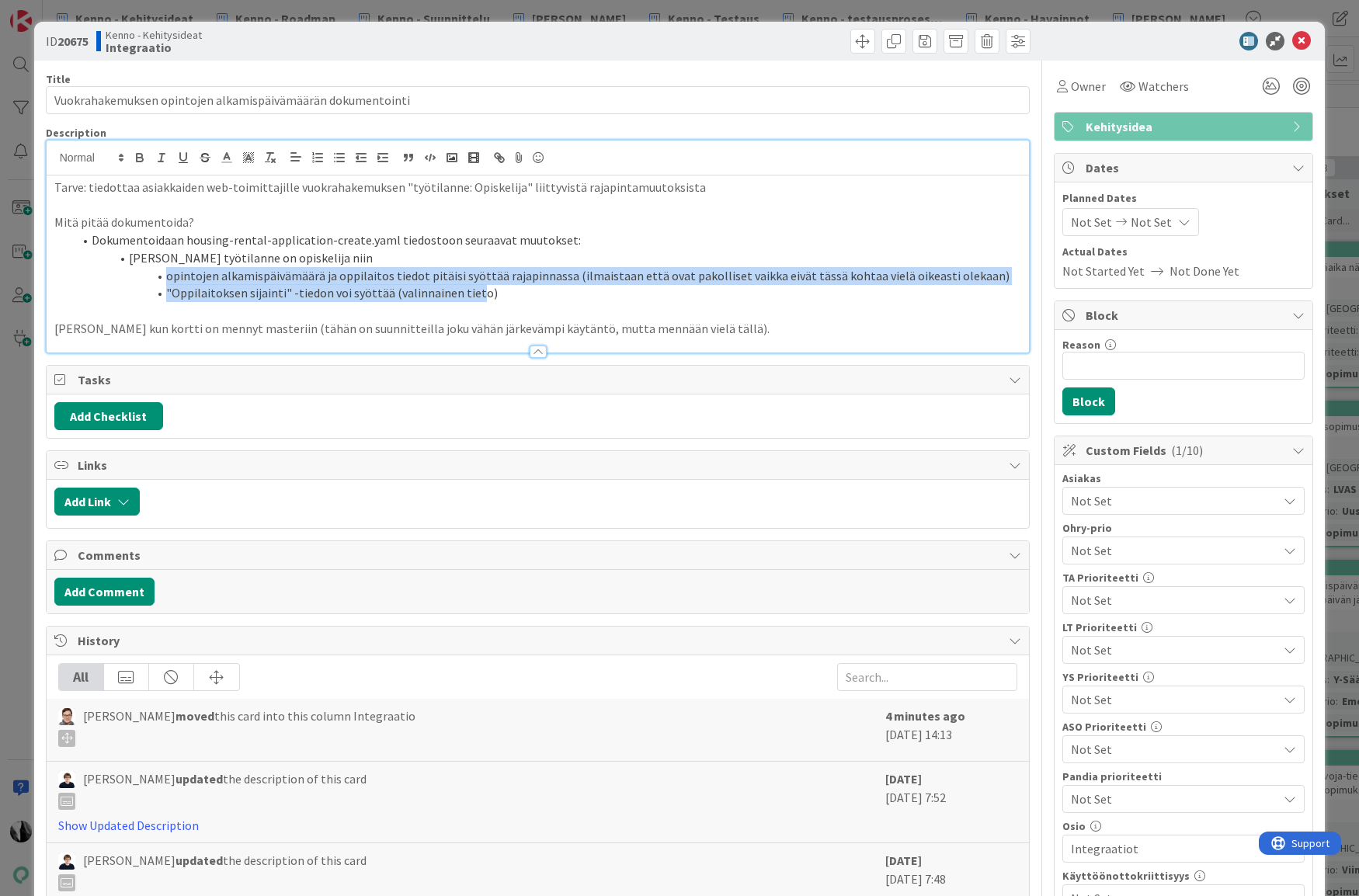
drag, startPoint x: 169, startPoint y: 277, endPoint x: 455, endPoint y: 286, distance: 286.1
click at [455, 286] on ol "Dokumentoidaan housing-rental-application-create.yaml tiedostoon seuraavat muut…" at bounding box center [537, 267] width 967 height 71
click at [356, 288] on li ""Oppilaitoksen sijainti" -tiedon voi syöttää (valinnainen tieto)" at bounding box center [547, 293] width 949 height 18
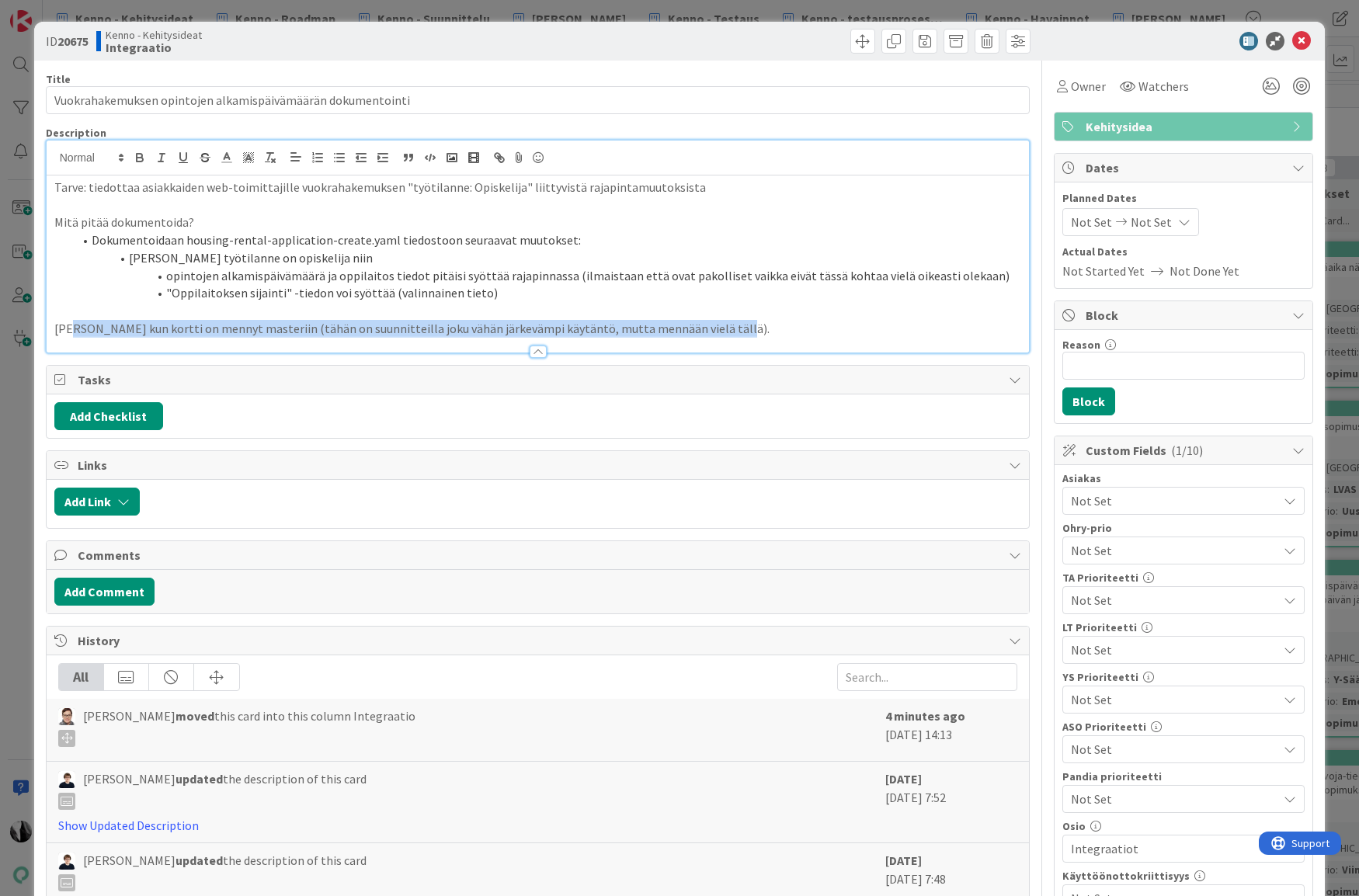
drag, startPoint x: 69, startPoint y: 333, endPoint x: 711, endPoint y: 328, distance: 642.0
click at [711, 328] on p "Pingaa MattiT kun kortti on mennyt masteriin (tähän on suunnitteilla joku vähän…" at bounding box center [537, 329] width 967 height 18
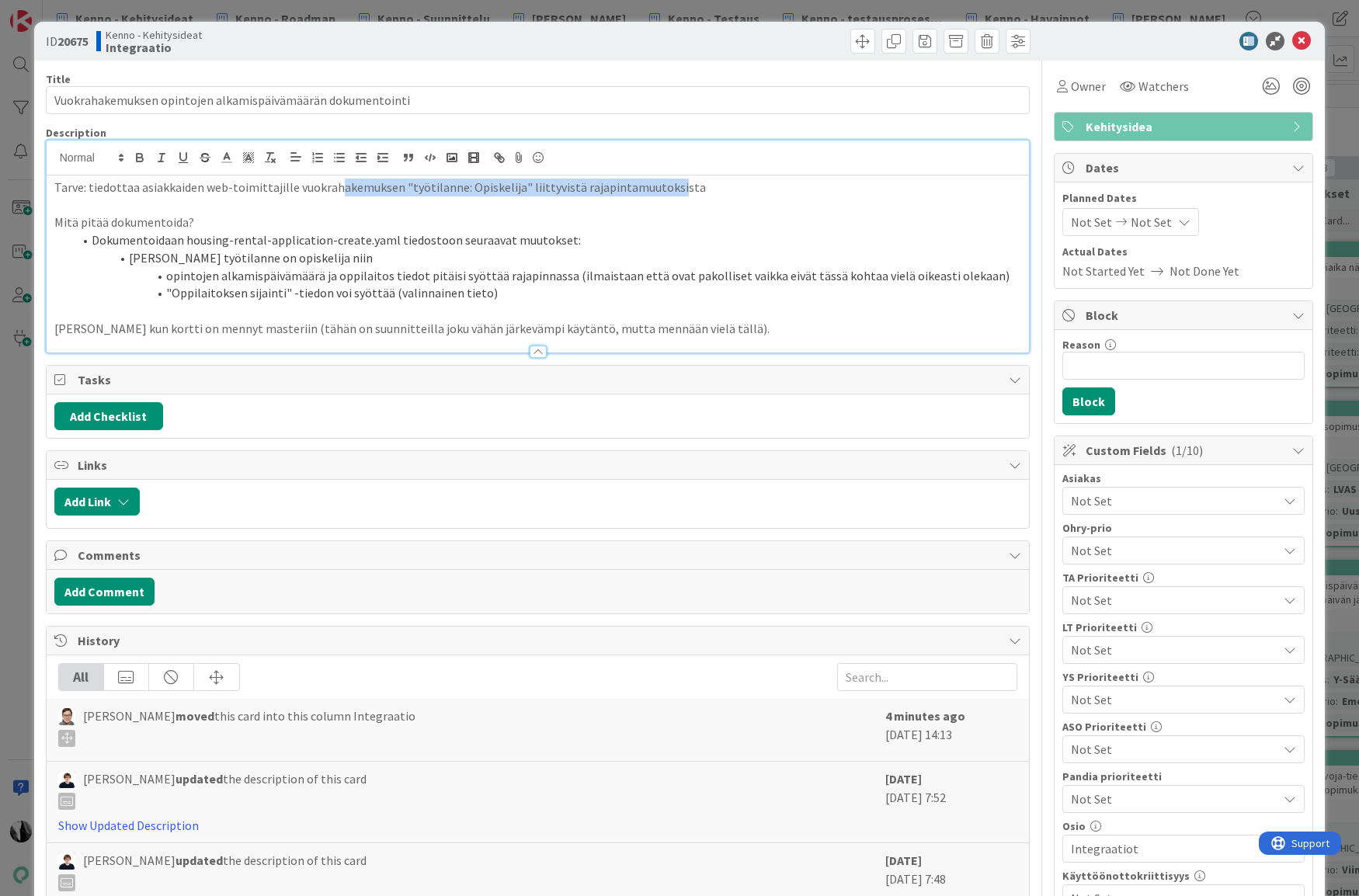
drag, startPoint x: 335, startPoint y: 188, endPoint x: 669, endPoint y: 188, distance: 334.0
click at [664, 188] on p "Tarve: tiedottaa asiakkaiden web-toimittajille vuokrahakemuksen "työtilanne: Op…" at bounding box center [537, 188] width 967 height 18
drag, startPoint x: 1156, startPoint y: 38, endPoint x: 1184, endPoint y: 38, distance: 28.0
click at [1157, 38] on div at bounding box center [1175, 42] width 275 height 19
drag, startPoint x: 1303, startPoint y: 38, endPoint x: 1286, endPoint y: 3, distance: 38.9
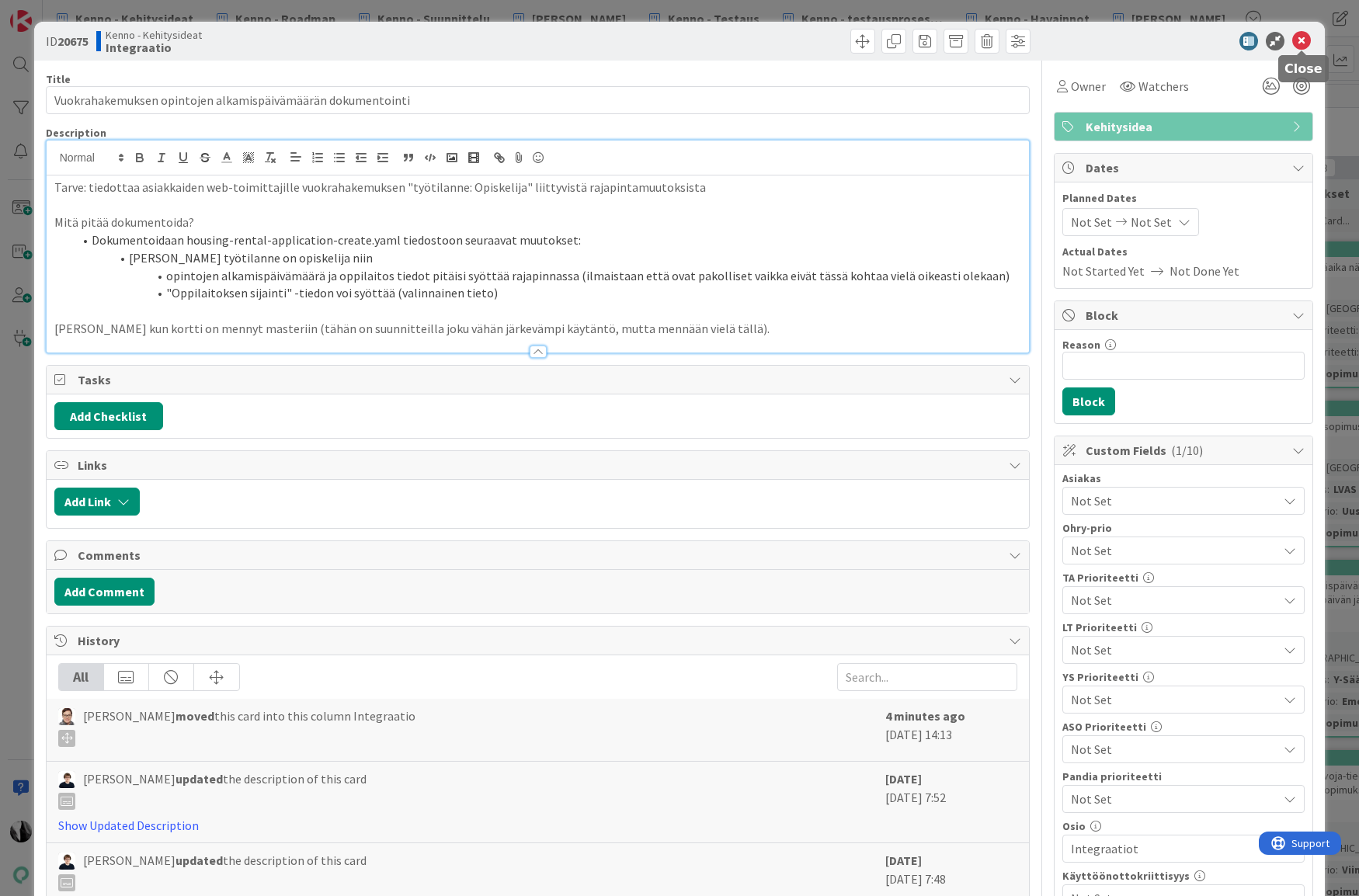
click at [1303, 38] on icon at bounding box center [1302, 42] width 19 height 19
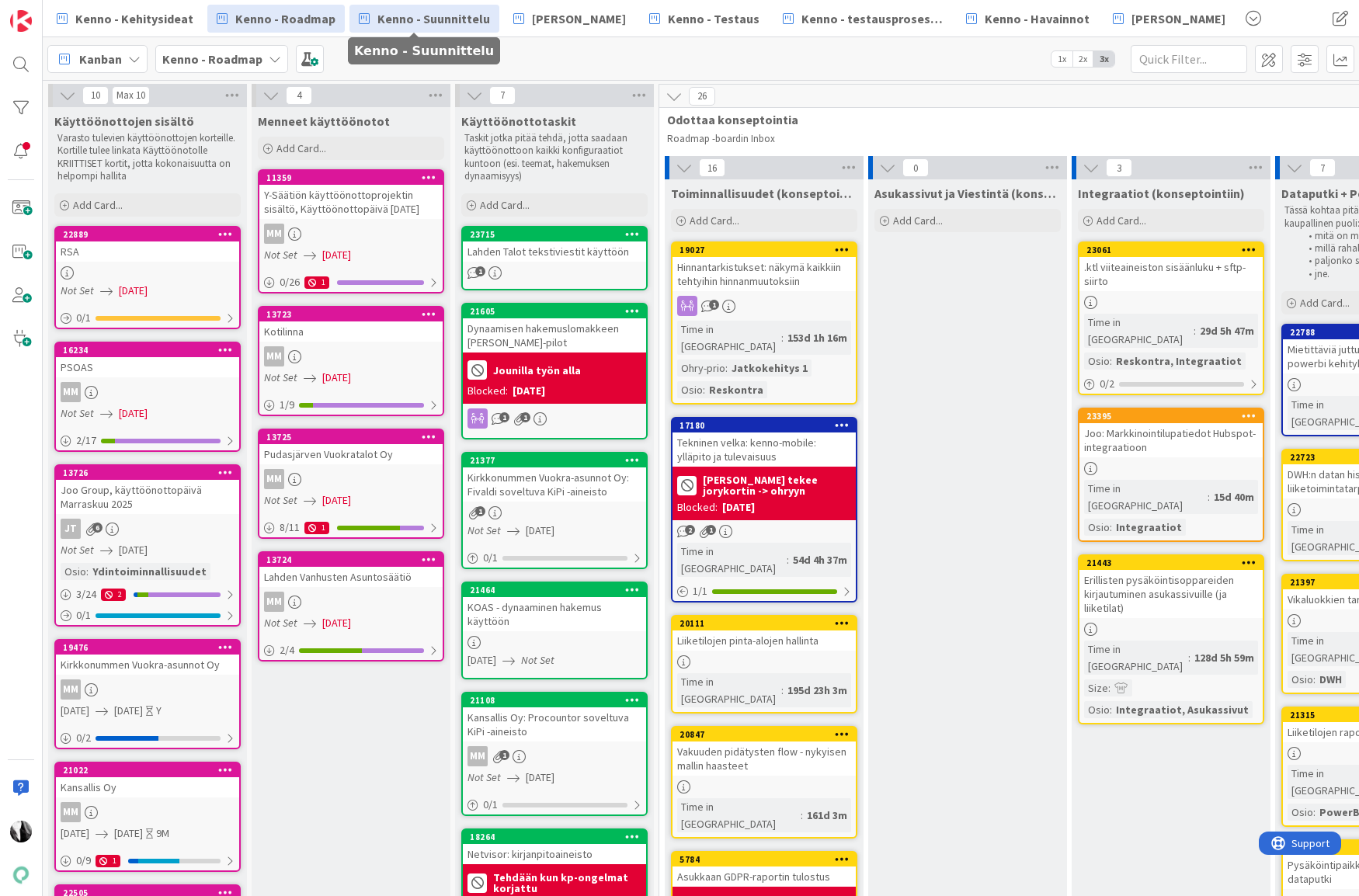
click at [441, 24] on span "Kenno - Suunnittelu" at bounding box center [433, 19] width 112 height 19
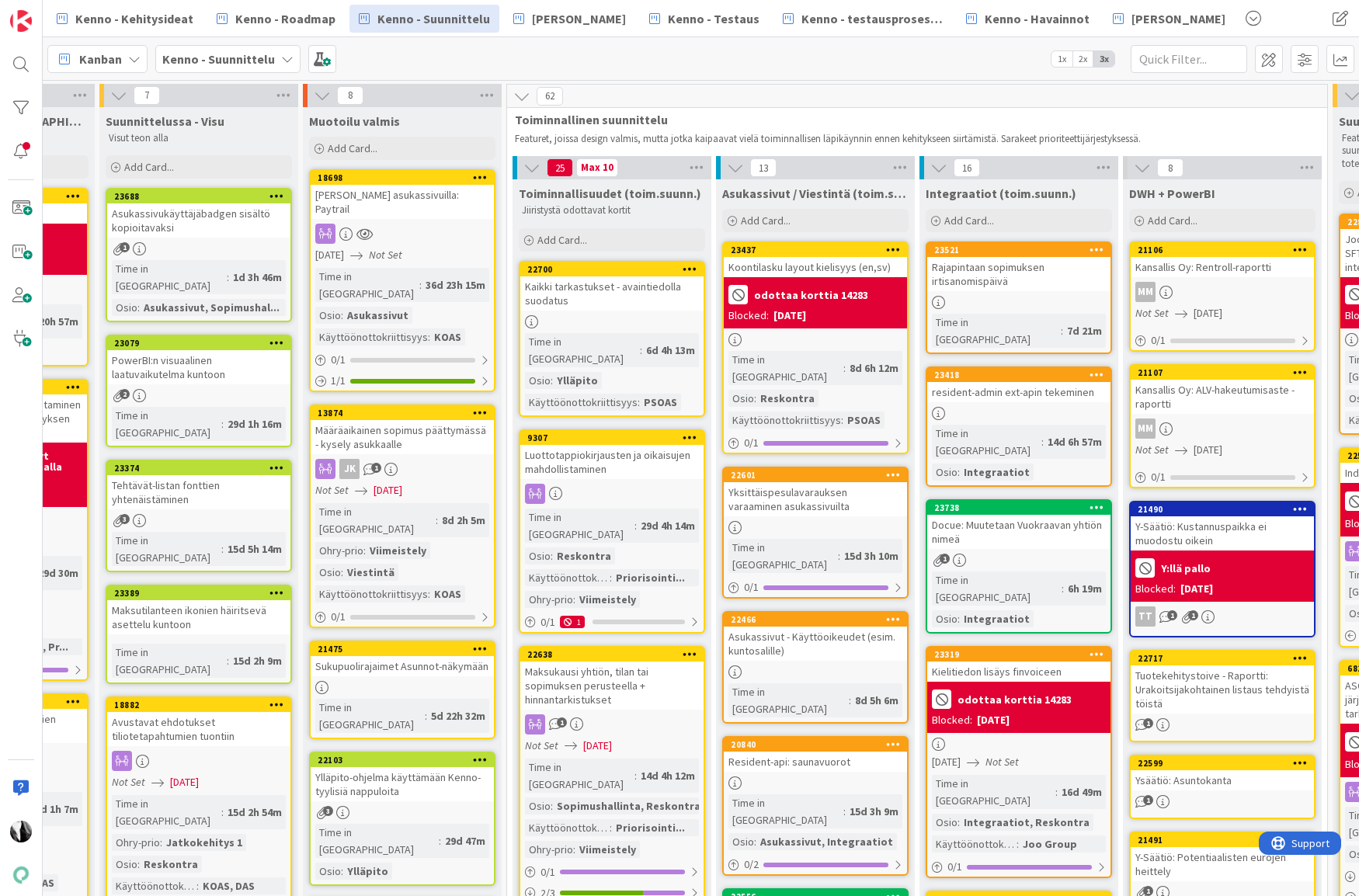
scroll to position [0, 362]
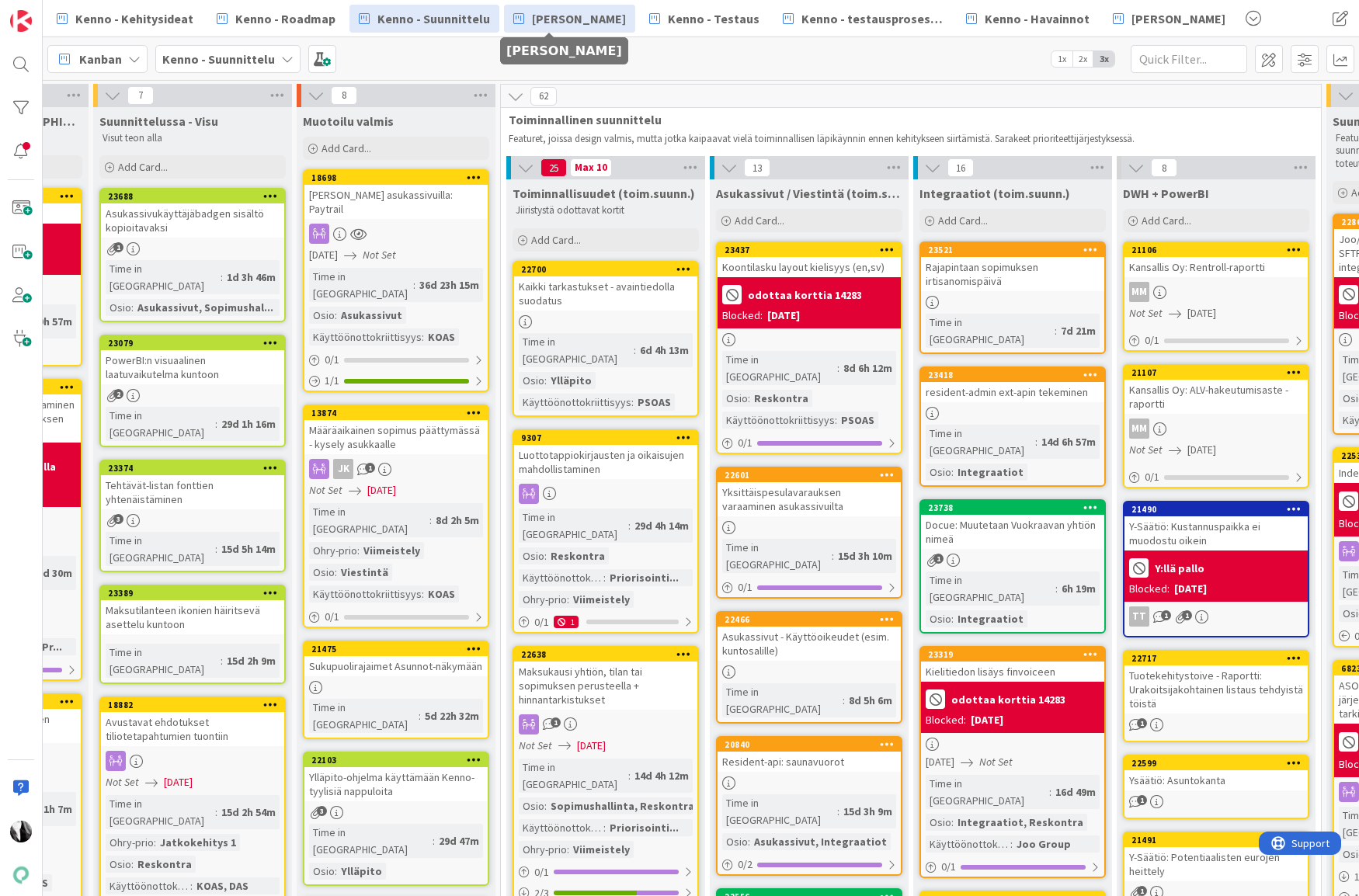
click at [560, 12] on span "[PERSON_NAME]" at bounding box center [579, 19] width 94 height 19
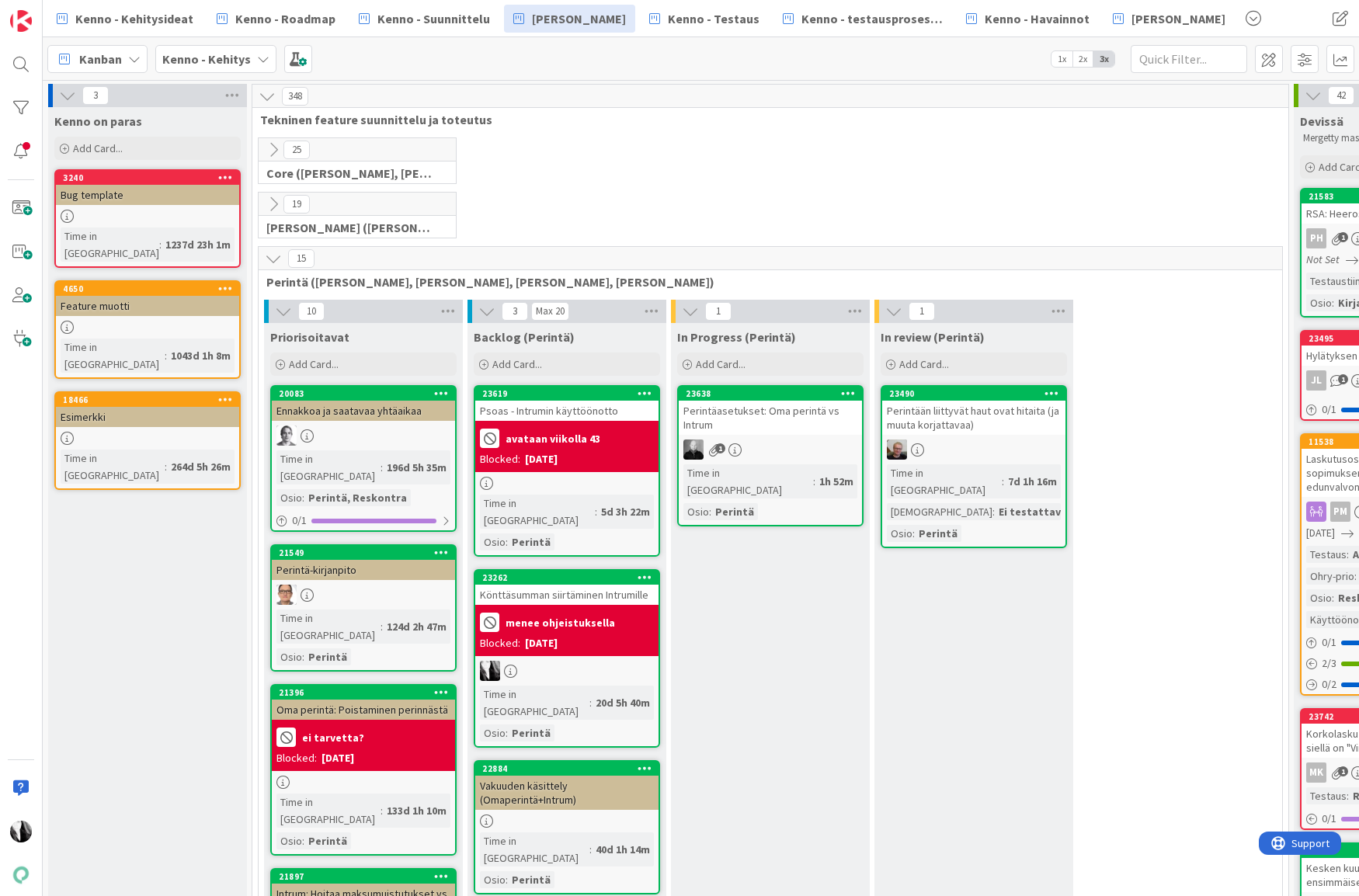
click at [273, 259] on icon at bounding box center [273, 259] width 17 height 17
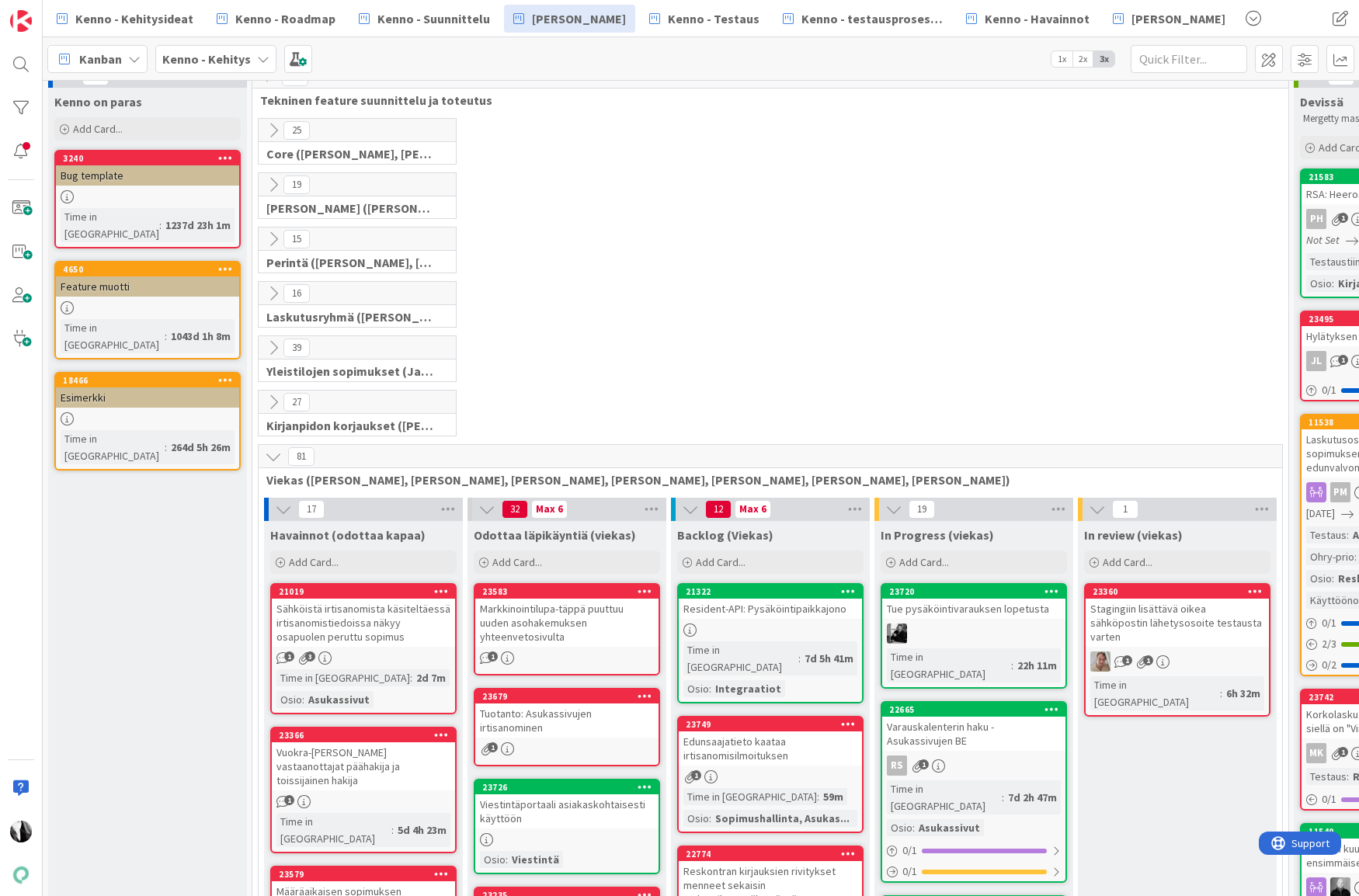
scroll to position [20, 0]
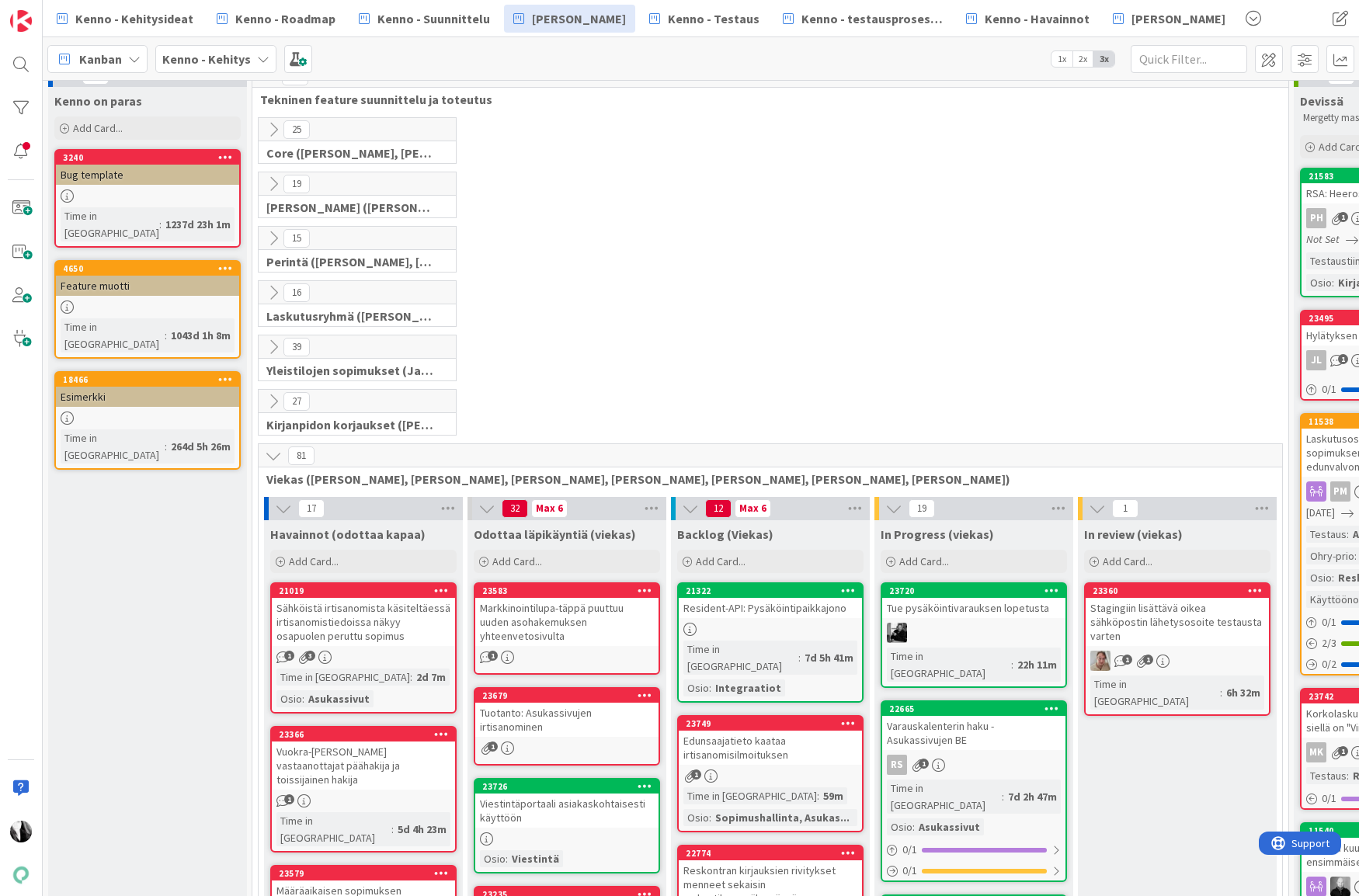
click at [271, 450] on icon at bounding box center [273, 456] width 17 height 17
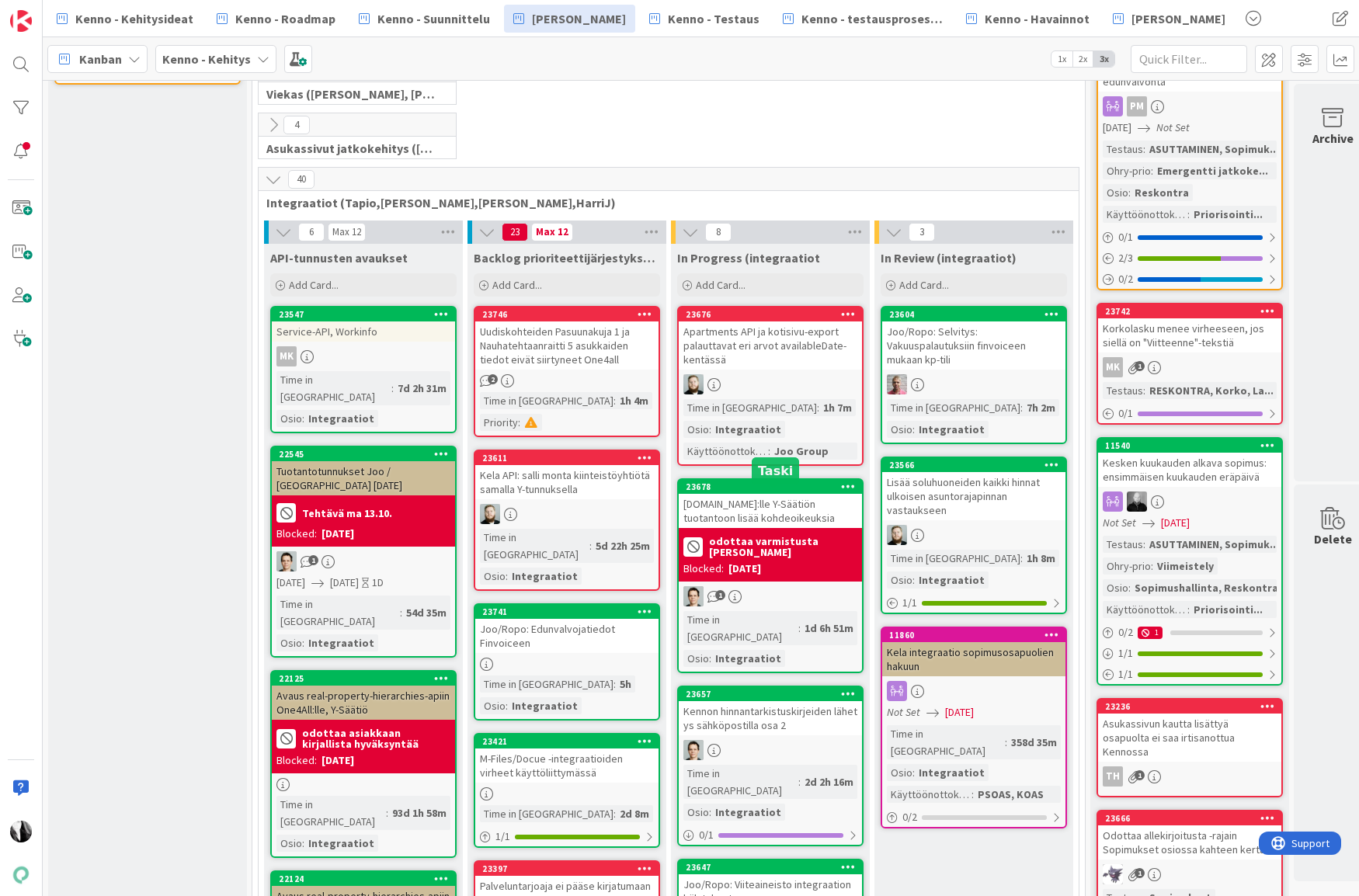
scroll to position [398, 0]
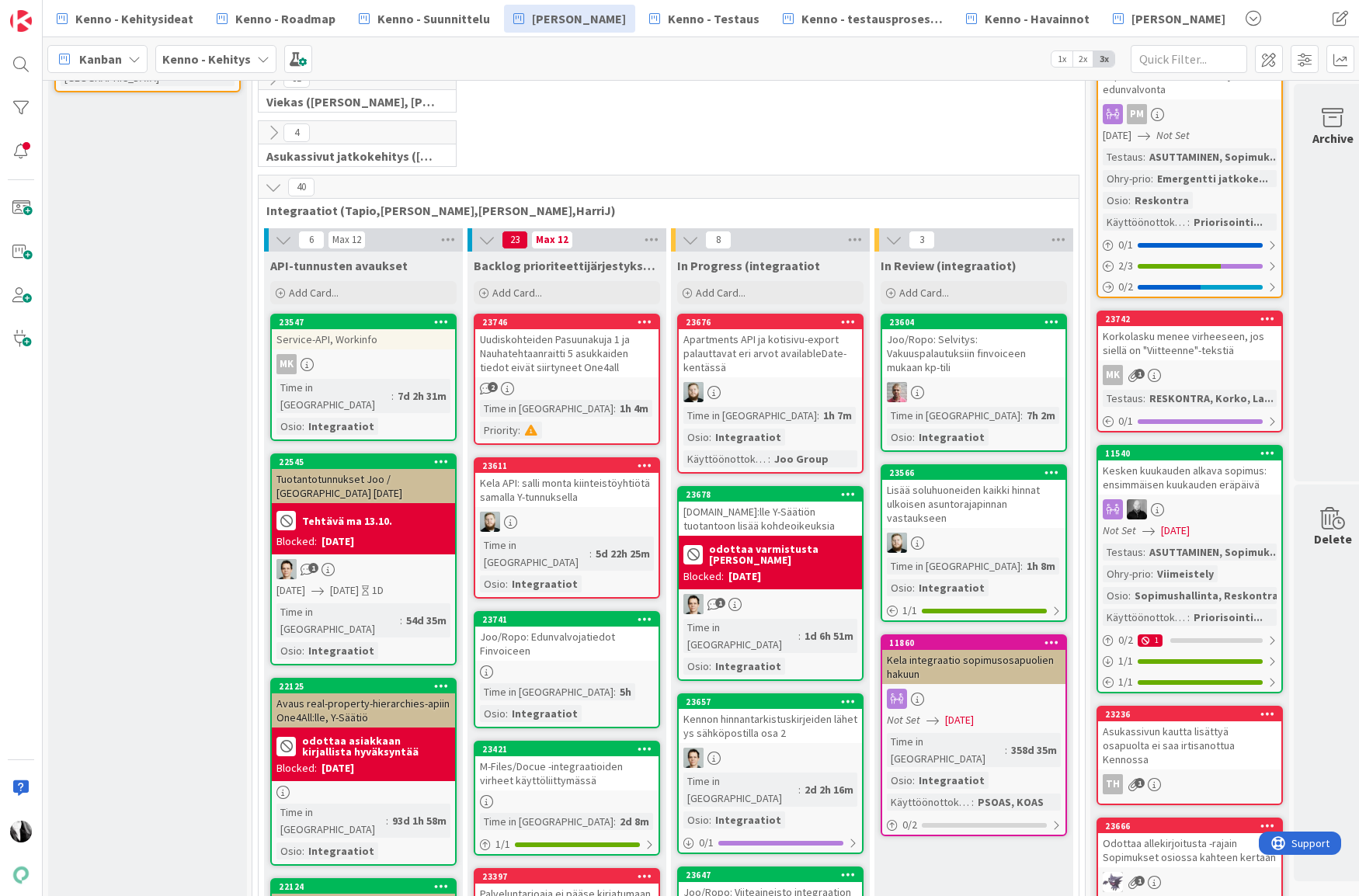
click at [275, 188] on icon at bounding box center [273, 188] width 17 height 17
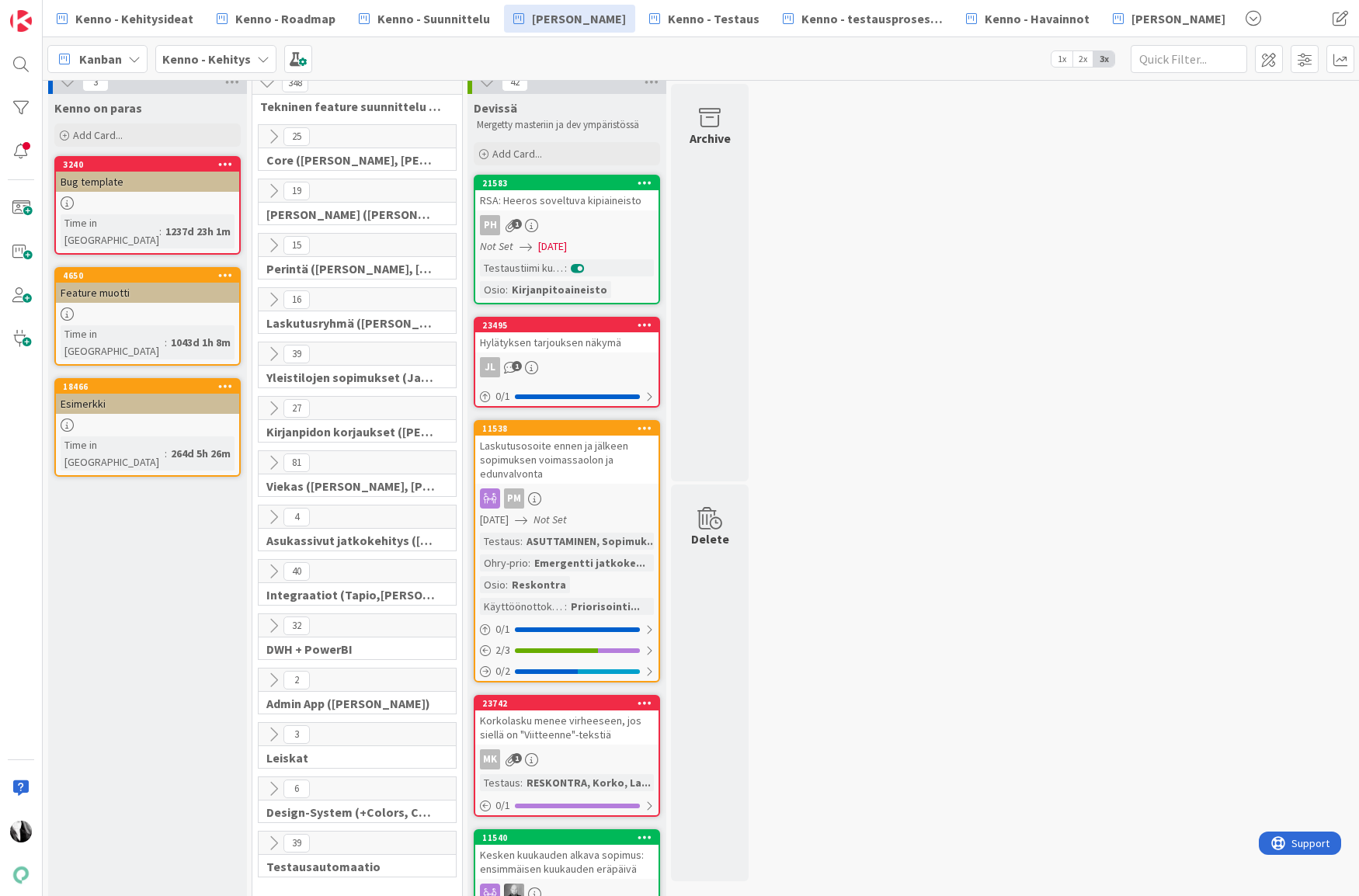
scroll to position [0, 0]
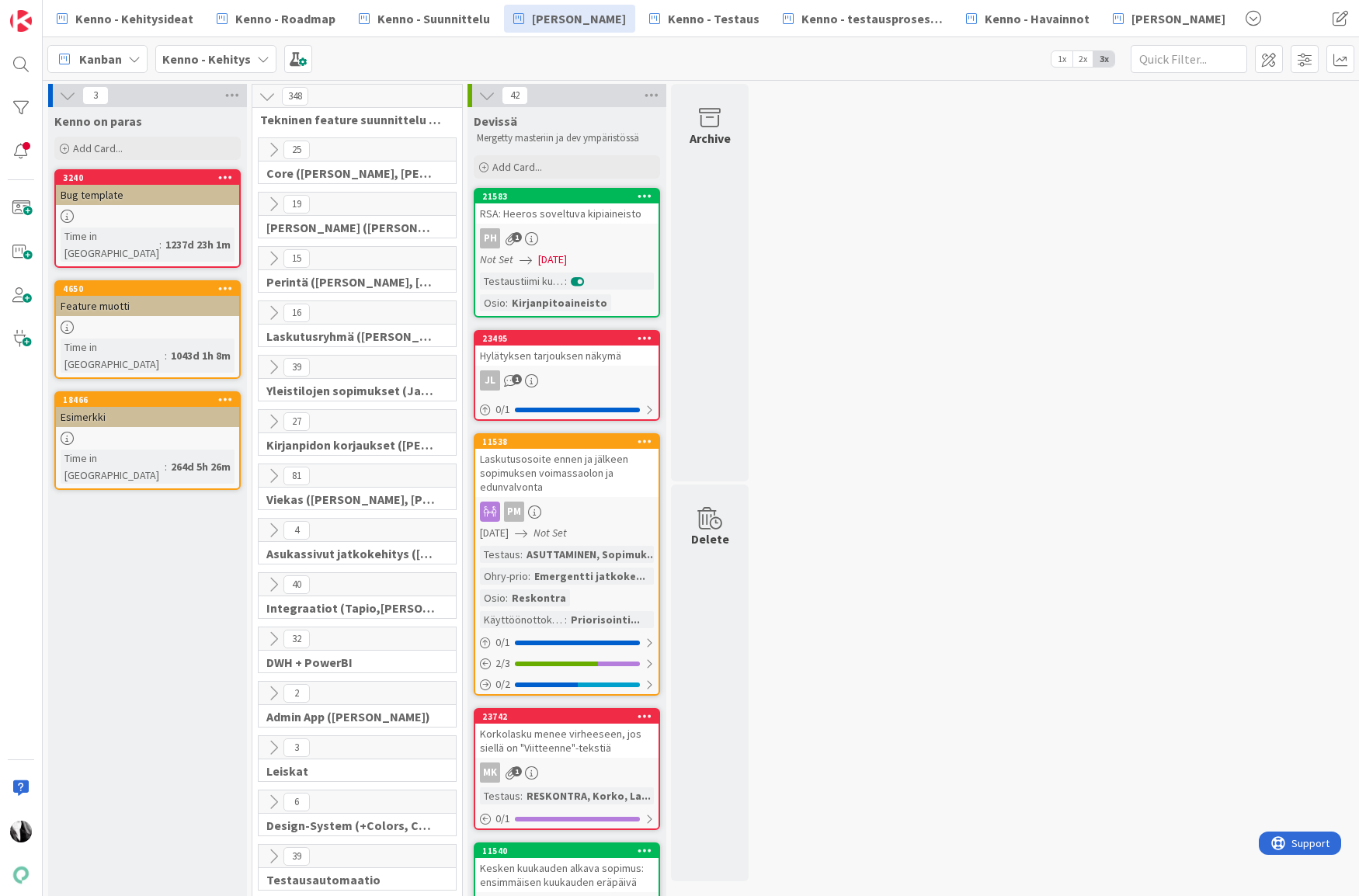
click at [272, 256] on icon at bounding box center [273, 259] width 17 height 17
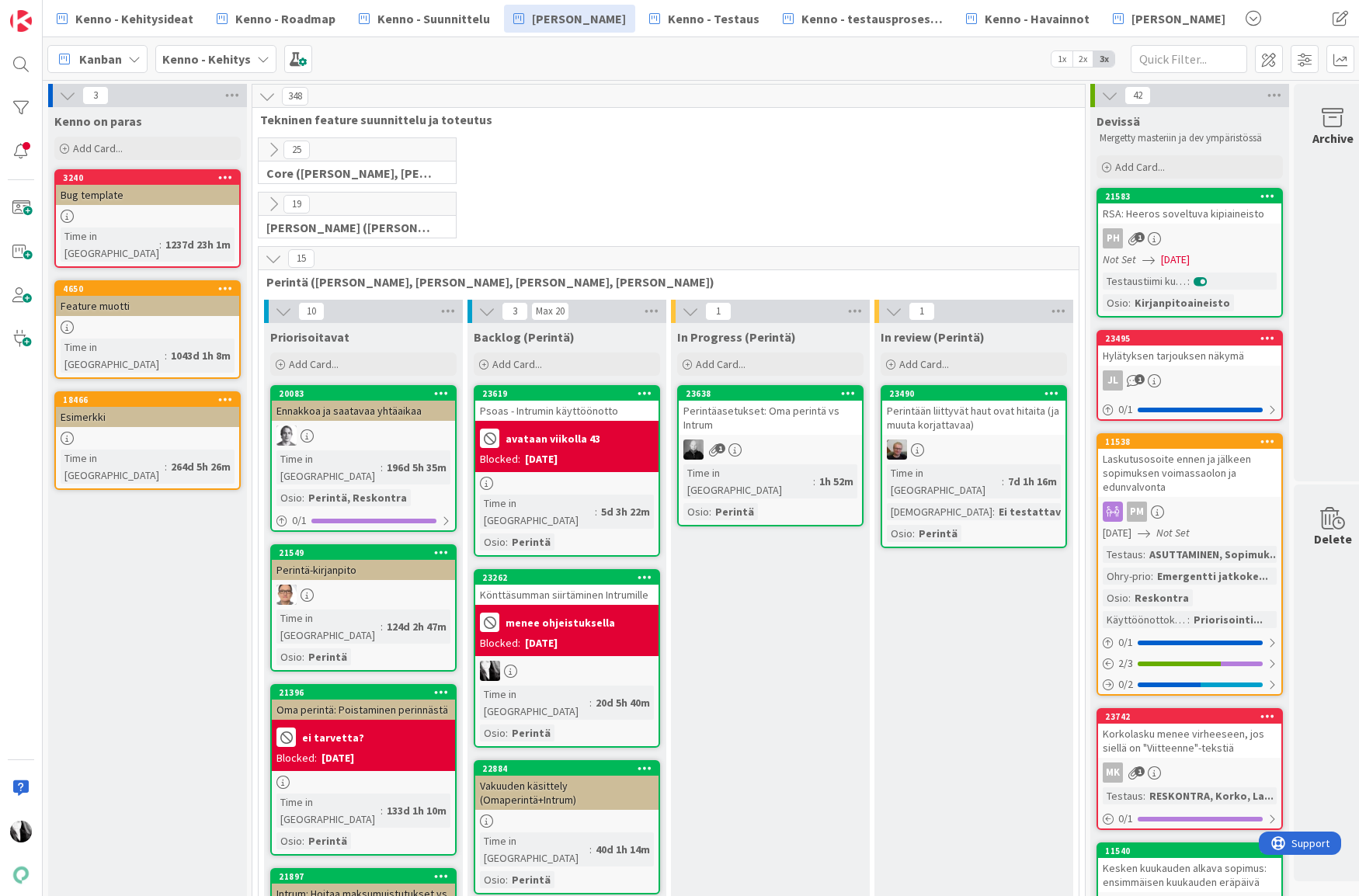
click at [275, 258] on icon at bounding box center [273, 259] width 17 height 17
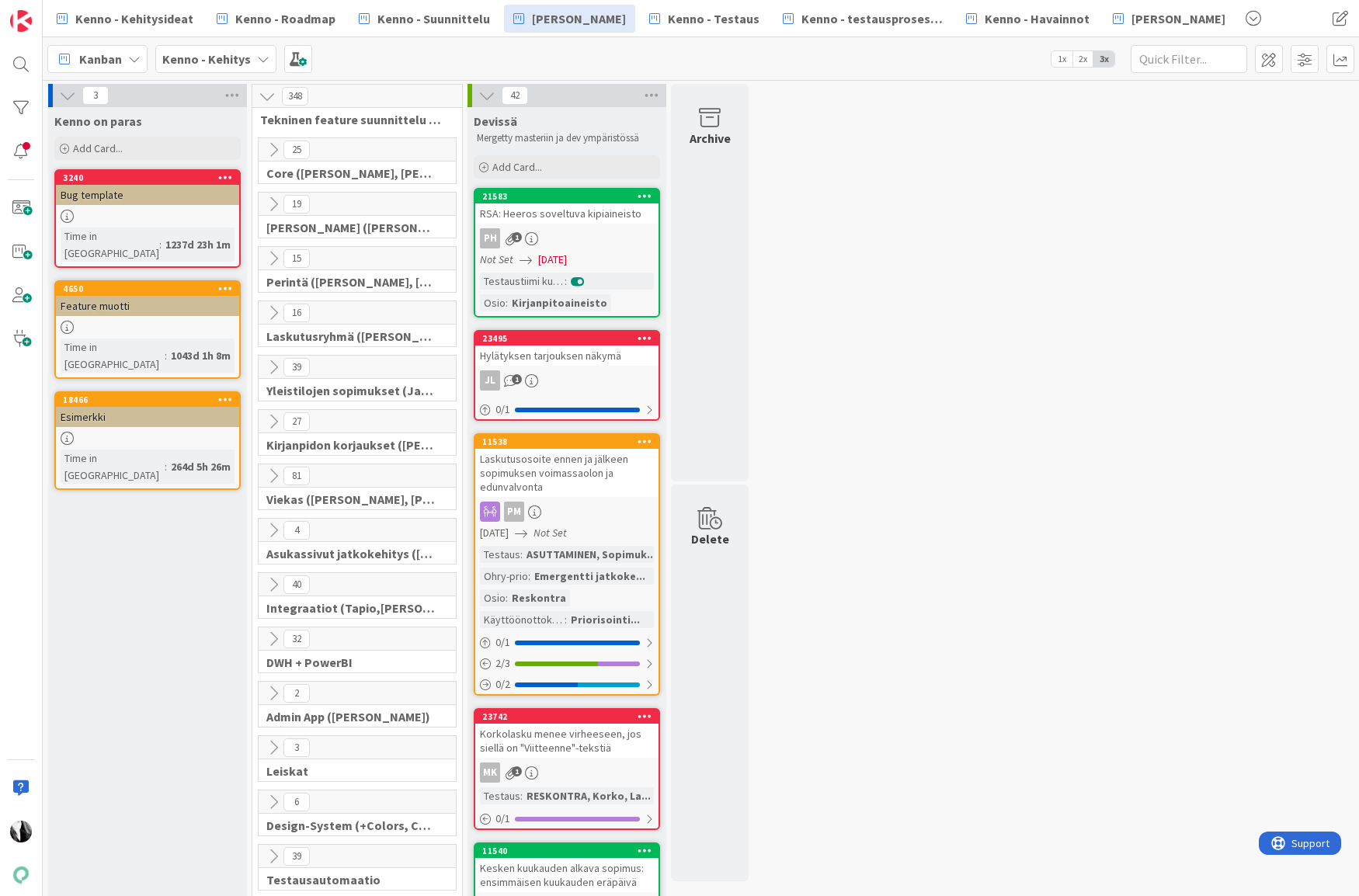
click at [272, 199] on icon at bounding box center [273, 204] width 17 height 17
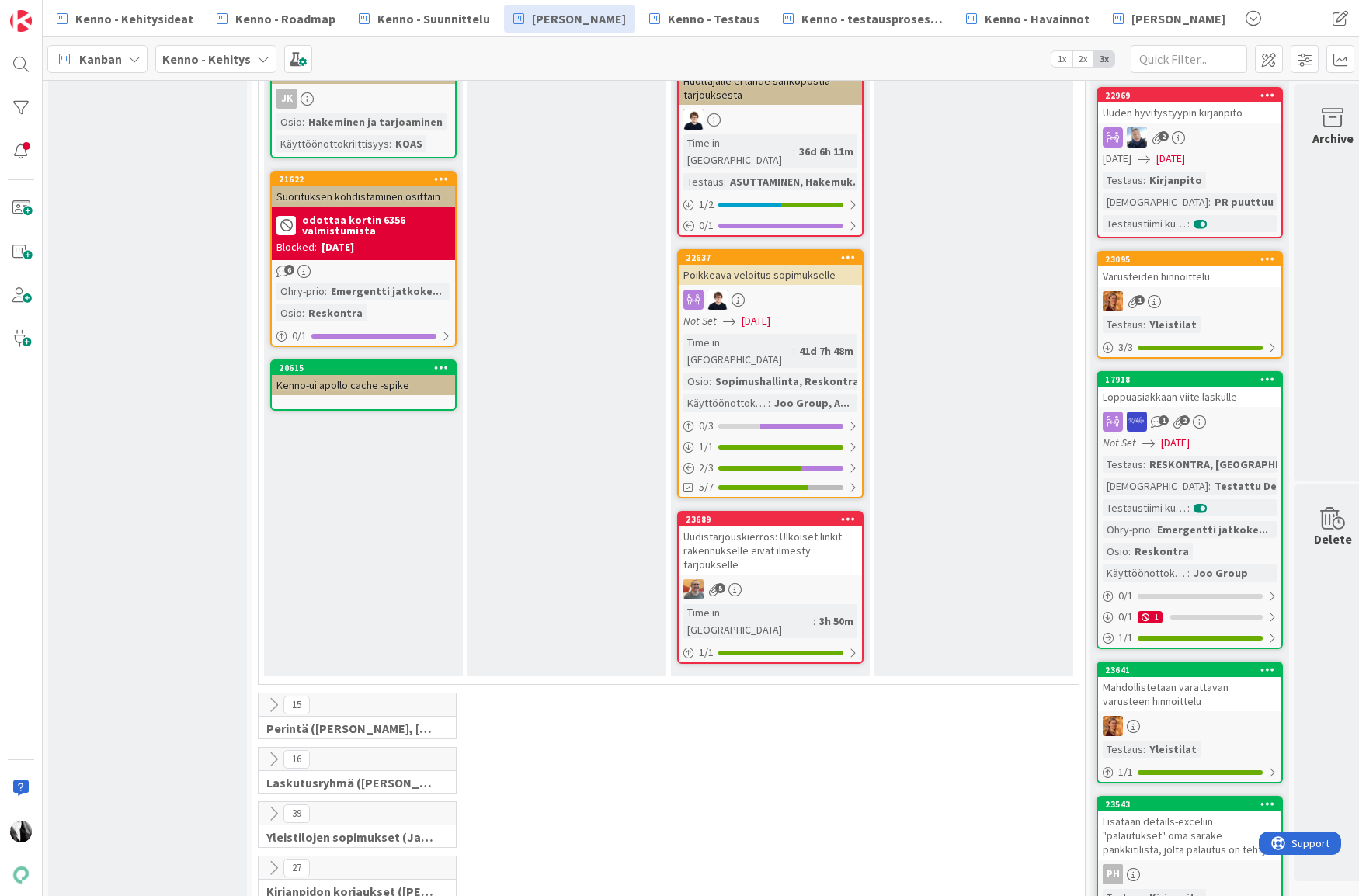
scroll to position [1266, 0]
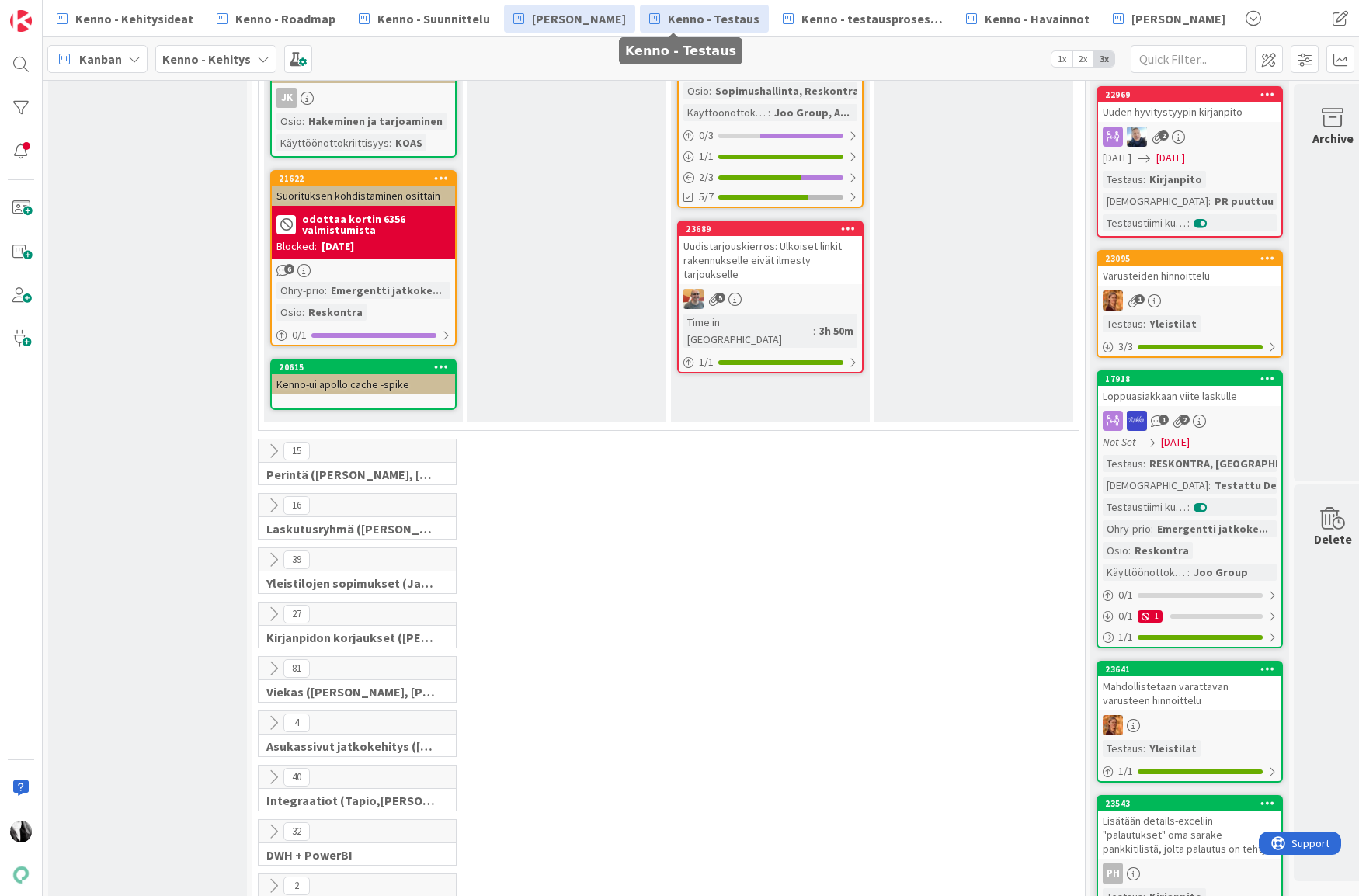
click at [683, 17] on span "Kenno - Testaus" at bounding box center [713, 19] width 92 height 19
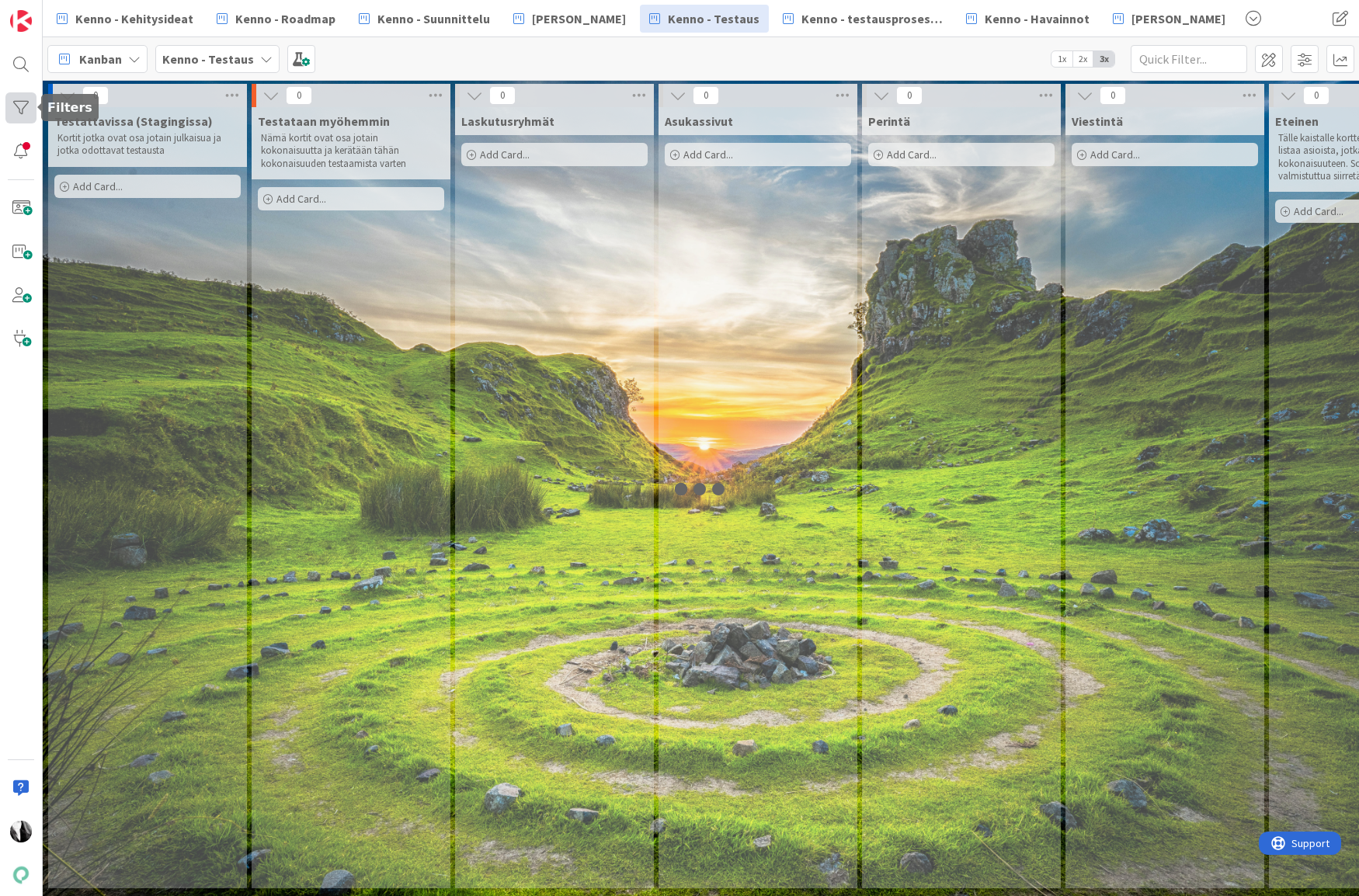
click at [22, 107] on div at bounding box center [21, 108] width 31 height 31
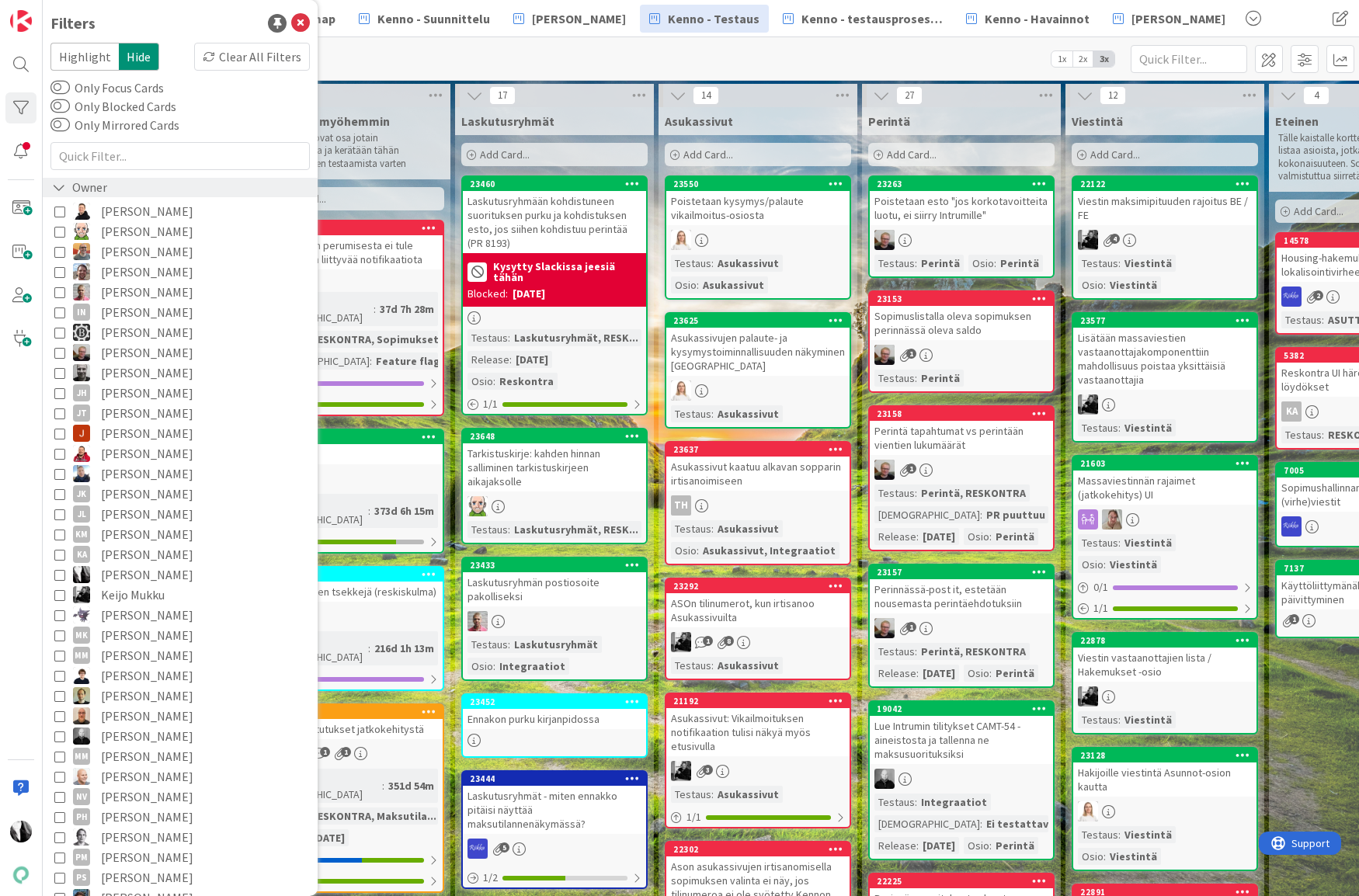
click at [57, 185] on icon at bounding box center [59, 188] width 14 height 13
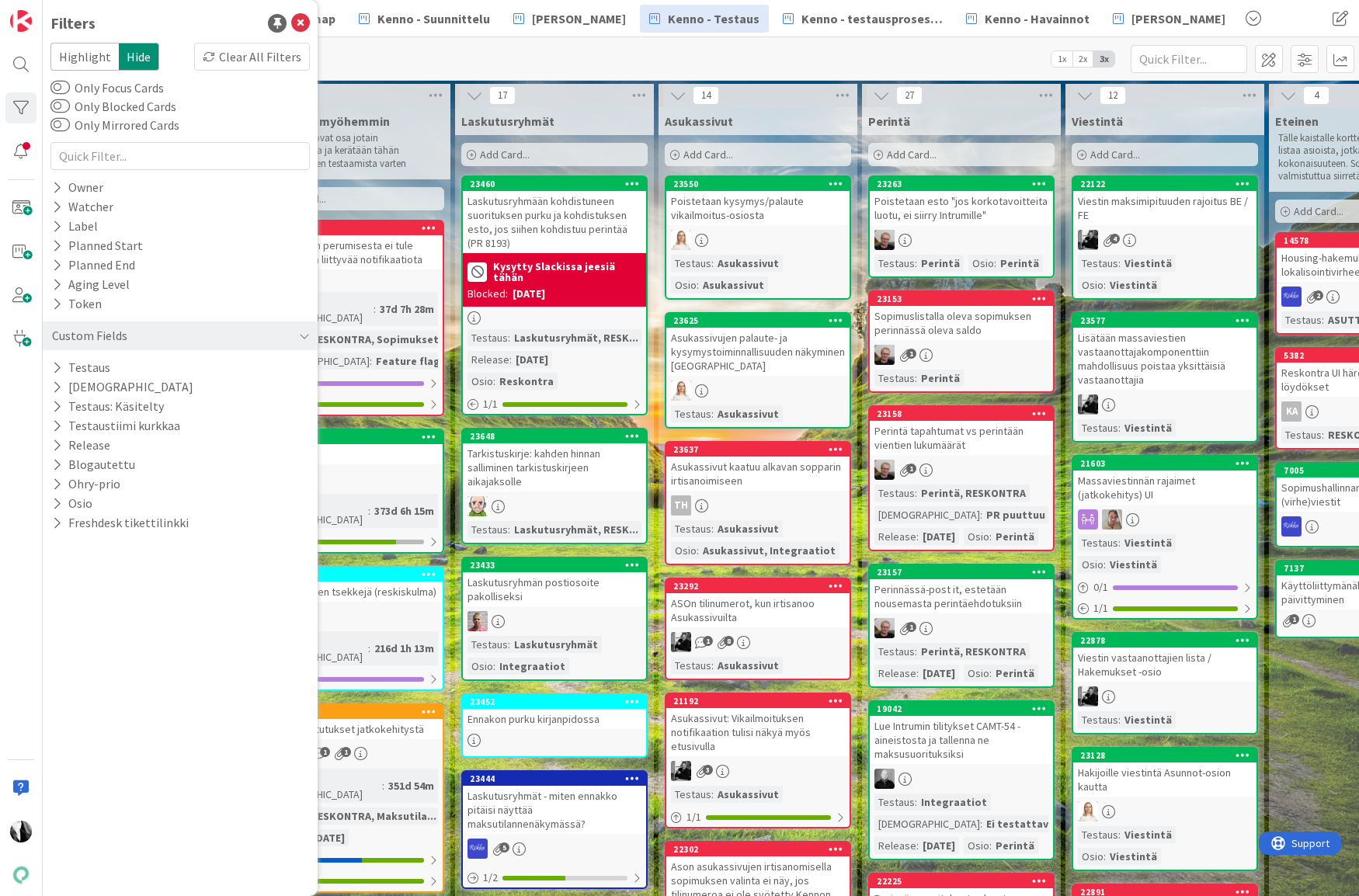
click at [567, 62] on div "Kanban Kenno - Testaus 1x 2x 3x" at bounding box center [700, 58] width 1316 height 42
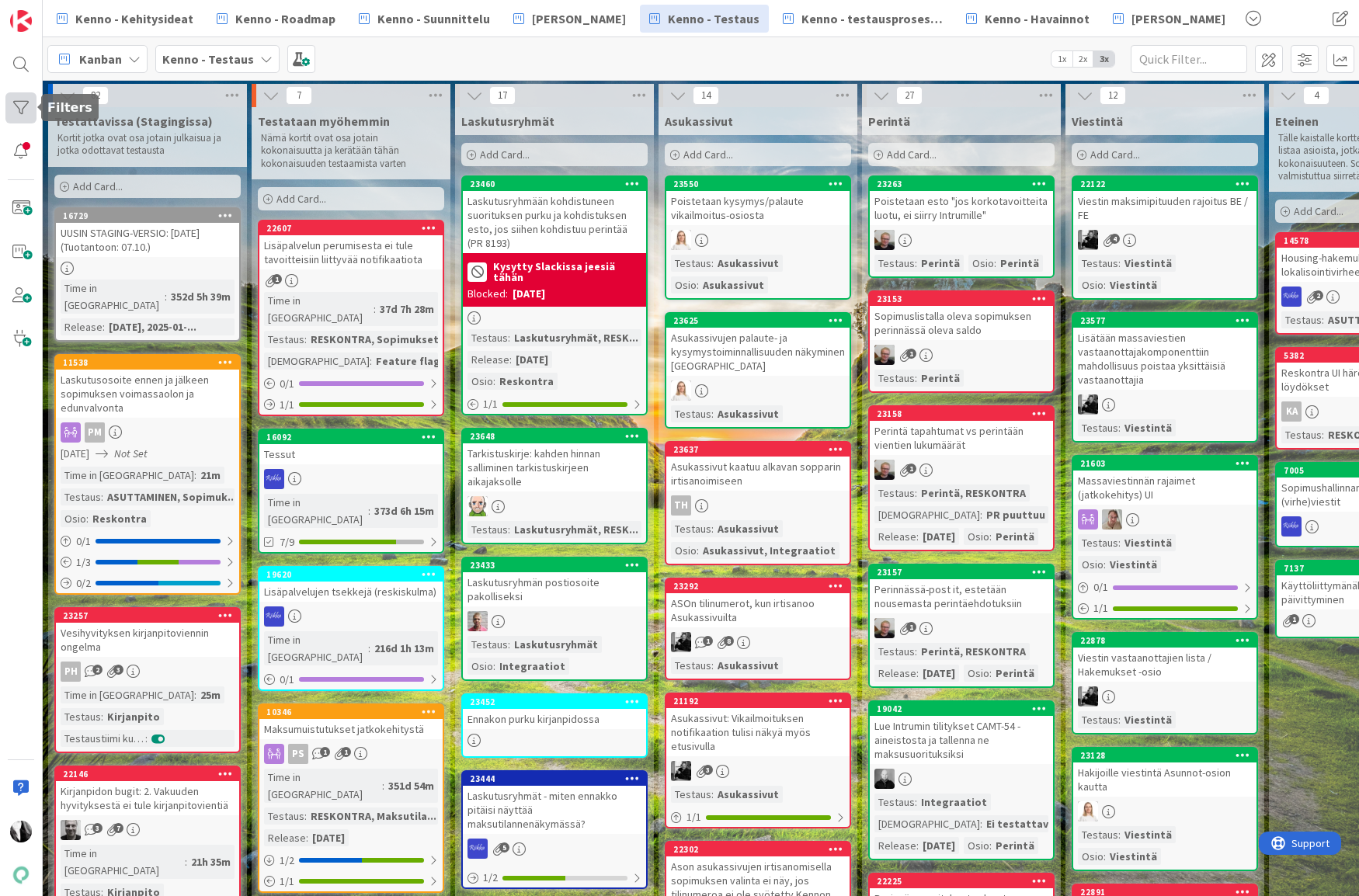
click at [18, 104] on div at bounding box center [21, 108] width 31 height 31
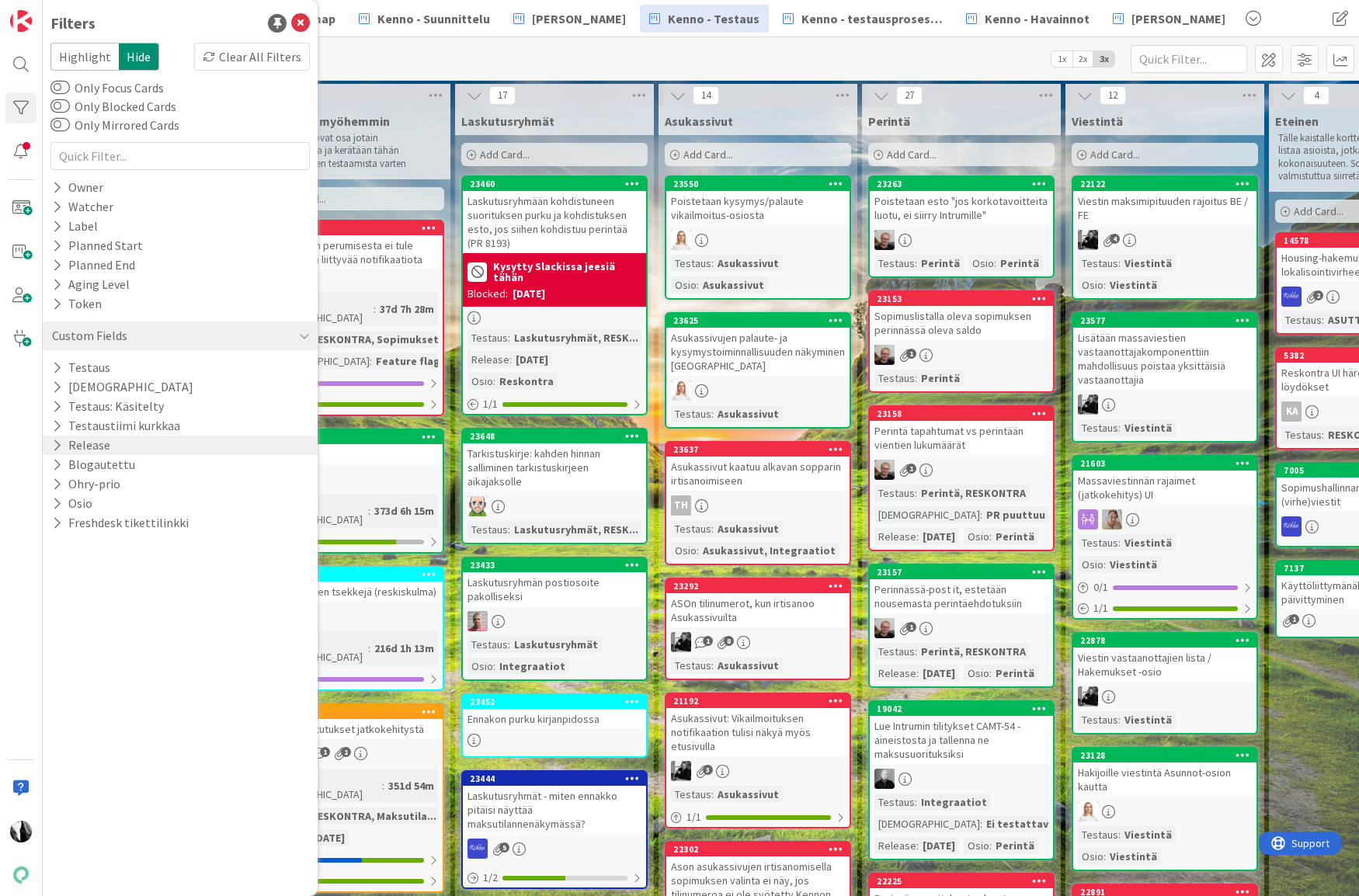
click at [133, 443] on div "Release" at bounding box center [180, 445] width 275 height 20
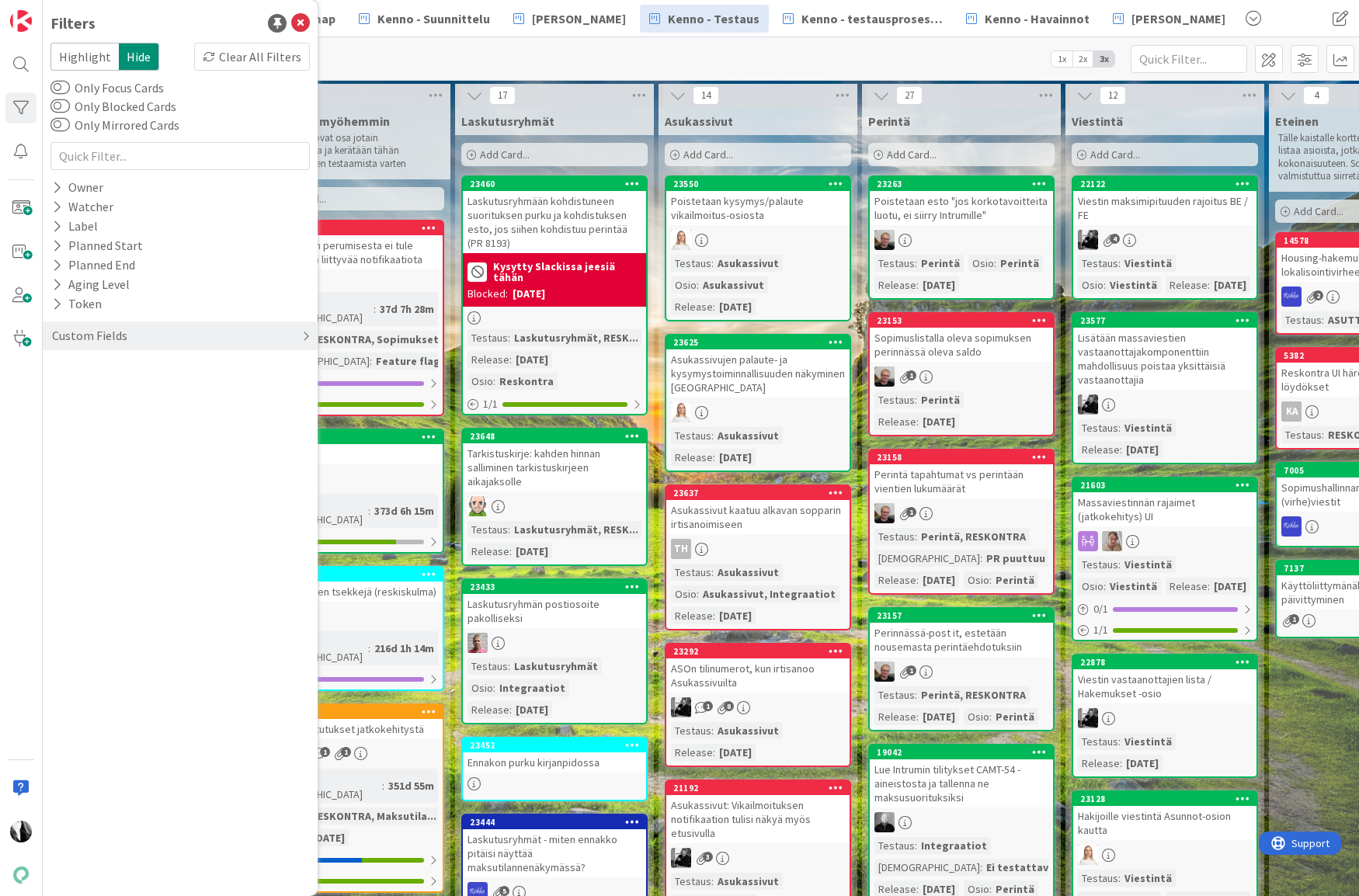
click at [104, 340] on div "Custom Fields" at bounding box center [89, 336] width 78 height 20
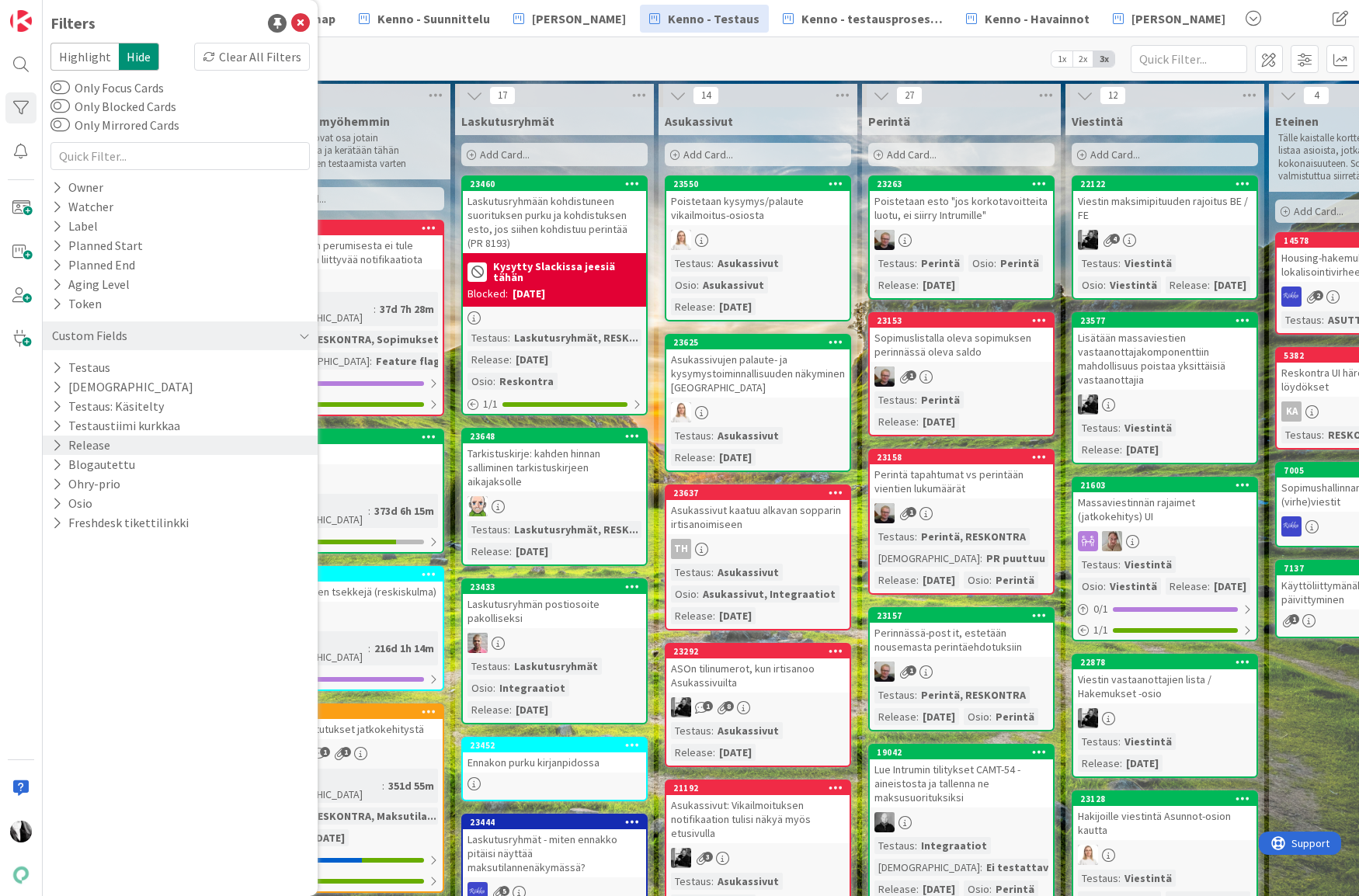
click at [103, 447] on button "Release" at bounding box center [81, 445] width 61 height 20
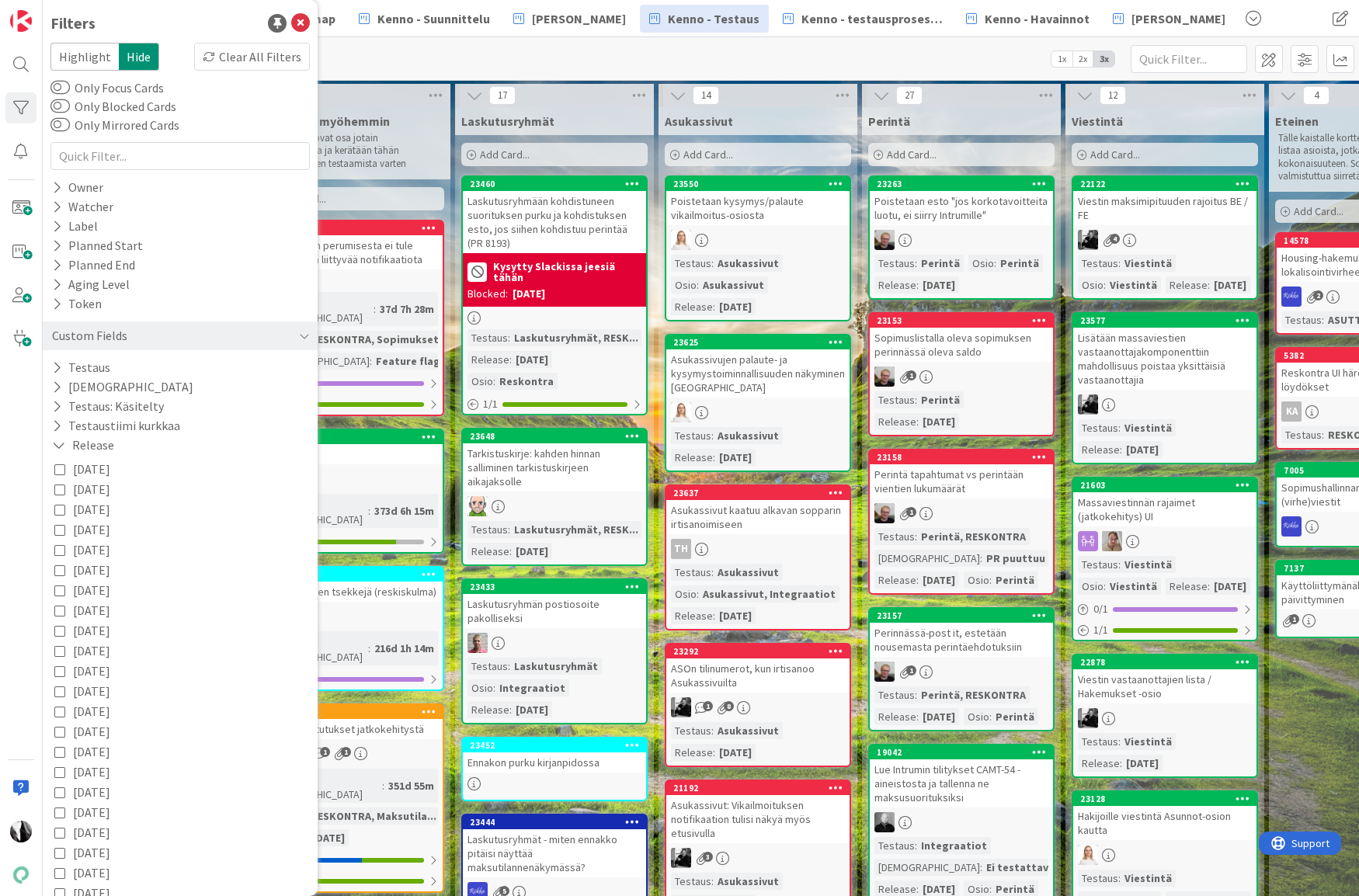
drag, startPoint x: 59, startPoint y: 466, endPoint x: 112, endPoint y: 468, distance: 53.0
click at [59, 466] on icon at bounding box center [60, 469] width 11 height 11
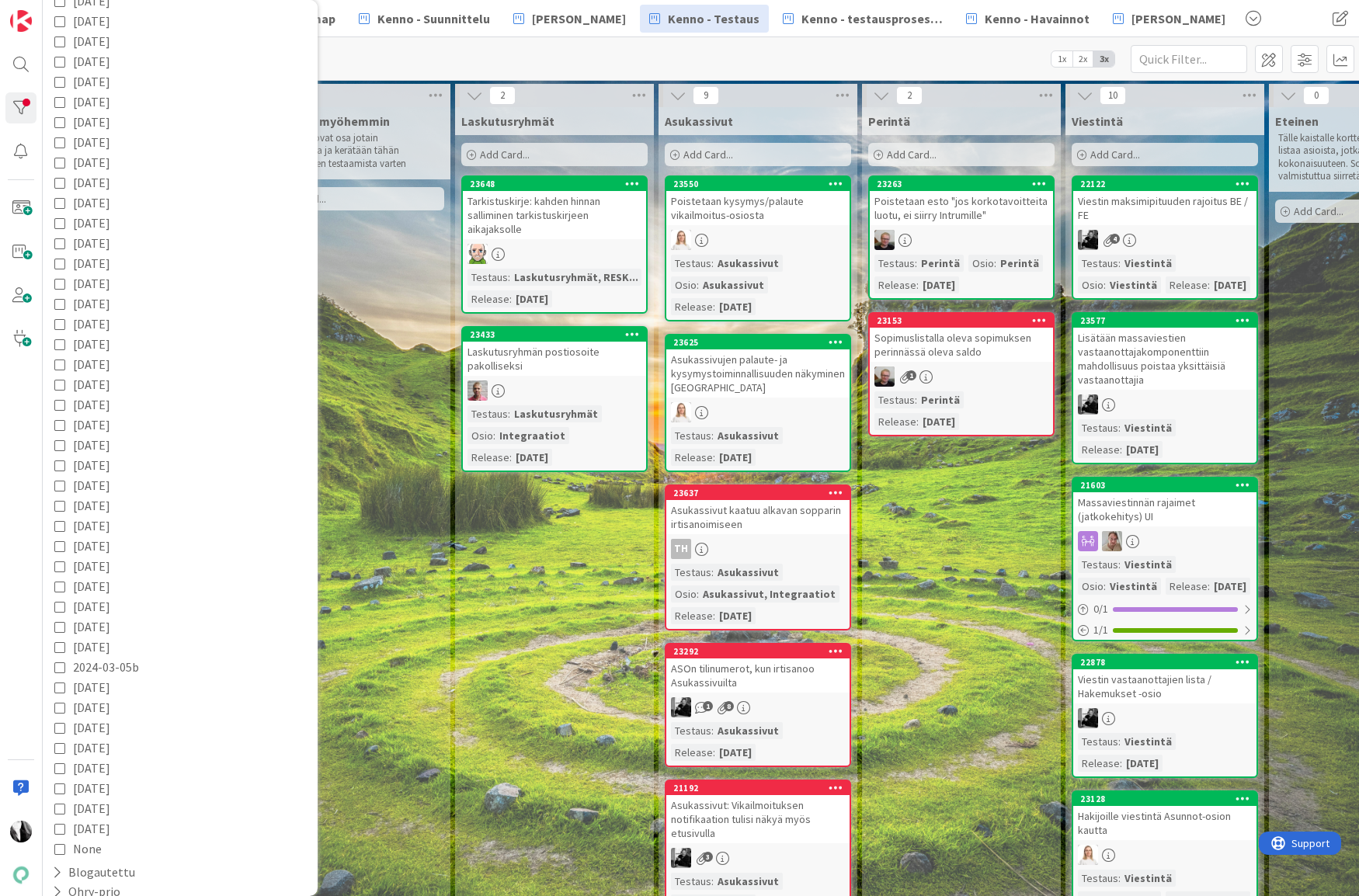
scroll to position [645, 0]
drag, startPoint x: 93, startPoint y: 850, endPoint x: 191, endPoint y: 775, distance: 123.4
click at [97, 850] on div "Osio" at bounding box center [180, 855] width 275 height 20
click at [105, 566] on span "Viestintä" at bounding box center [97, 568] width 48 height 20
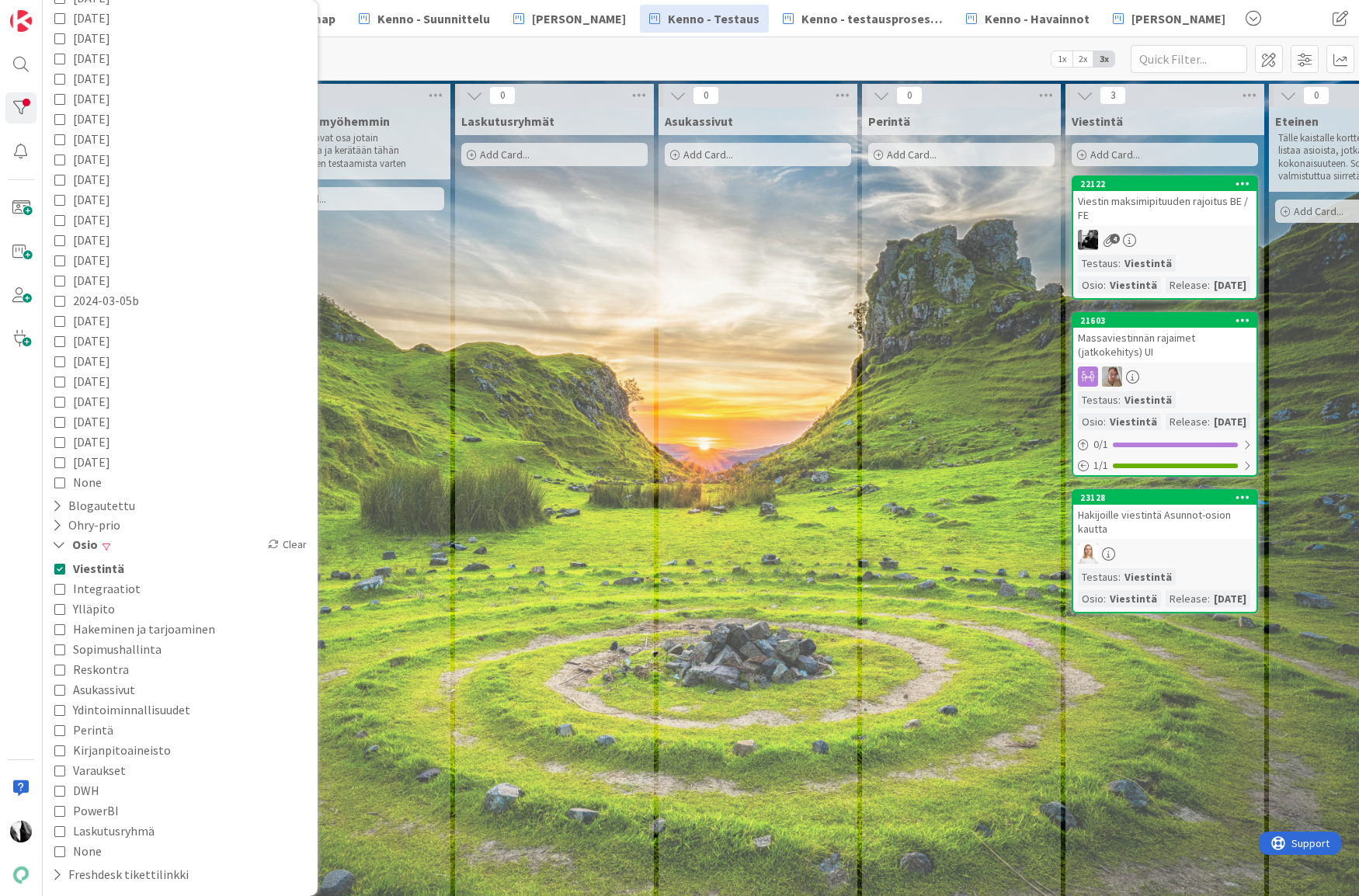
click at [104, 588] on span "Integraatiot" at bounding box center [107, 588] width 67 height 20
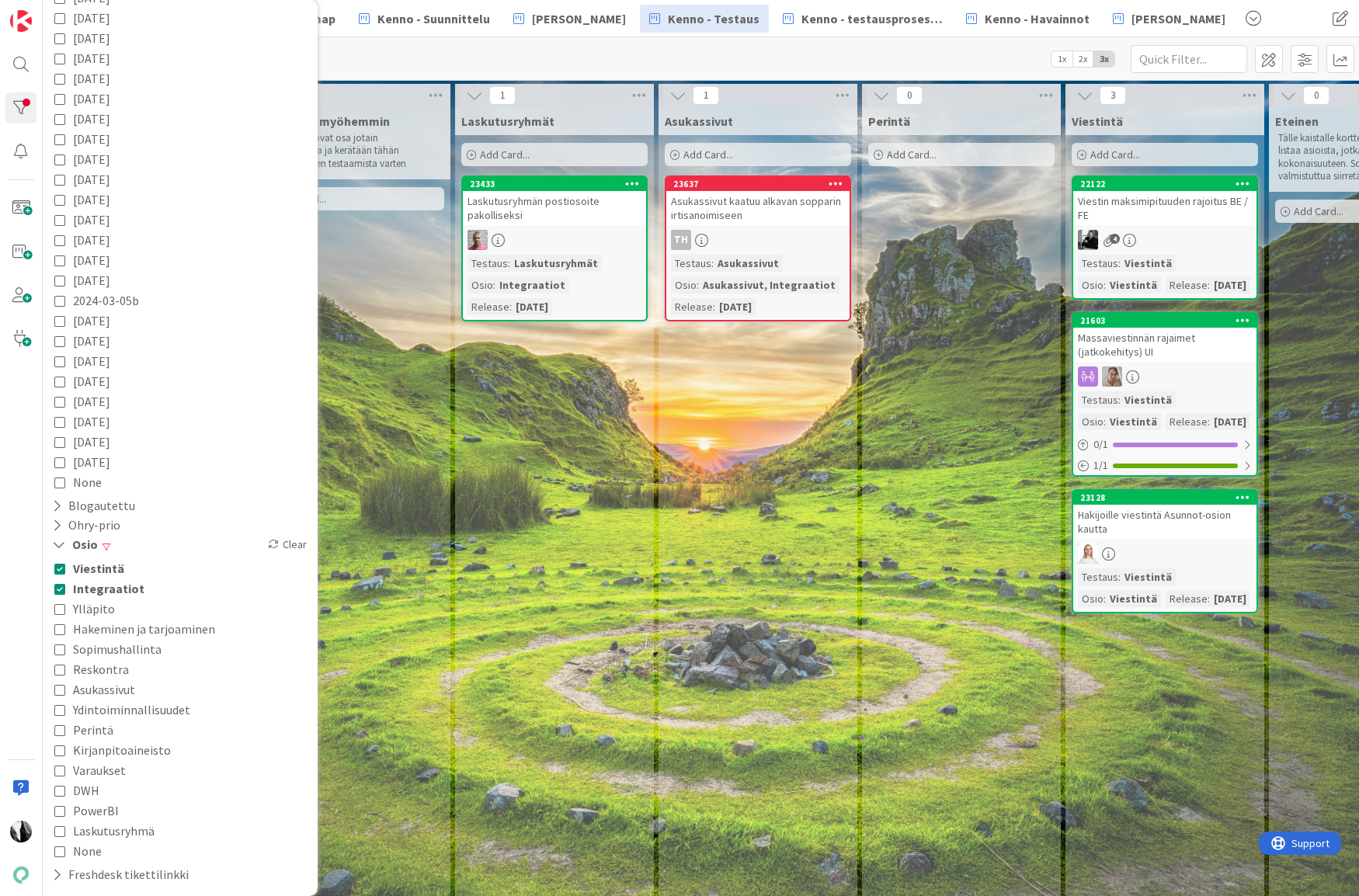
click at [111, 688] on span "Asukassivut" at bounding box center [104, 690] width 62 height 20
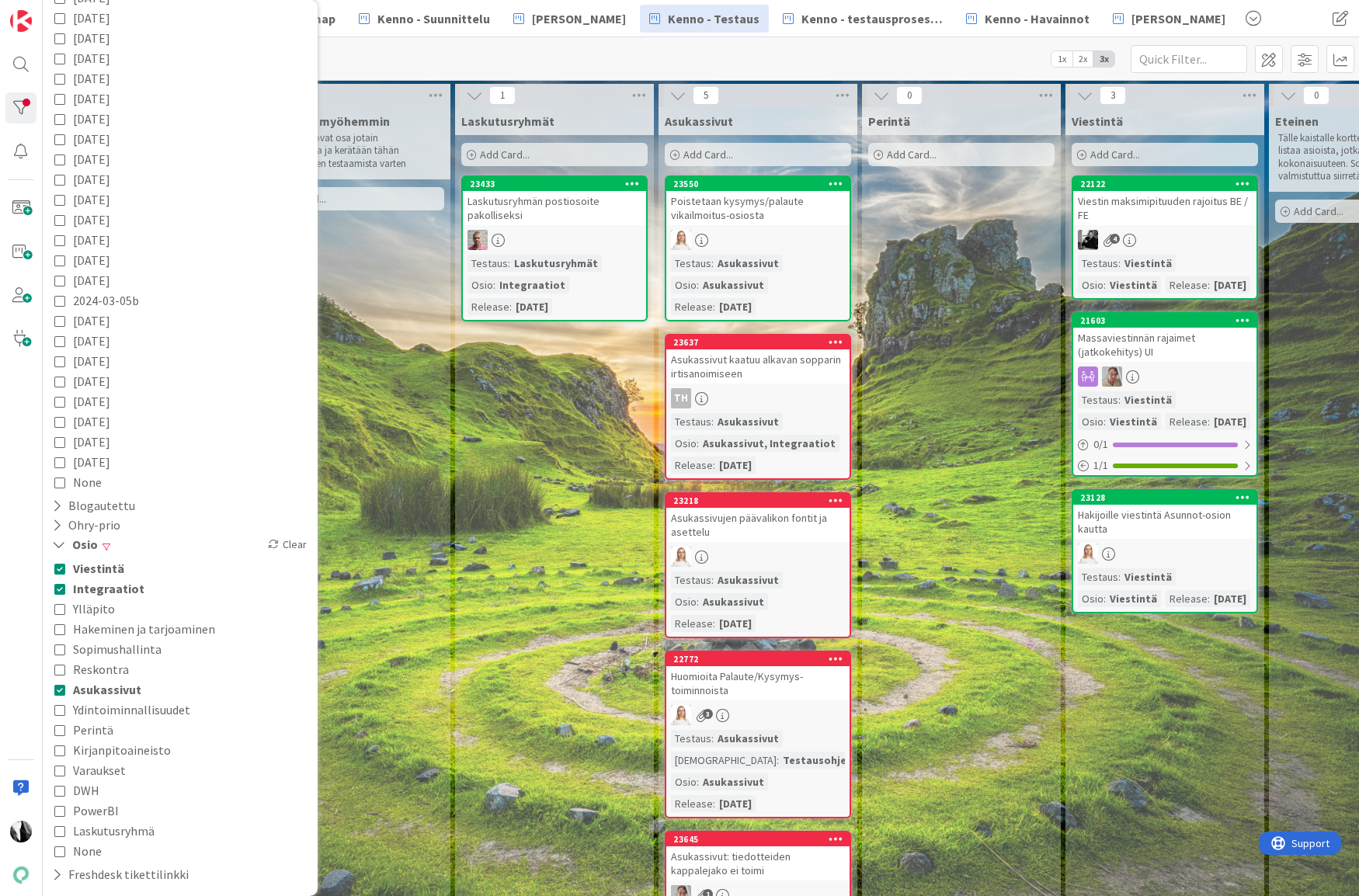
click at [104, 730] on span "Perintä" at bounding box center [93, 730] width 40 height 20
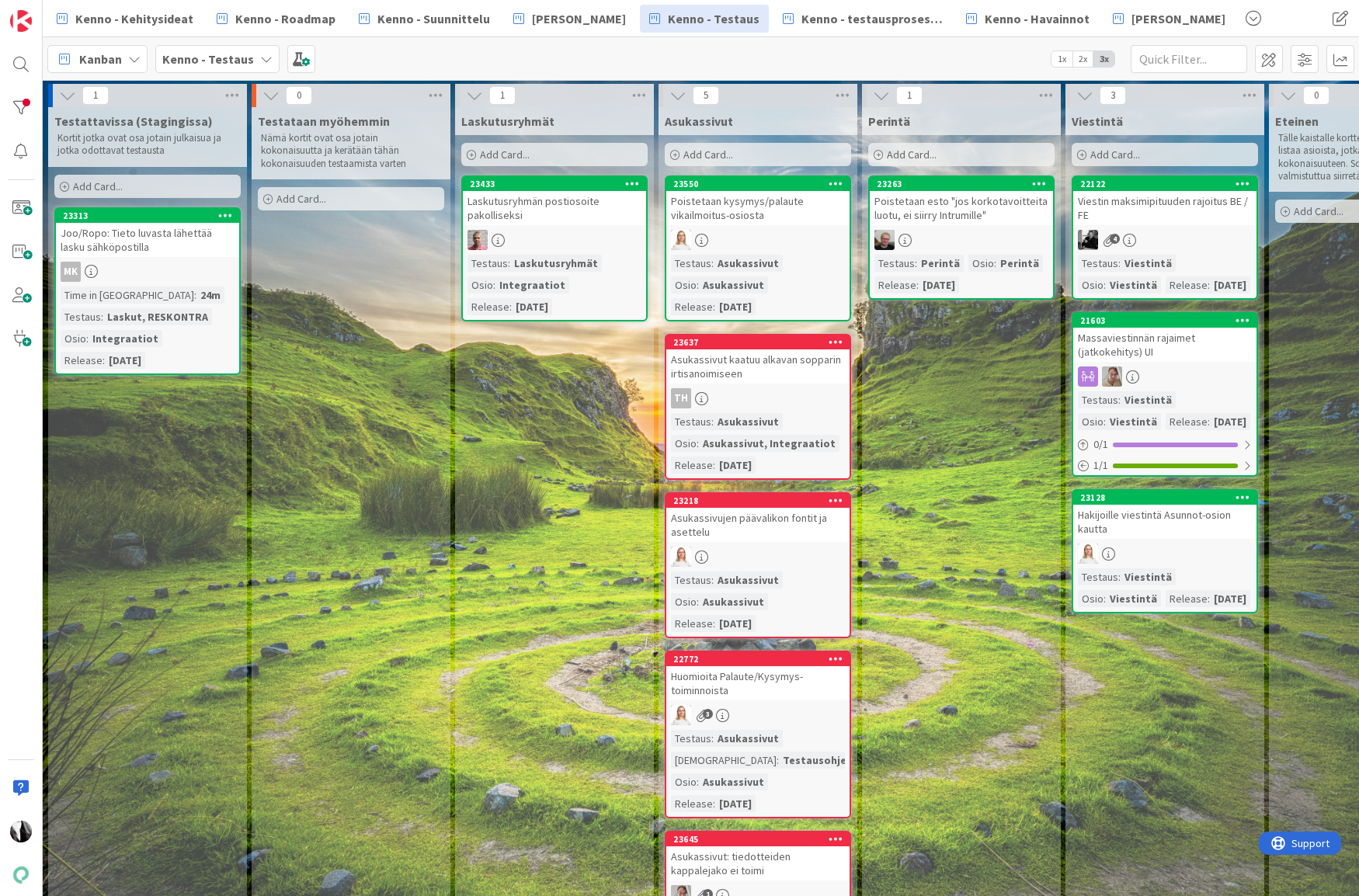
click at [163, 259] on div "23313 Joo/Ropo: Tieto luvasta lähettää lasku sähköpostilla MK Time in Column : …" at bounding box center [147, 291] width 186 height 168
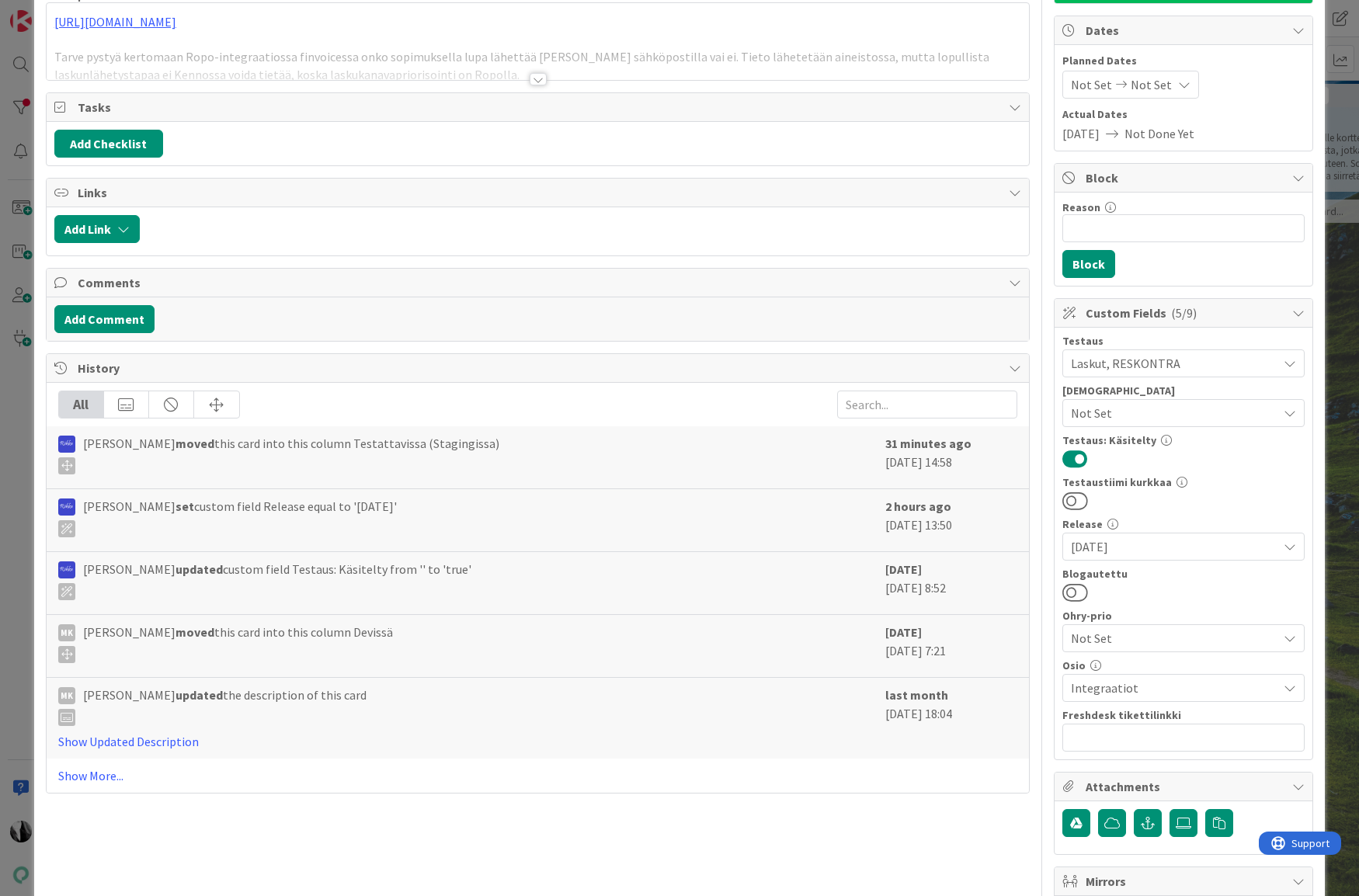
scroll to position [181, 0]
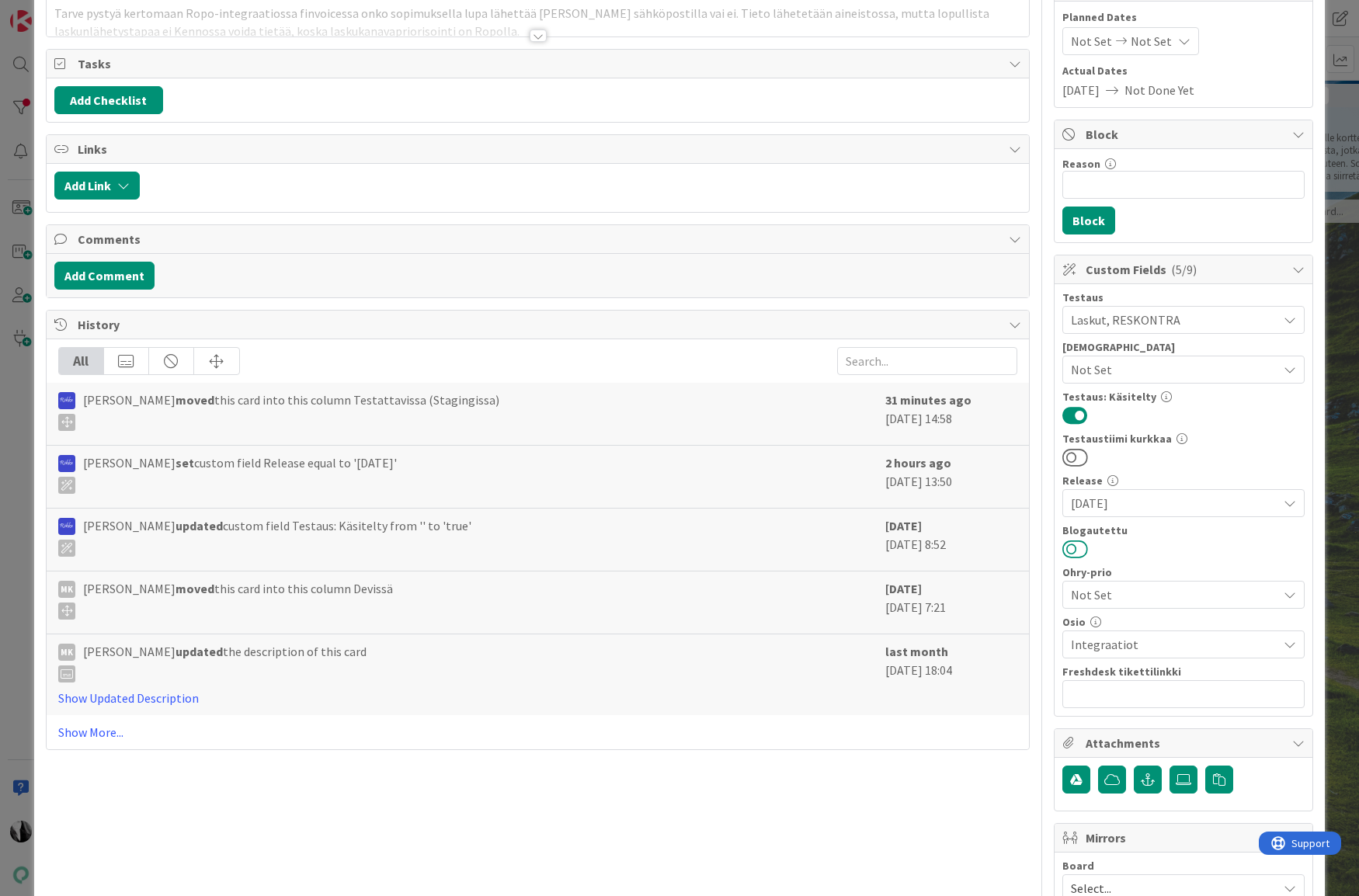
click at [1081, 551] on button at bounding box center [1075, 549] width 26 height 20
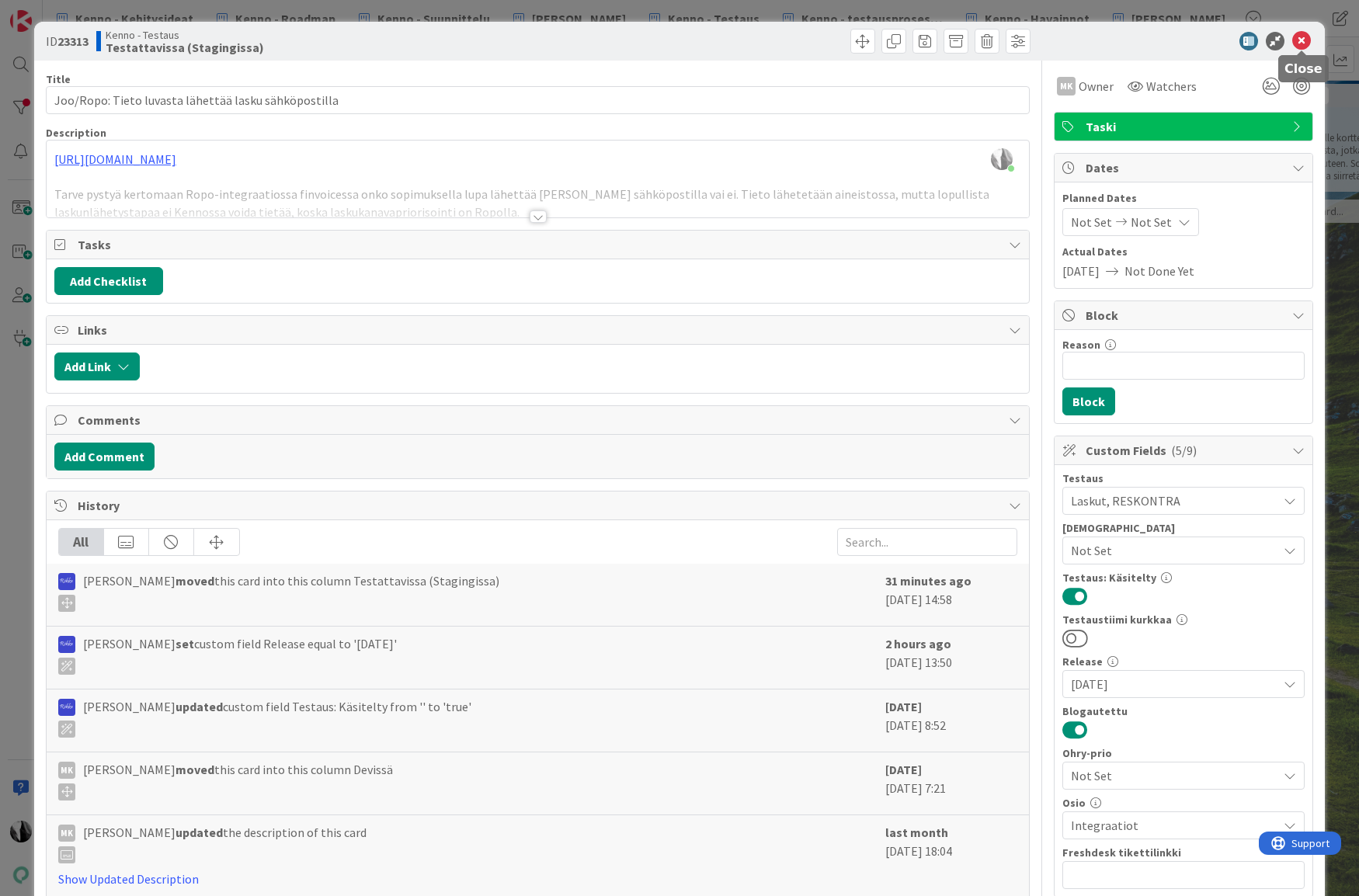
click at [1306, 38] on icon at bounding box center [1302, 42] width 19 height 19
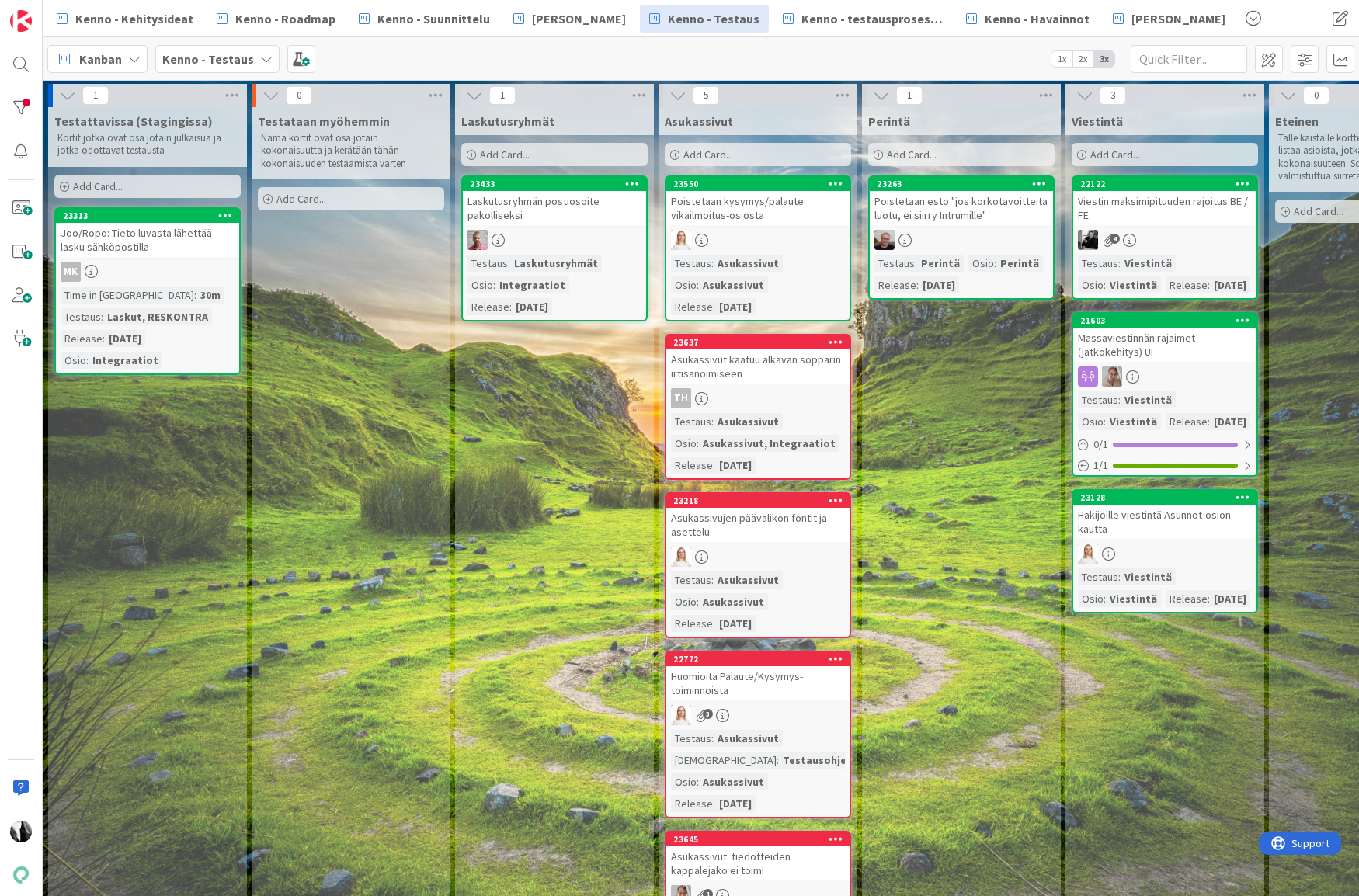
click at [577, 217] on div "Laskutusryhmän postiosoite pakolliseksi" at bounding box center [555, 208] width 184 height 35
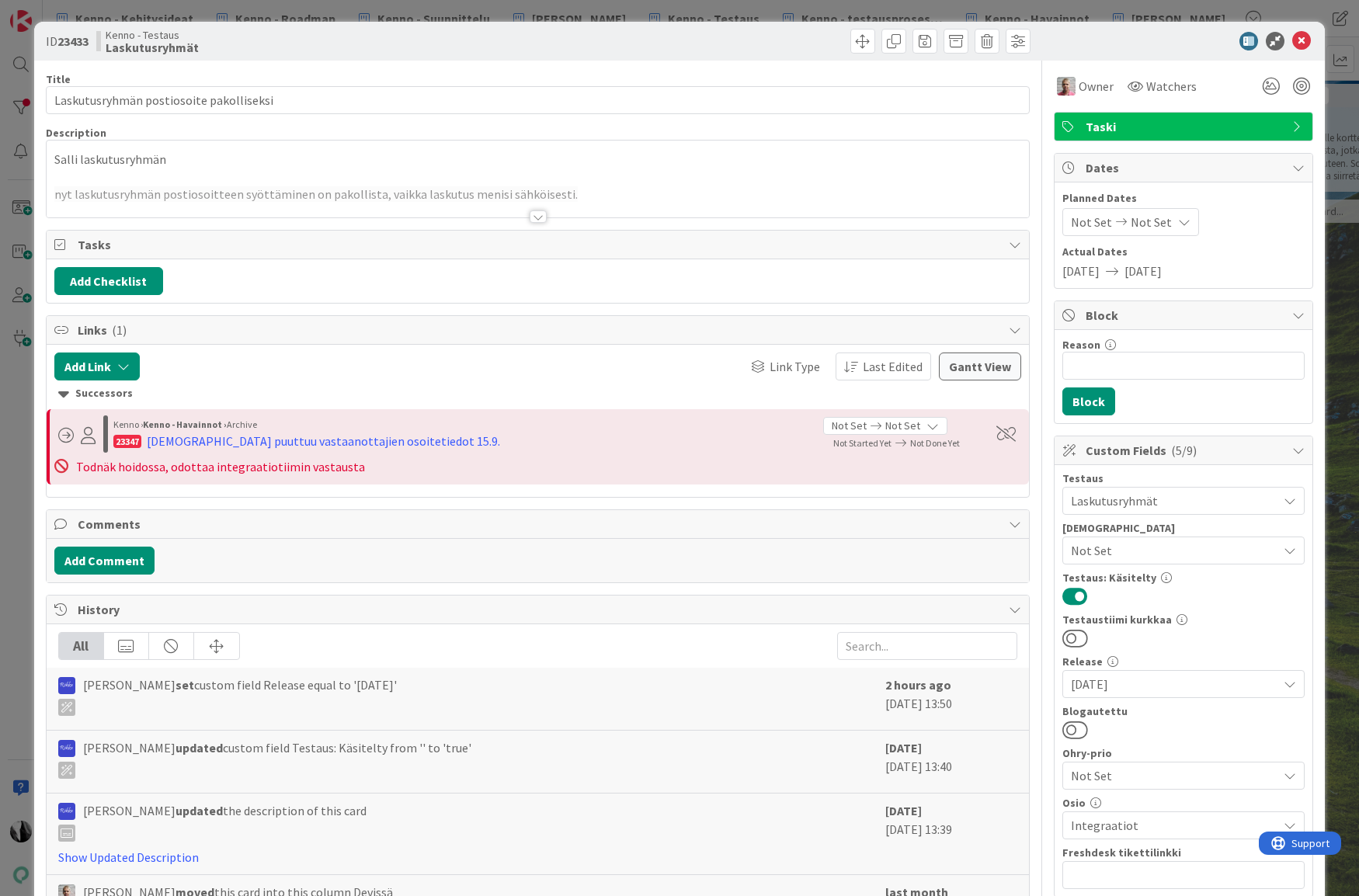
click at [540, 216] on div at bounding box center [538, 217] width 17 height 13
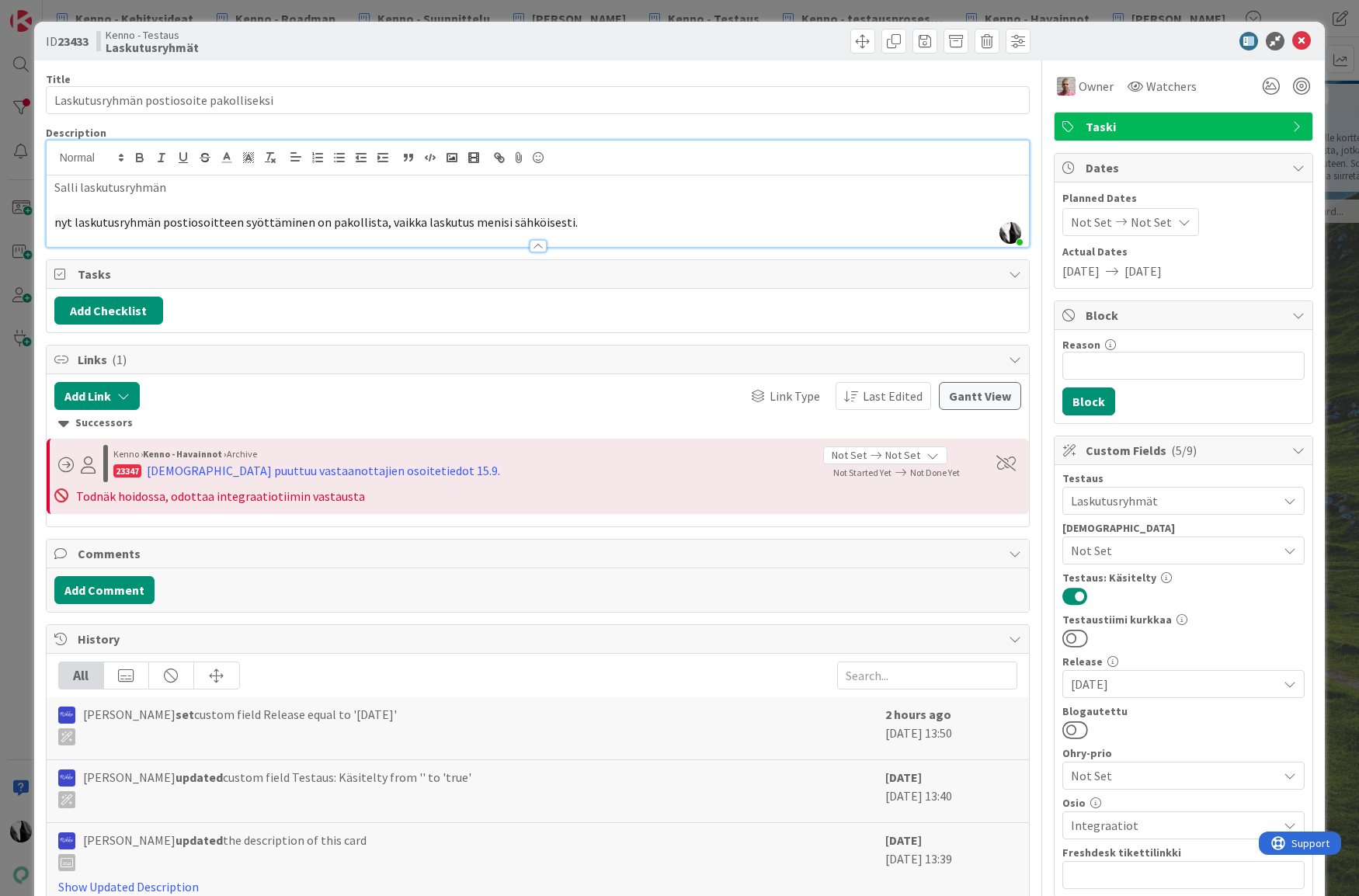
click at [1118, 49] on div at bounding box center [1175, 42] width 275 height 19
click at [1301, 38] on icon at bounding box center [1302, 42] width 19 height 19
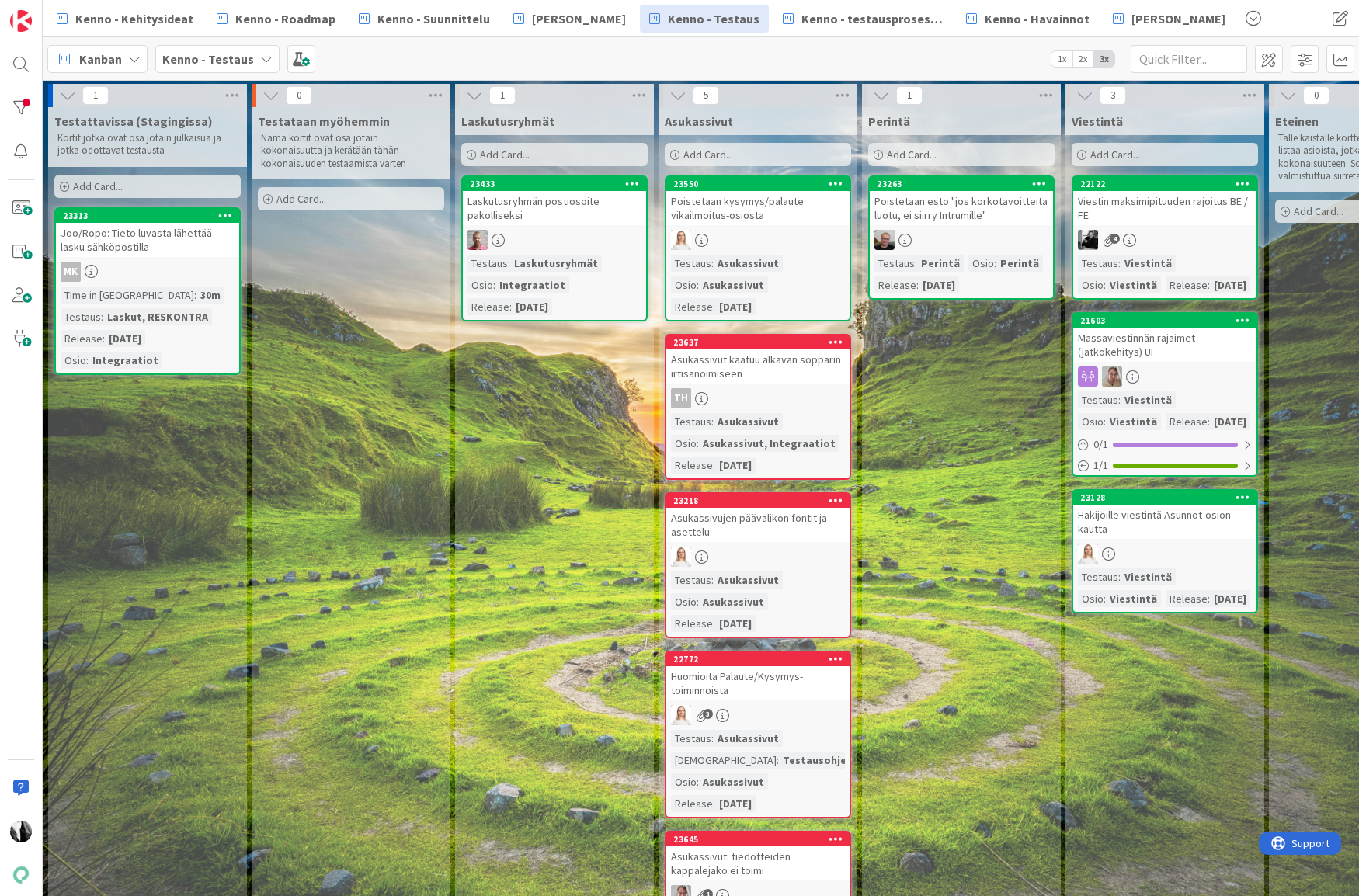
click at [558, 193] on div "Laskutusryhmän postiosoite pakolliseksi" at bounding box center [555, 208] width 184 height 35
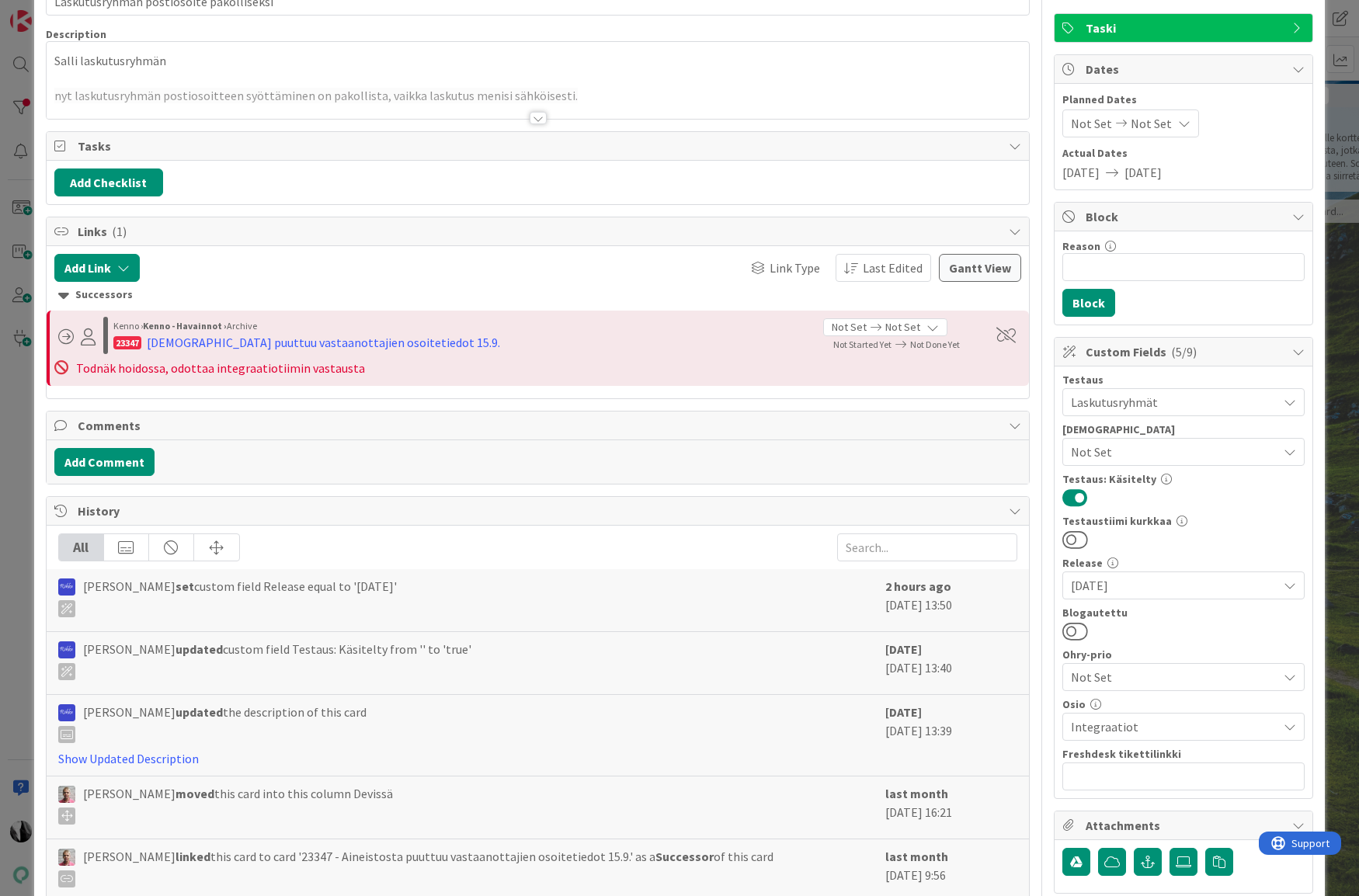
drag, startPoint x: 1081, startPoint y: 629, endPoint x: 1137, endPoint y: 621, distance: 56.6
click at [1084, 628] on button at bounding box center [1075, 632] width 26 height 20
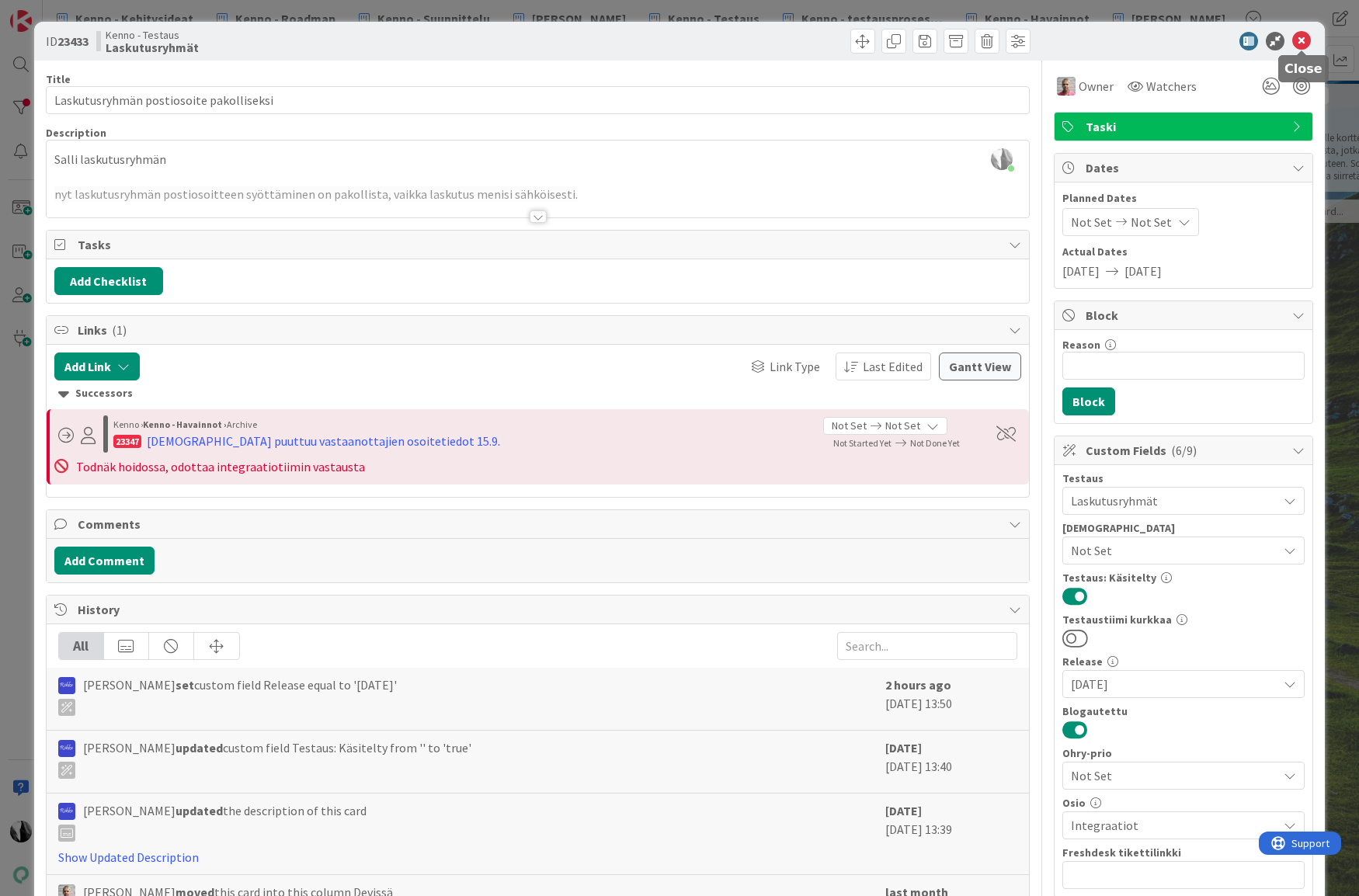
click at [1299, 42] on icon at bounding box center [1302, 42] width 19 height 19
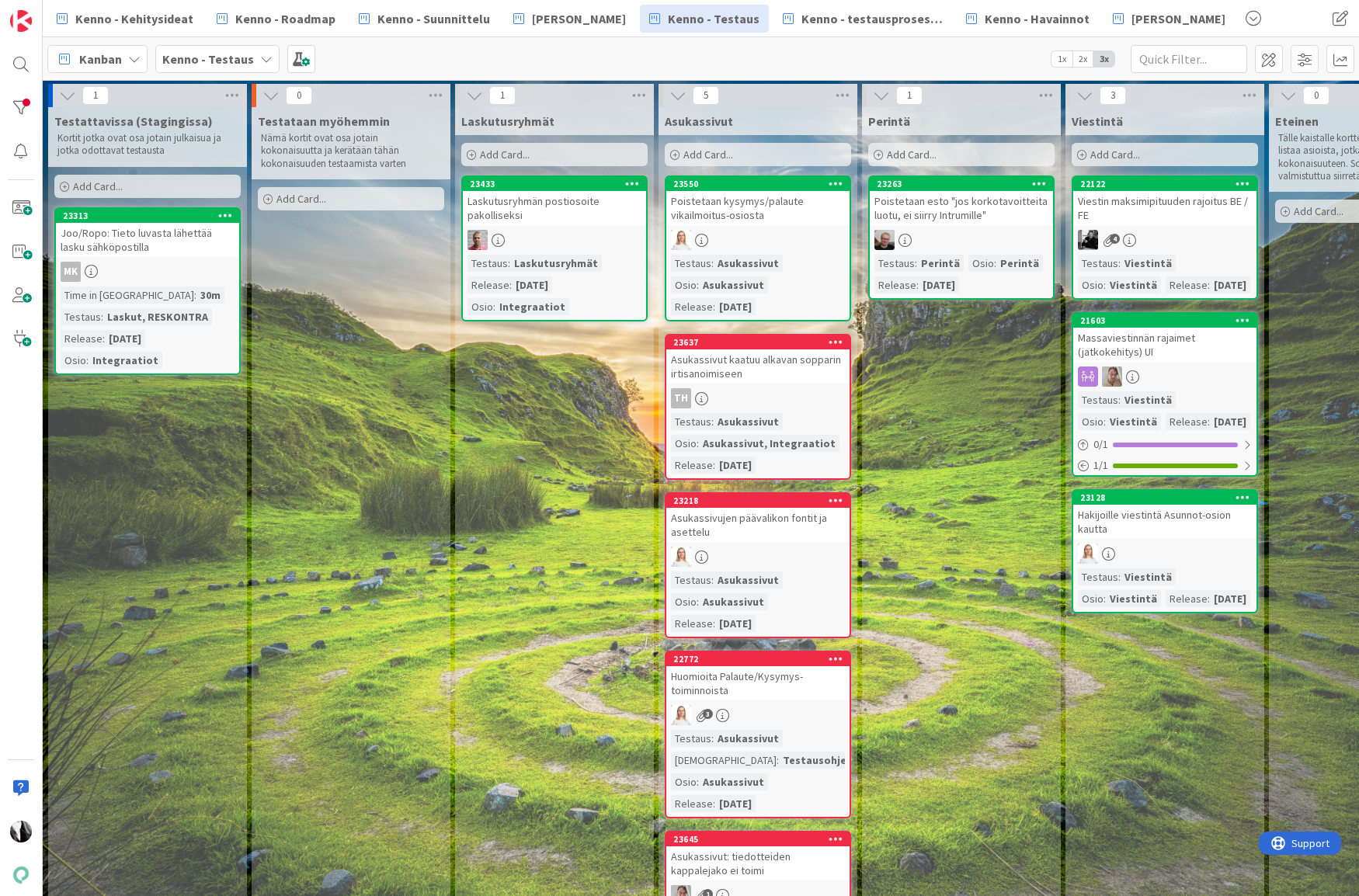
click at [756, 366] on div "Asukassivut kaatuu alkavan sopparin irtisanoimiseen" at bounding box center [758, 366] width 184 height 35
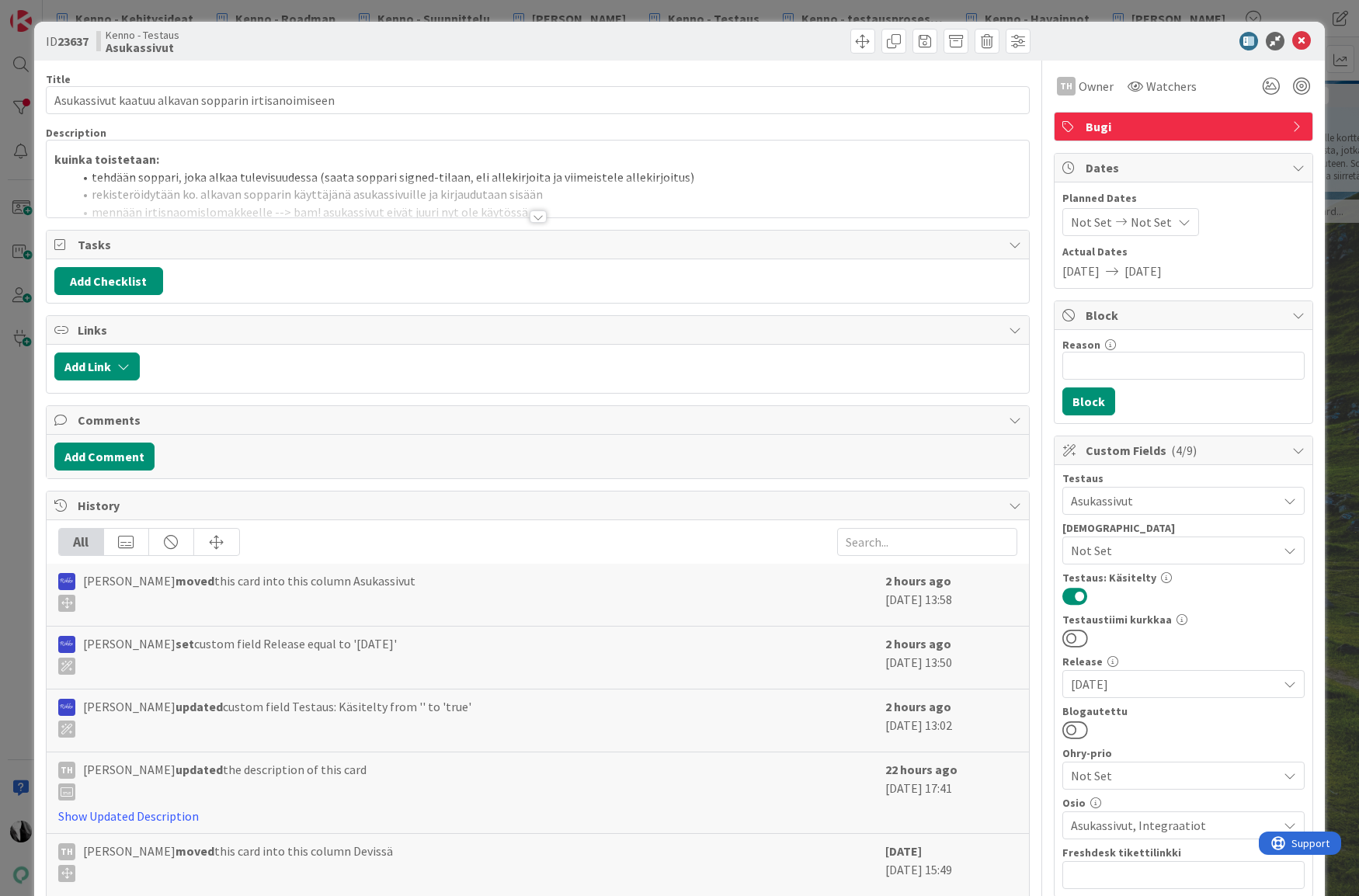
click at [536, 216] on div at bounding box center [538, 217] width 17 height 13
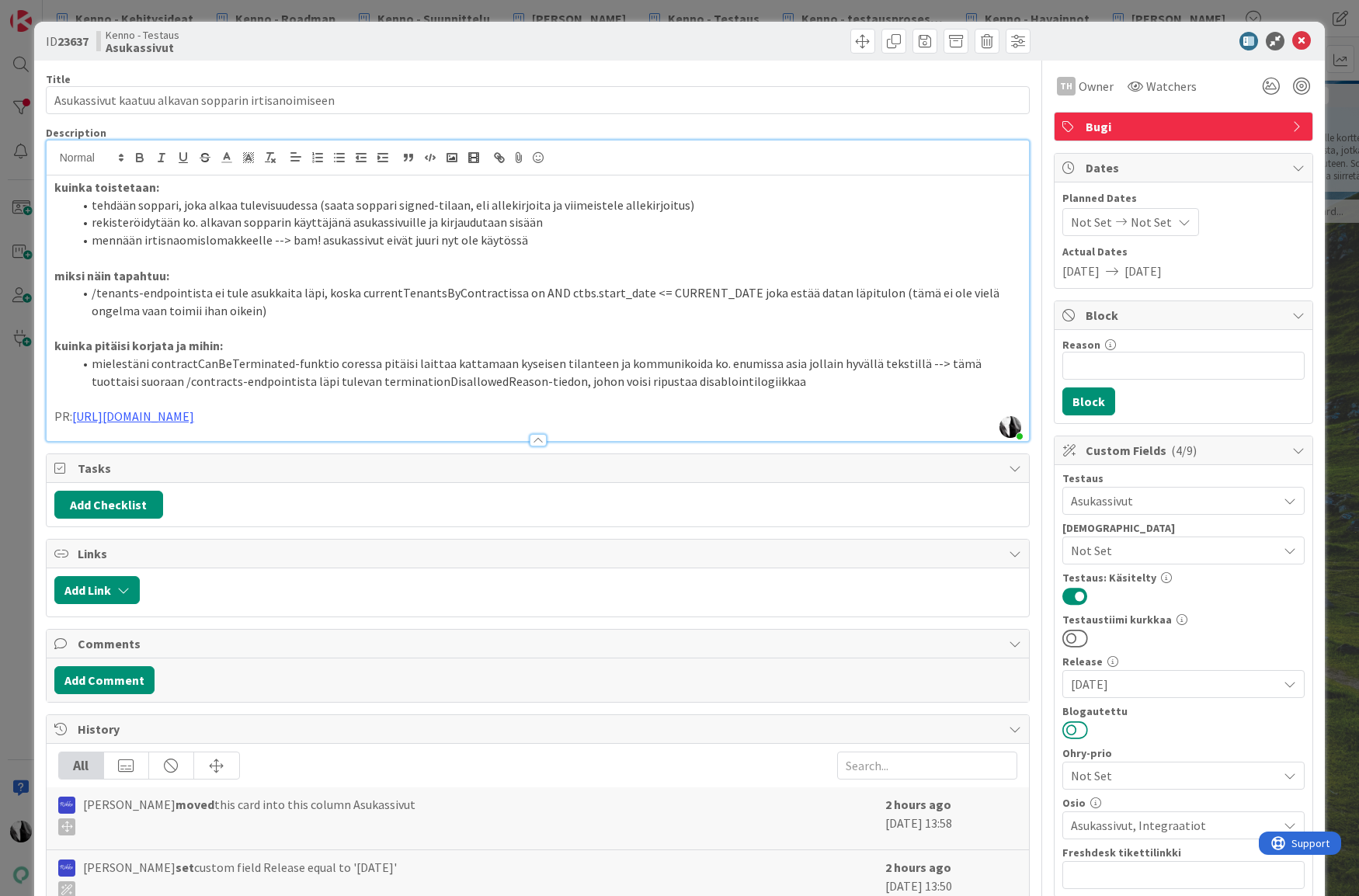
drag, startPoint x: 1084, startPoint y: 730, endPoint x: 1095, endPoint y: 725, distance: 12.1
click at [1084, 730] on button at bounding box center [1075, 730] width 26 height 20
click at [1309, 37] on icon at bounding box center [1302, 42] width 19 height 19
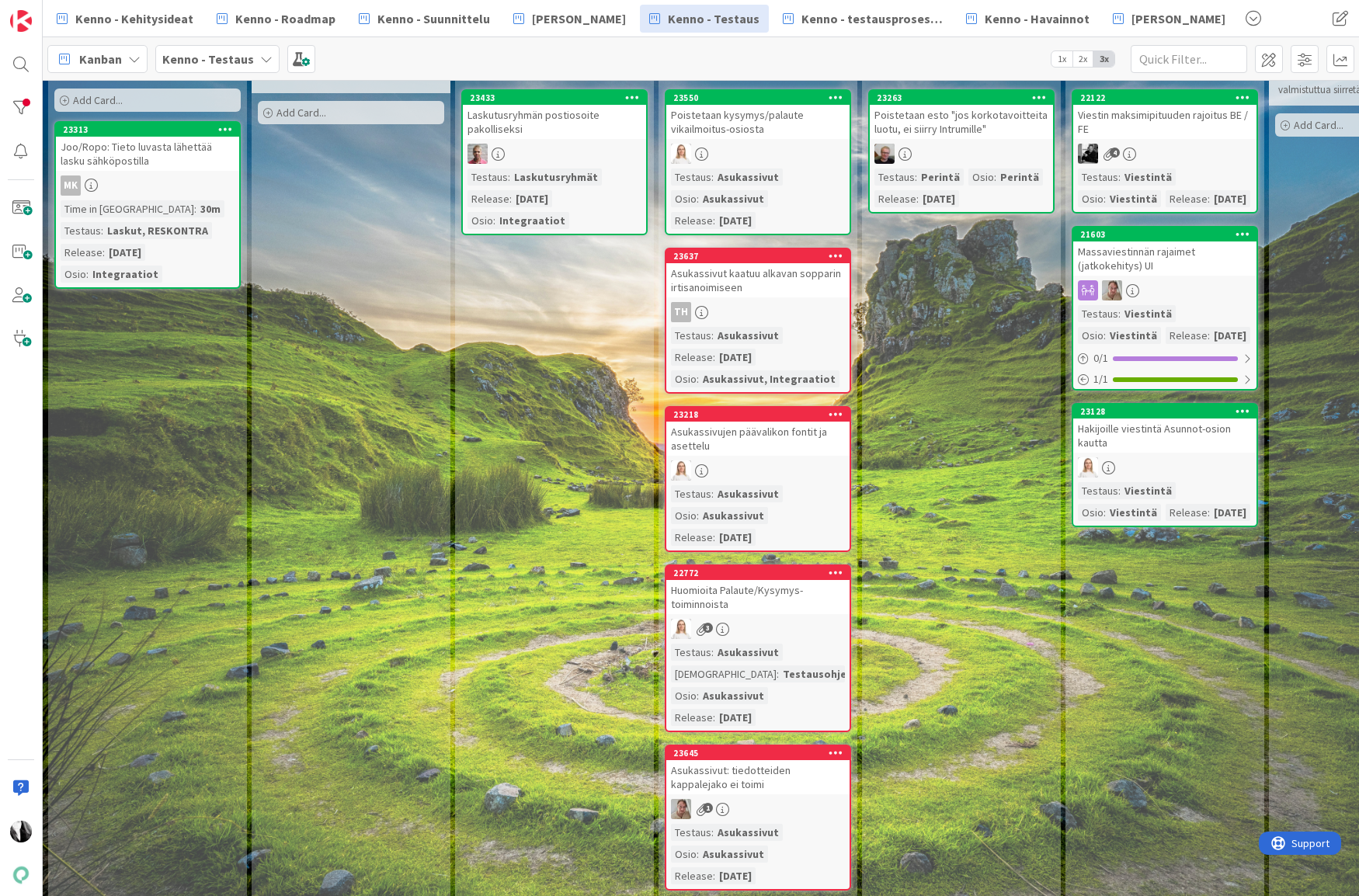
scroll to position [86, 1]
click at [752, 432] on div "Asukassivujen päävalikon fontit ja asettelu" at bounding box center [757, 439] width 184 height 35
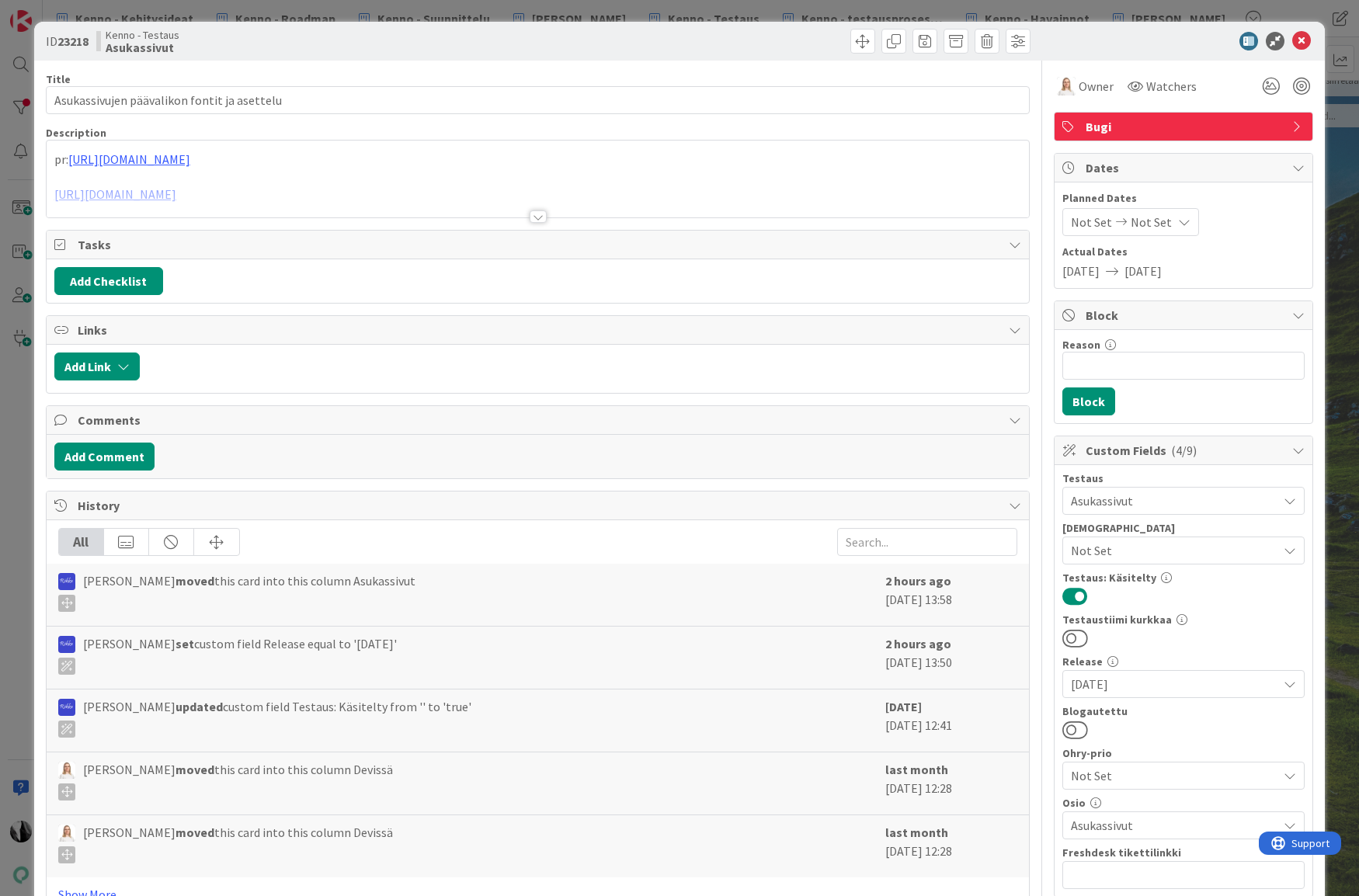
click at [538, 217] on div at bounding box center [538, 217] width 17 height 13
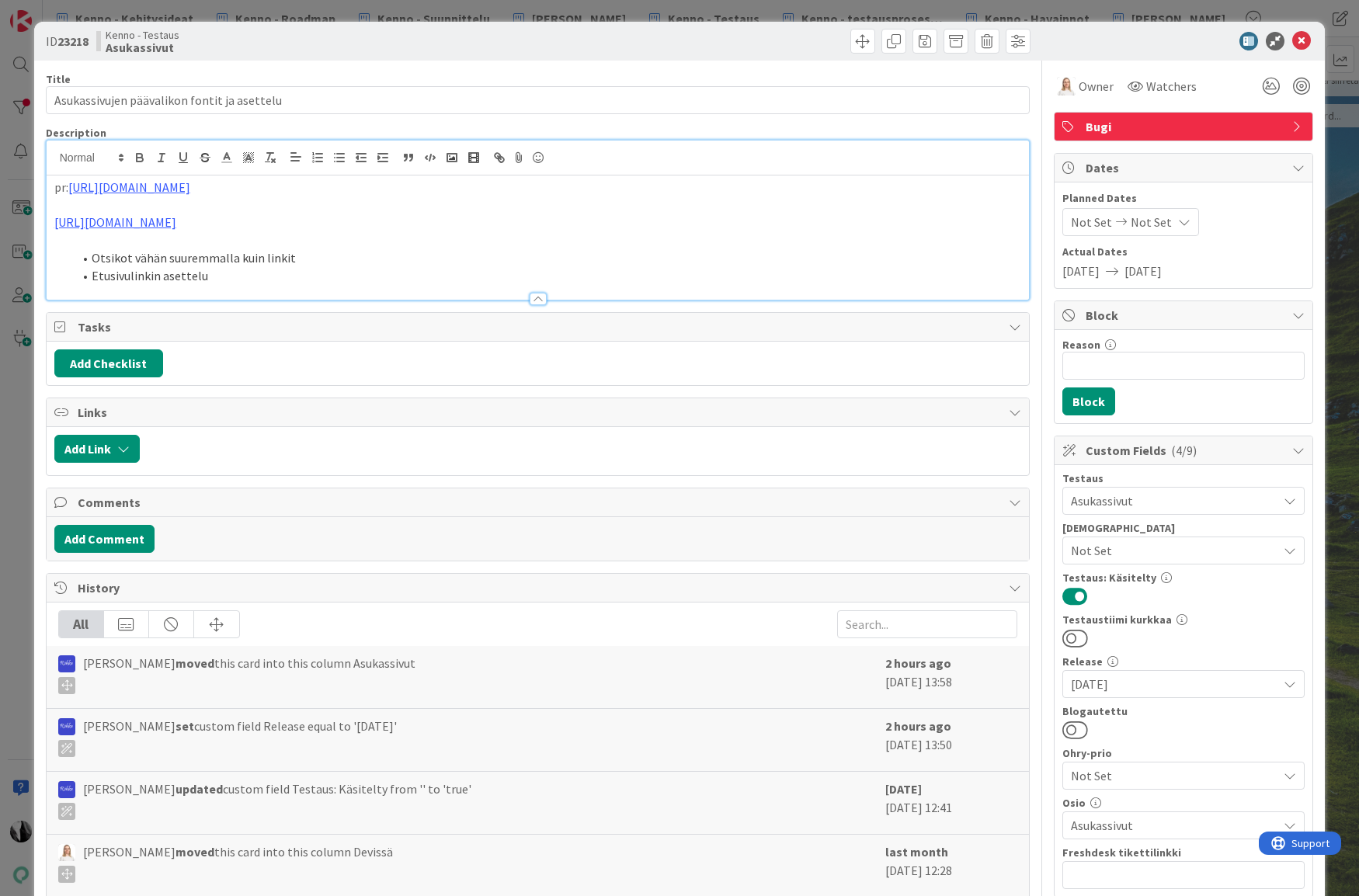
scroll to position [96, 2]
drag, startPoint x: 1081, startPoint y: 728, endPoint x: 1112, endPoint y: 712, distance: 34.9
click at [1083, 727] on button at bounding box center [1075, 730] width 26 height 20
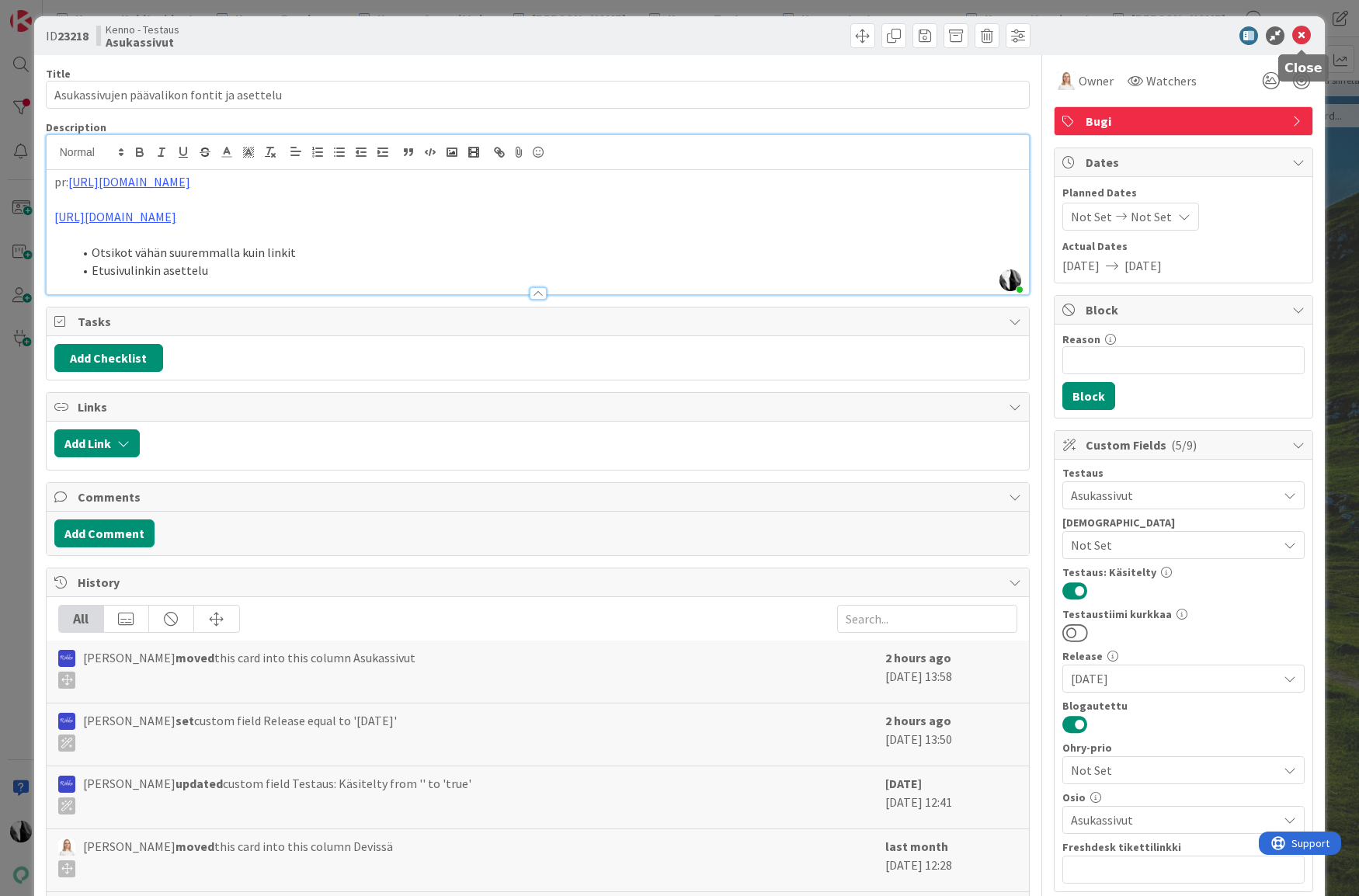
click at [1303, 42] on body "Kenno - Kehitysideat Kenno - Roadmap Kenno - Suunnittelu Kenno Kehitys Kenno - …" at bounding box center [680, 448] width 1359 height 896
click at [1299, 34] on icon at bounding box center [1302, 35] width 19 height 19
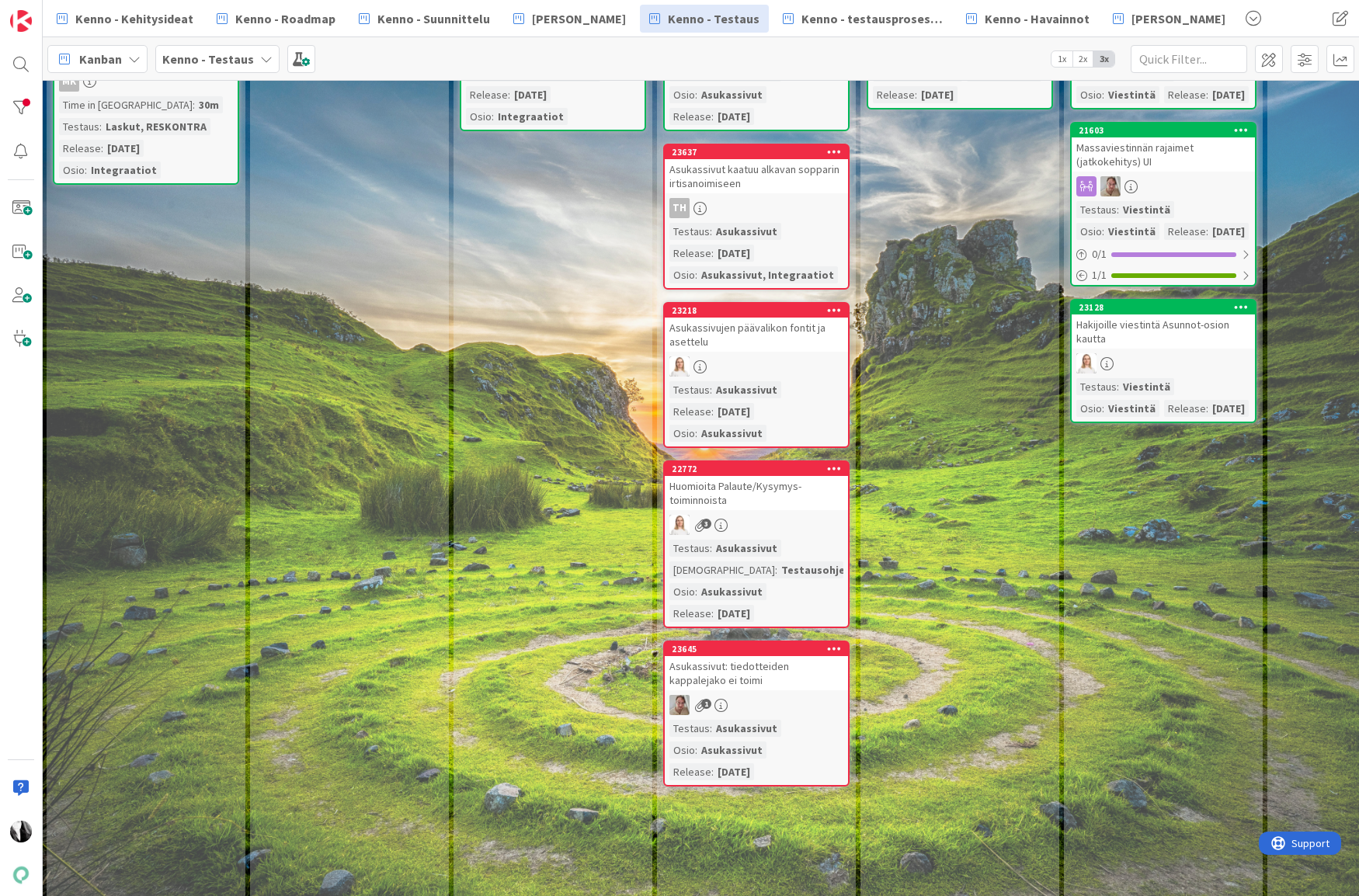
scroll to position [206, 2]
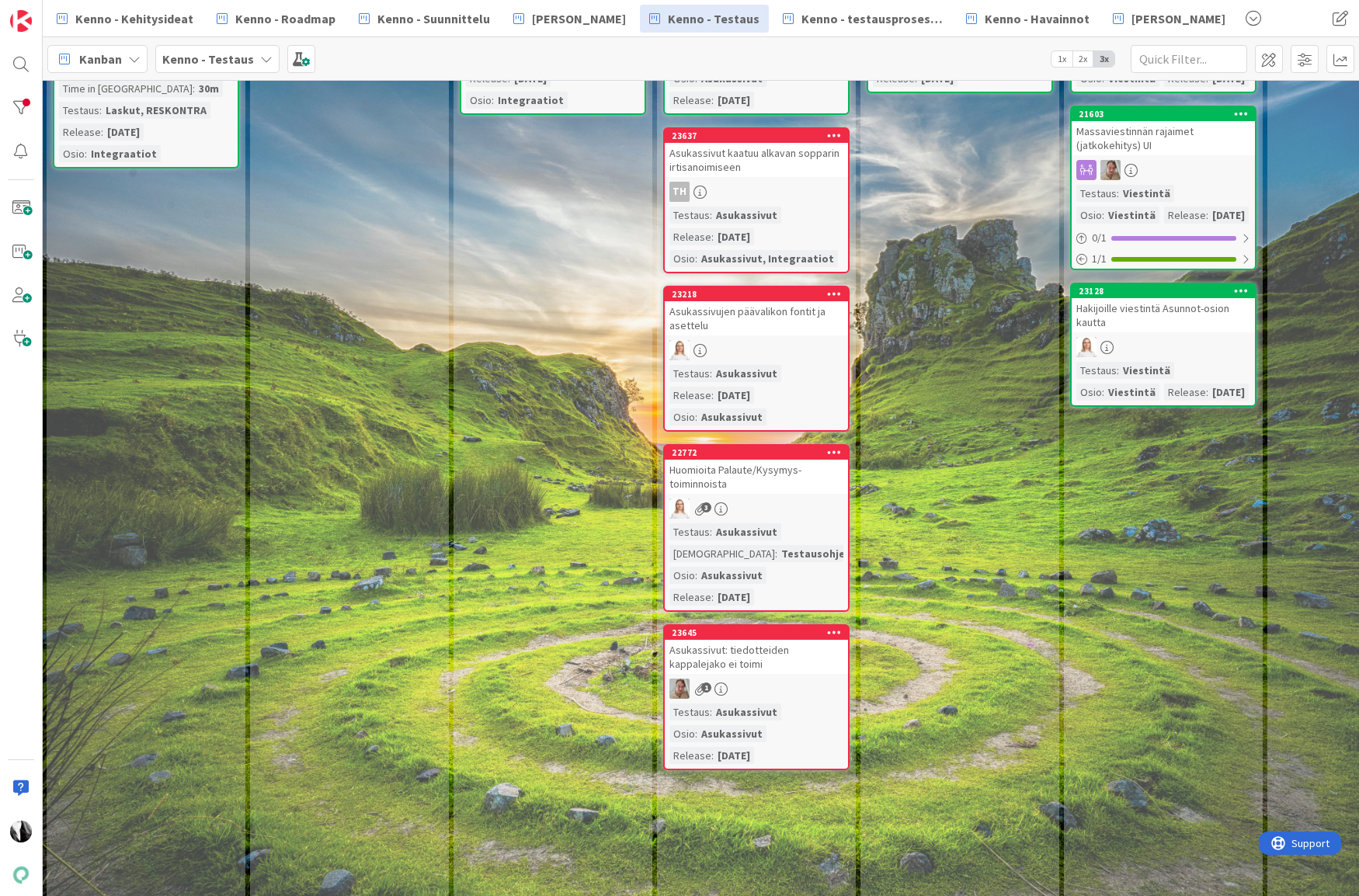
click at [752, 474] on div "Huomioita Palaute/Kysymys-toiminnoista" at bounding box center [756, 477] width 184 height 35
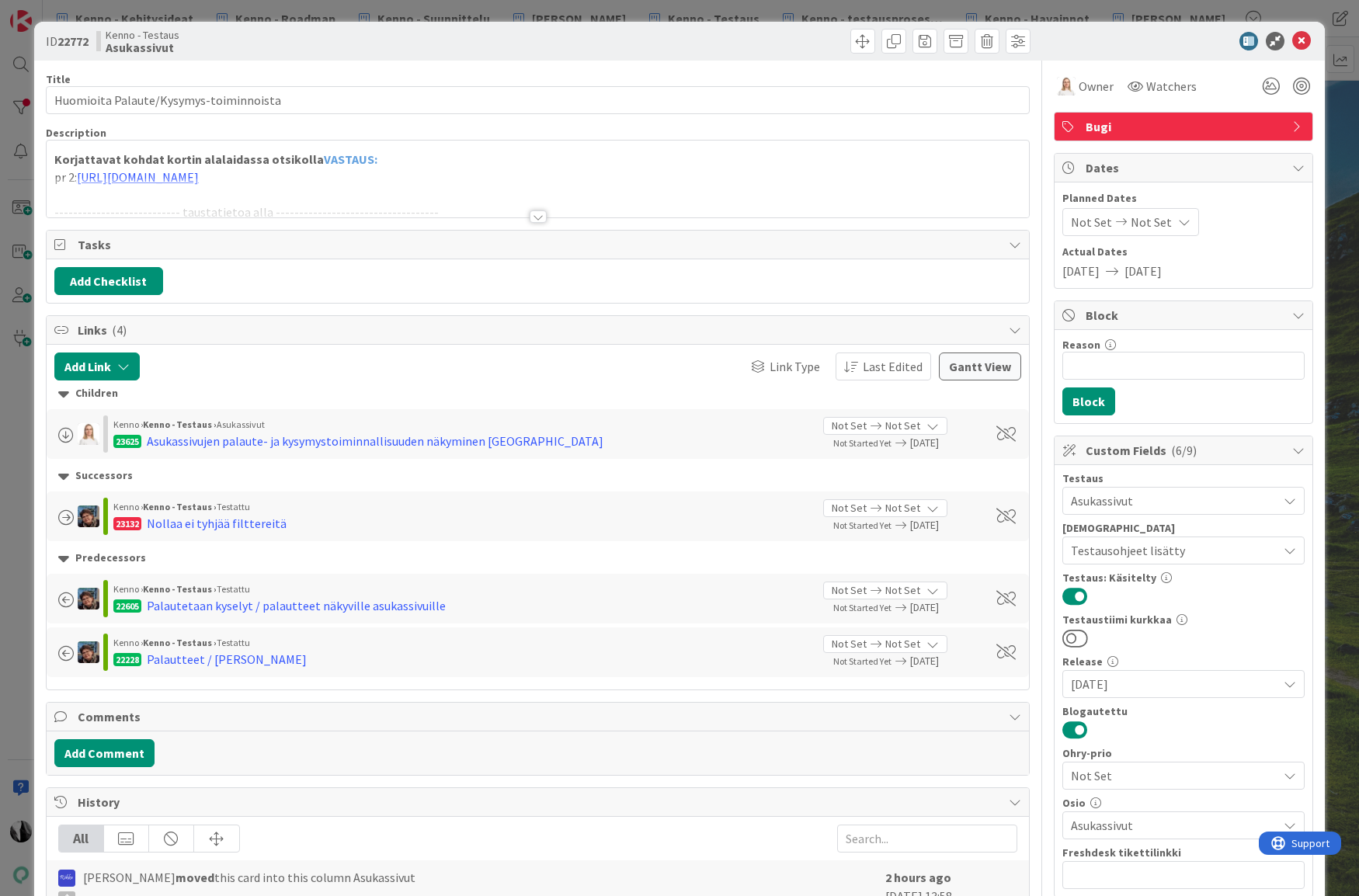
click at [540, 216] on div at bounding box center [538, 217] width 17 height 13
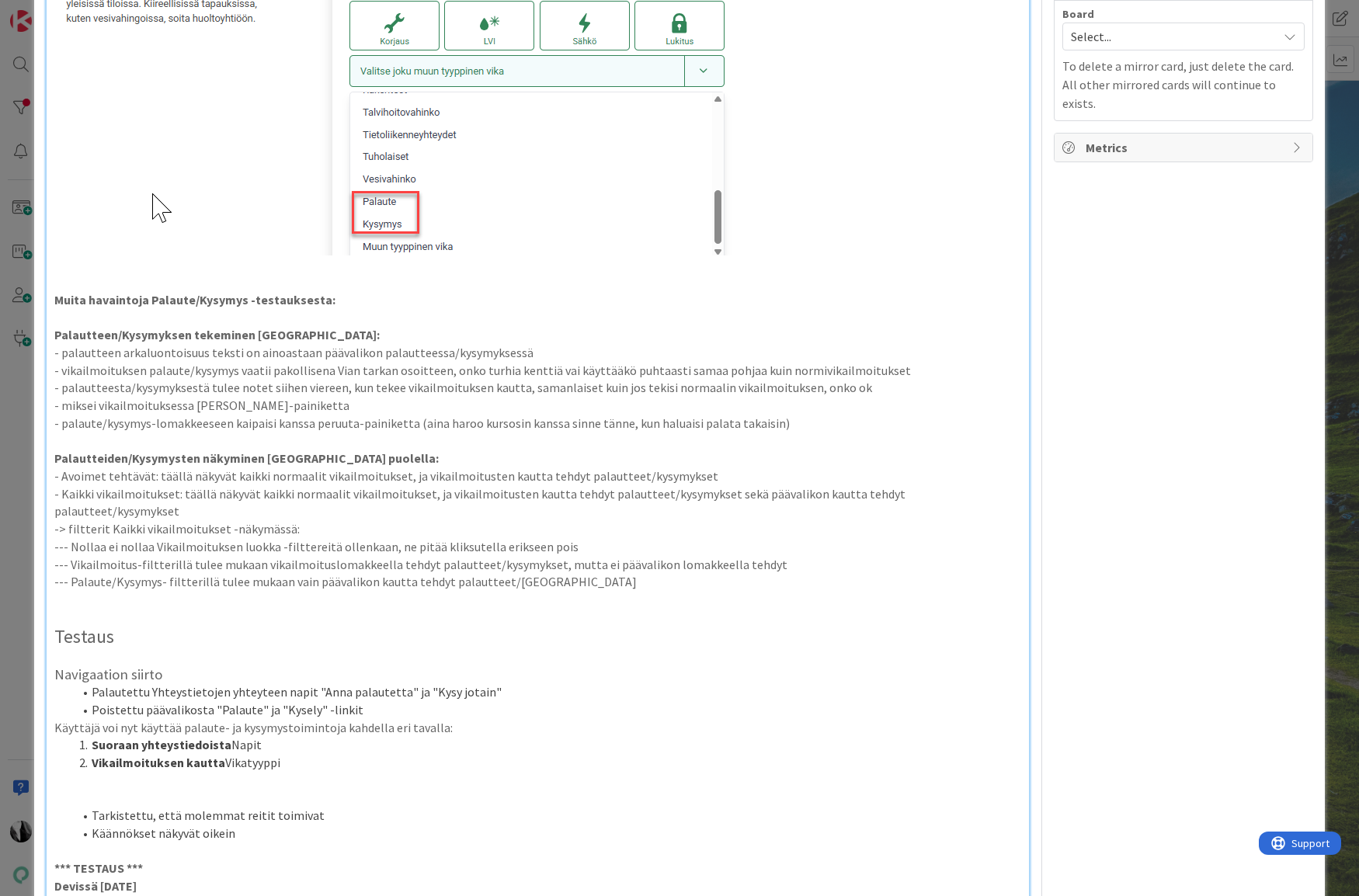
scroll to position [1427, 0]
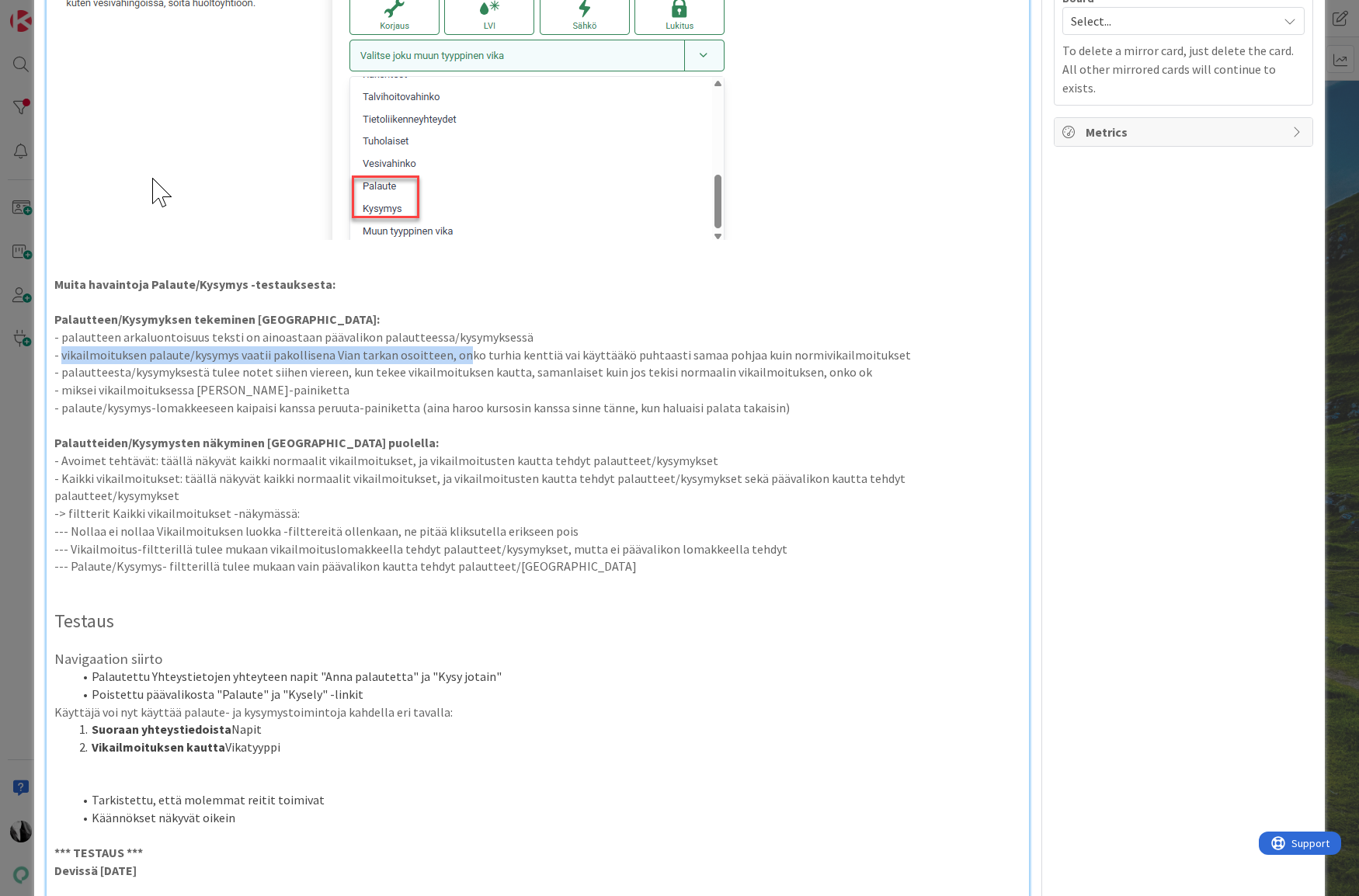
drag, startPoint x: 61, startPoint y: 353, endPoint x: 459, endPoint y: 355, distance: 398.0
click at [459, 355] on p "- vikailmoituksen palaute/kysymys vaatii pakollisena Vian tarkan osoitteen, onk…" at bounding box center [537, 355] width 967 height 18
drag, startPoint x: 60, startPoint y: 376, endPoint x: 357, endPoint y: 373, distance: 297.0
click at [357, 373] on p "- palautteesta/kysymyksestä tulee notet siihen viereen, kun tekee vikailmoituks…" at bounding box center [537, 372] width 967 height 18
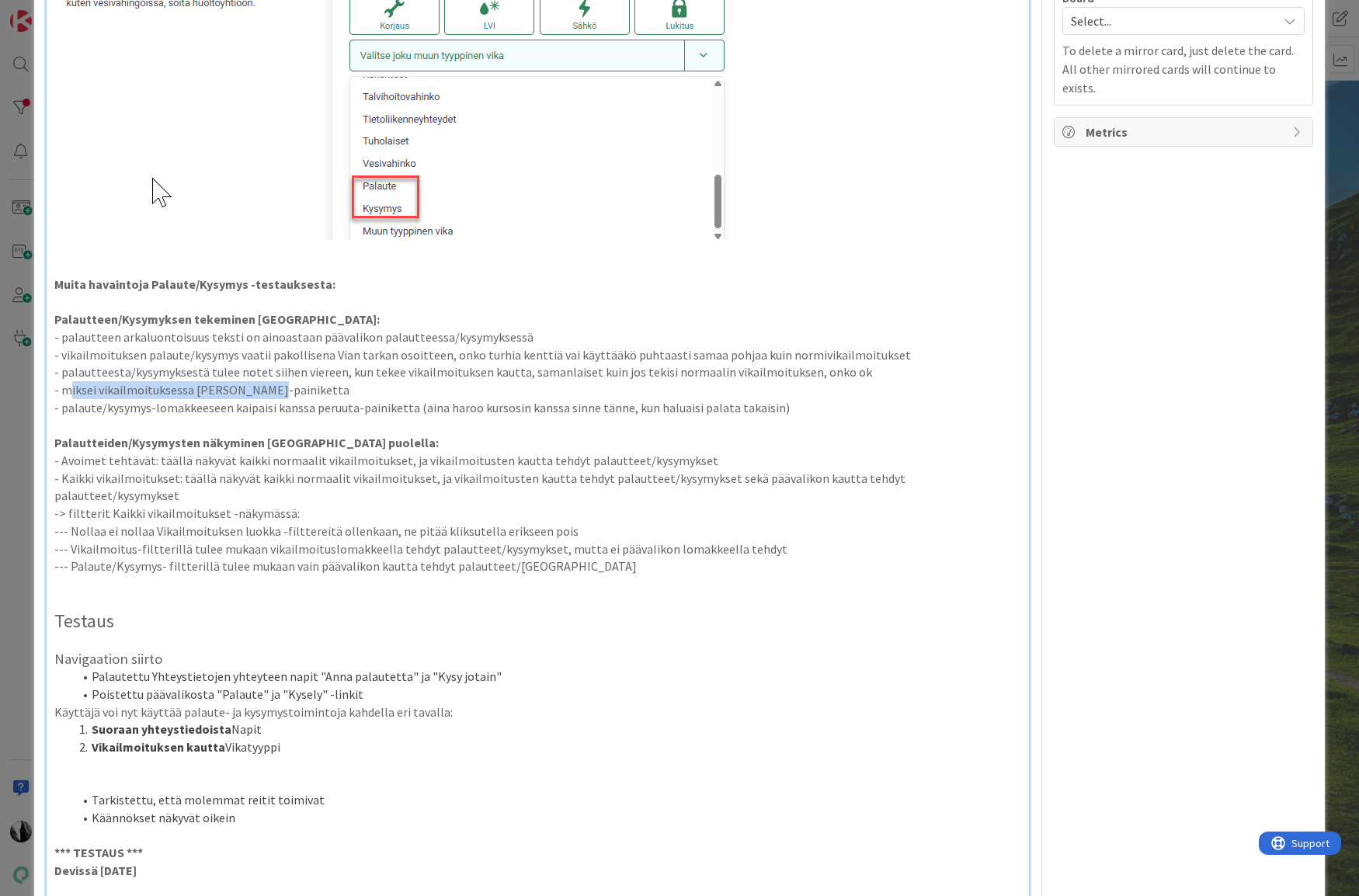
drag, startPoint x: 71, startPoint y: 393, endPoint x: 261, endPoint y: 393, distance: 190.0
click at [261, 393] on p "- miksei vikailmoituksessa [PERSON_NAME]-painiketta" at bounding box center [537, 390] width 967 height 18
drag, startPoint x: 64, startPoint y: 409, endPoint x: 162, endPoint y: 409, distance: 98.0
click at [235, 410] on p "- palaute/kysymys-lomakkeeseen kaipaisi kanssa peruuta-painiketta (aina haroo k…" at bounding box center [537, 408] width 967 height 18
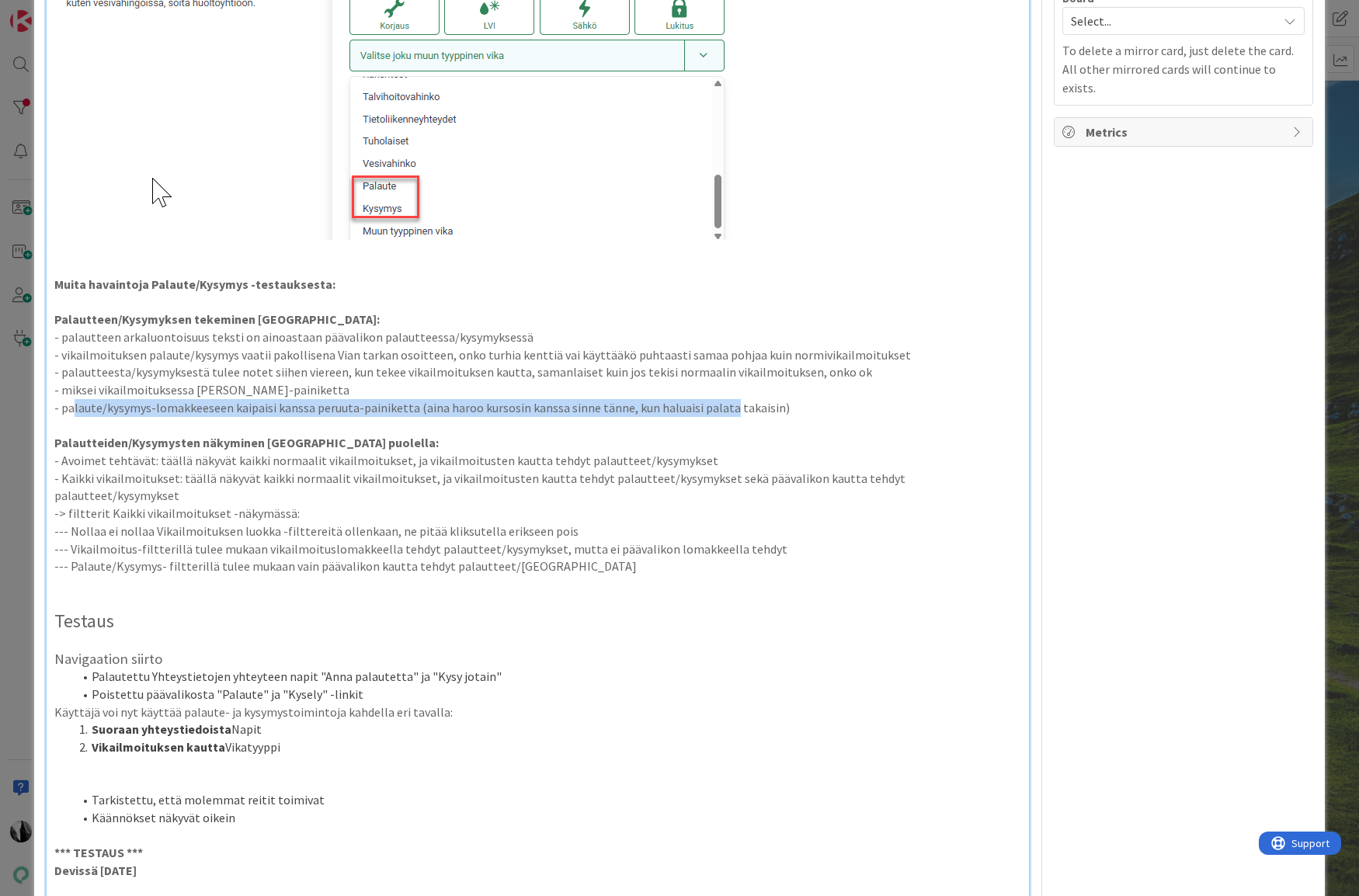
drag, startPoint x: 73, startPoint y: 409, endPoint x: 654, endPoint y: 410, distance: 581.0
click at [720, 410] on p "- palaute/kysymys-lomakkeeseen kaipaisi kanssa peruuta-painiketta (aina haroo k…" at bounding box center [537, 408] width 967 height 18
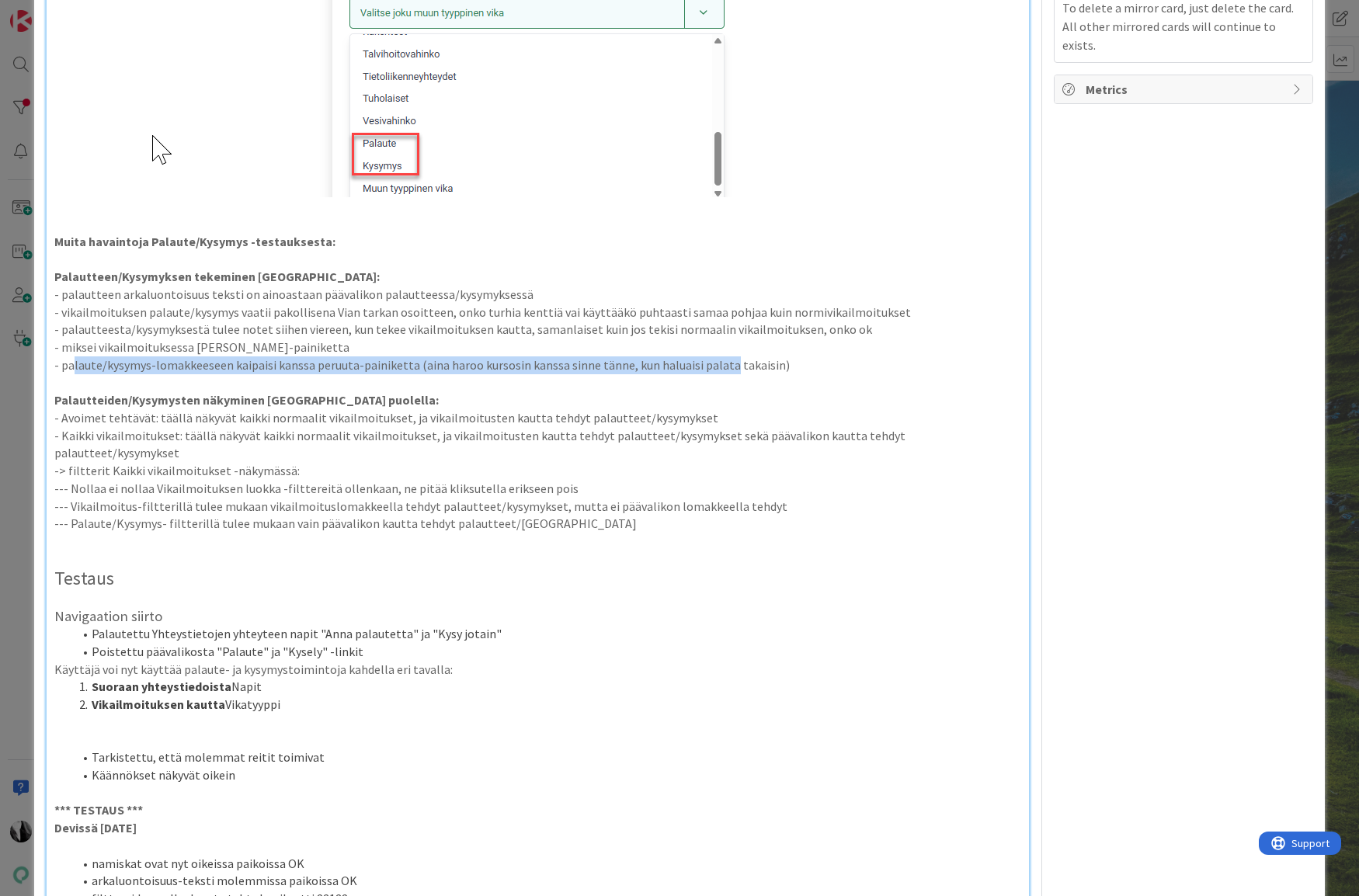
scroll to position [1481, 0]
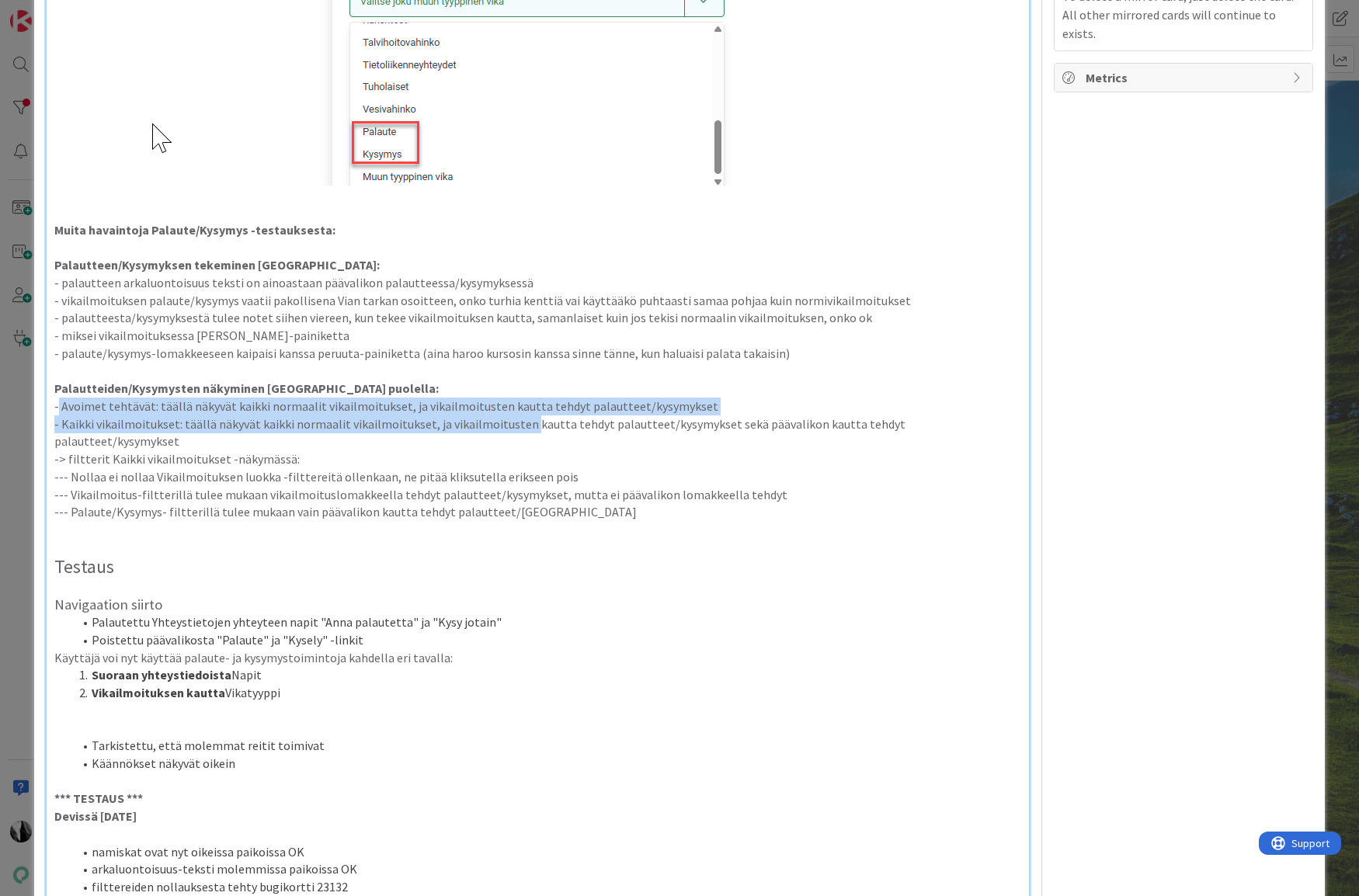
drag, startPoint x: 64, startPoint y: 407, endPoint x: 523, endPoint y: 420, distance: 459.2
click at [523, 420] on div "Korjattavat kohdat kortin alalaidassa otsikolla VASTAUS: pr 2: [URL][DOMAIN_NAM…" at bounding box center [537, 14] width 983 height 2640
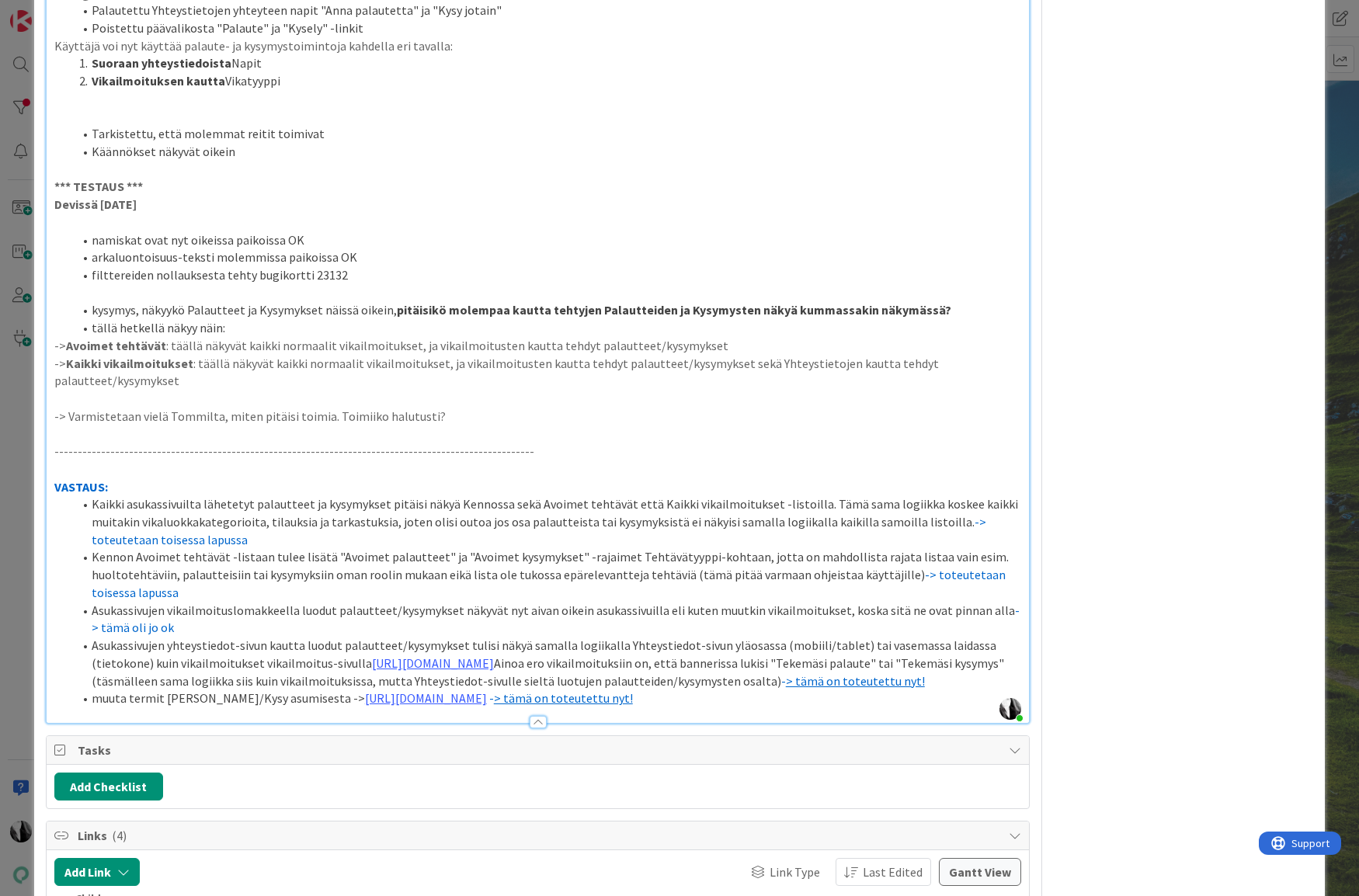
scroll to position [2095, 0]
drag, startPoint x: 162, startPoint y: 714, endPoint x: 333, endPoint y: 716, distance: 171.0
click at [333, 705] on li "muuta termit [PERSON_NAME]/Kysy asumisesta -> [URL][DOMAIN_NAME] - > tämä on to…" at bounding box center [547, 697] width 949 height 18
copy li "[PERSON_NAME]/Kysy asumisesta"
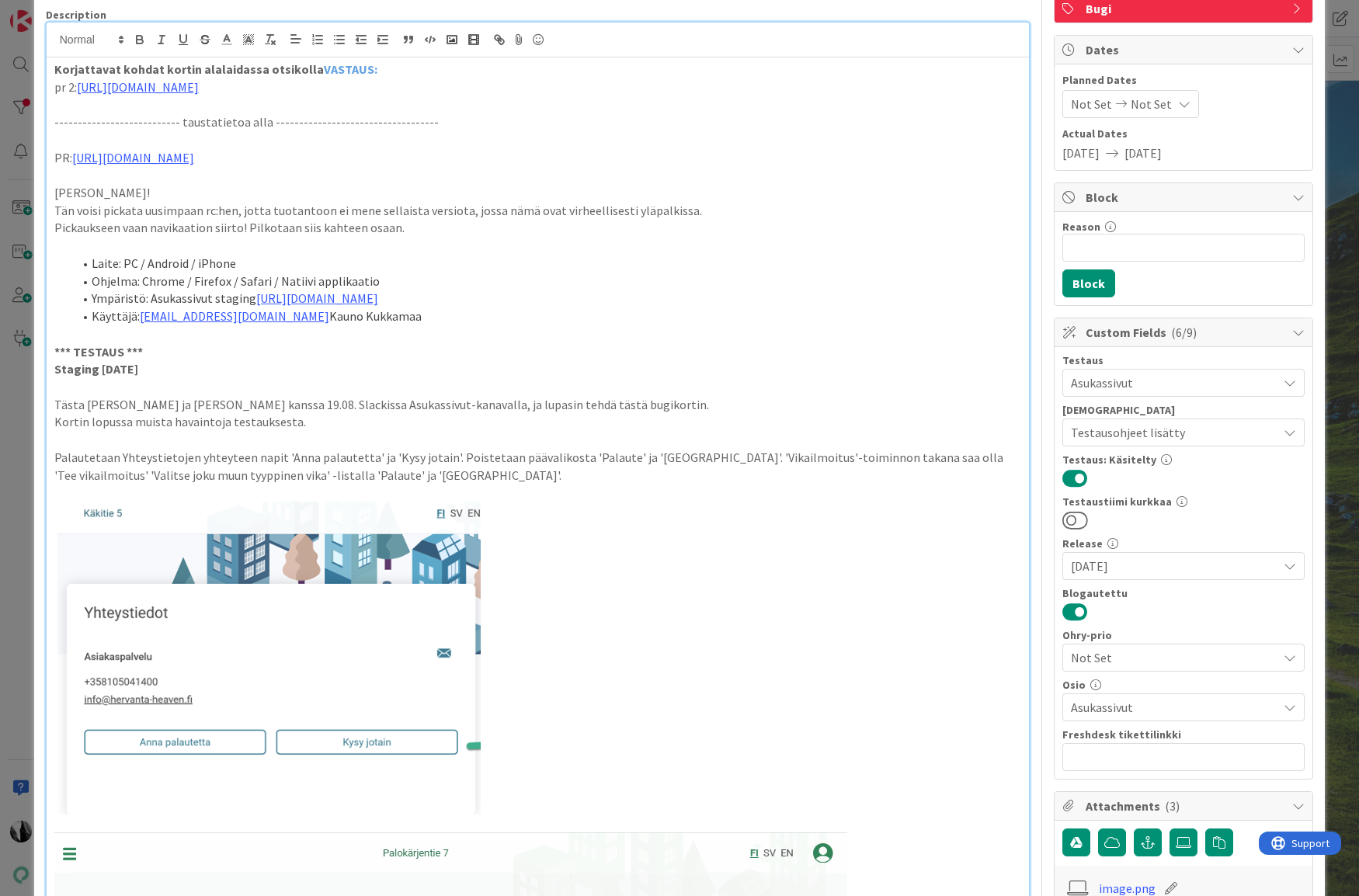
scroll to position [0, 0]
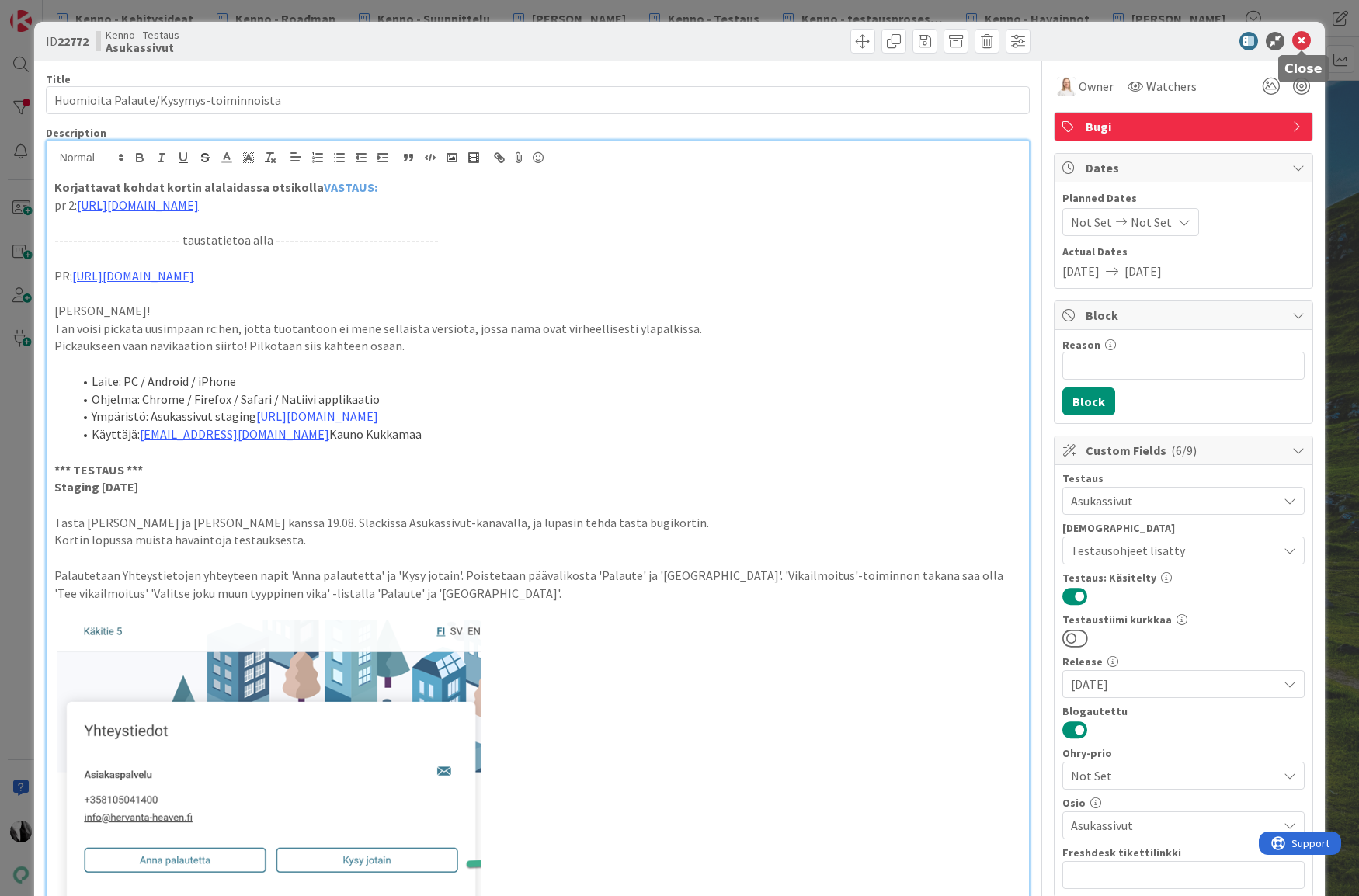
click at [1302, 38] on icon at bounding box center [1302, 42] width 19 height 19
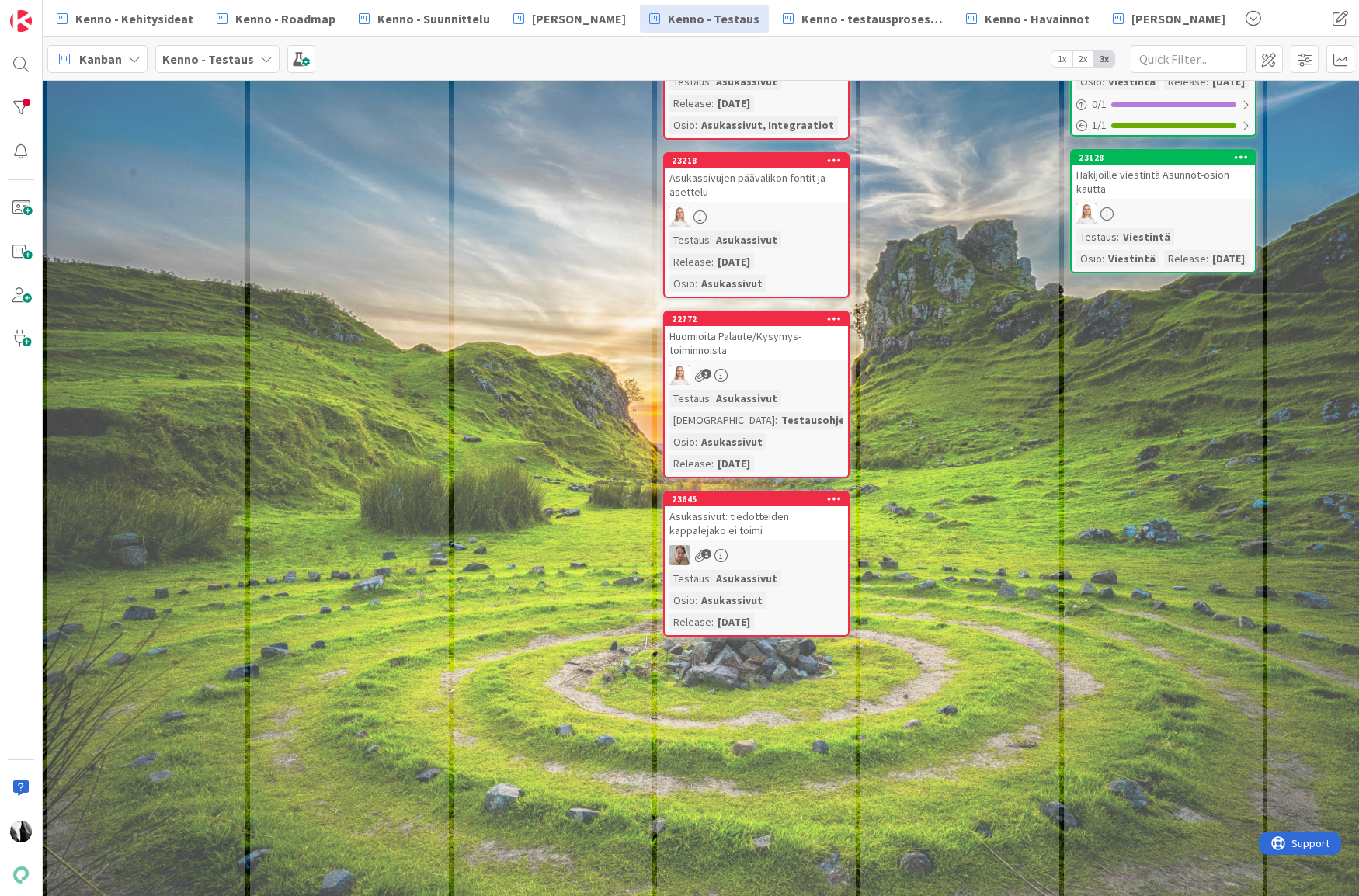
scroll to position [342, 2]
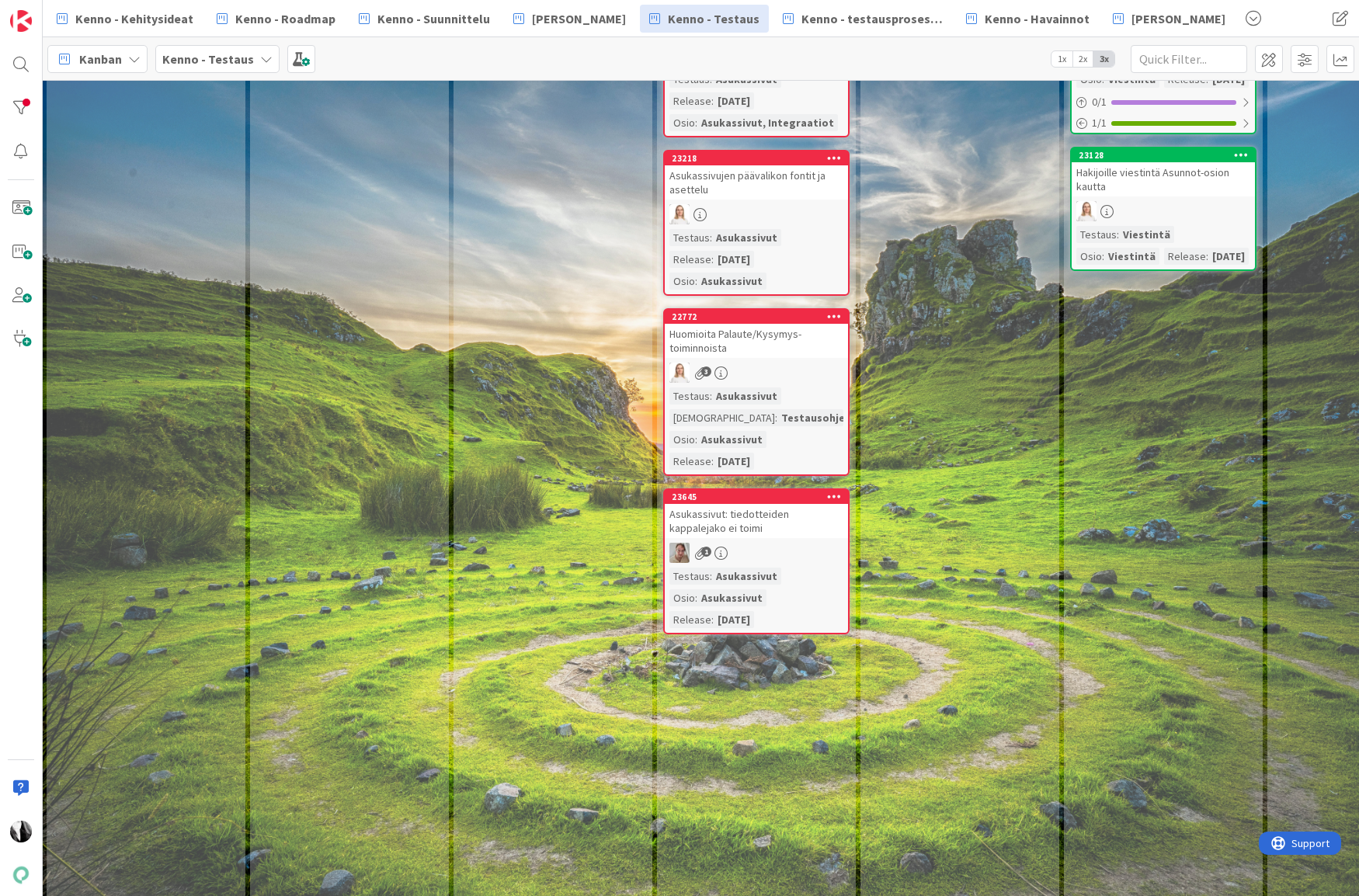
click at [770, 526] on div "Asukassivut: tiedotteiden kappalejako ei toimi" at bounding box center [756, 521] width 184 height 35
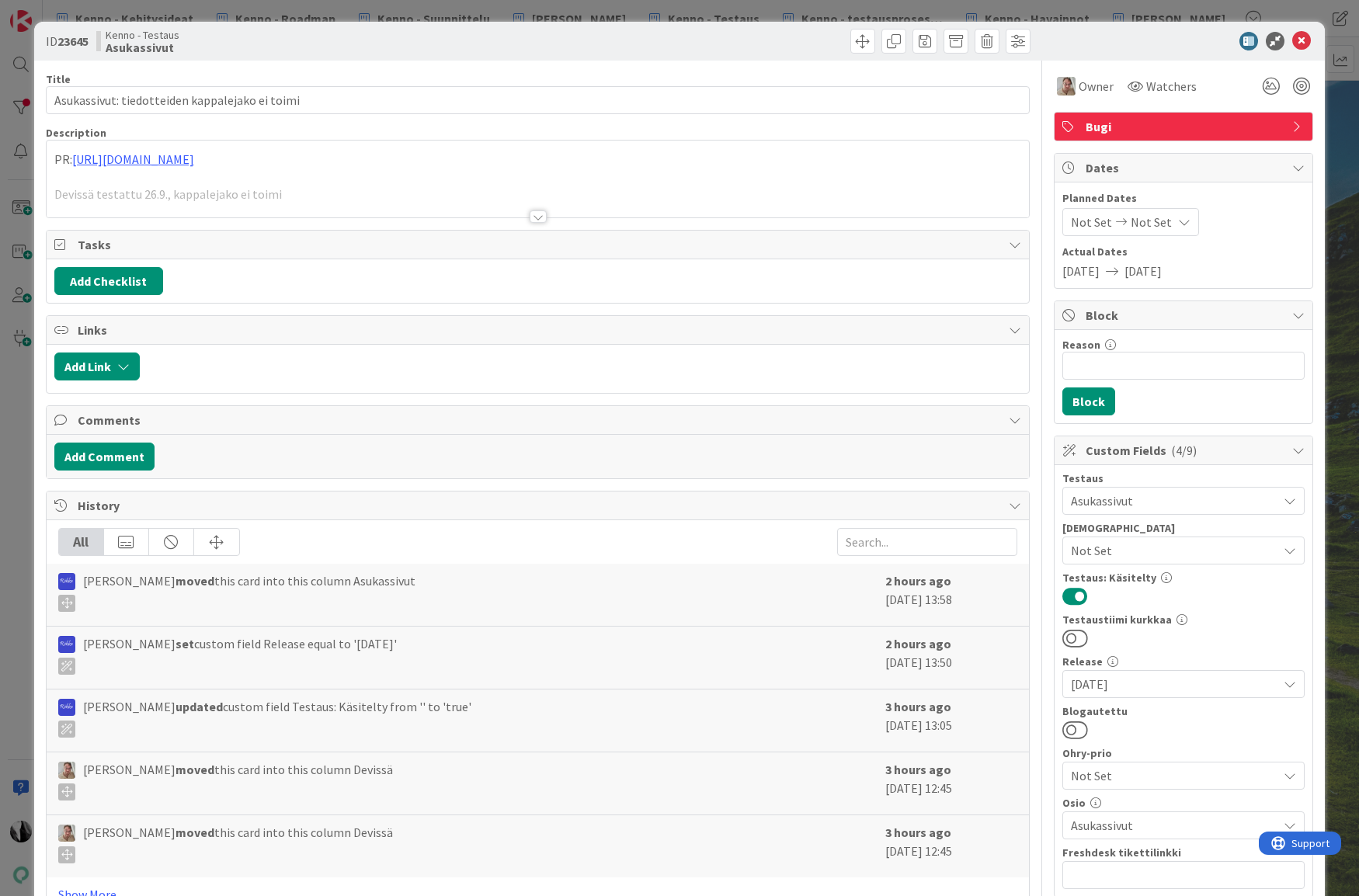
click at [535, 216] on div at bounding box center [538, 217] width 17 height 13
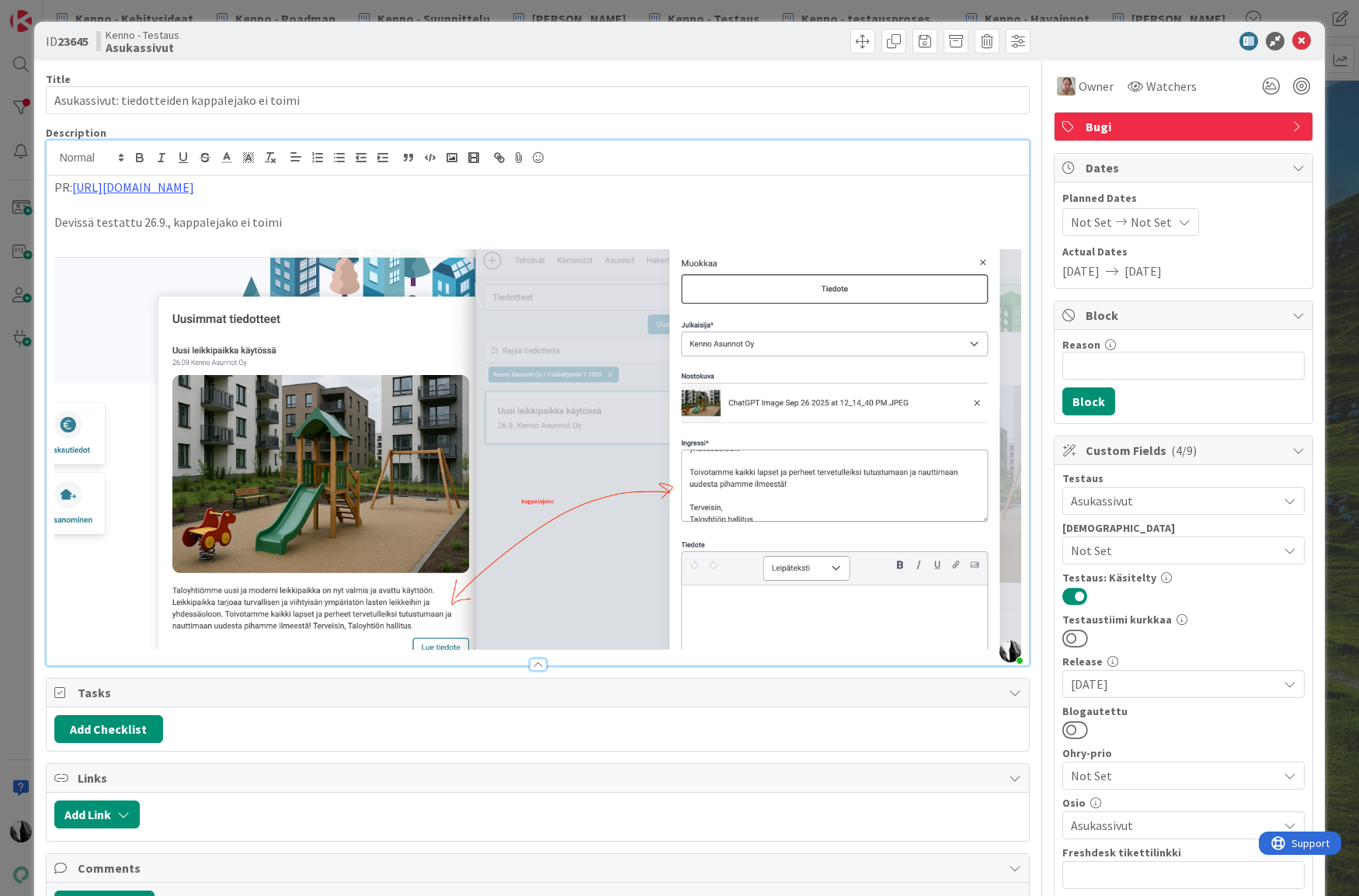
drag, startPoint x: 1081, startPoint y: 730, endPoint x: 1122, endPoint y: 721, distance: 42.0
click at [1083, 730] on button at bounding box center [1075, 730] width 26 height 20
click at [1304, 37] on icon at bounding box center [1302, 42] width 19 height 19
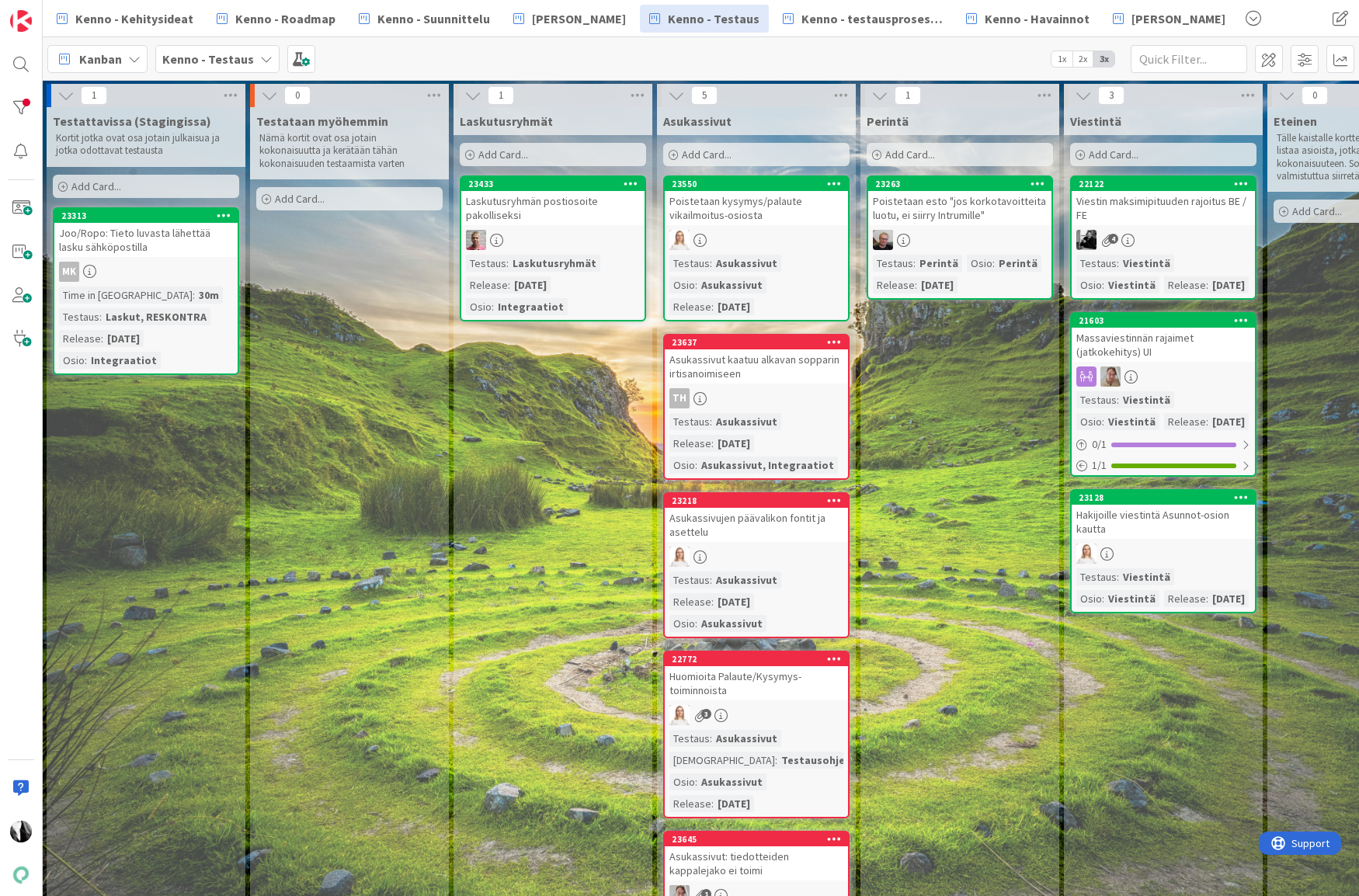
click at [966, 211] on div "Poistetaan esto "jos korkotavoitteita luotu, ei siirry Intrumille"" at bounding box center [960, 208] width 184 height 35
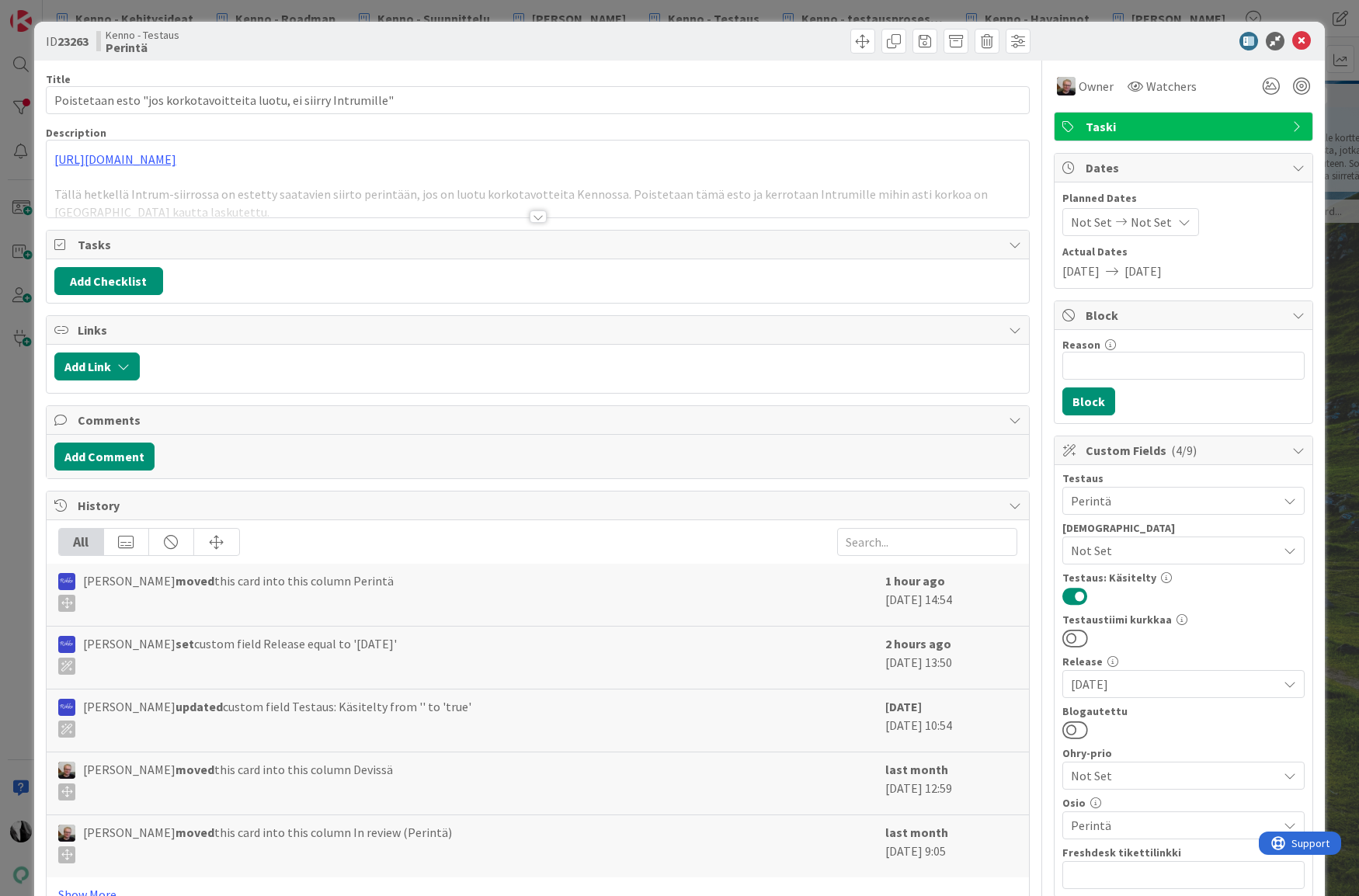
click at [1084, 728] on button at bounding box center [1075, 730] width 26 height 20
click at [1307, 38] on icon at bounding box center [1302, 42] width 19 height 19
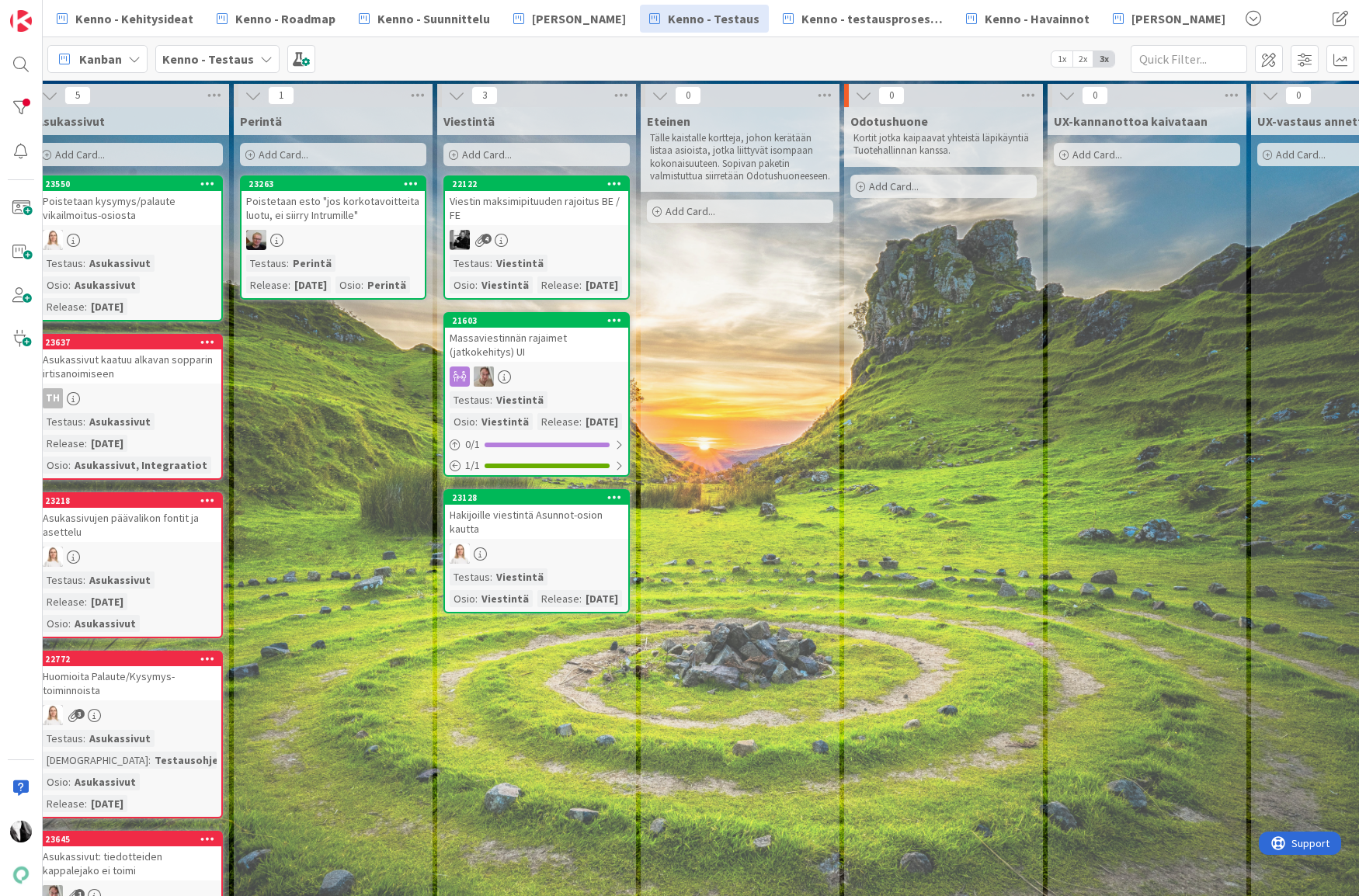
scroll to position [0, 629]
